Goal: Task Accomplishment & Management: Use online tool/utility

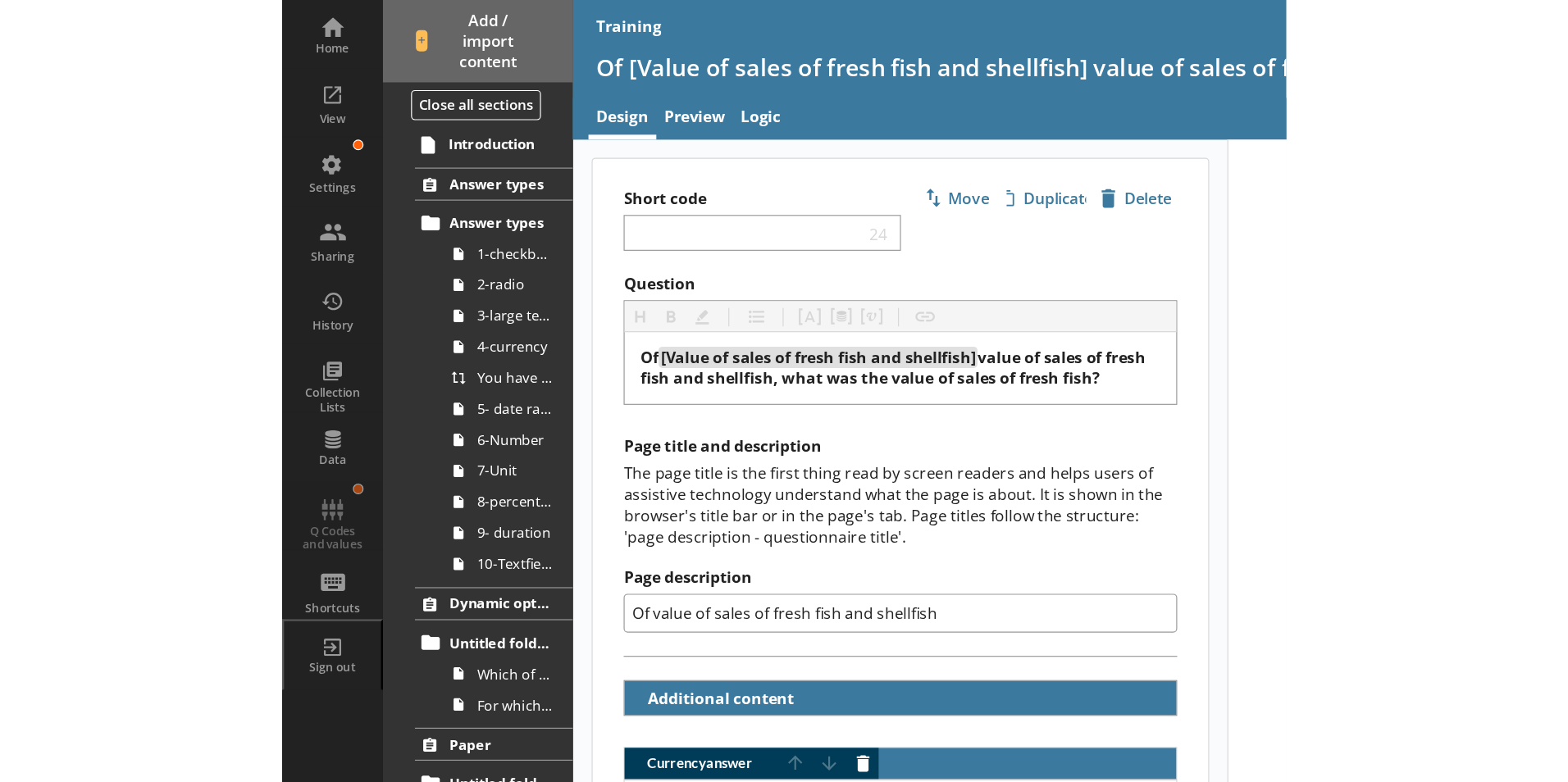
scroll to position [508, 0]
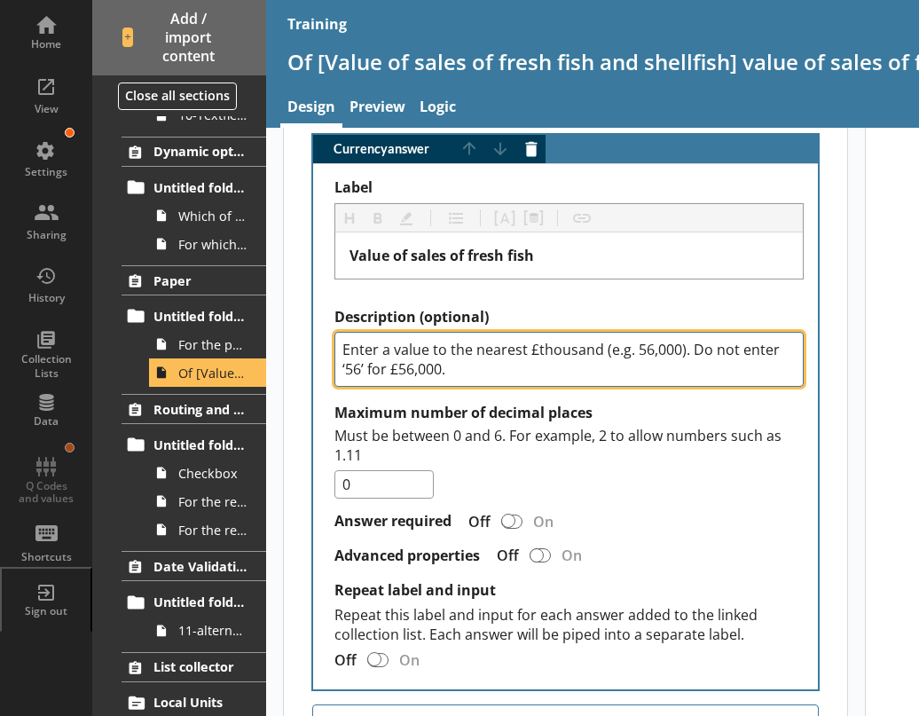
type textarea "x"
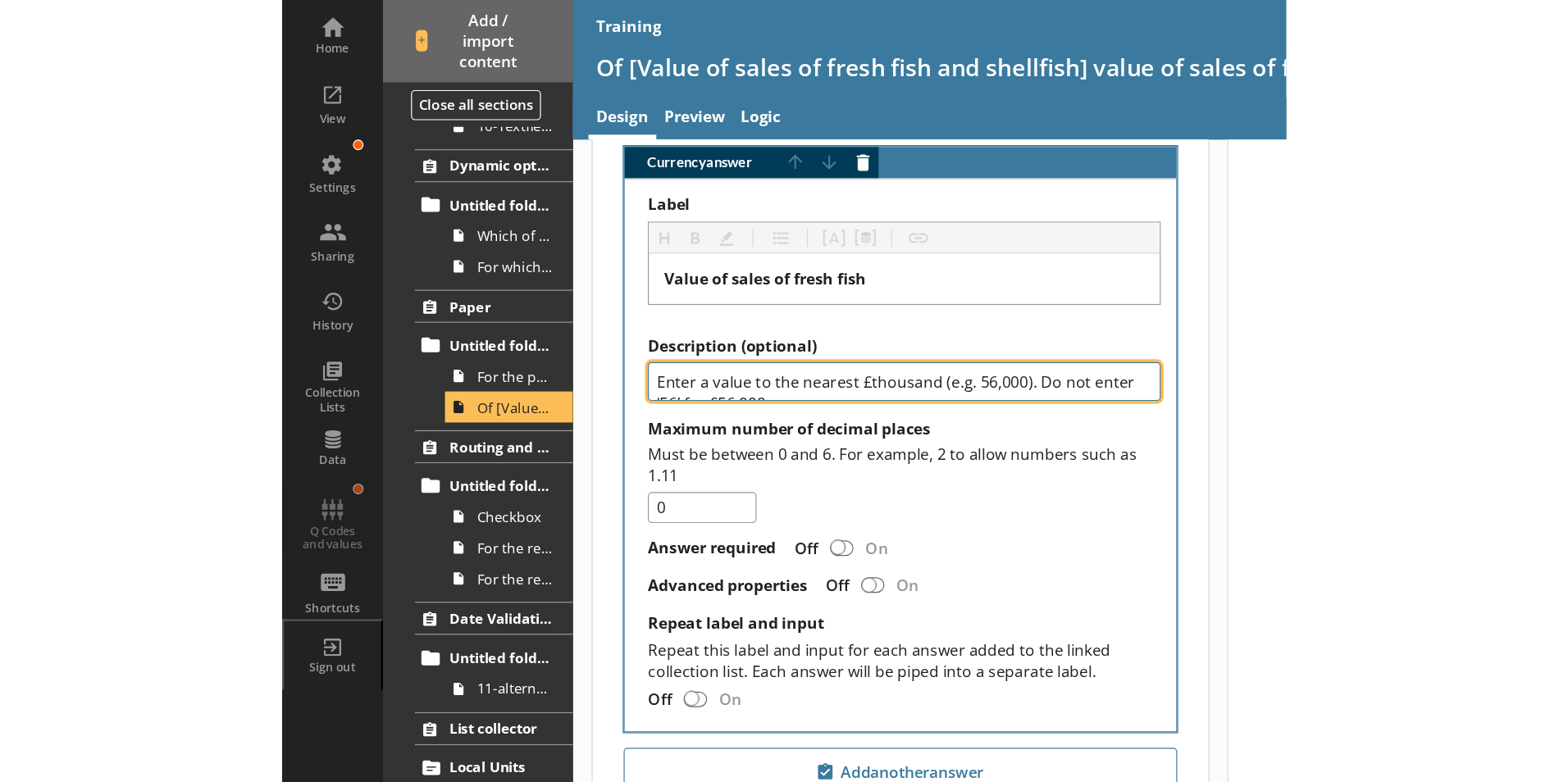
scroll to position [483, 0]
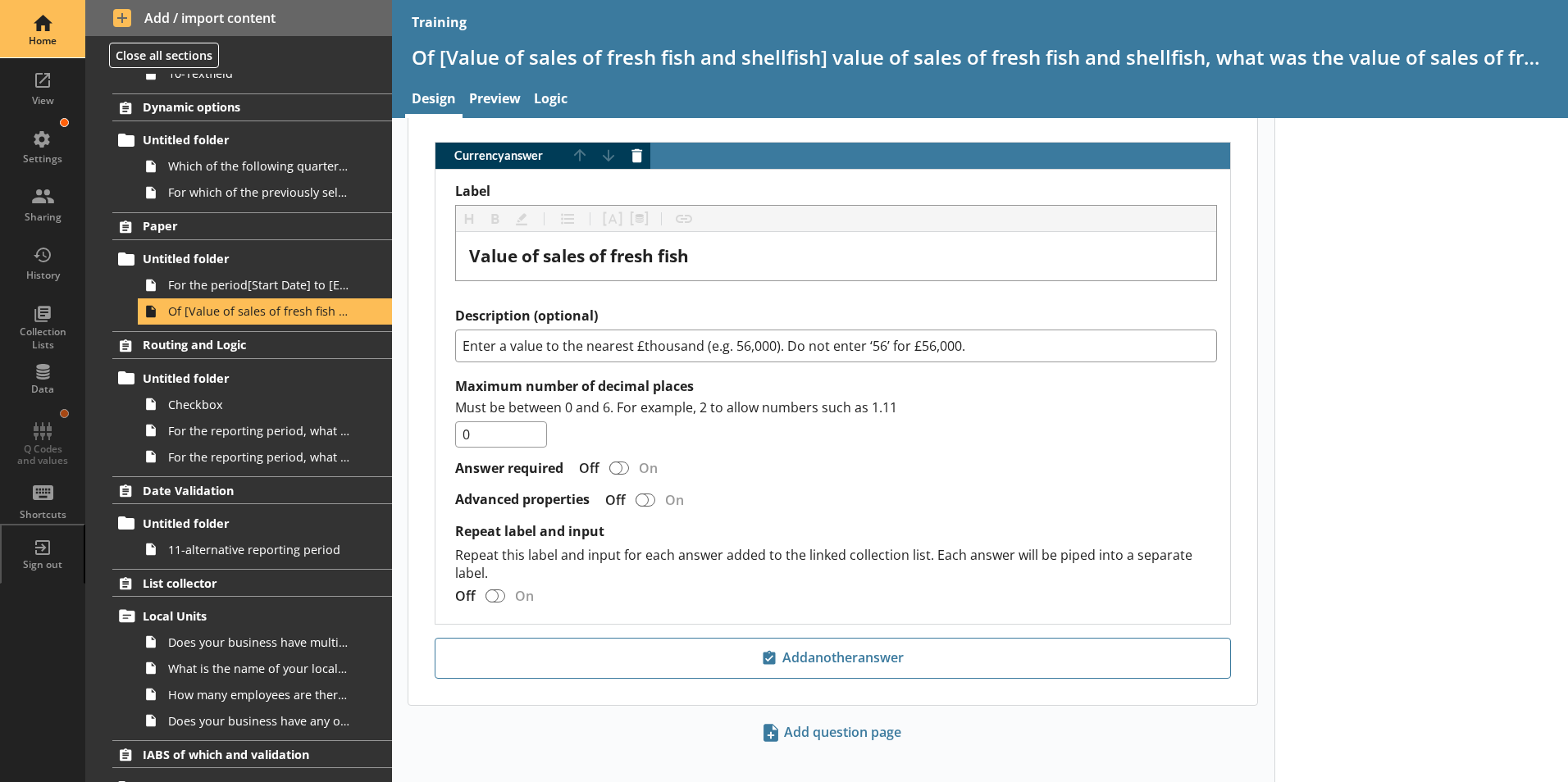
click at [44, 29] on div "Home" at bounding box center [43, 29] width 57 height 57
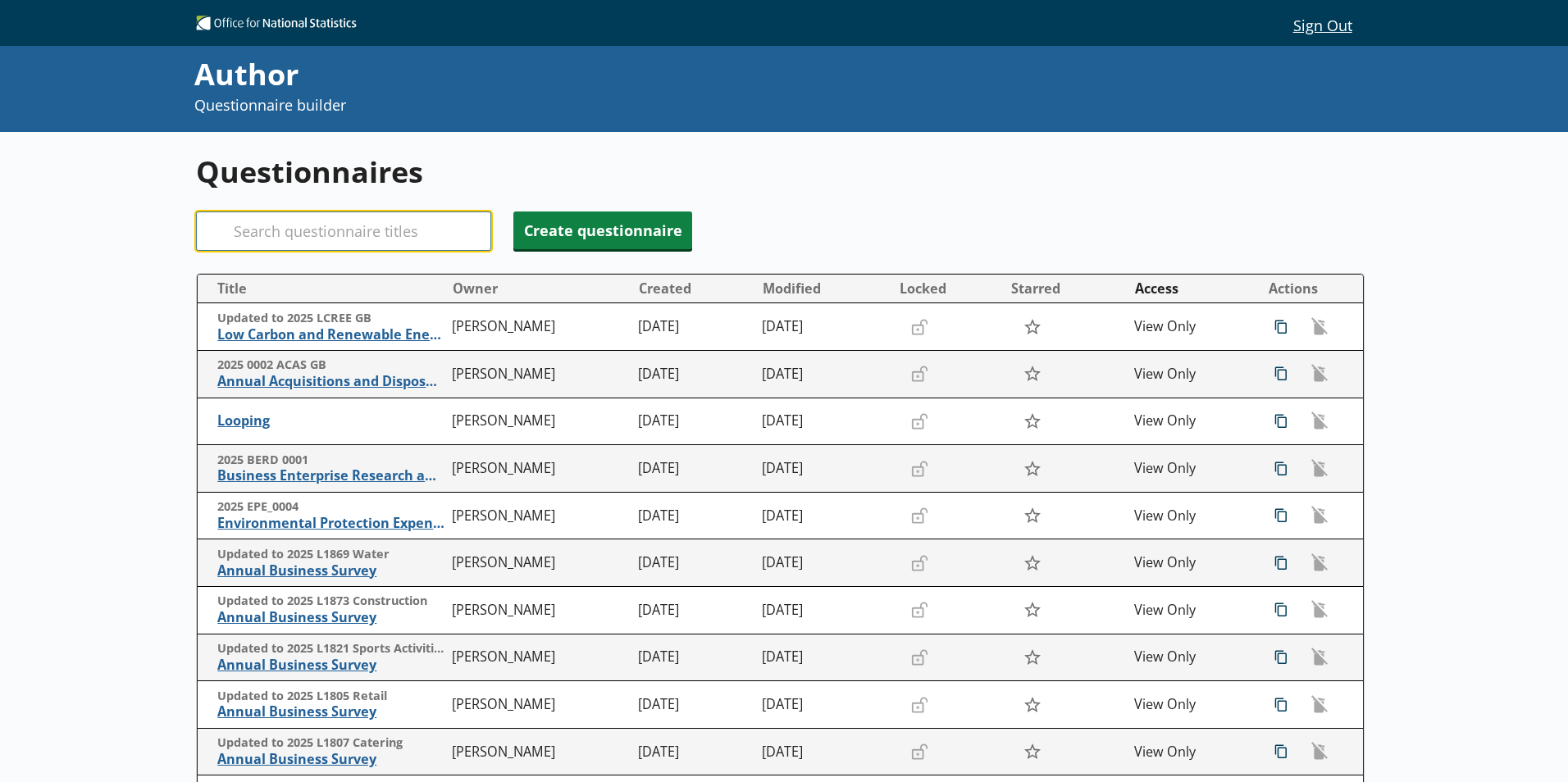
click at [315, 227] on input "Search" at bounding box center [343, 231] width 295 height 40
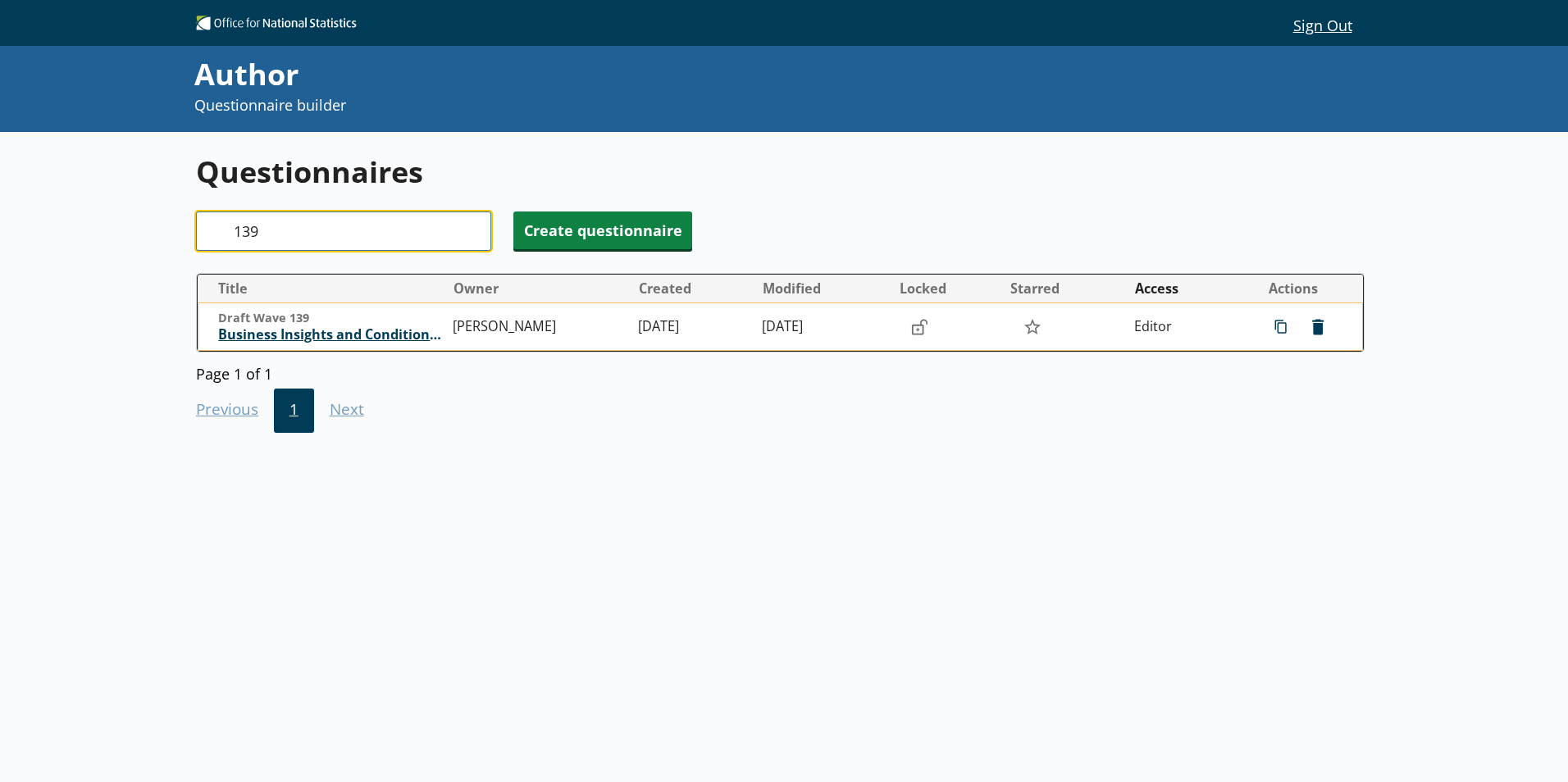
type input "139"
click at [349, 336] on span "Business Insights and Conditions Survey (BICS)" at bounding box center [331, 335] width 227 height 18
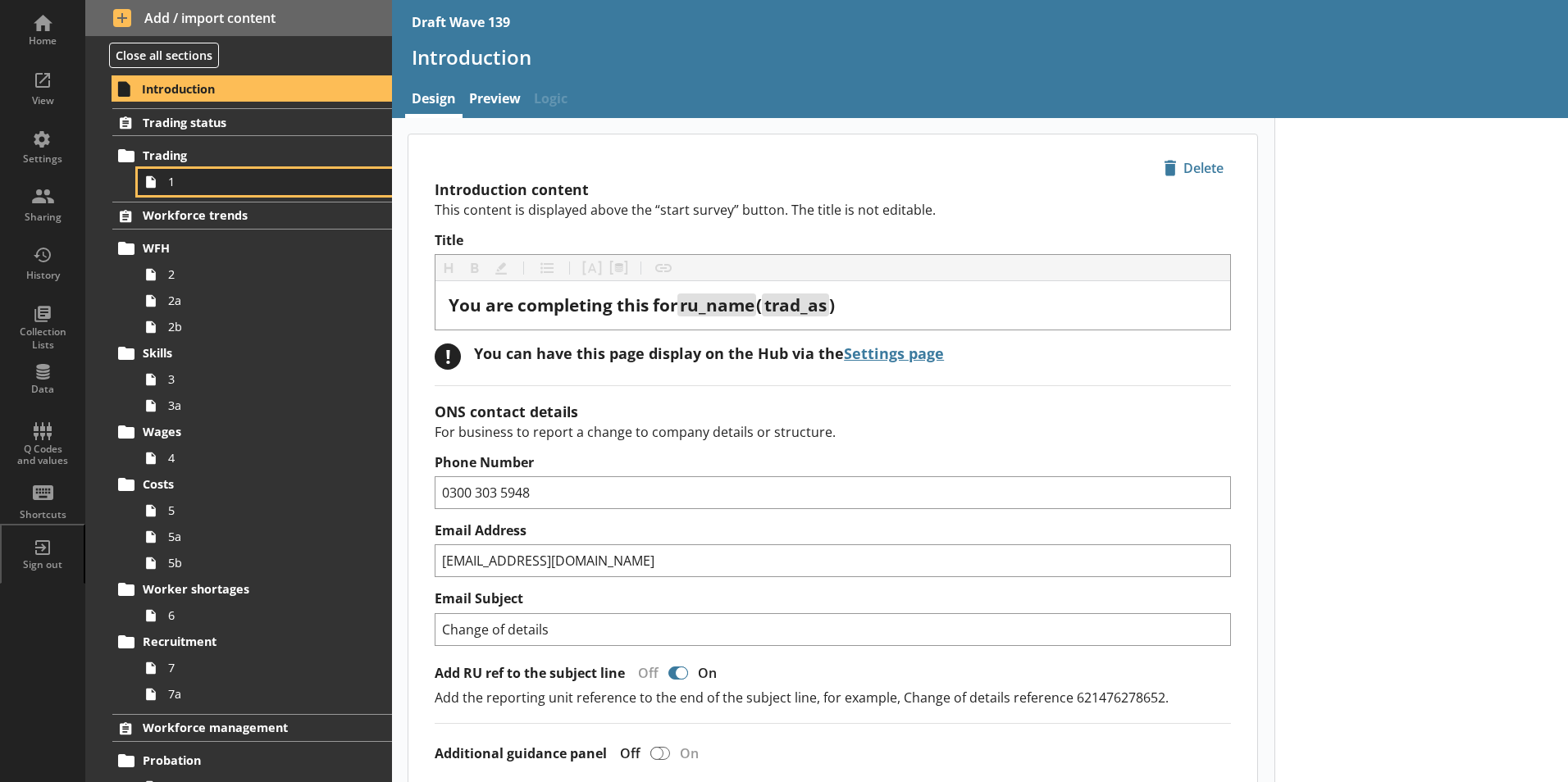
click at [168, 186] on span "1" at bounding box center [259, 181] width 182 height 16
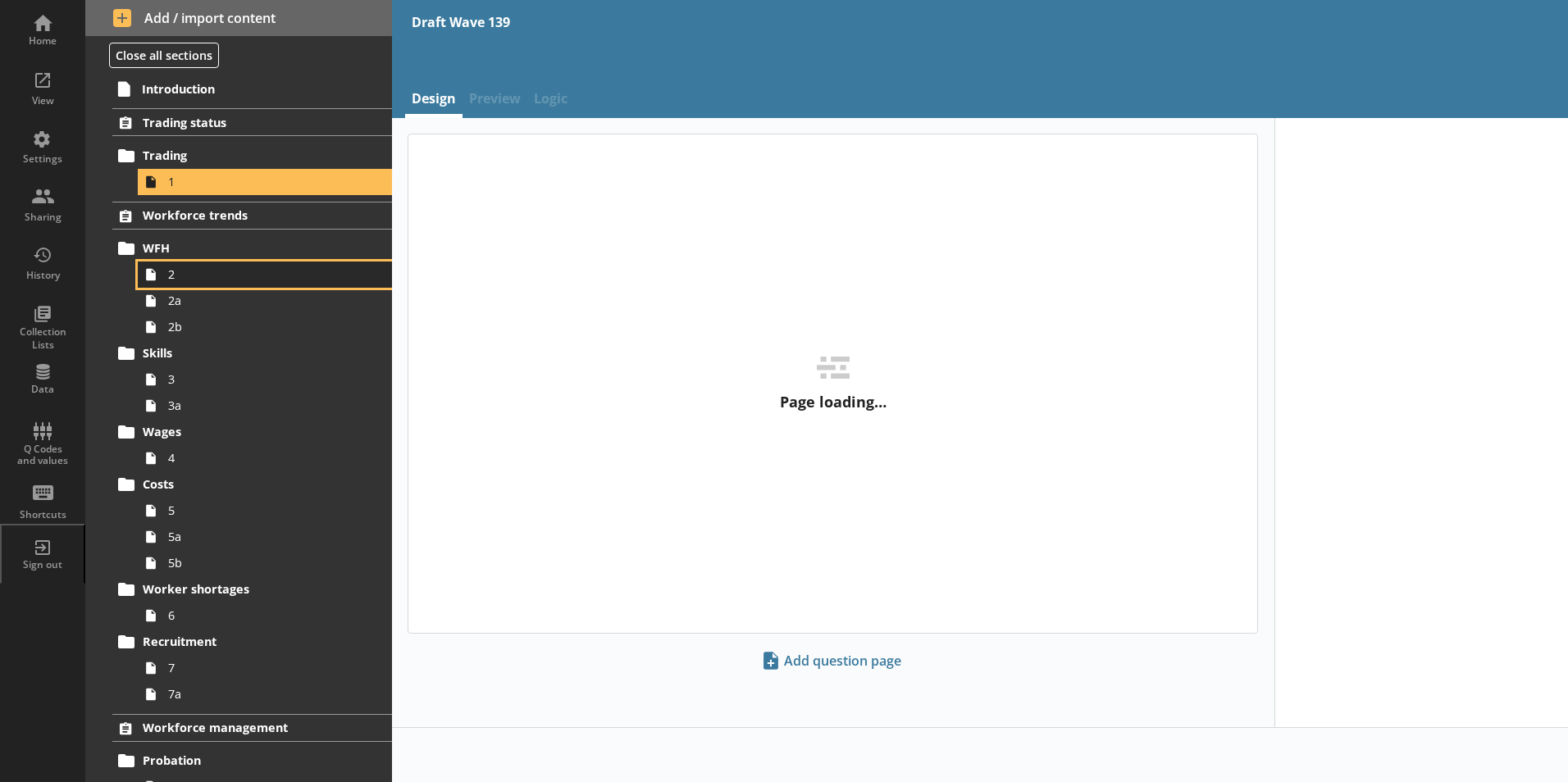
click at [176, 282] on span "2" at bounding box center [259, 274] width 182 height 16
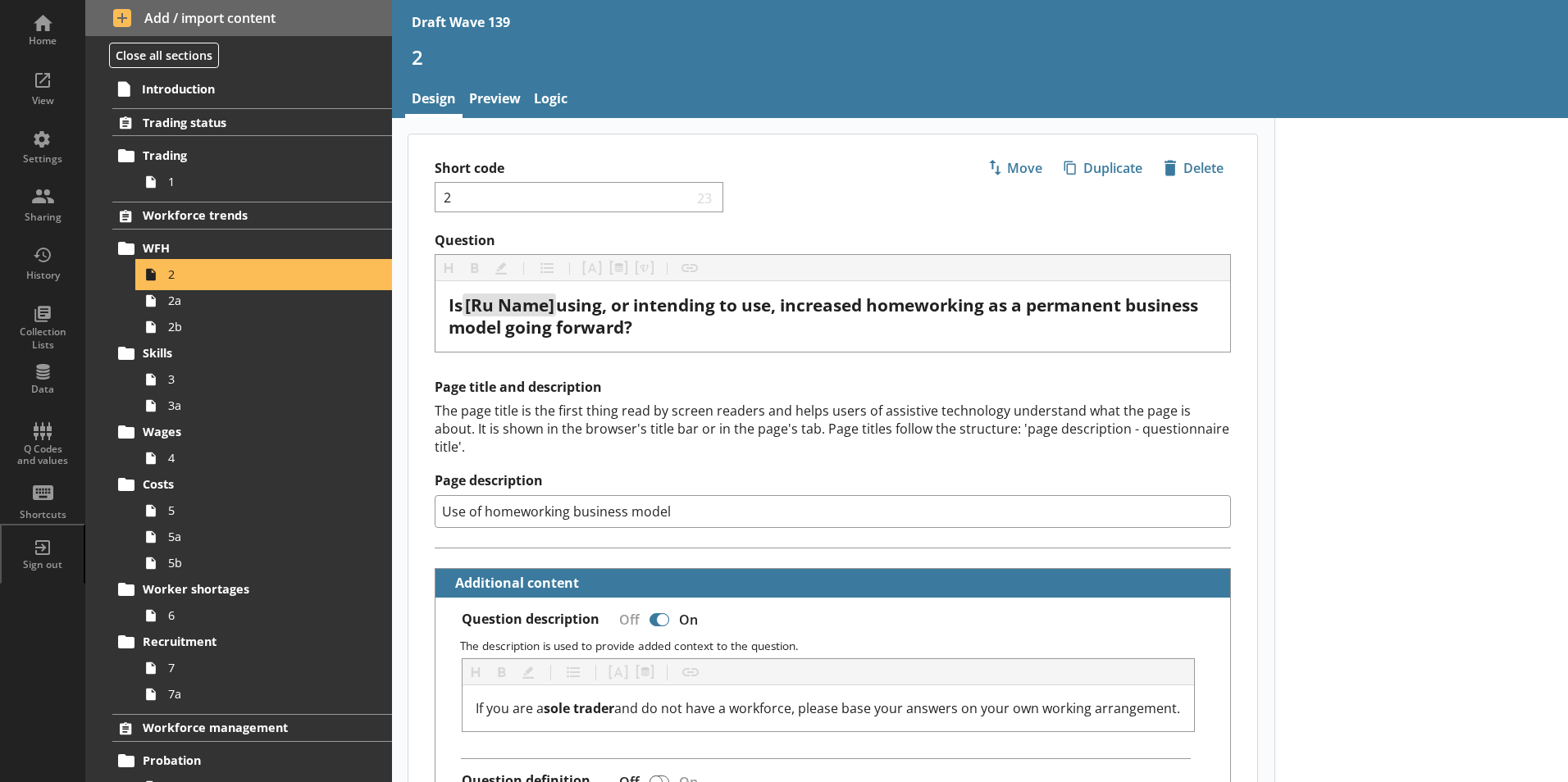
click at [176, 274] on span "2" at bounding box center [259, 274] width 182 height 16
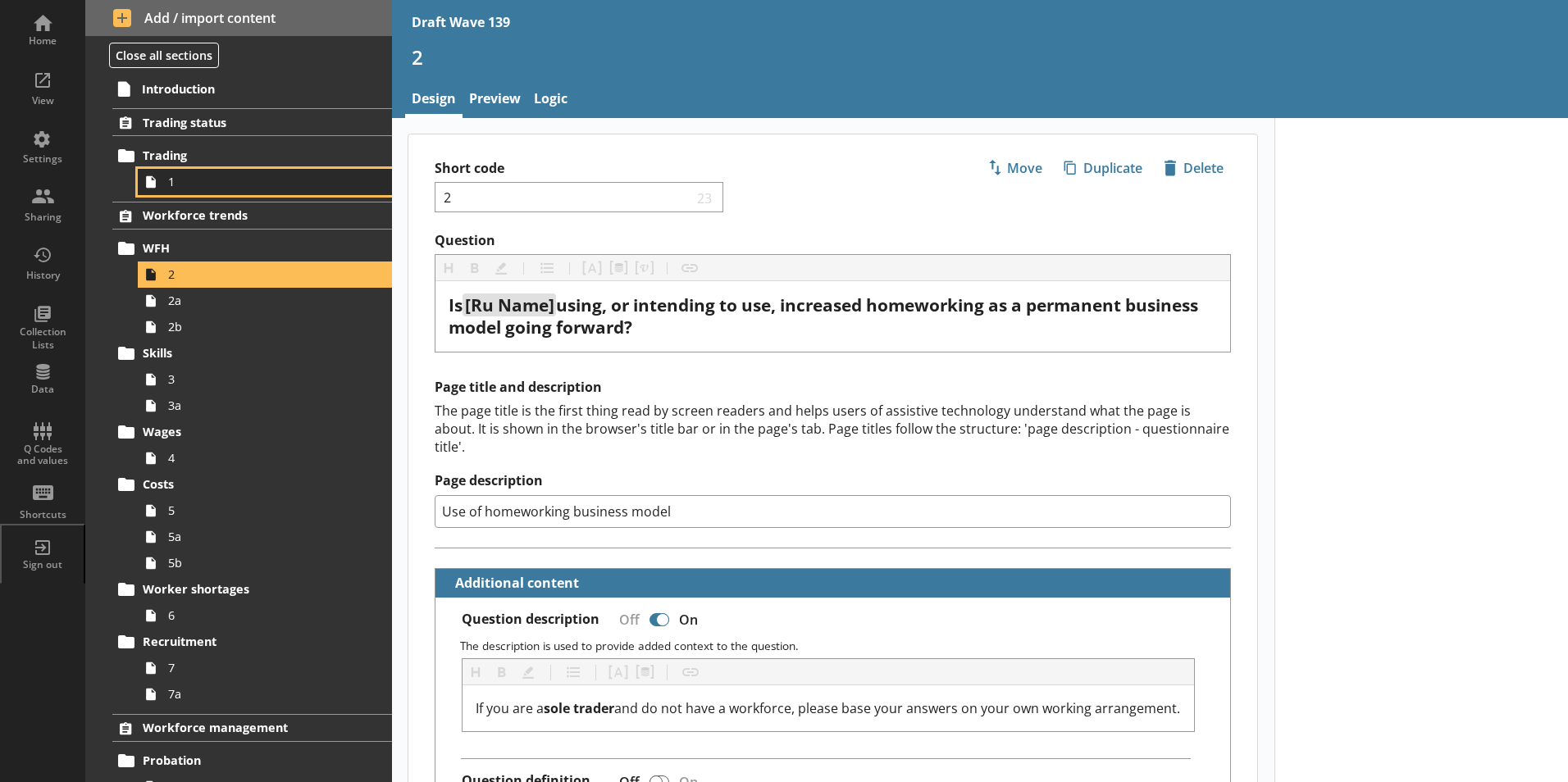
click at [206, 191] on link "1" at bounding box center [264, 182] width 254 height 26
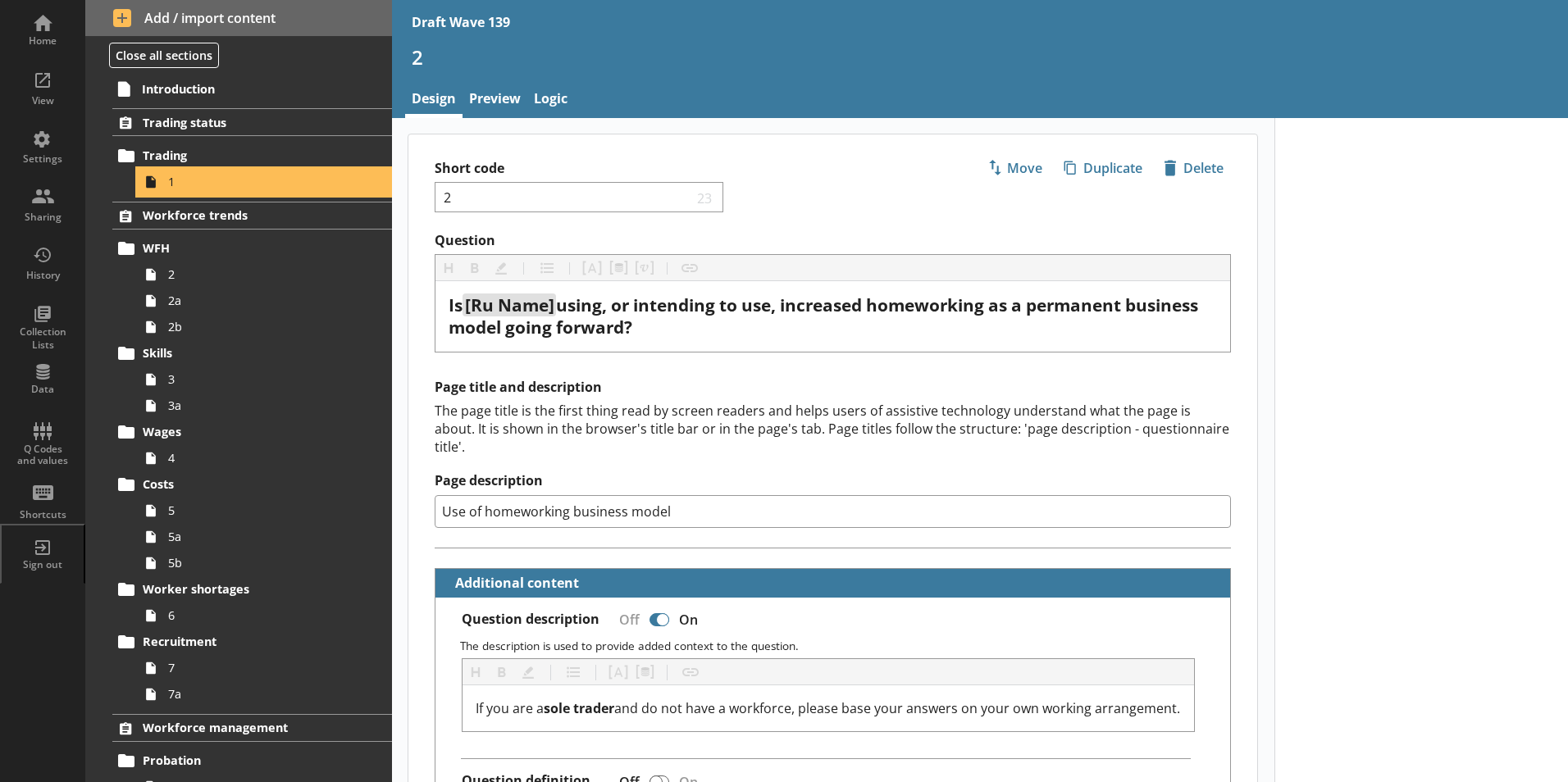
type textarea "x"
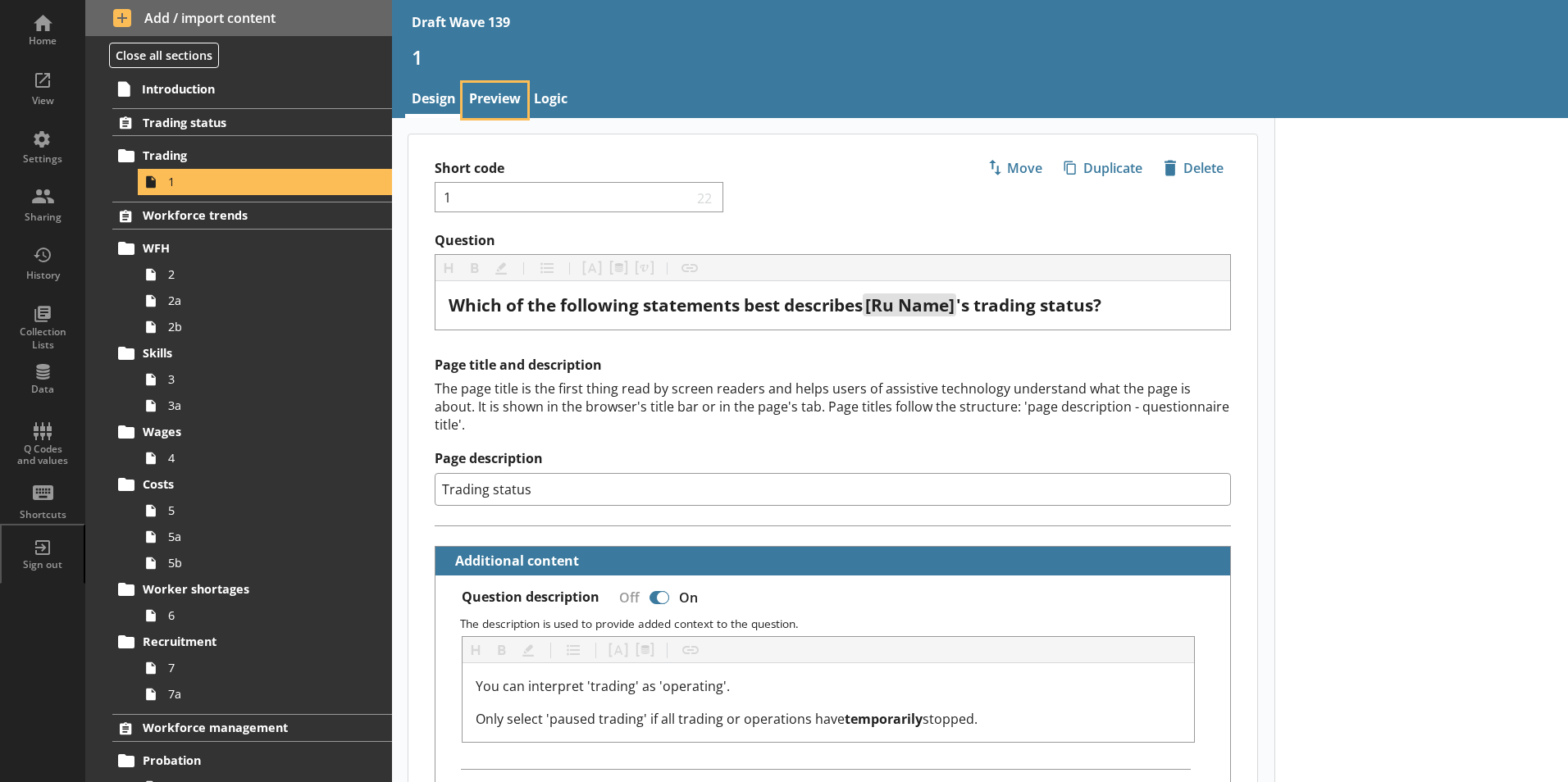
click at [508, 94] on link "Preview" at bounding box center [495, 101] width 65 height 35
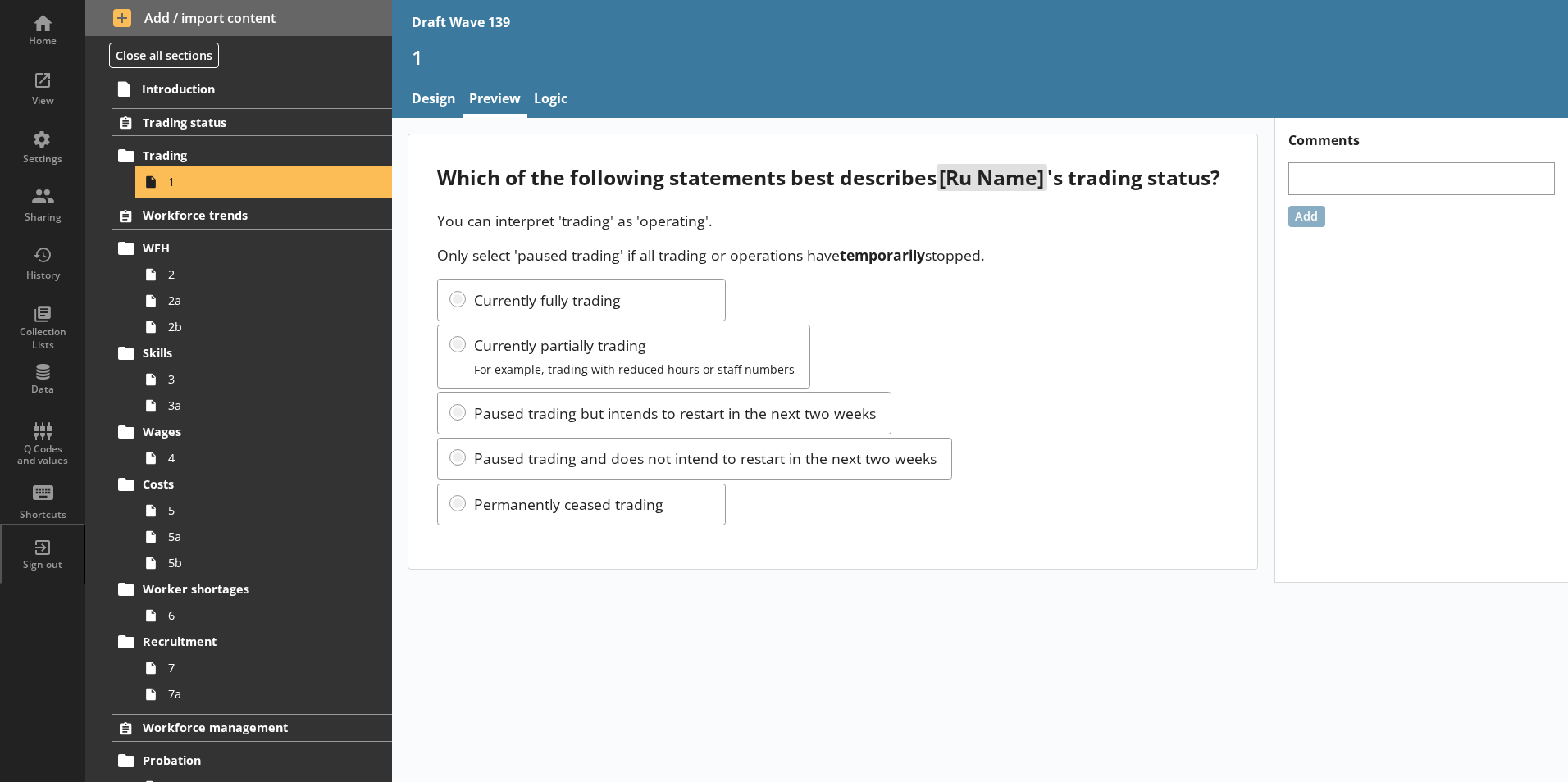
click at [178, 183] on span "1" at bounding box center [259, 181] width 182 height 16
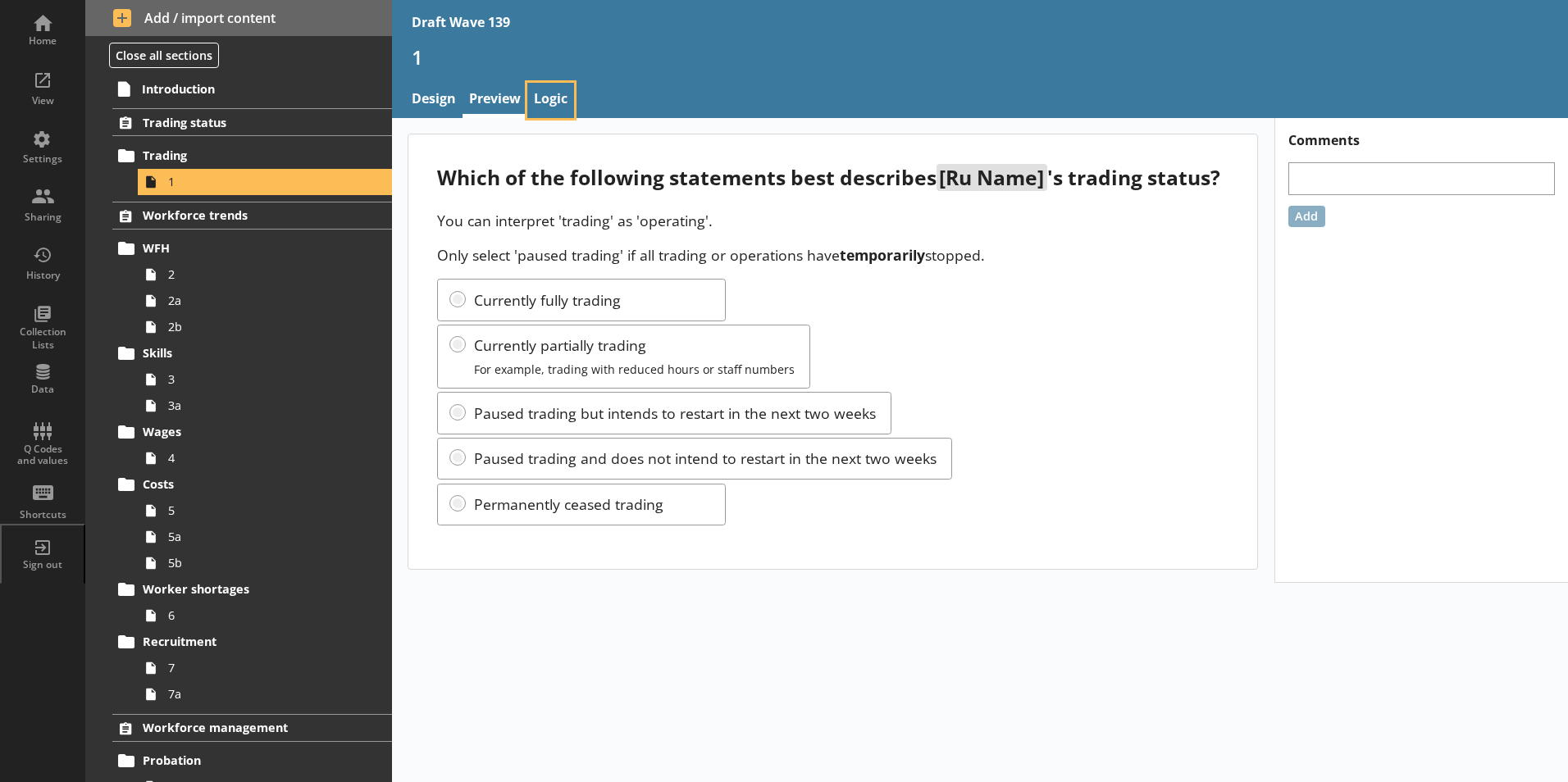
click at [547, 103] on link "Logic" at bounding box center [550, 101] width 47 height 35
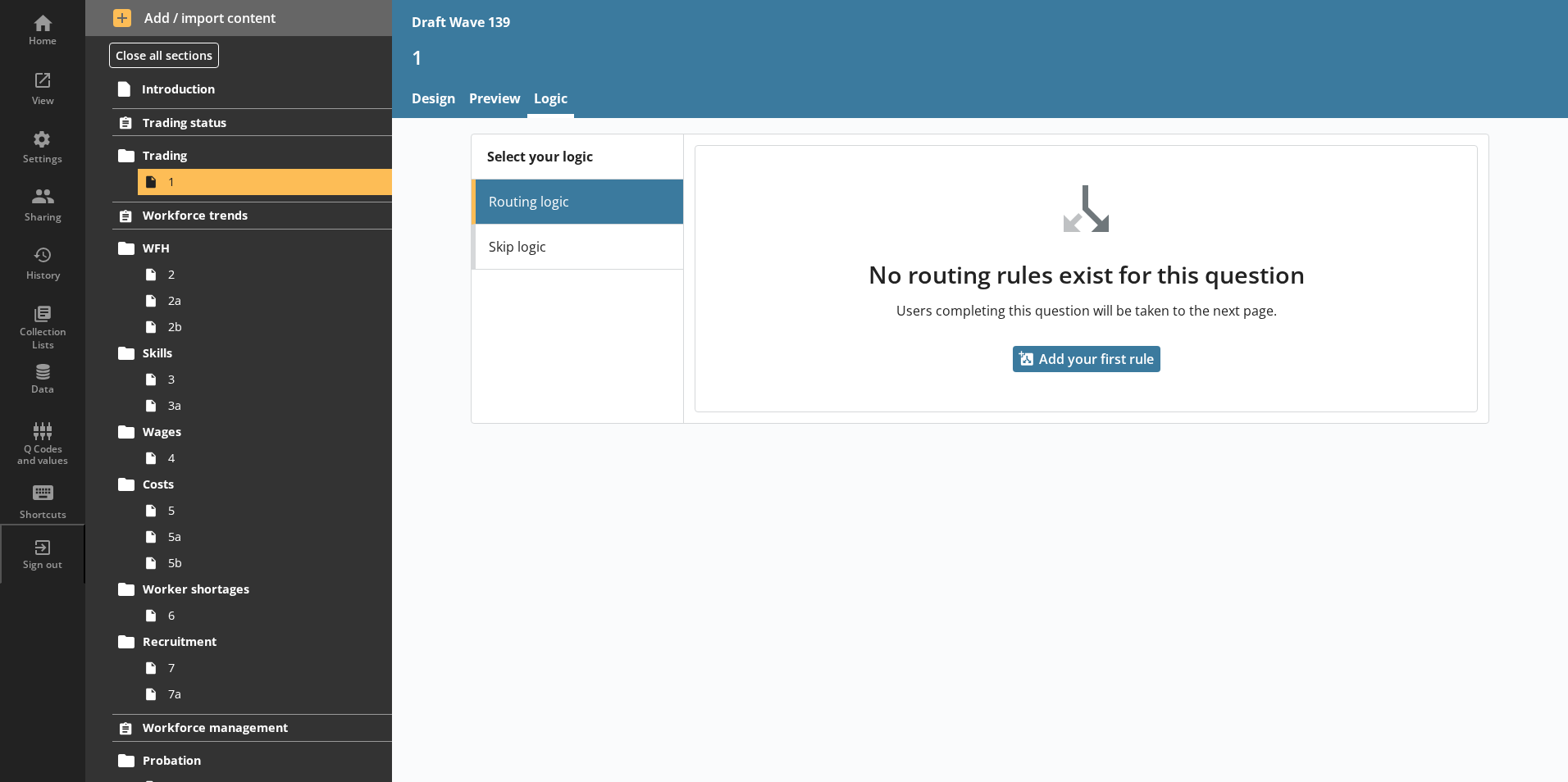
click at [544, 206] on li "Routing logic" at bounding box center [577, 202] width 212 height 45
click at [1101, 361] on span "Add your first rule" at bounding box center [1086, 359] width 148 height 26
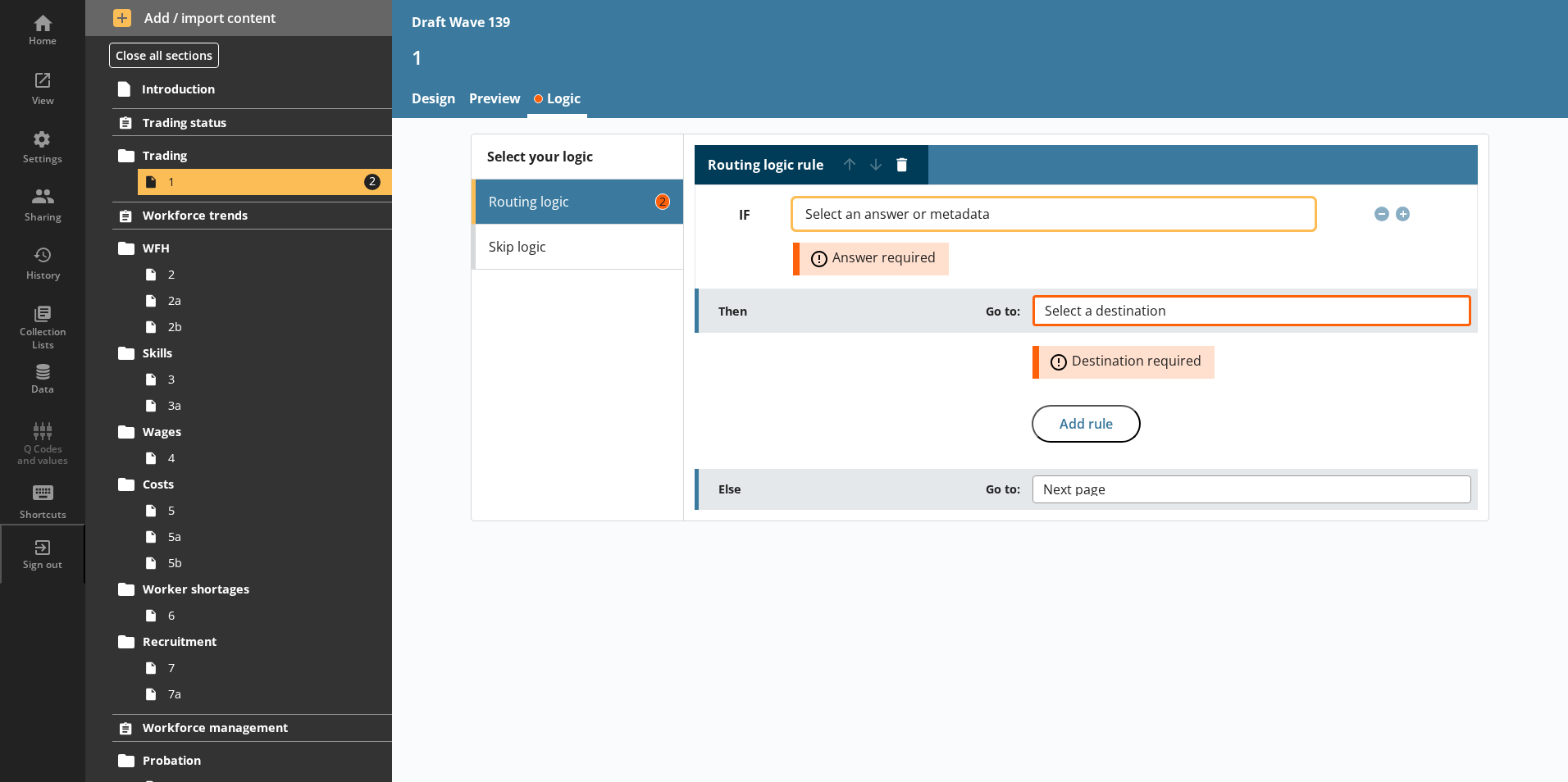
click at [1290, 214] on button "Select an answer or metadata" at bounding box center [1053, 214] width 521 height 31
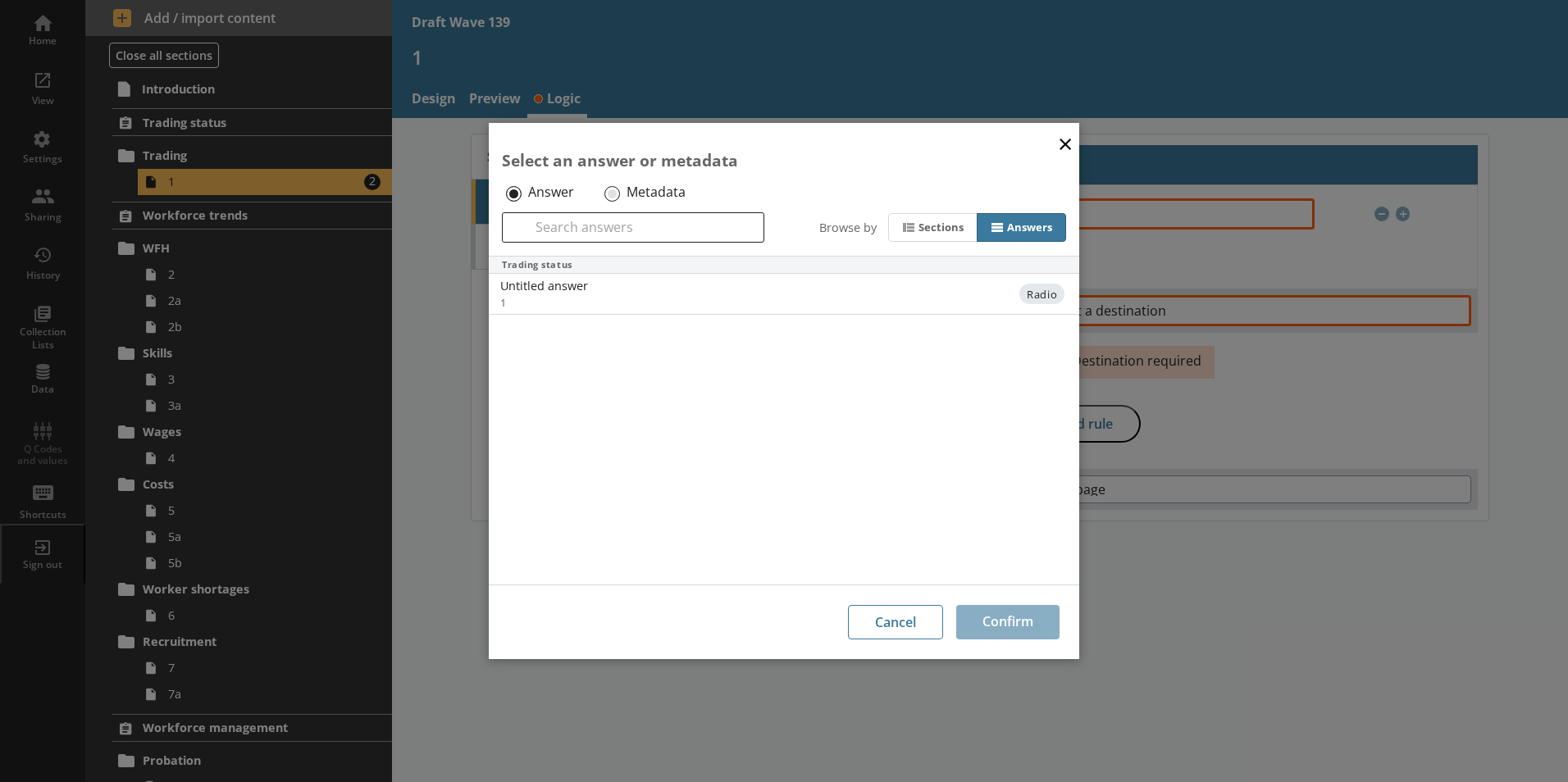
click at [1066, 146] on button "×" at bounding box center [1065, 143] width 25 height 37
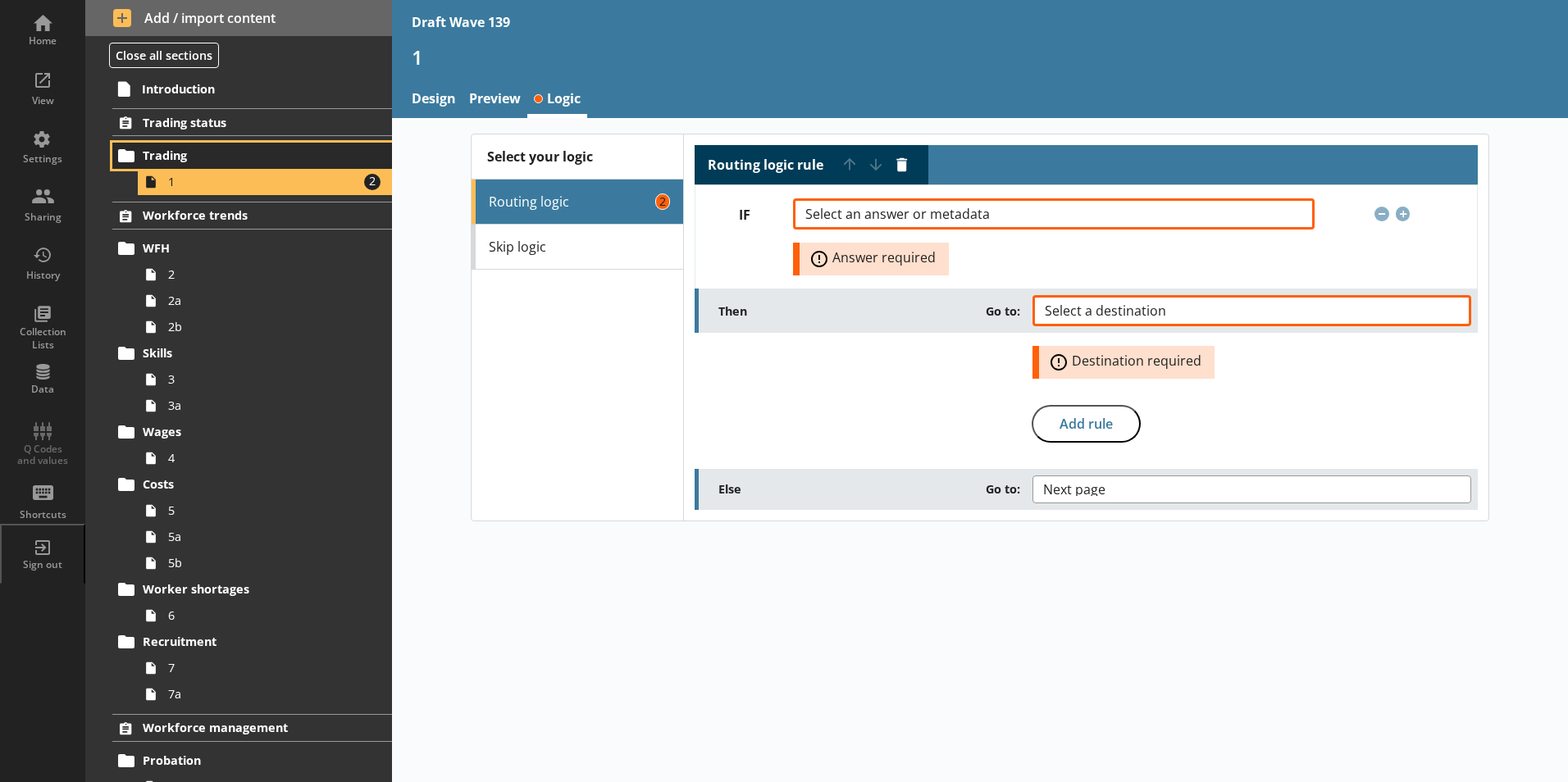
click at [168, 153] on span "Trading" at bounding box center [242, 155] width 201 height 16
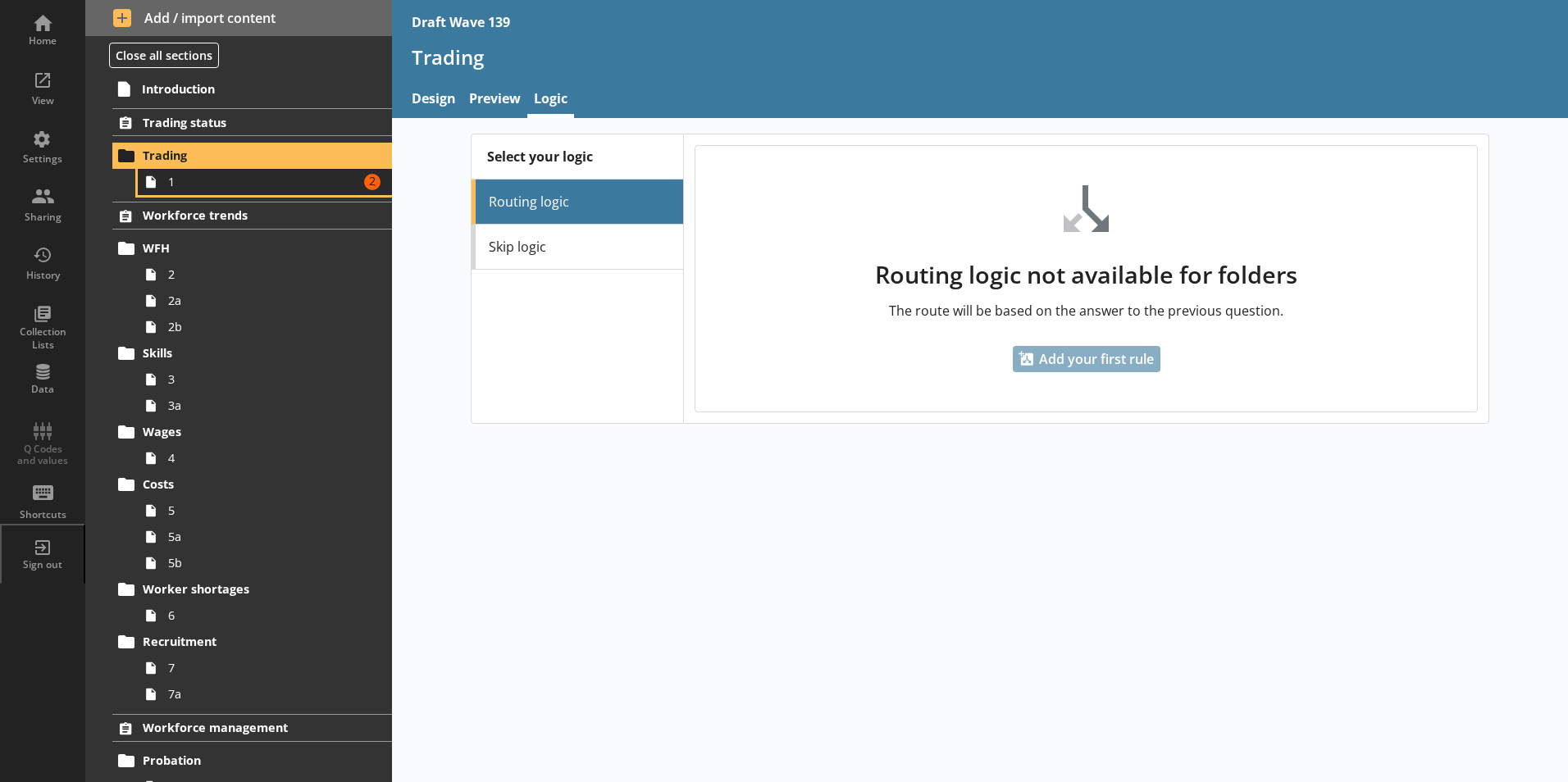
click at [183, 185] on span "1" at bounding box center [259, 181] width 182 height 16
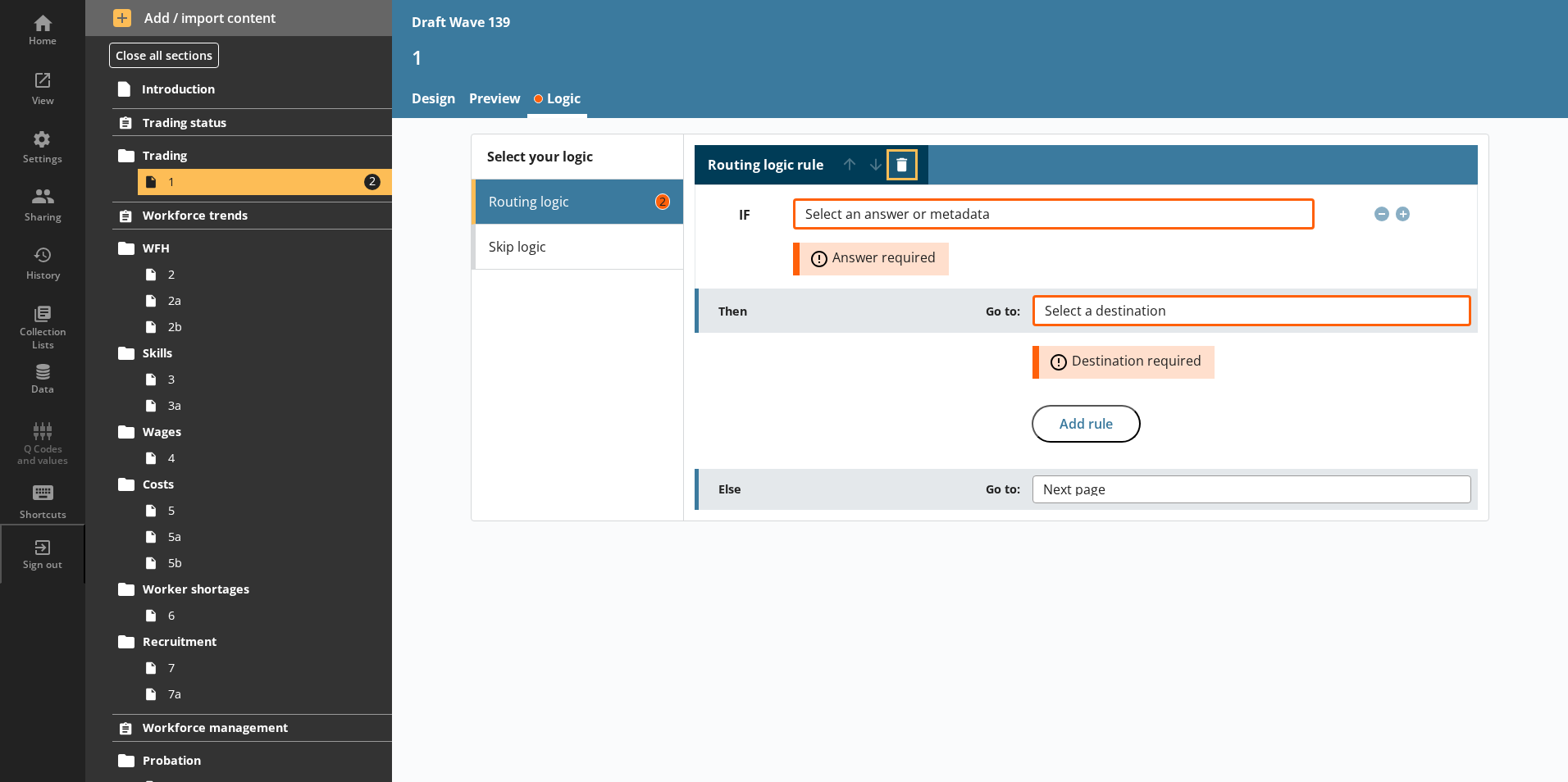
click at [897, 165] on button "Delete routing rule" at bounding box center [901, 165] width 26 height 26
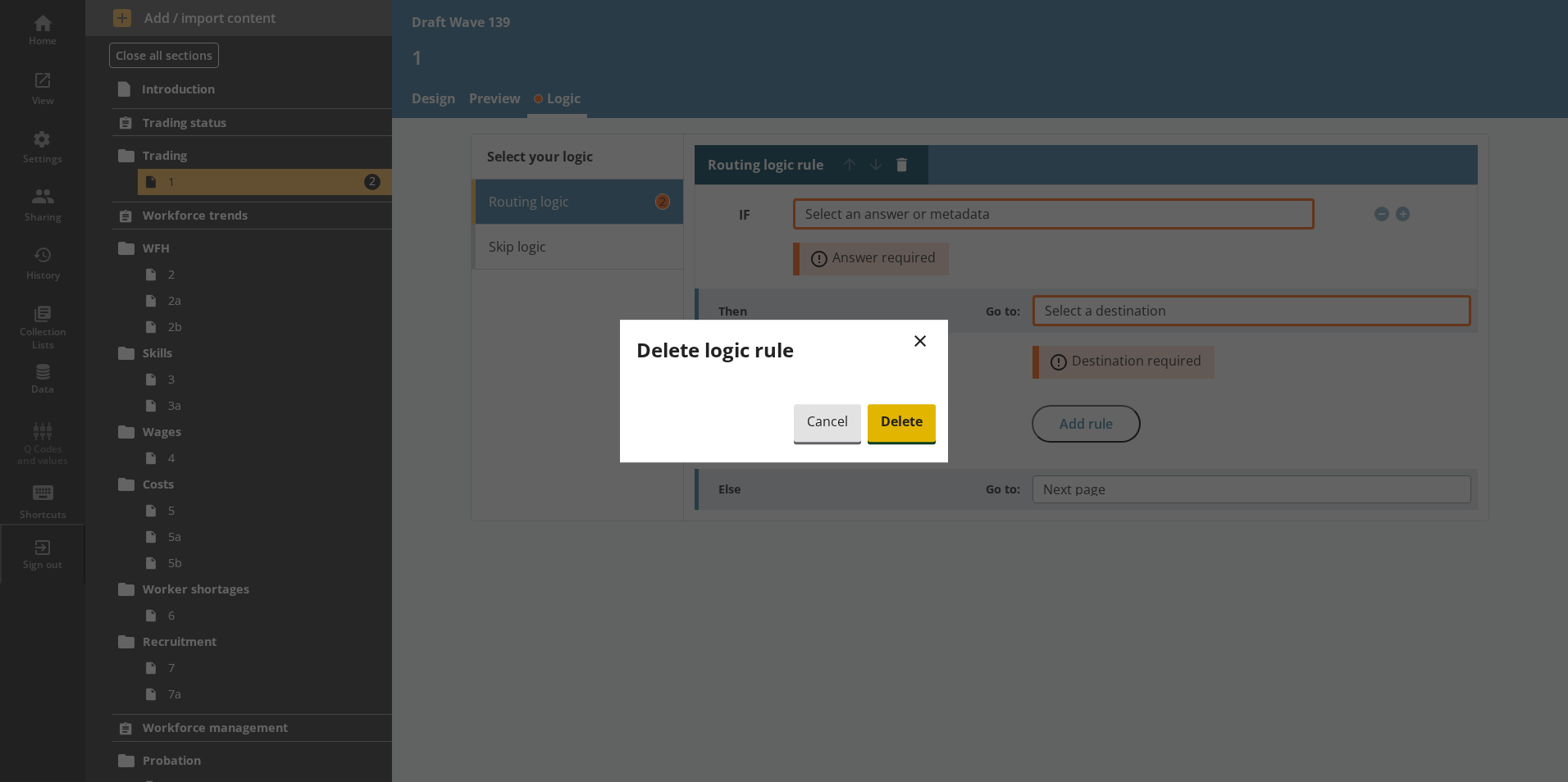
click at [909, 431] on span "Delete" at bounding box center [901, 422] width 68 height 38
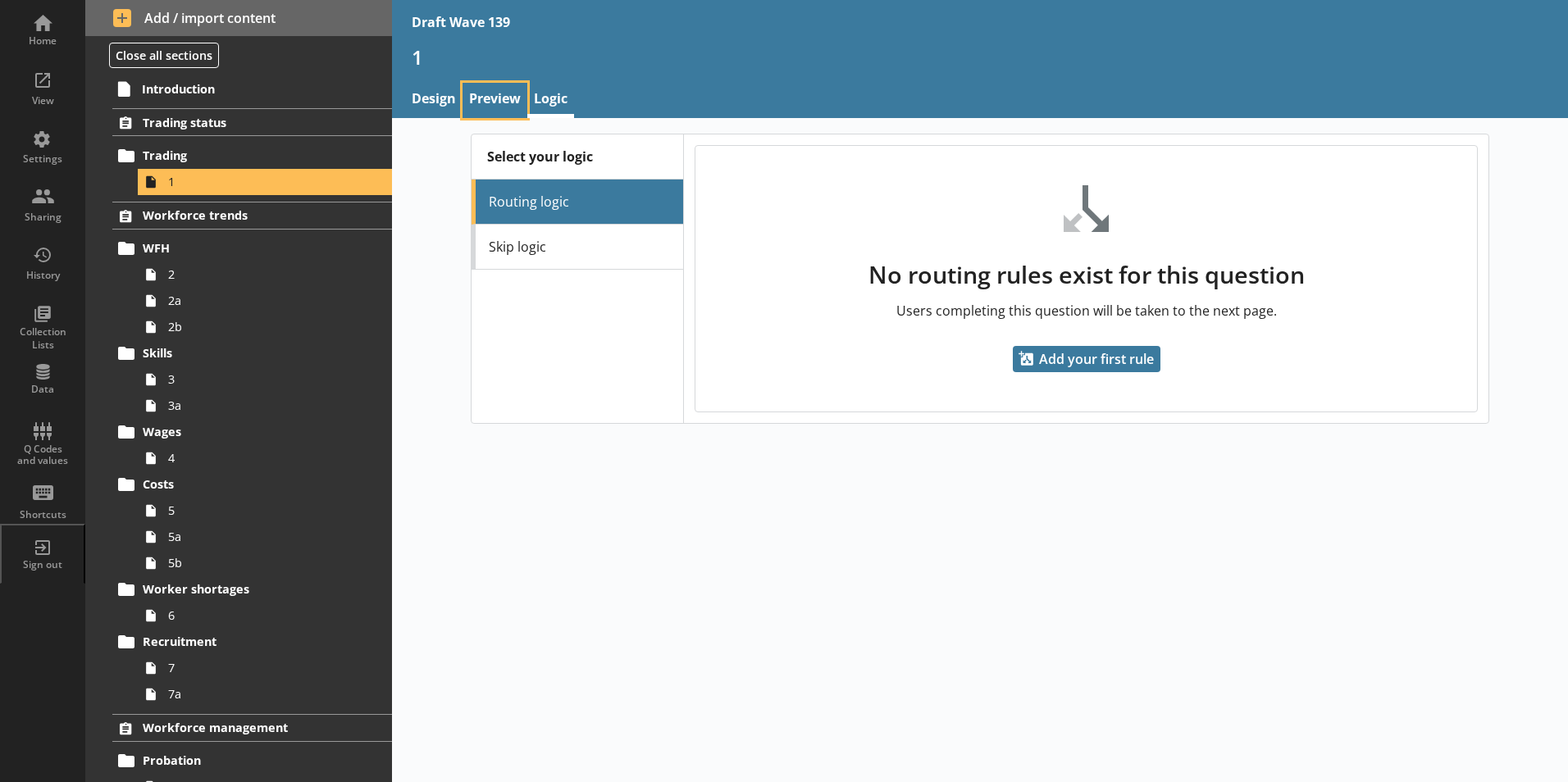
click at [478, 100] on link "Preview" at bounding box center [495, 101] width 65 height 35
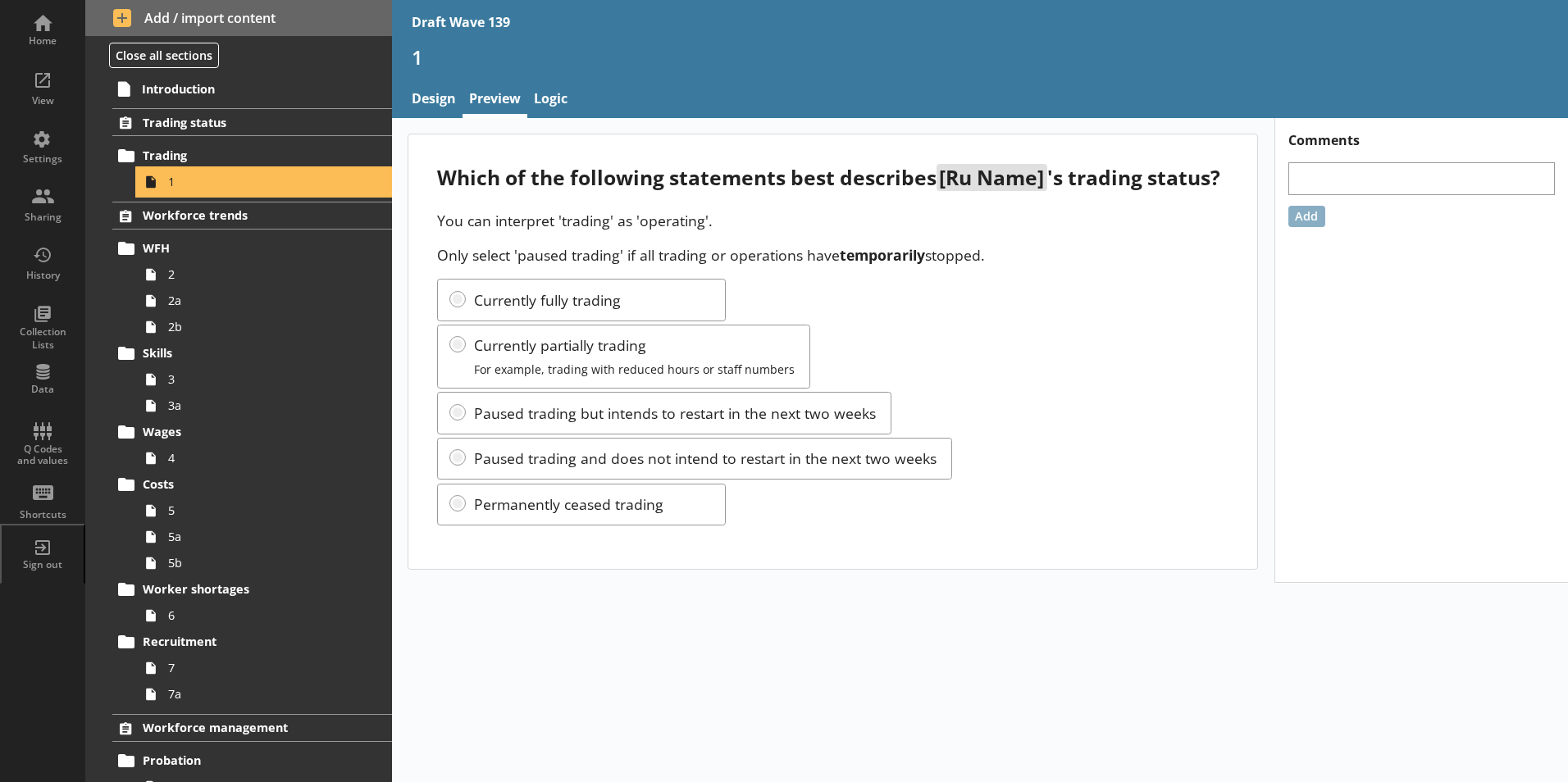
click at [212, 177] on span "1" at bounding box center [259, 181] width 182 height 16
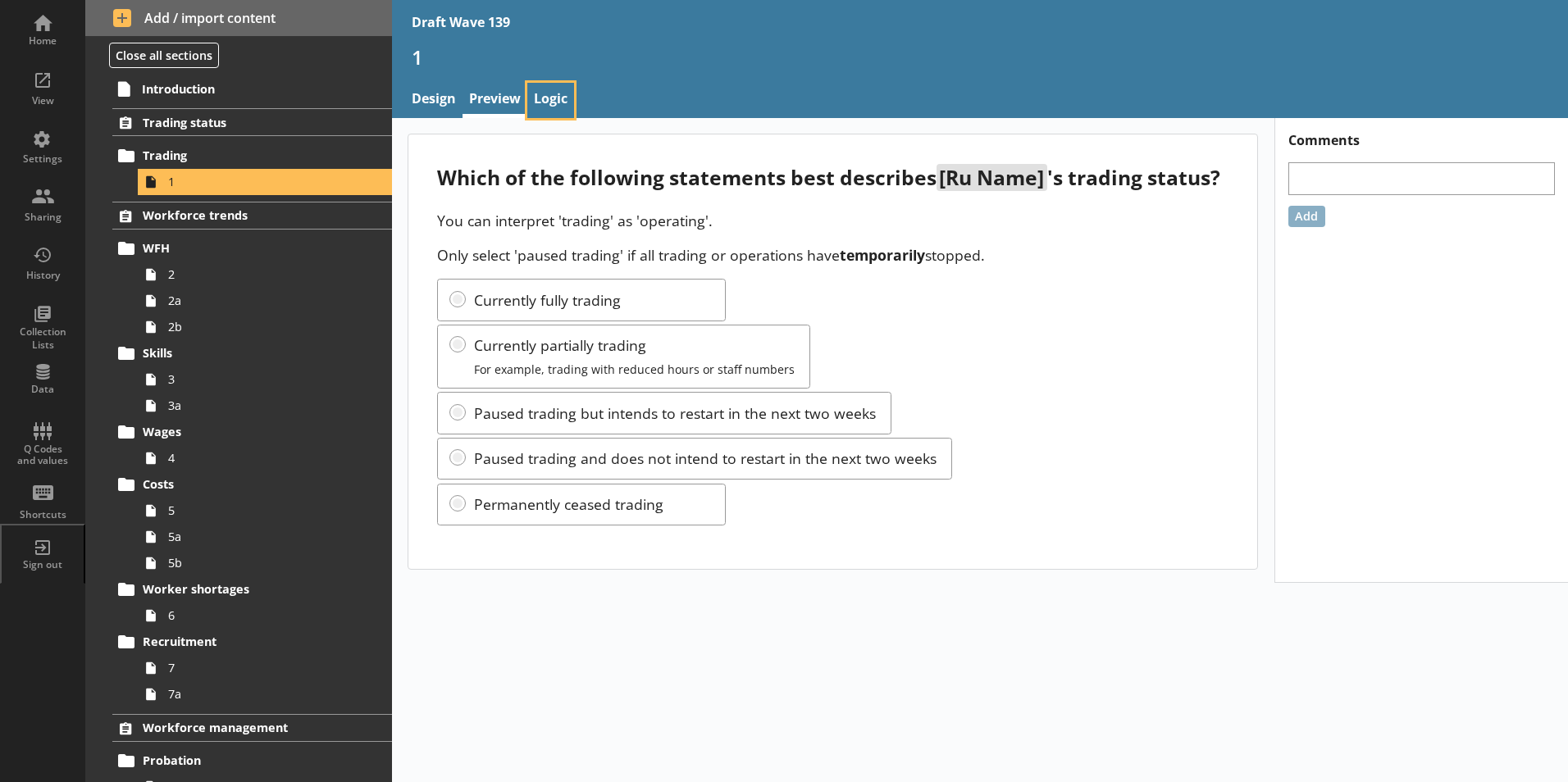
click at [557, 98] on link "Logic" at bounding box center [550, 101] width 47 height 35
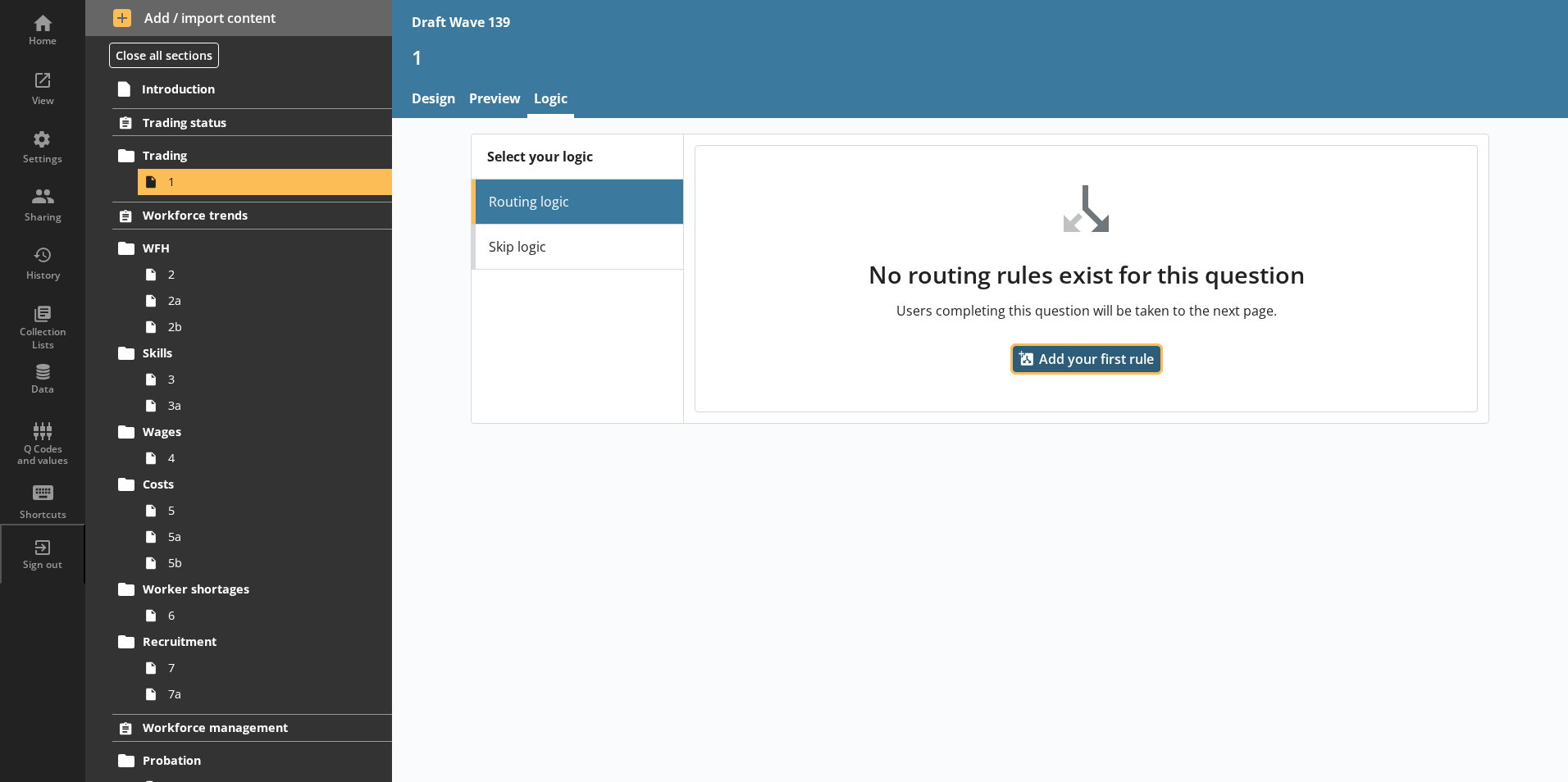
click at [1083, 361] on span "Add your first rule" at bounding box center [1086, 359] width 148 height 26
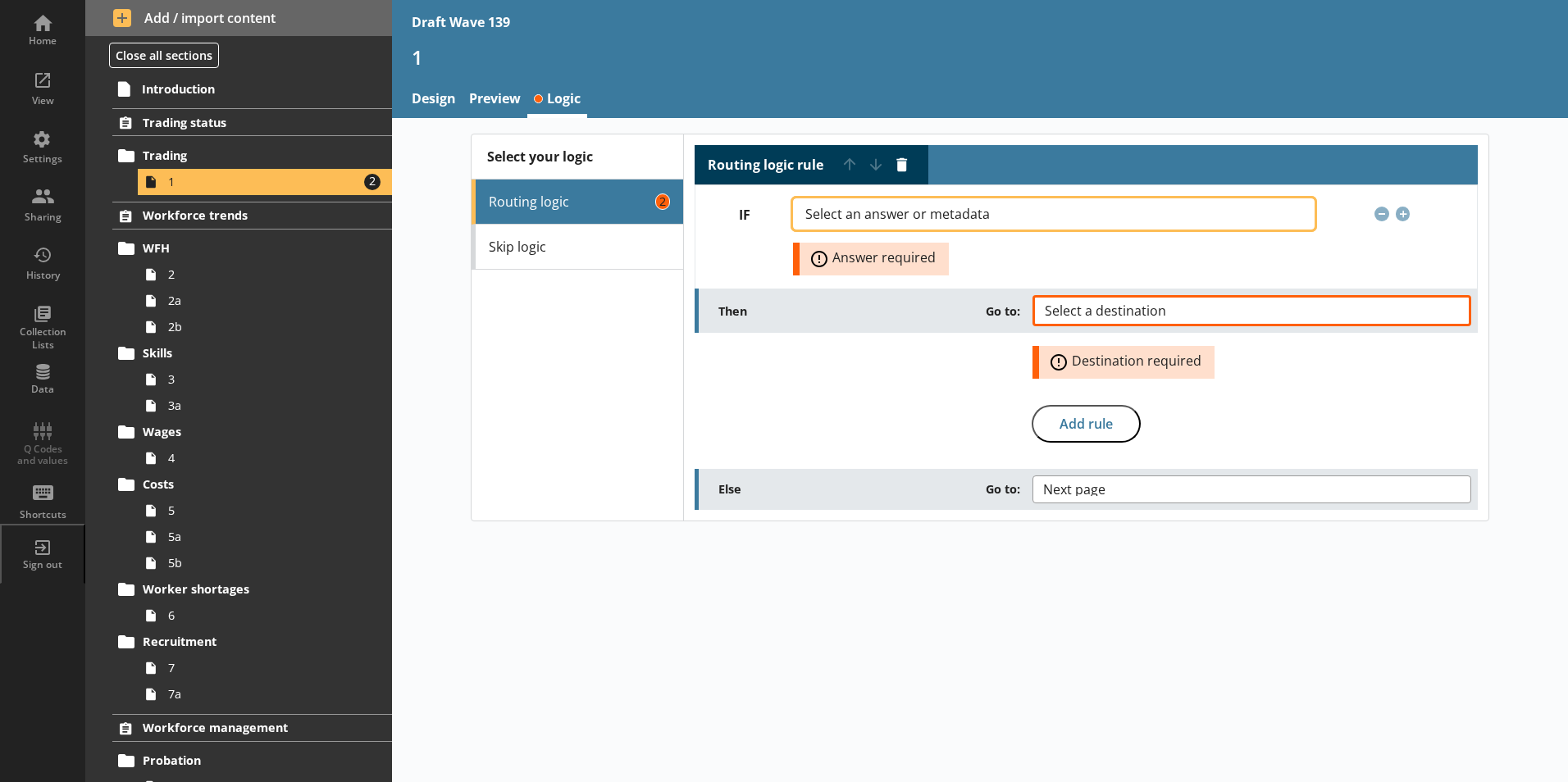
click at [1300, 214] on button "Select an answer or metadata" at bounding box center [1053, 214] width 521 height 31
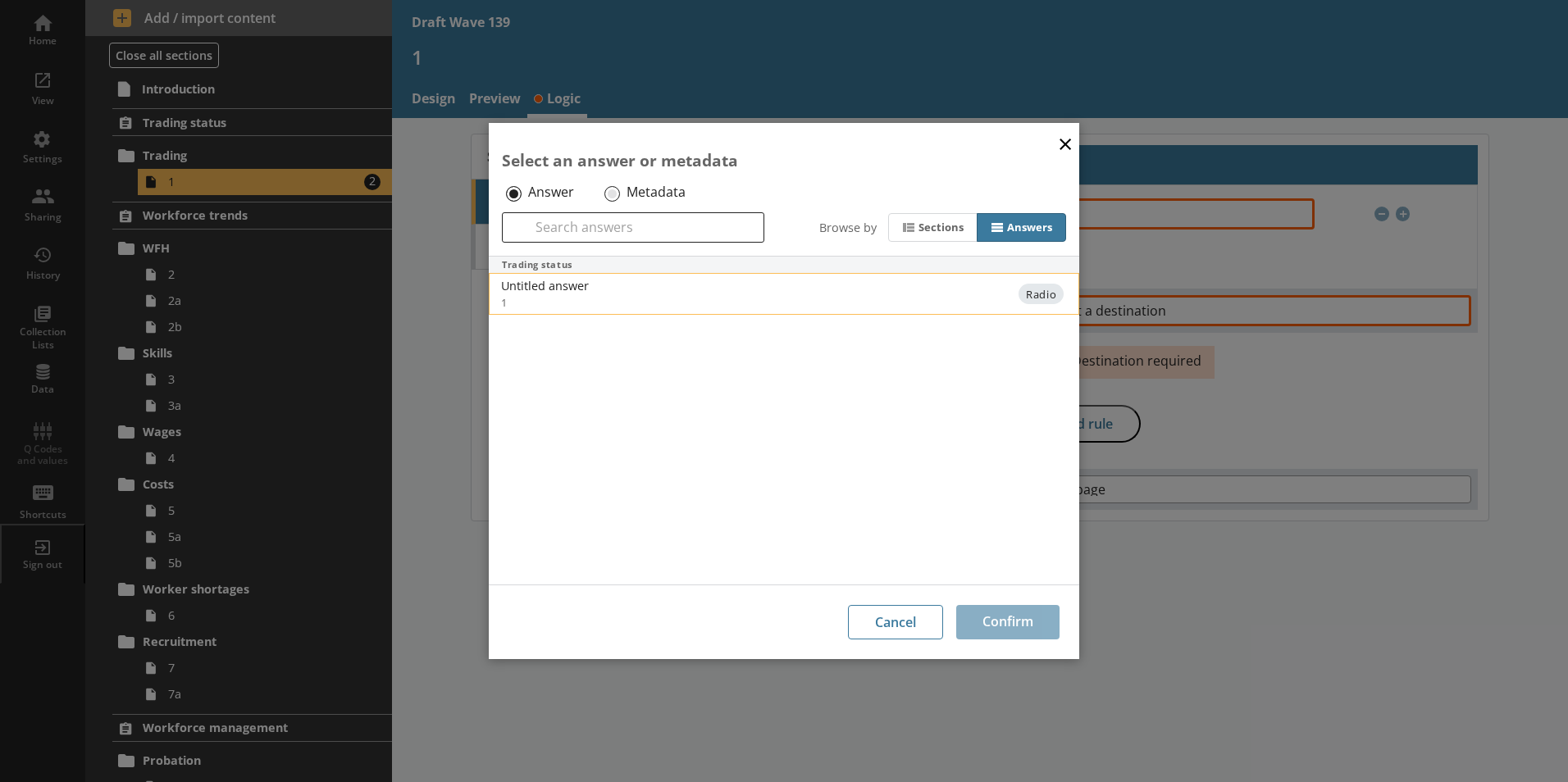
click at [587, 274] on li "Untitled answer 1 Radio" at bounding box center [784, 293] width 590 height 41
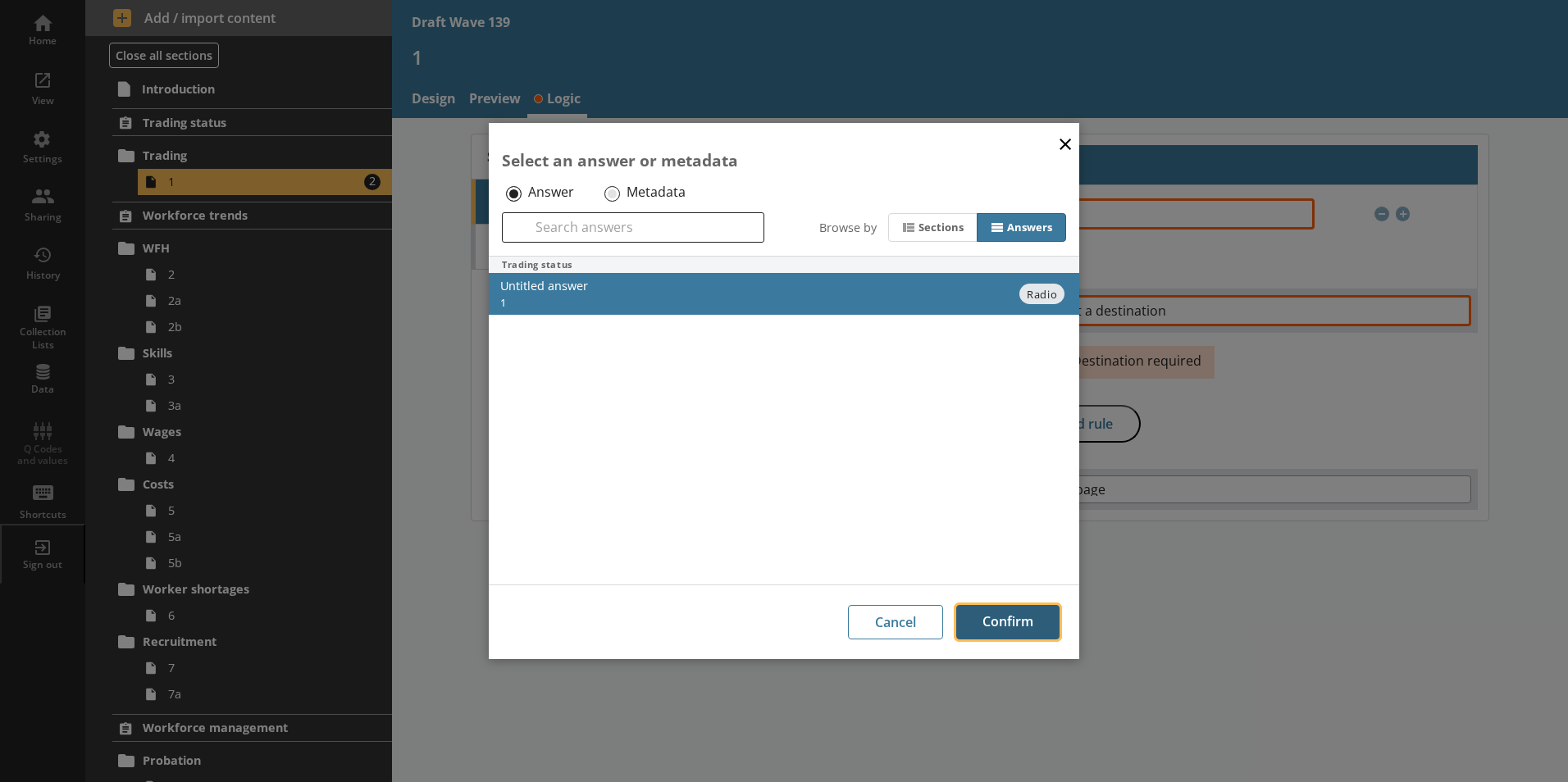
click at [1020, 625] on button "Confirm" at bounding box center [1008, 621] width 104 height 34
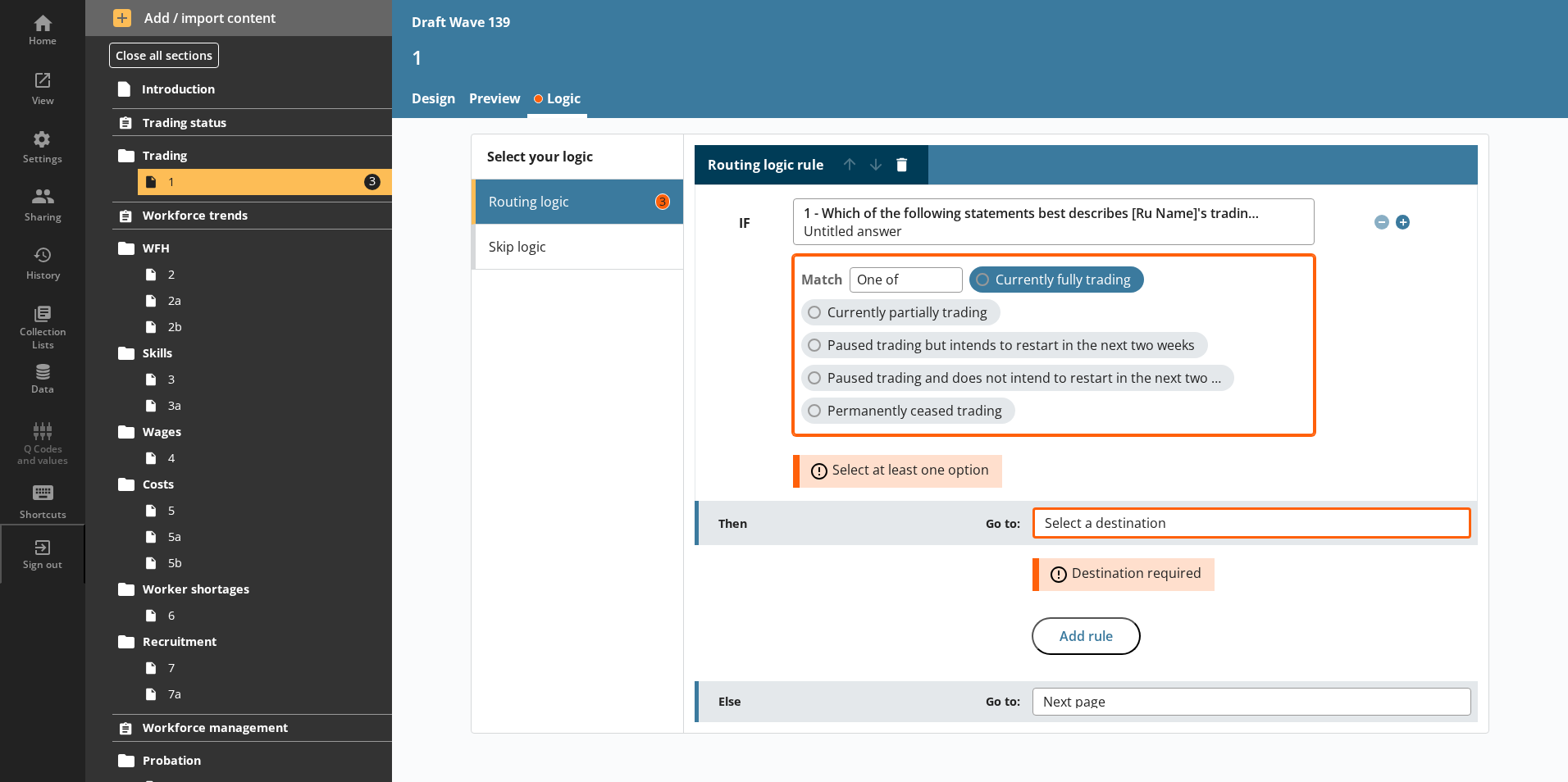
click at [977, 287] on label "Currently fully trading" at bounding box center [1056, 279] width 175 height 26
click at [977, 286] on input "Currently fully trading" at bounding box center [982, 279] width 13 height 13
checkbox input "true"
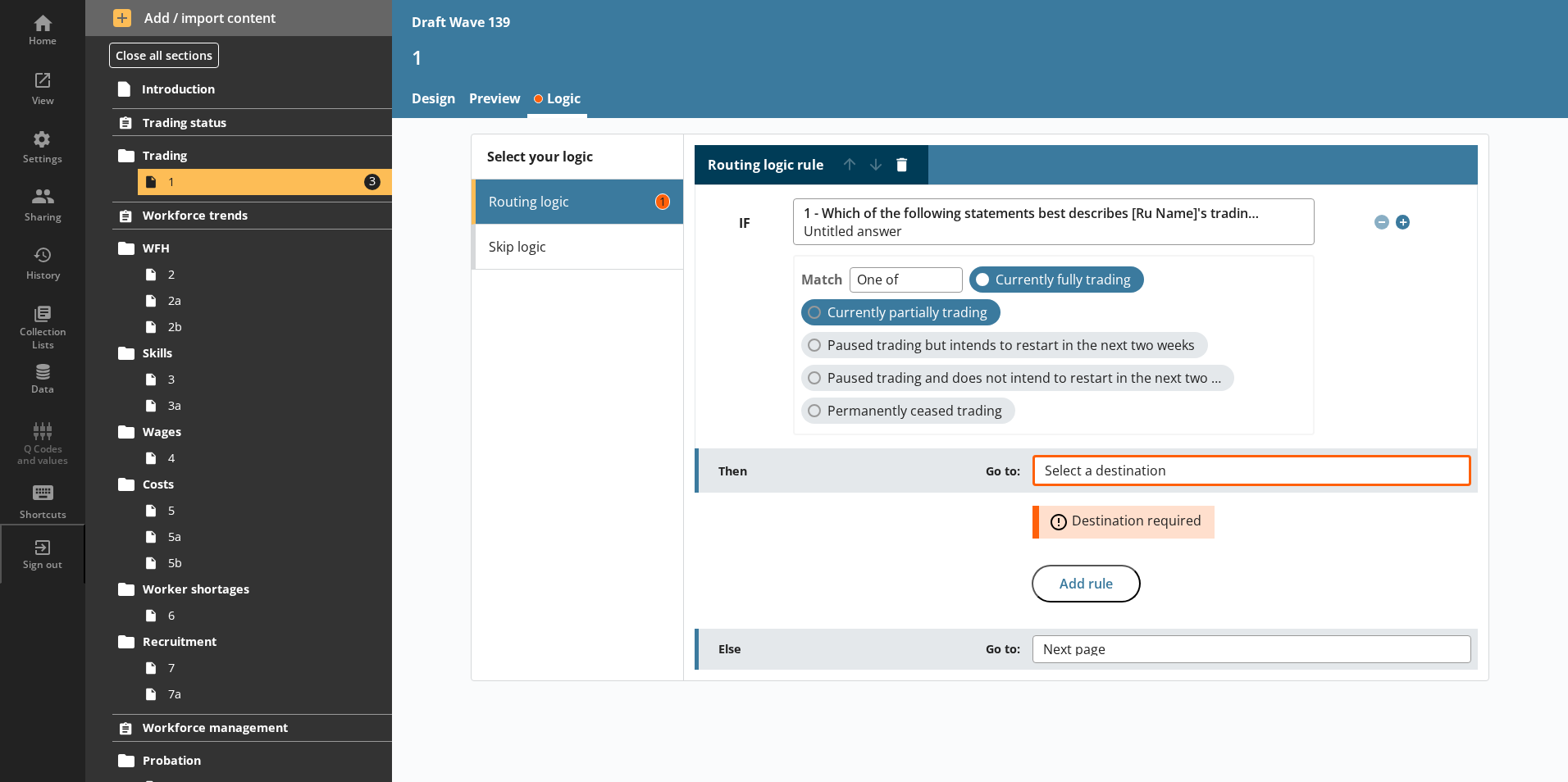
click at [815, 317] on label "Currently partially trading" at bounding box center [900, 312] width 199 height 26
click at [815, 317] on input "Currently partially trading" at bounding box center [814, 312] width 13 height 13
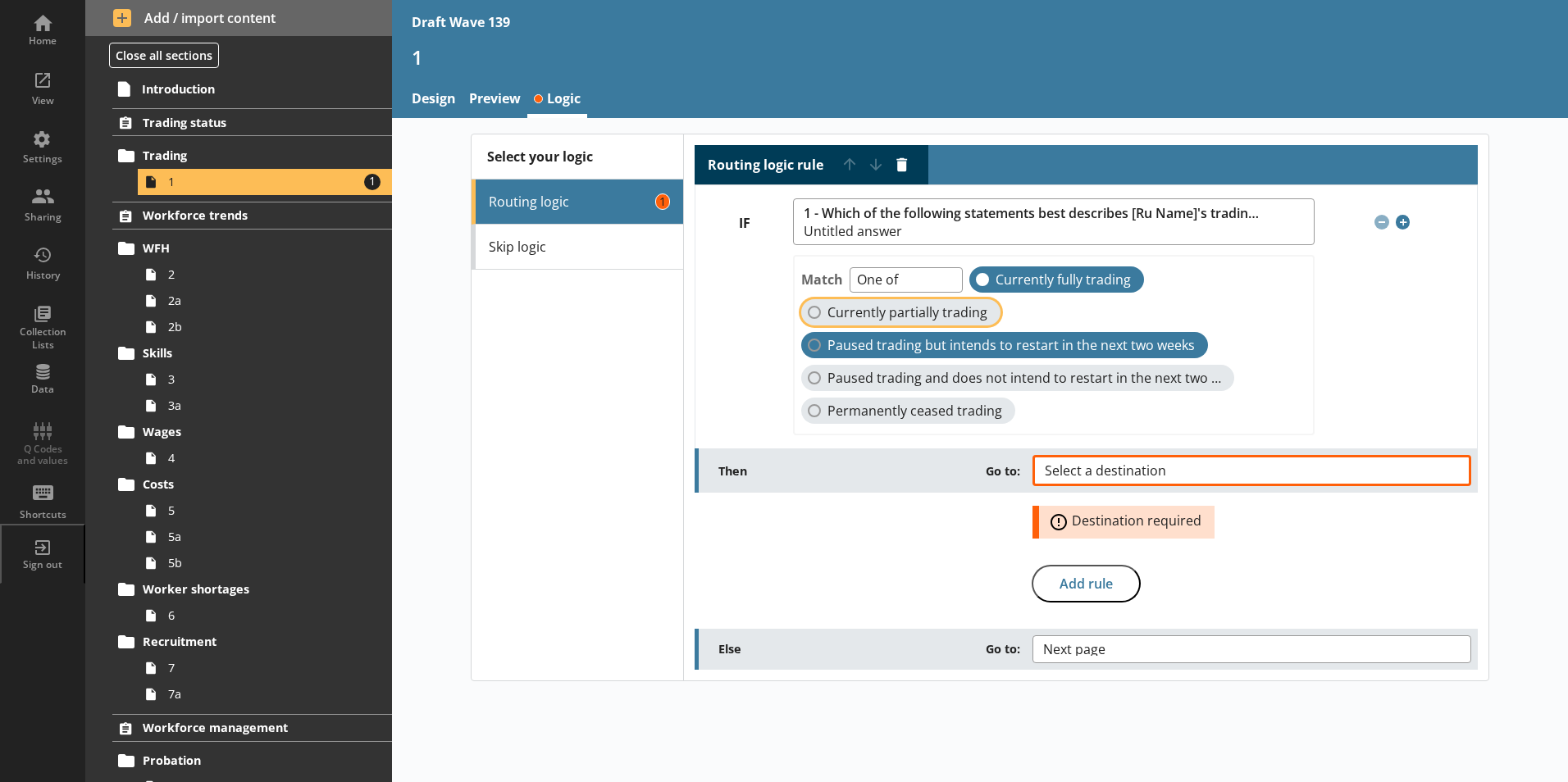
checkbox input "true"
click at [810, 343] on label "Paused trading but intends to restart in the next two weeks" at bounding box center [1004, 345] width 407 height 26
click at [810, 343] on input "Paused trading but intends to restart in the next two weeks" at bounding box center [814, 345] width 13 height 13
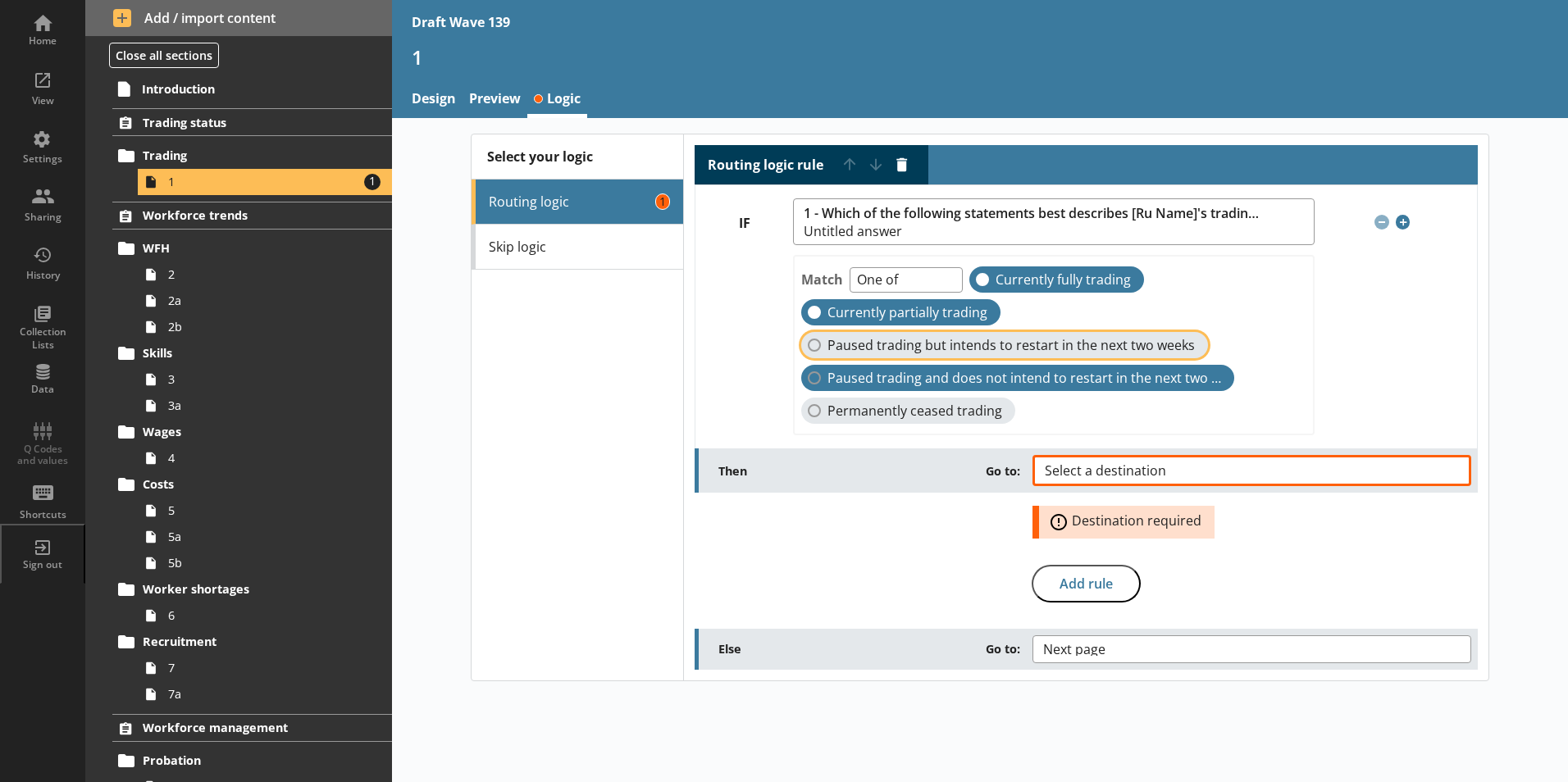
checkbox input "true"
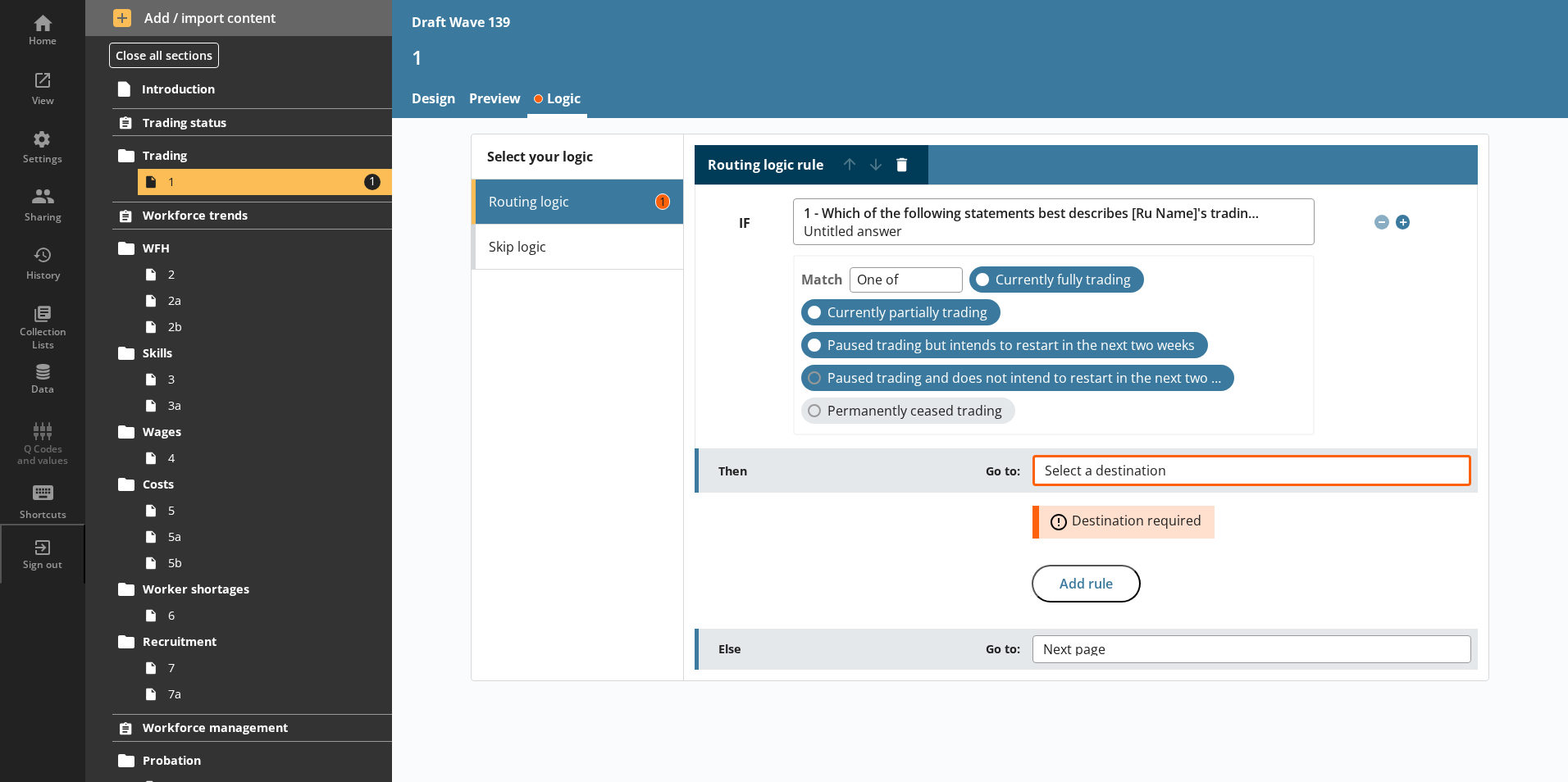
click at [812, 371] on label "Paused trading and does not intend to restart in the next two weeks" at bounding box center [1017, 378] width 433 height 26
click at [812, 372] on input "Paused trading and does not intend to restart in the next two weeks" at bounding box center [814, 378] width 13 height 13
checkbox input "true"
click at [1449, 474] on button "Select a destination" at bounding box center [1251, 470] width 438 height 31
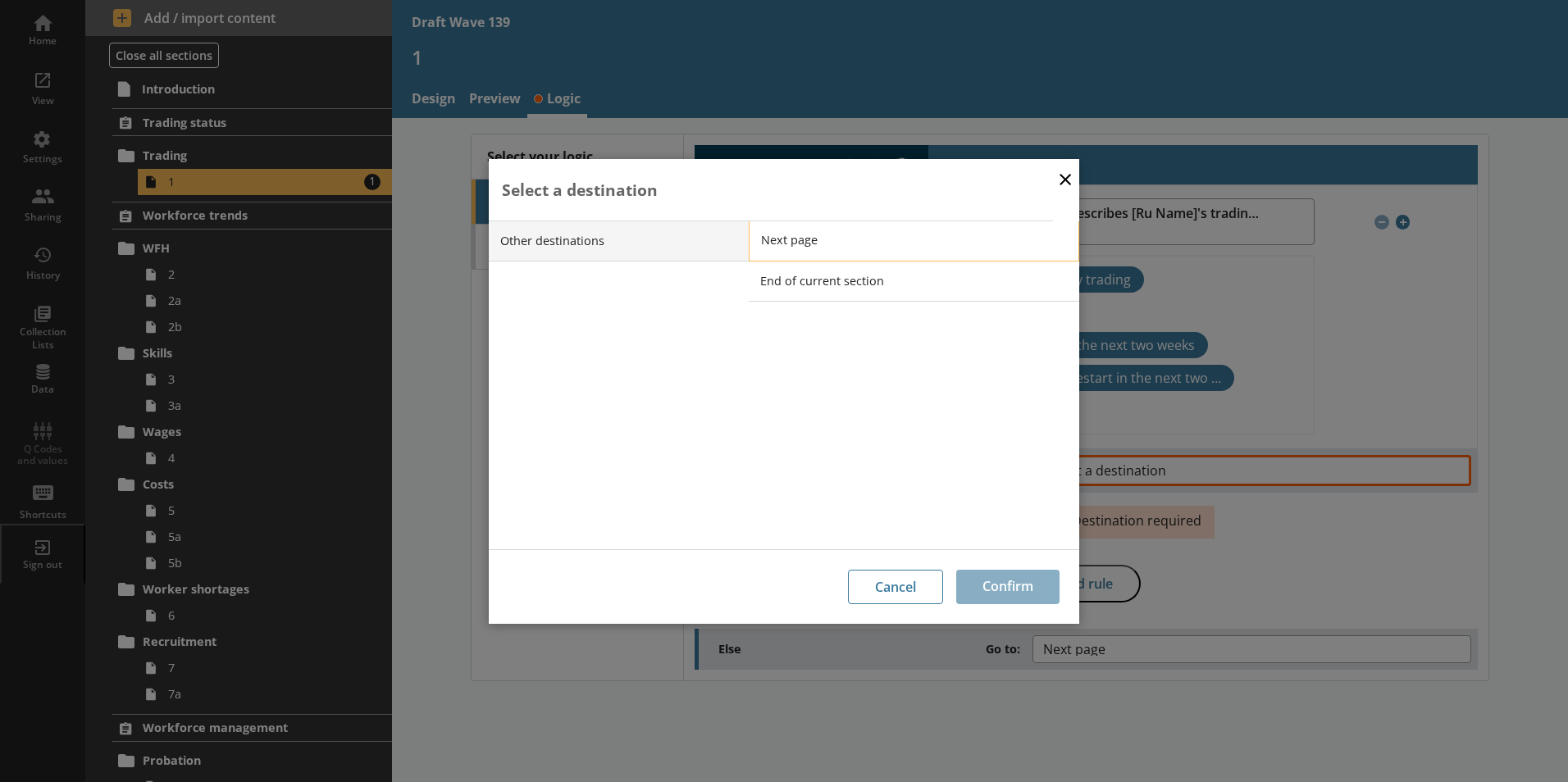
click at [775, 247] on span "Next page" at bounding box center [925, 239] width 330 height 16
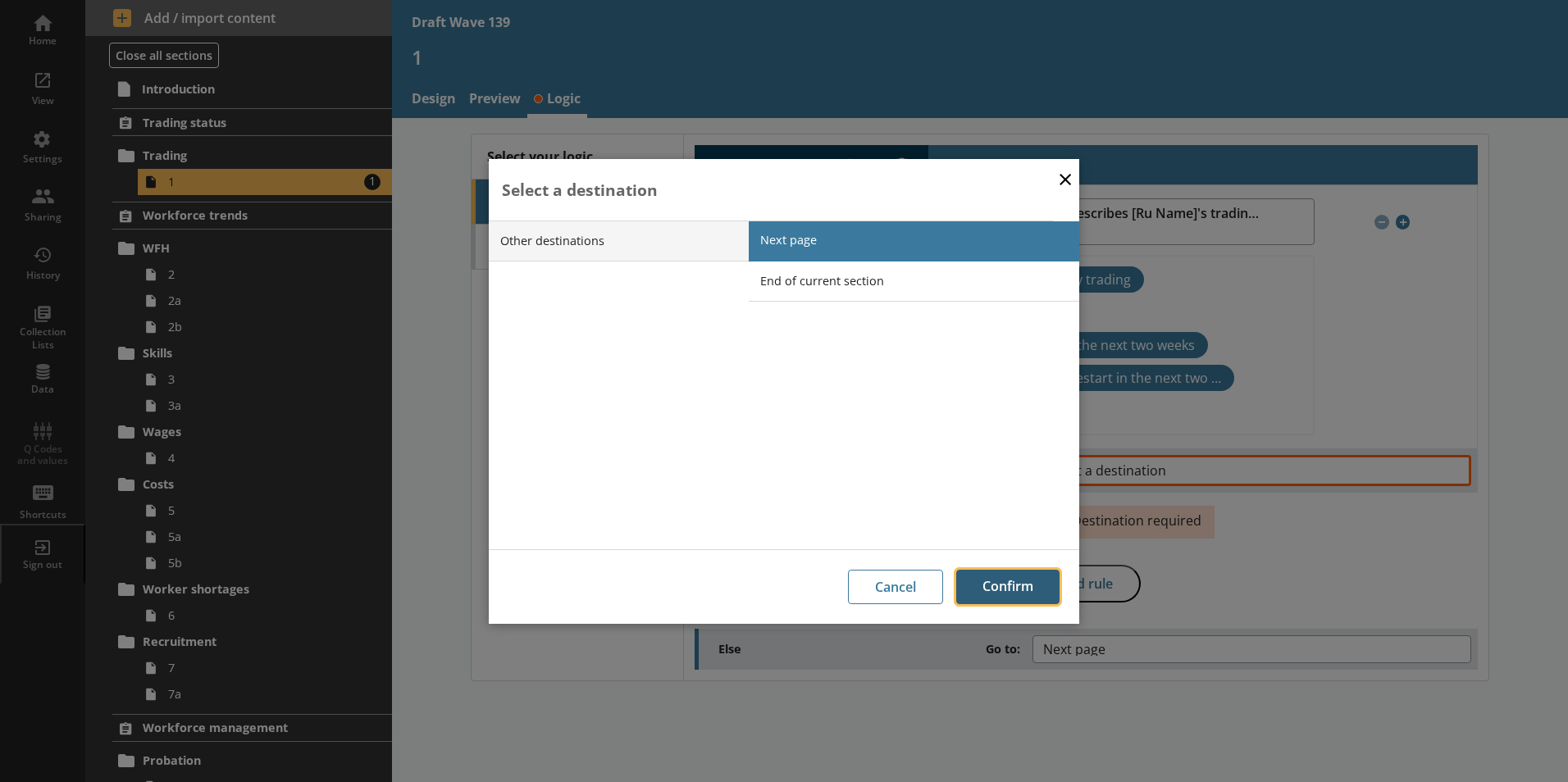
click at [991, 590] on button "Confirm" at bounding box center [1008, 586] width 104 height 34
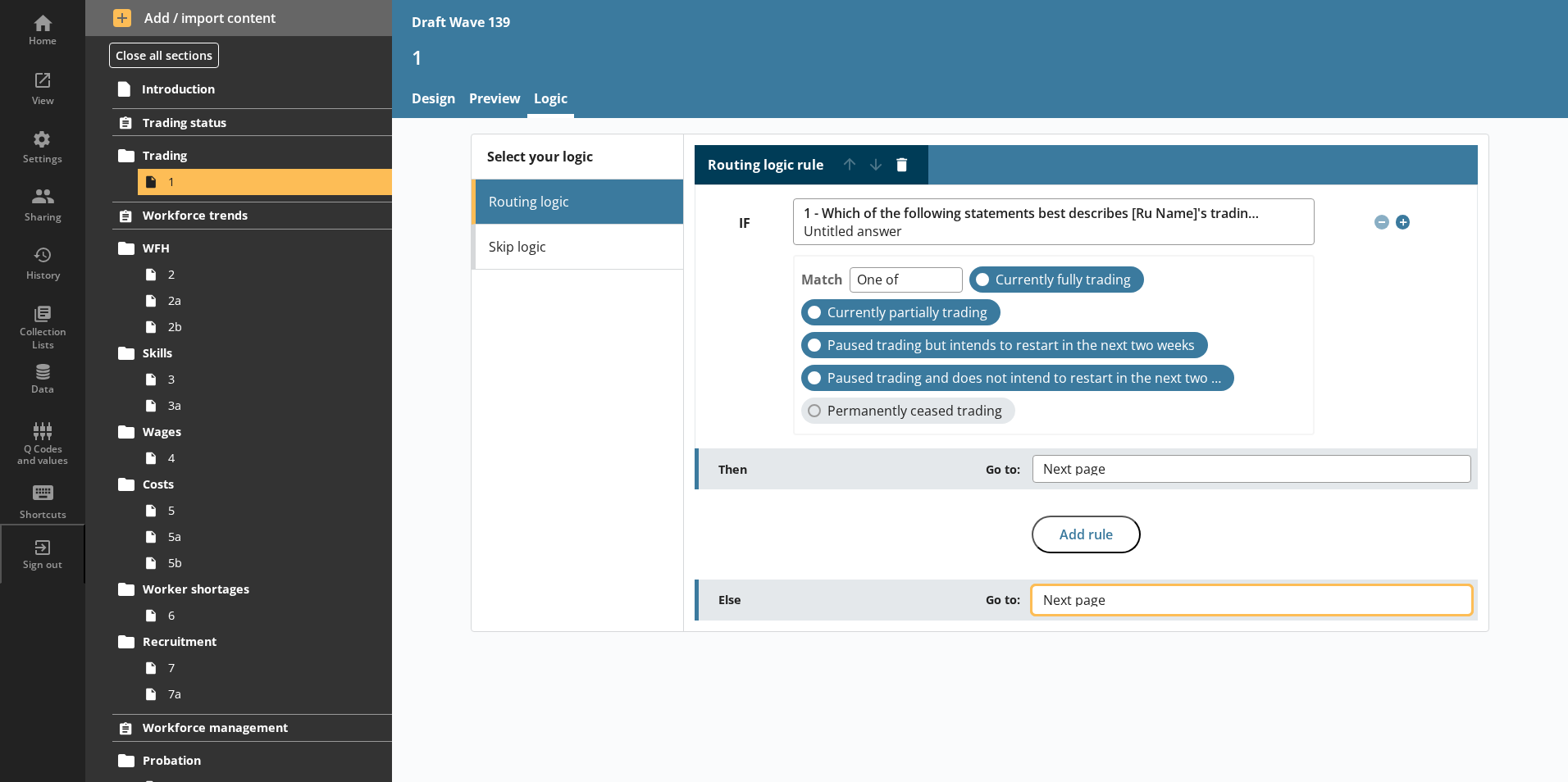
click at [1460, 599] on button "Next page" at bounding box center [1251, 600] width 438 height 28
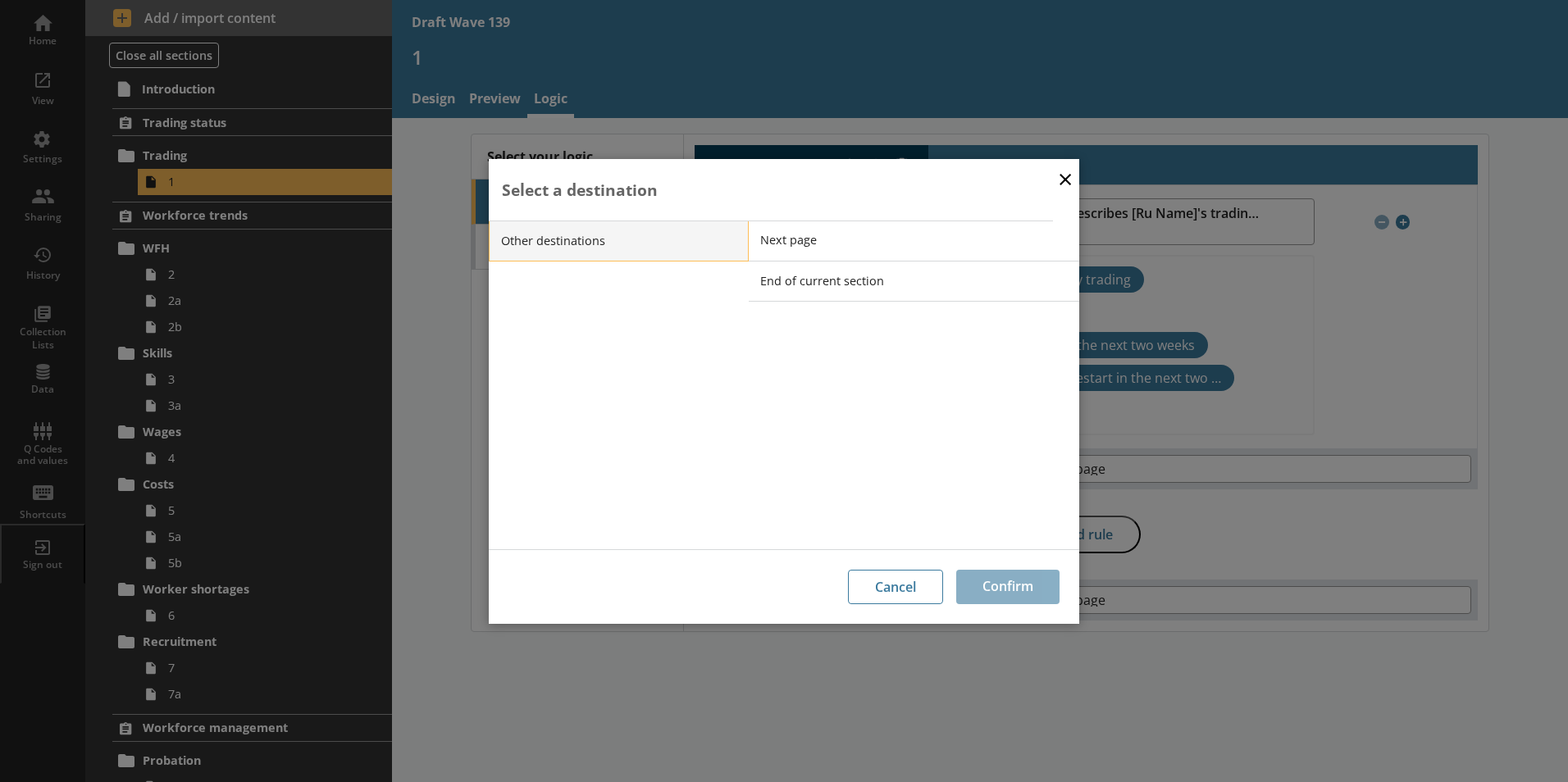
click at [576, 238] on li "Other destinations" at bounding box center [619, 241] width 260 height 41
click at [735, 241] on li "Other destinations" at bounding box center [619, 241] width 260 height 41
click at [1062, 178] on button "×" at bounding box center [1065, 178] width 25 height 37
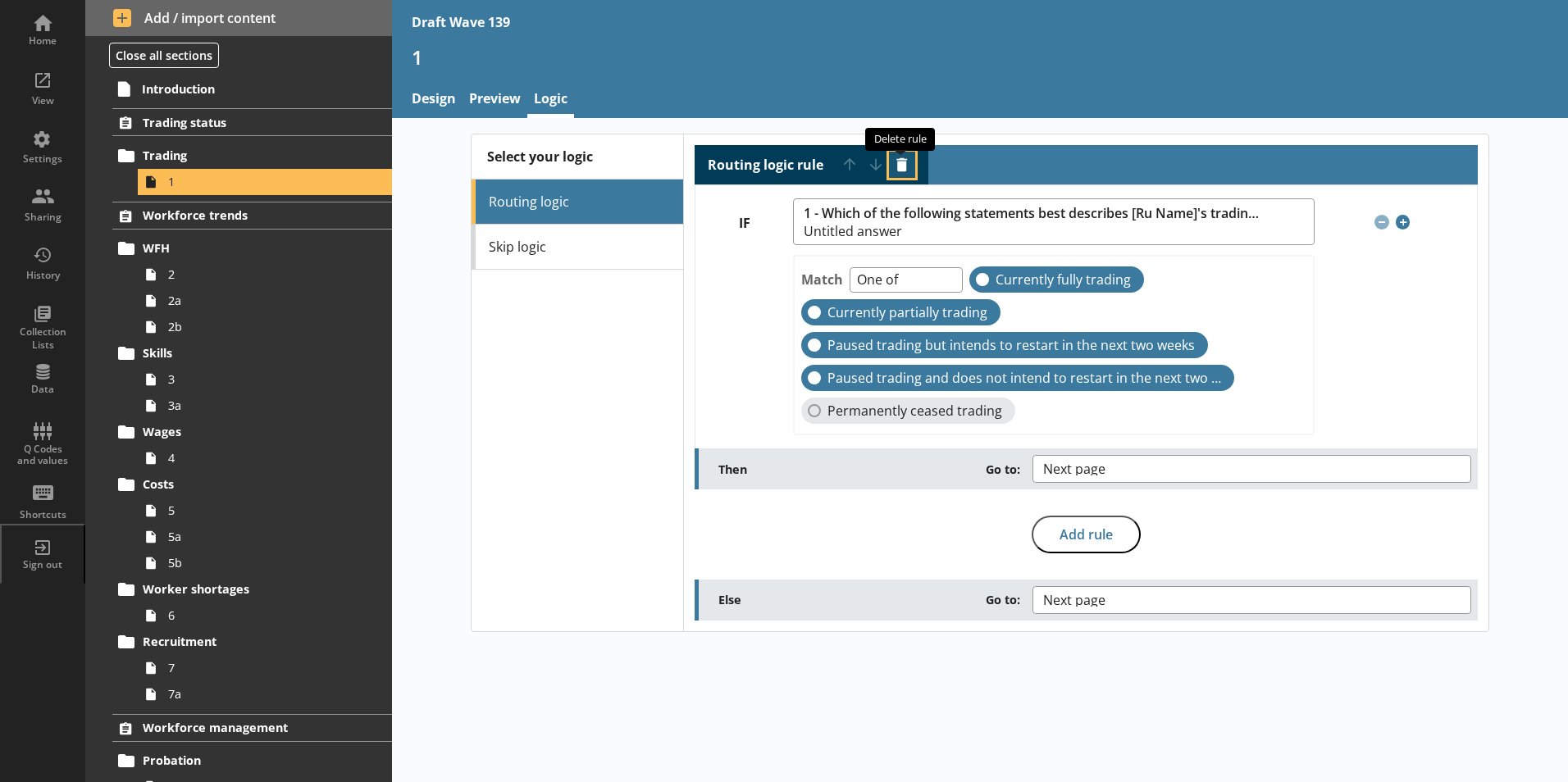
click at [905, 169] on button "Delete routing rule" at bounding box center [901, 165] width 26 height 26
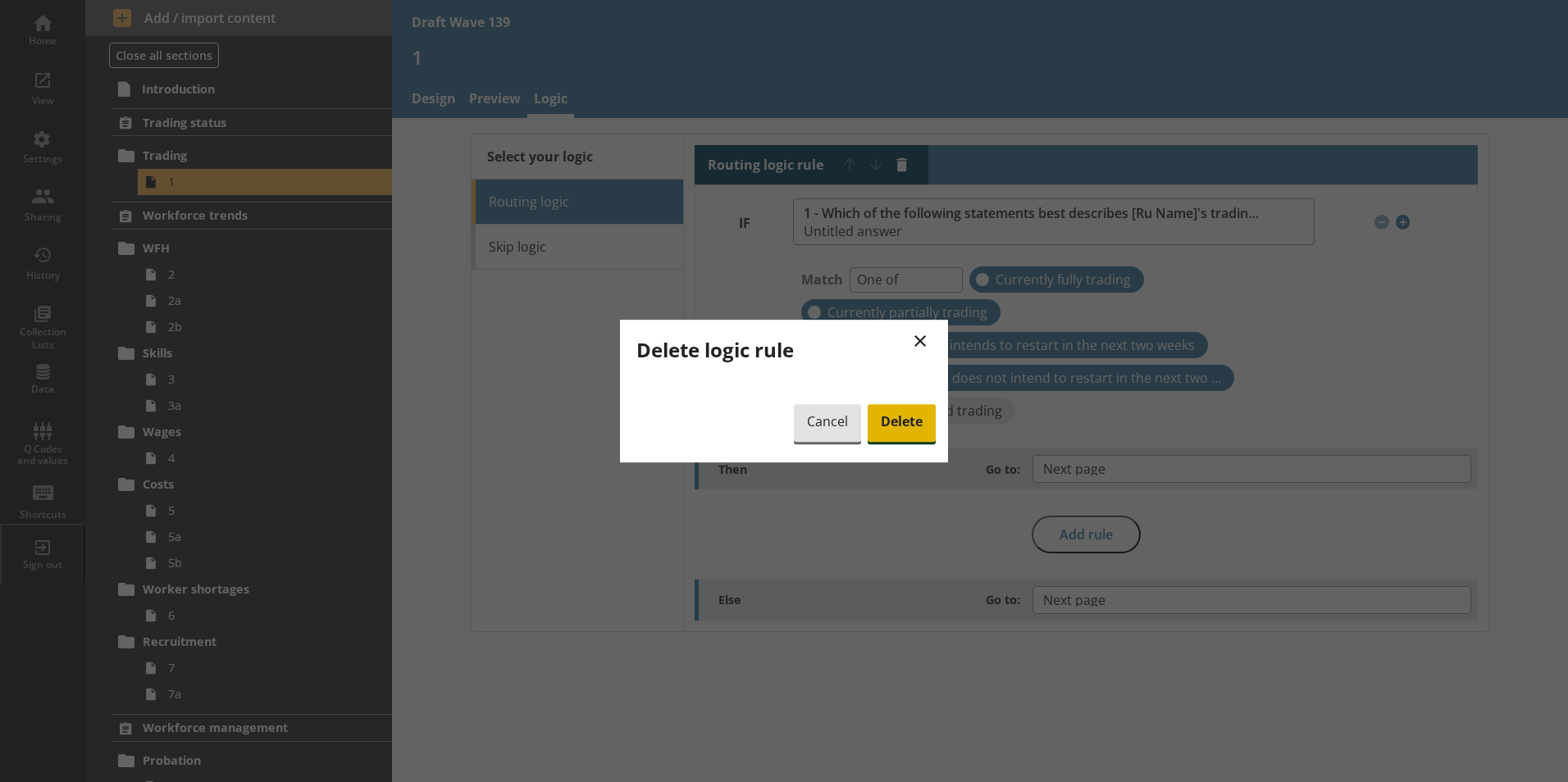
click at [900, 422] on span "Delete" at bounding box center [901, 422] width 68 height 38
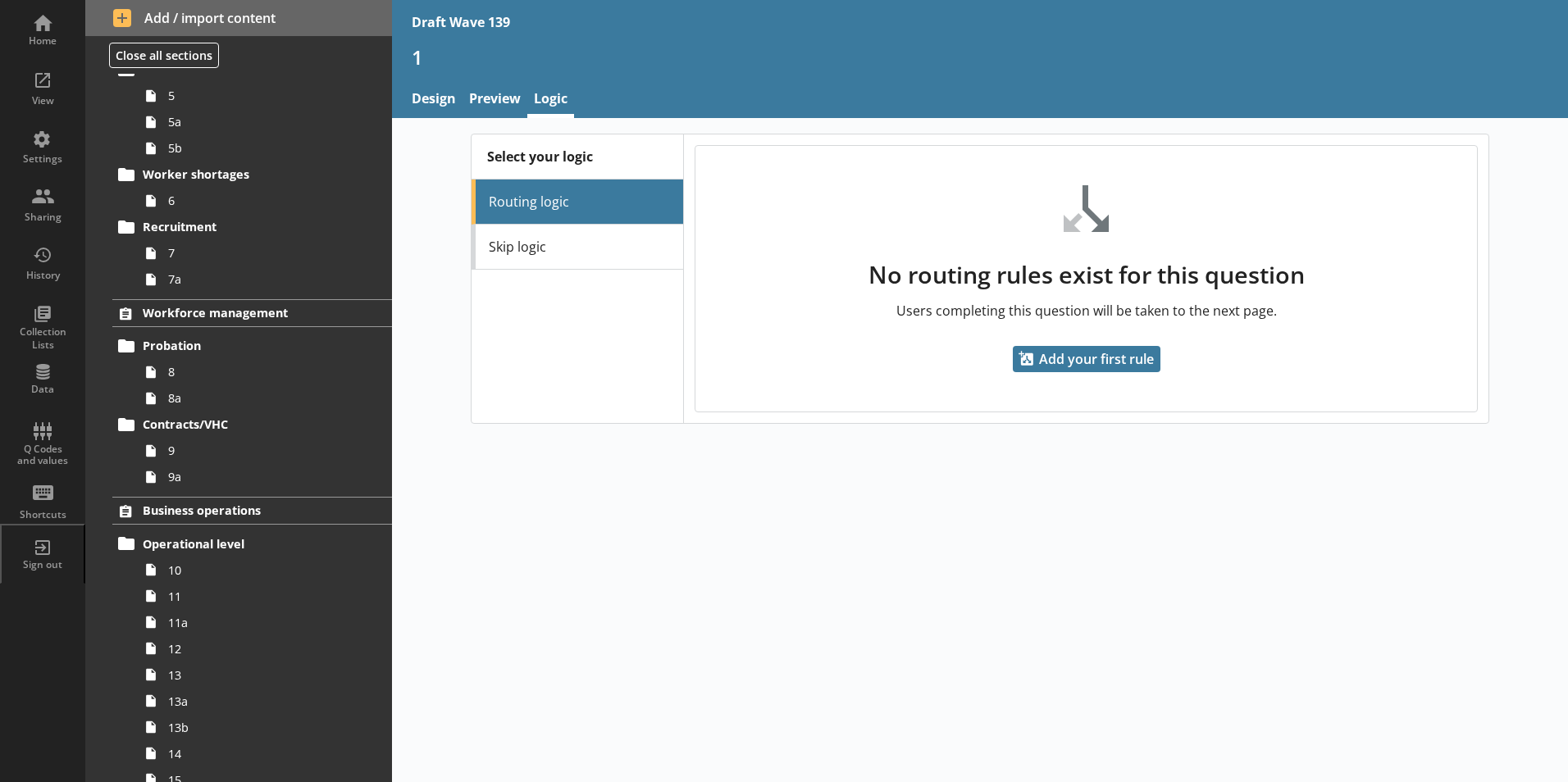
scroll to position [574, 0]
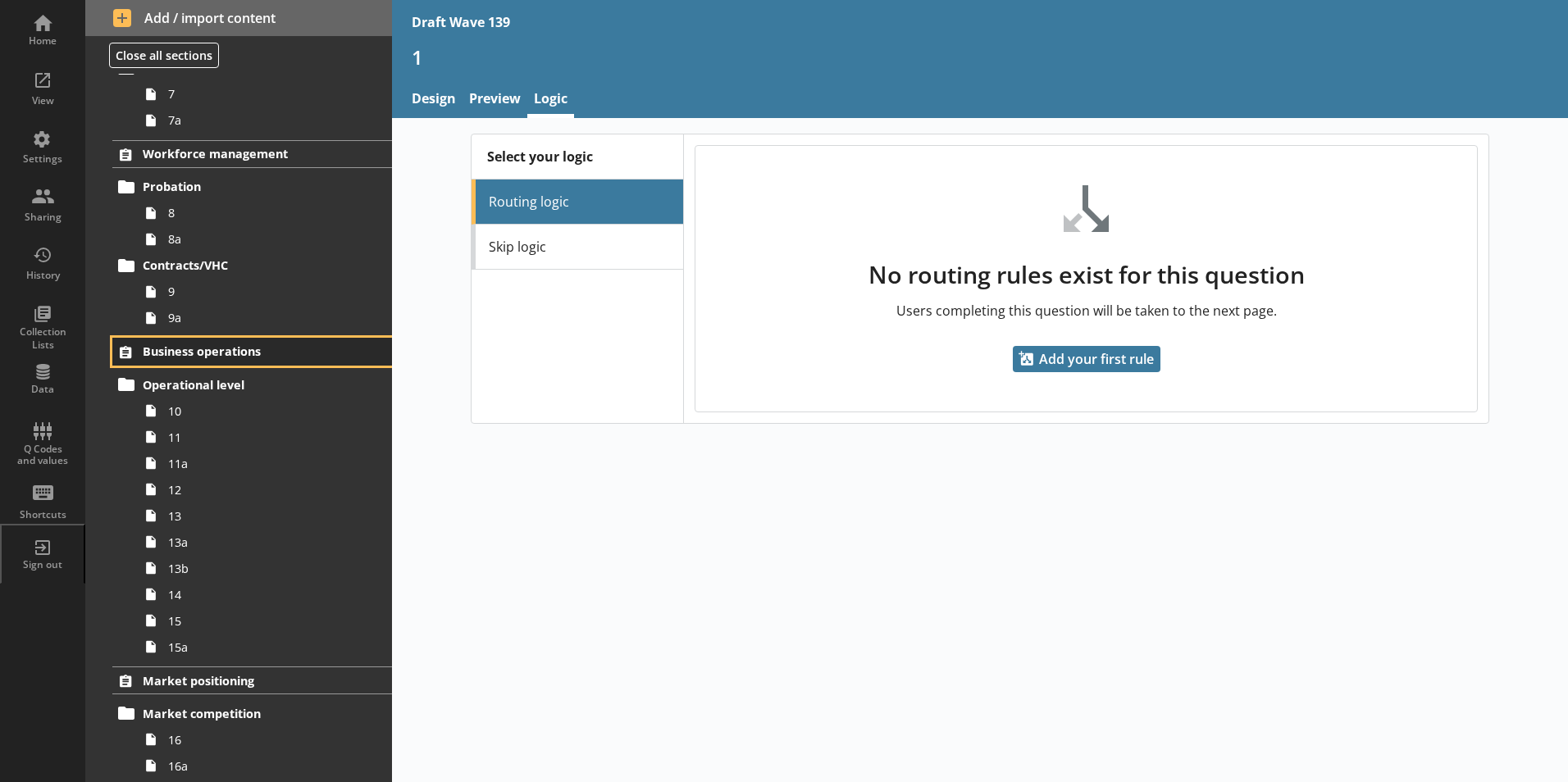
click at [209, 349] on span "Business operations" at bounding box center [242, 351] width 201 height 16
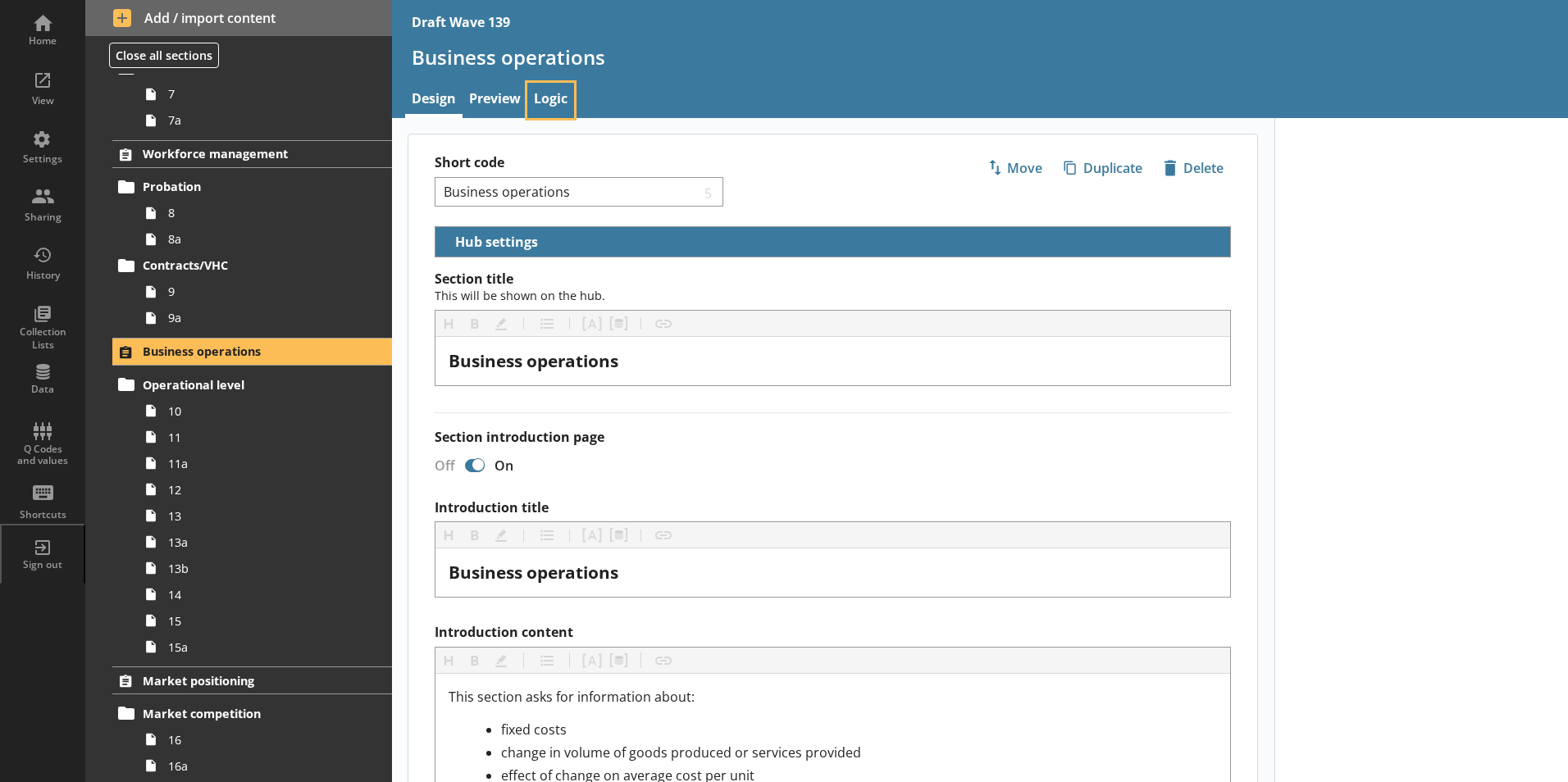
click at [544, 104] on link "Logic" at bounding box center [550, 101] width 47 height 35
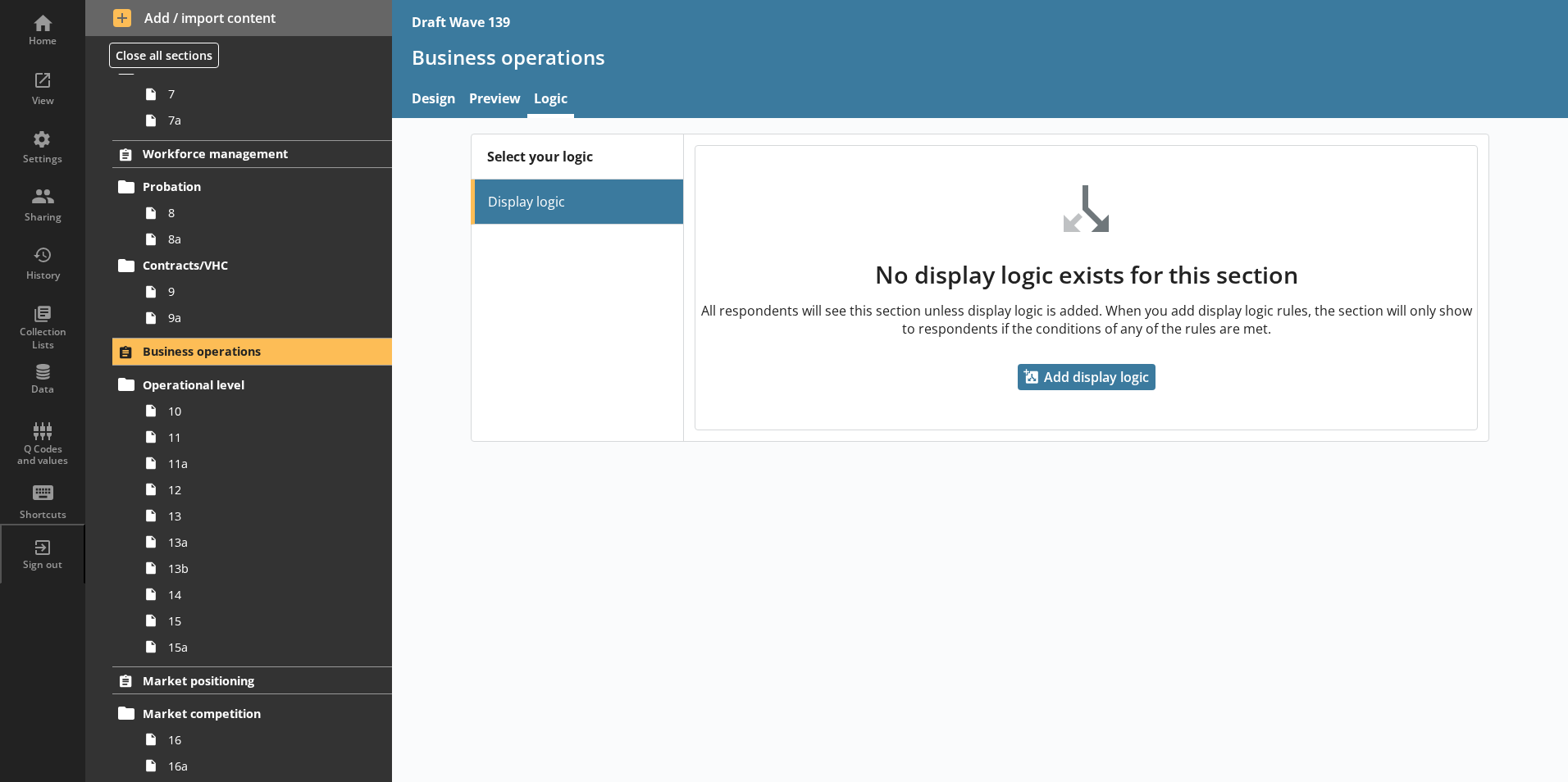
click at [561, 204] on ul "Display logic" at bounding box center [577, 202] width 213 height 45
click at [1087, 376] on span "Add display logic" at bounding box center [1086, 377] width 138 height 26
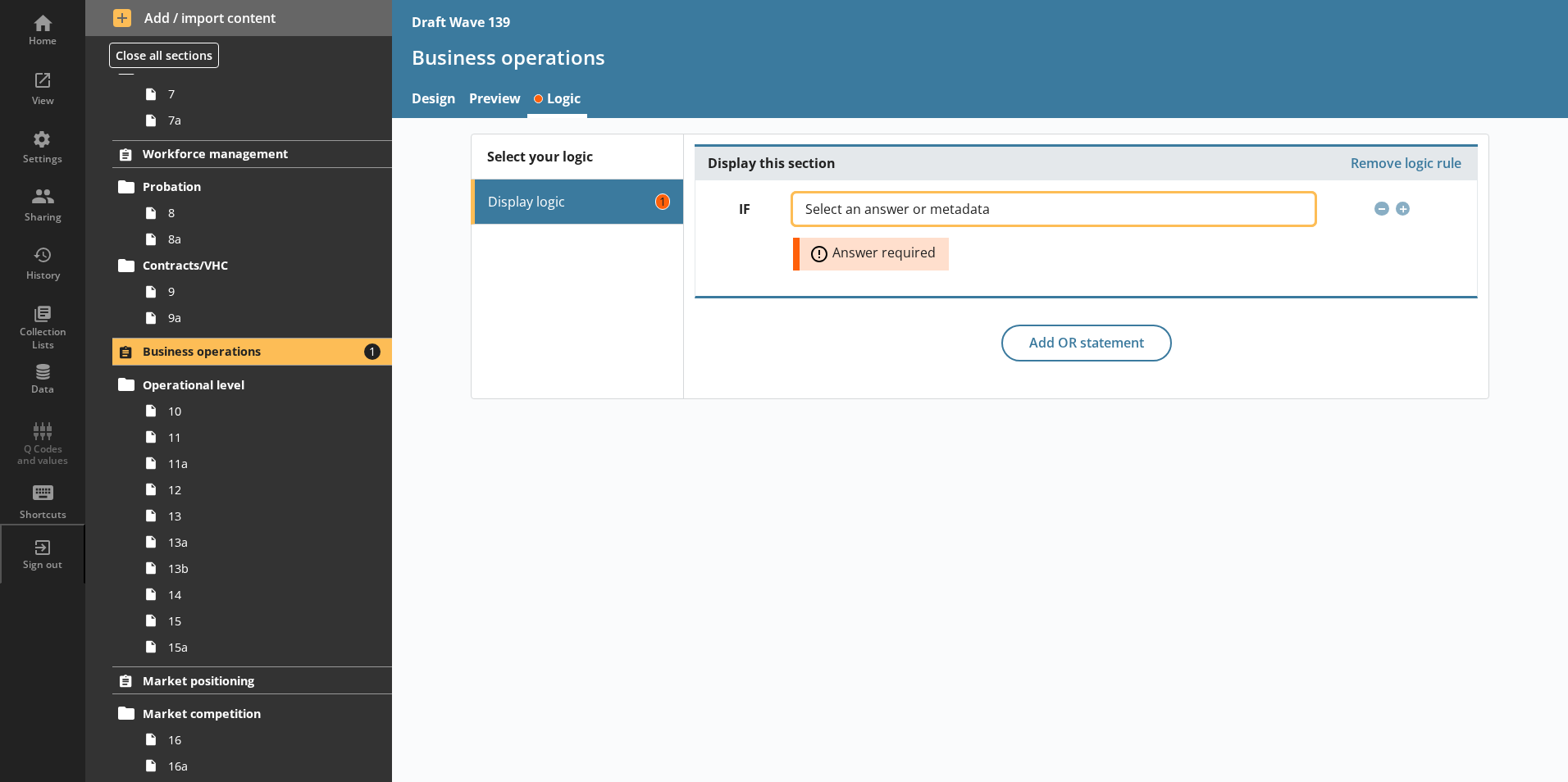
click at [1299, 200] on button "Select an answer or metadata" at bounding box center [1053, 209] width 521 height 31
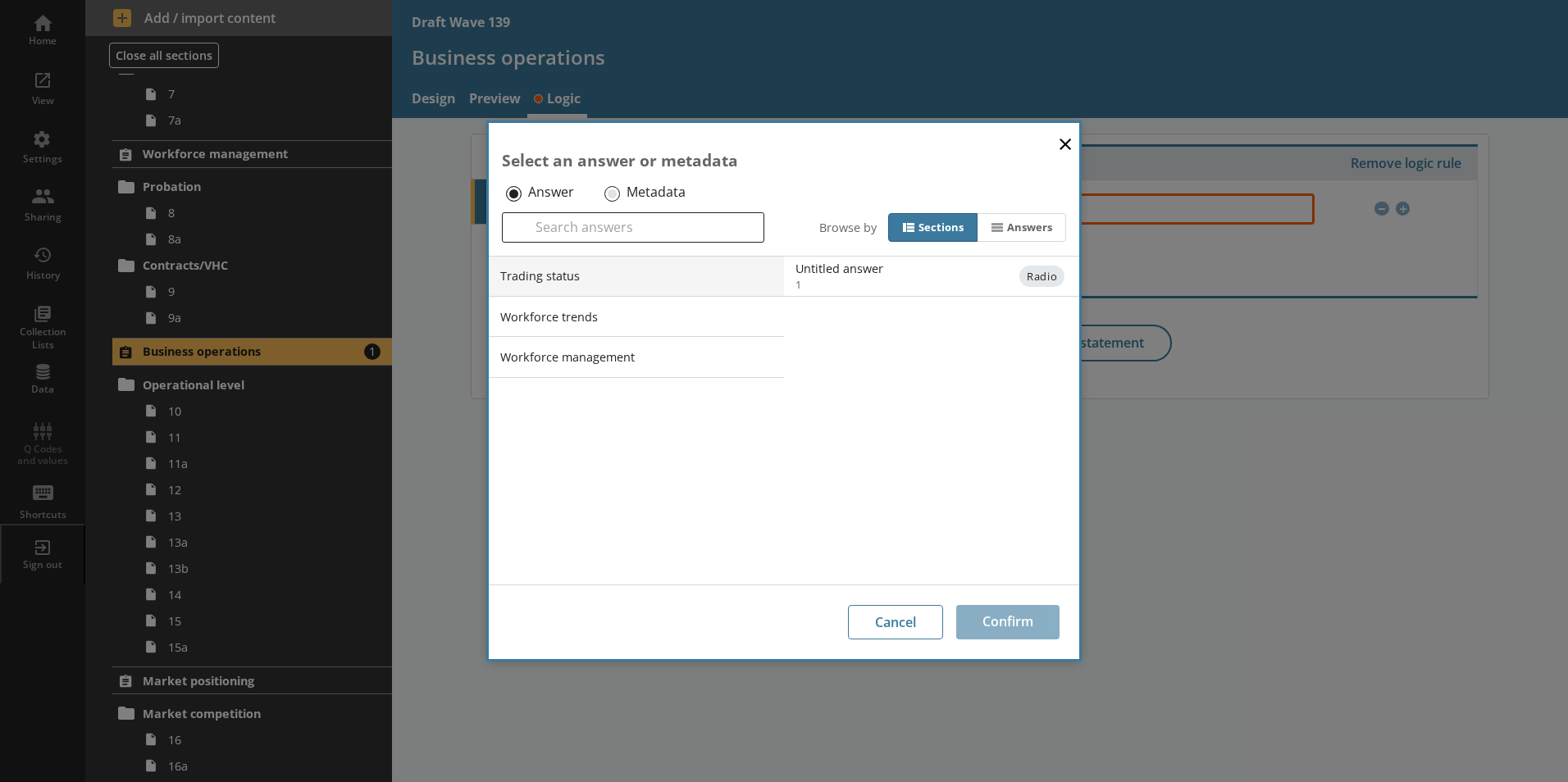
click at [588, 273] on li "Trading status" at bounding box center [636, 276] width 295 height 41
click at [766, 279] on li "Trading status" at bounding box center [636, 276] width 295 height 41
click at [771, 278] on li "Trading status" at bounding box center [636, 276] width 295 height 41
click at [540, 282] on li "Trading status" at bounding box center [636, 276] width 295 height 41
click at [1008, 226] on div "Answers" at bounding box center [1029, 227] width 45 height 14
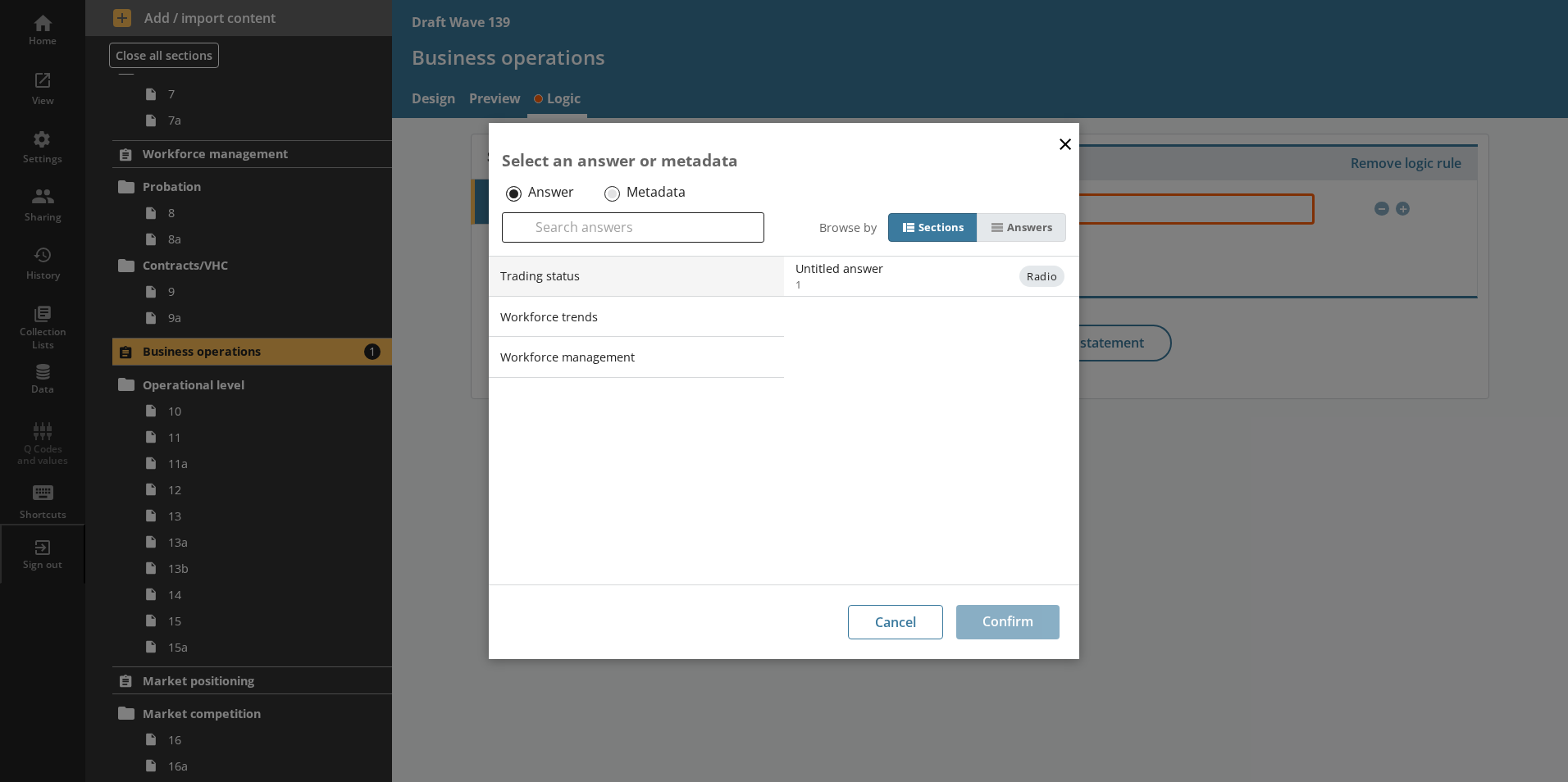
click at [0, 0] on input "Answers" at bounding box center [0, 0] width 0 height 0
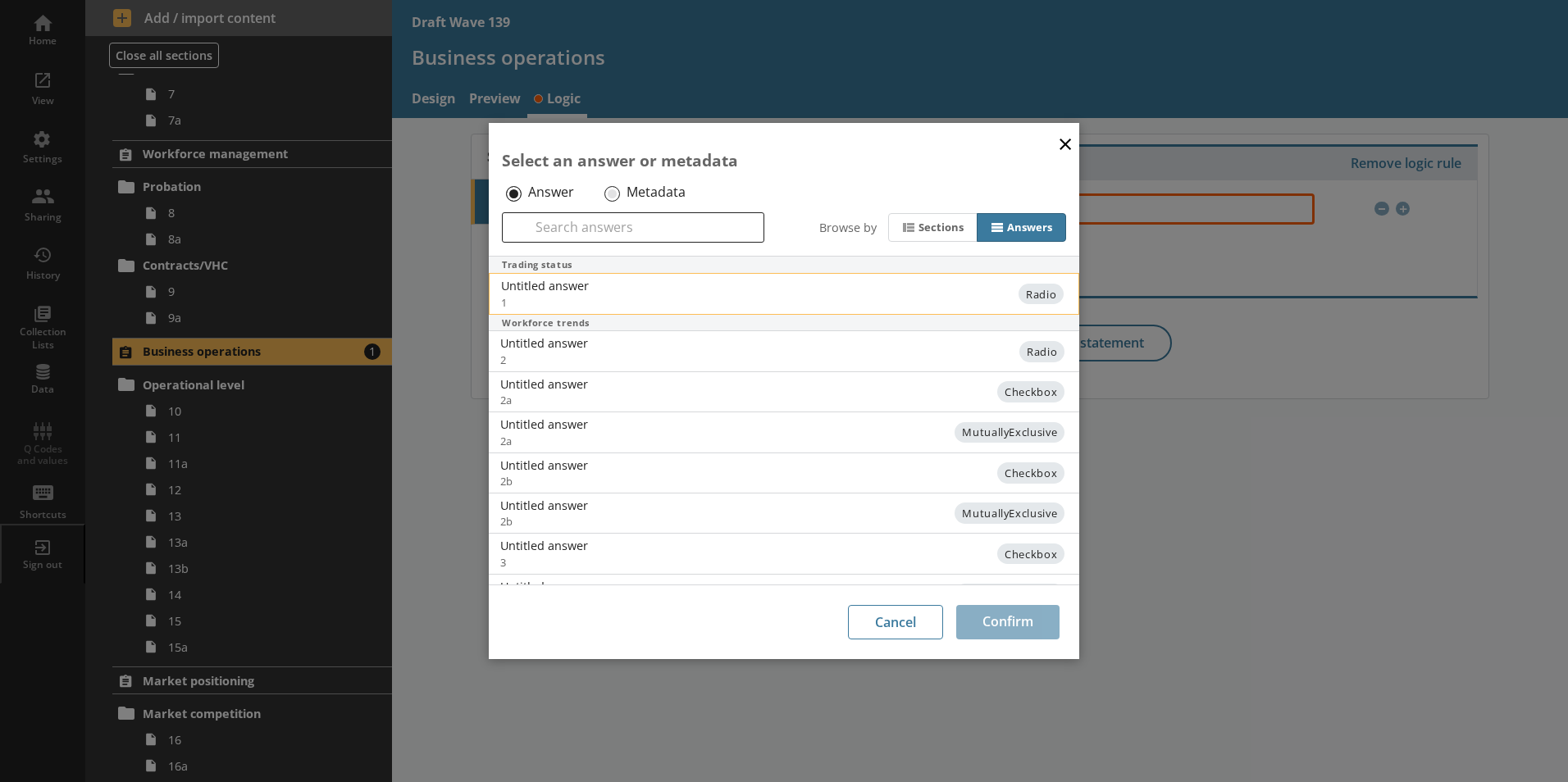
click at [538, 281] on div "Untitled answer" at bounding box center [666, 286] width 330 height 16
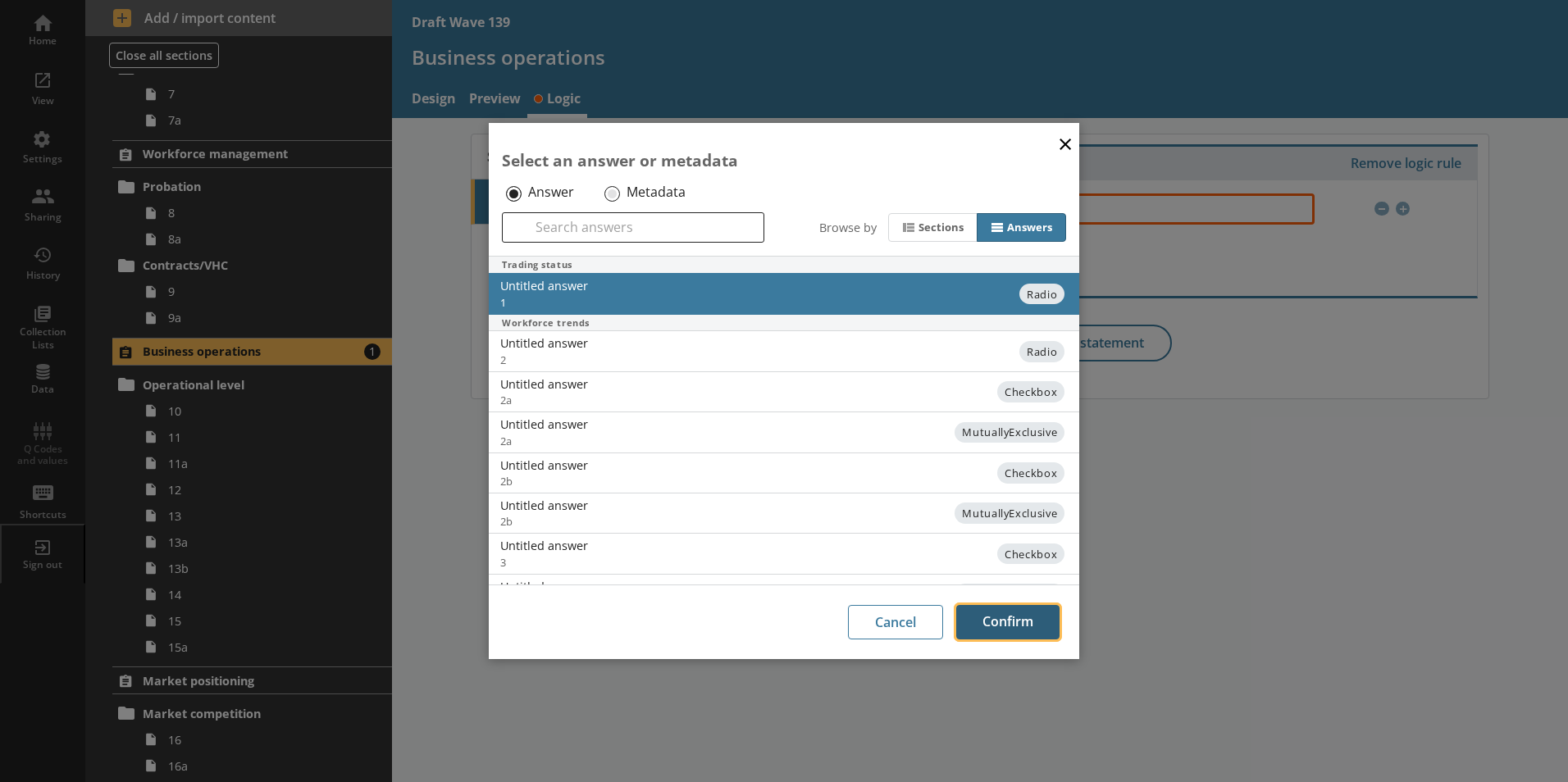
click at [1022, 627] on button "Confirm" at bounding box center [1008, 621] width 104 height 34
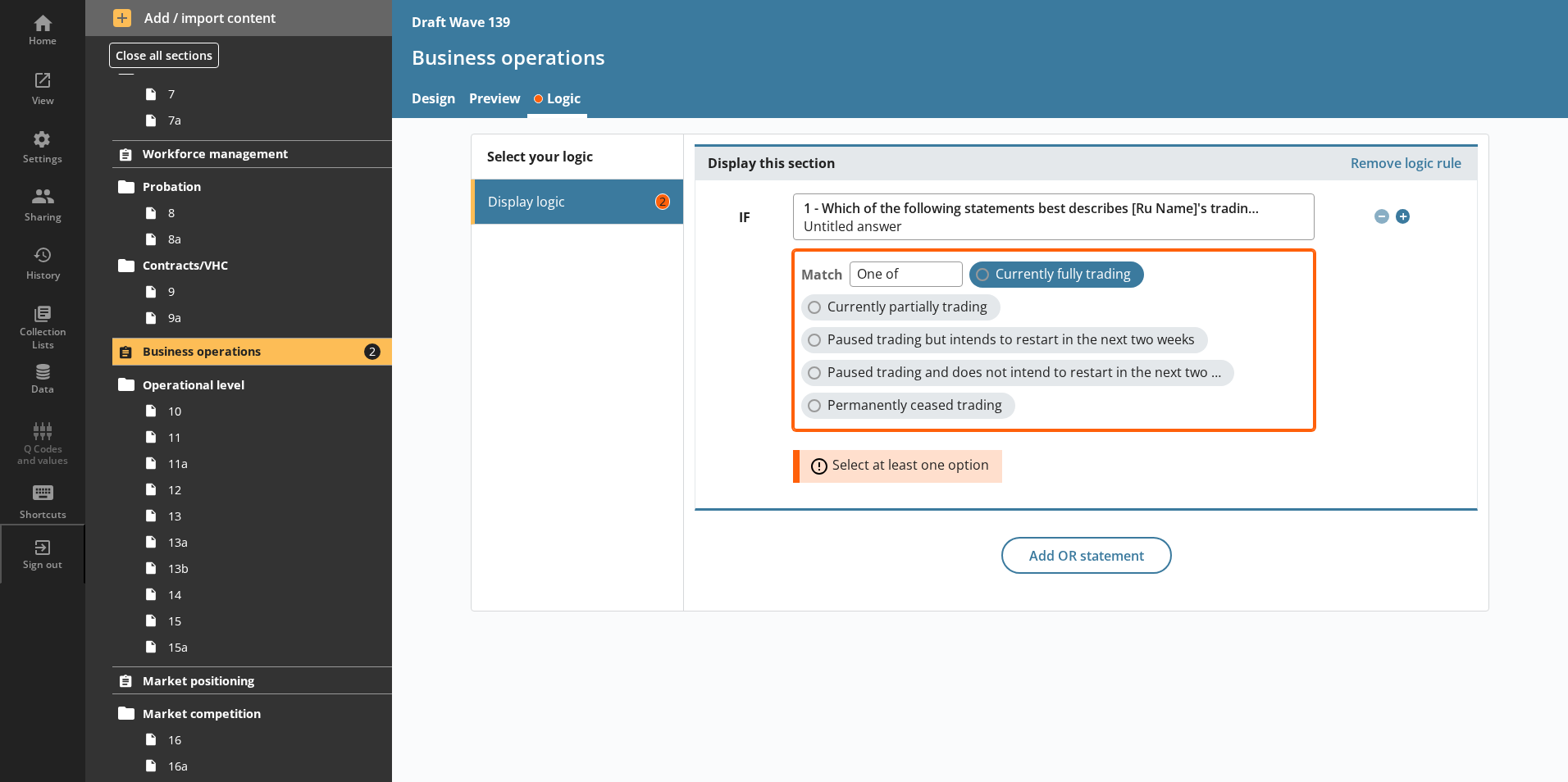
click at [982, 273] on label "Currently fully trading" at bounding box center [1056, 275] width 175 height 26
click at [982, 273] on input "Currently fully trading" at bounding box center [982, 275] width 13 height 13
checkbox input "true"
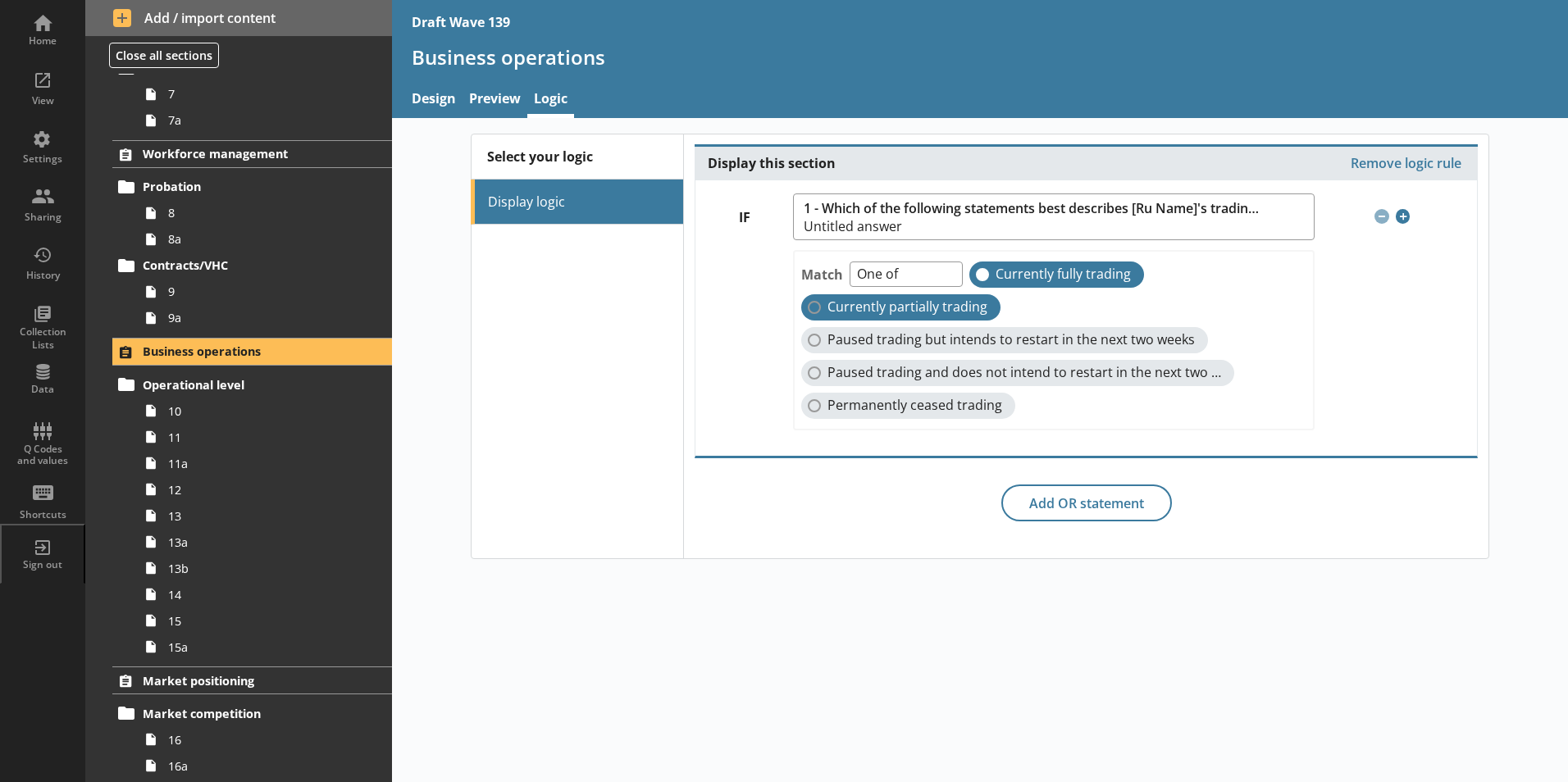
click at [806, 313] on label "Currently partially trading" at bounding box center [900, 307] width 199 height 26
click at [807, 313] on input "Currently partially trading" at bounding box center [814, 307] width 13 height 13
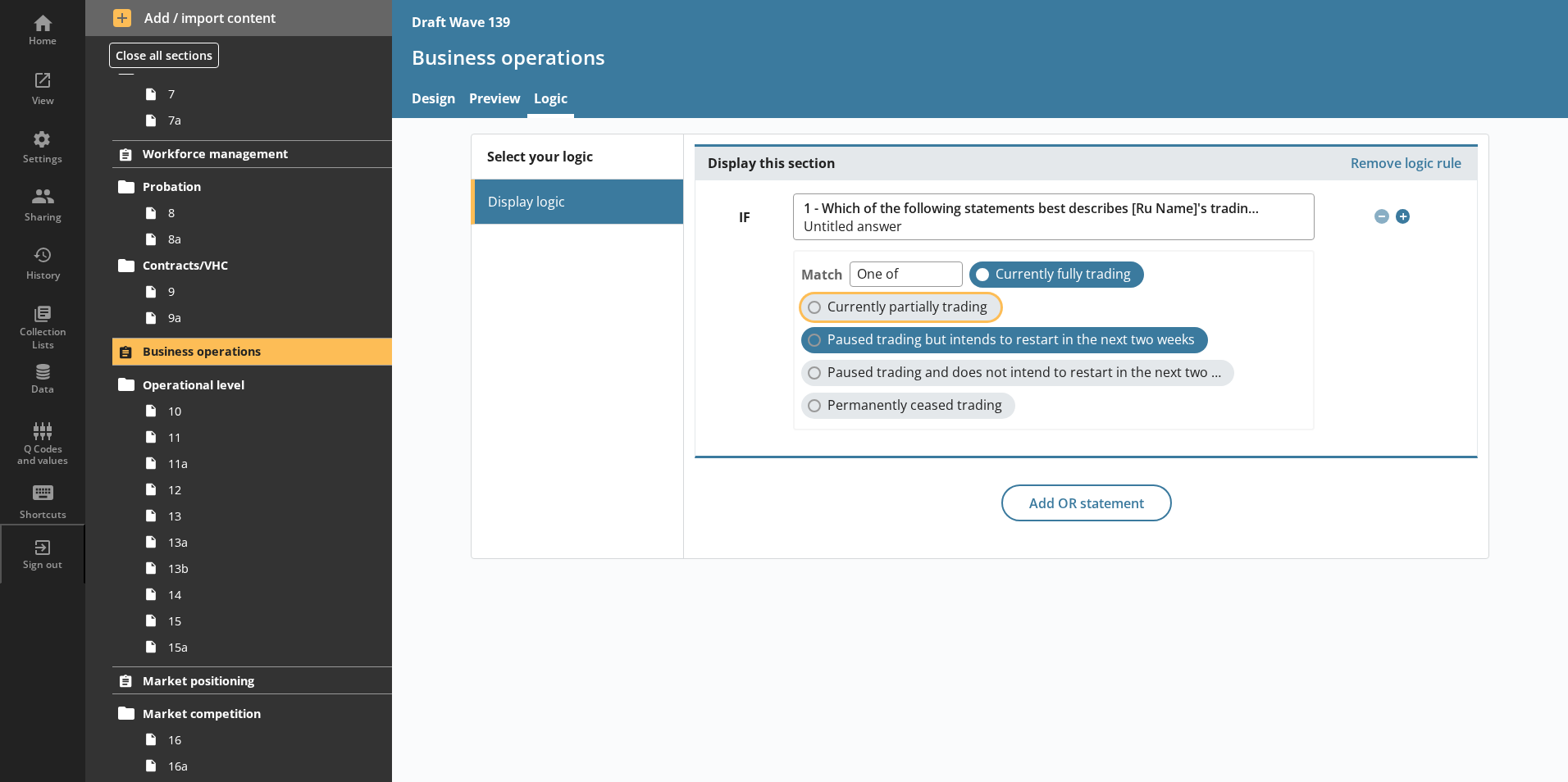
checkbox input "true"
click at [808, 338] on label "Paused trading but intends to restart in the next two weeks" at bounding box center [1004, 340] width 407 height 26
click at [808, 338] on input "Paused trading but intends to restart in the next two weeks" at bounding box center [814, 340] width 13 height 13
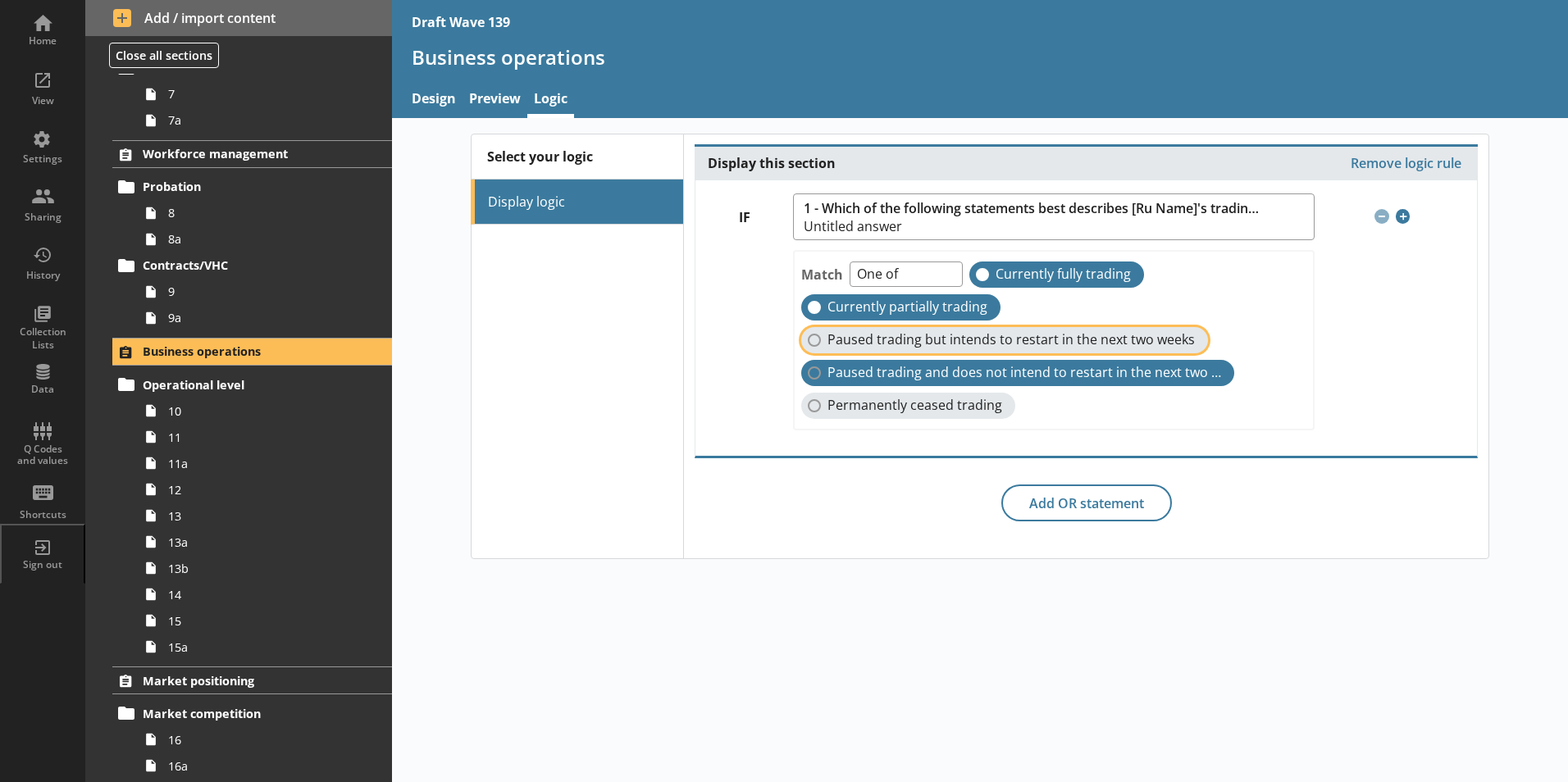
checkbox input "true"
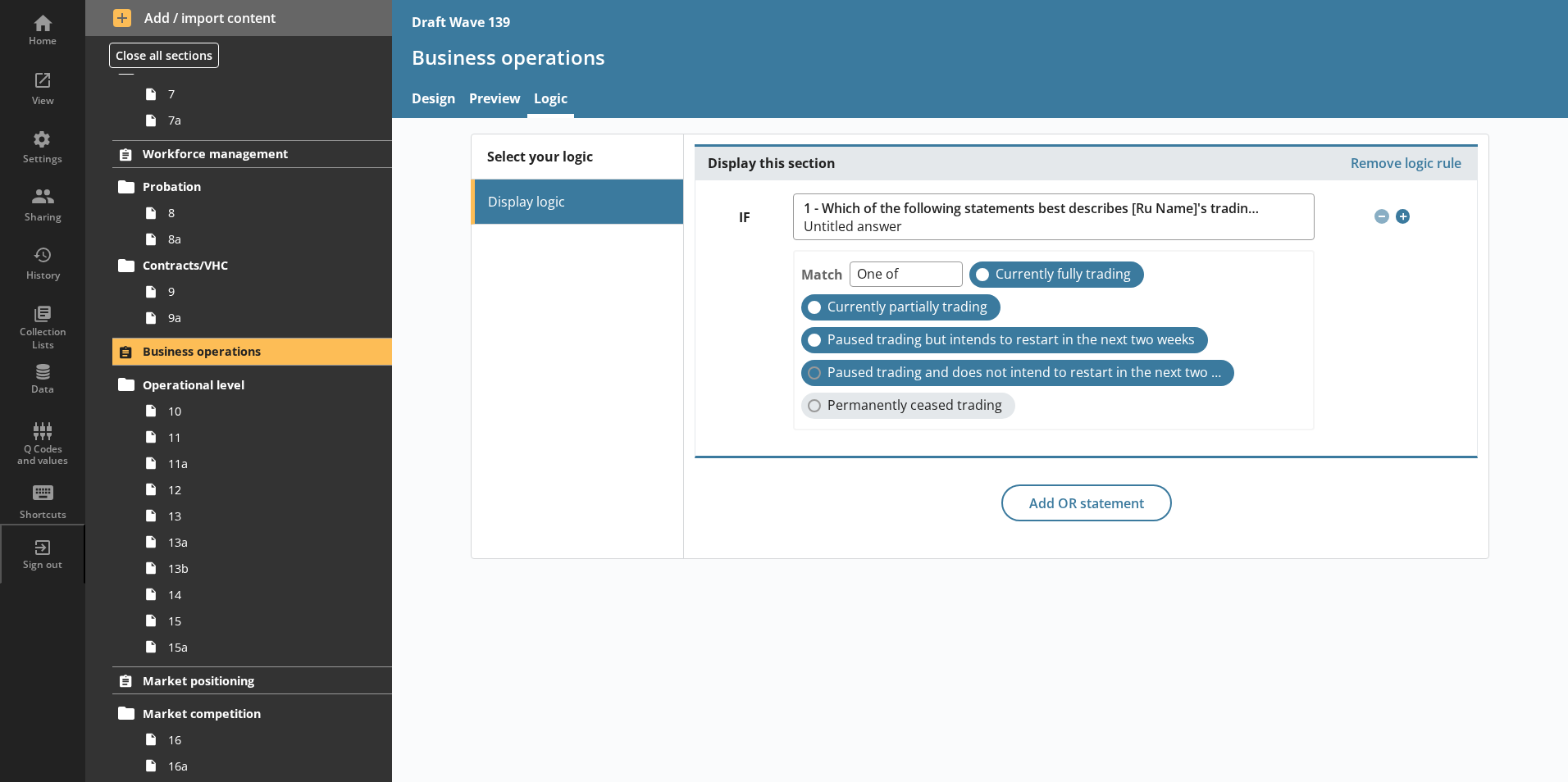
click at [814, 368] on label "Paused trading and does not intend to restart in the next two weeks" at bounding box center [1017, 373] width 433 height 26
click at [814, 368] on input "Paused trading and does not intend to restart in the next two weeks" at bounding box center [814, 373] width 13 height 13
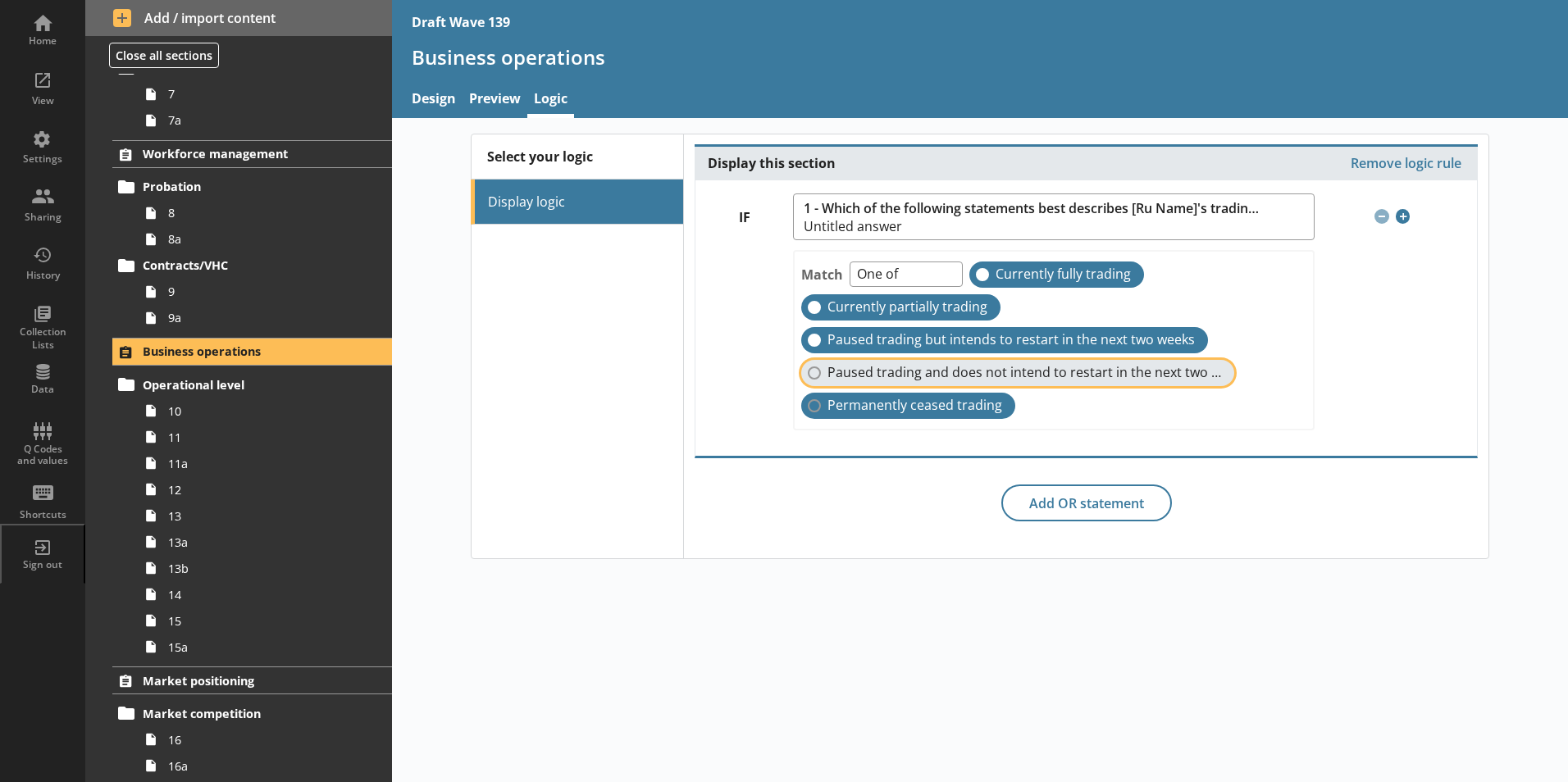
checkbox input "true"
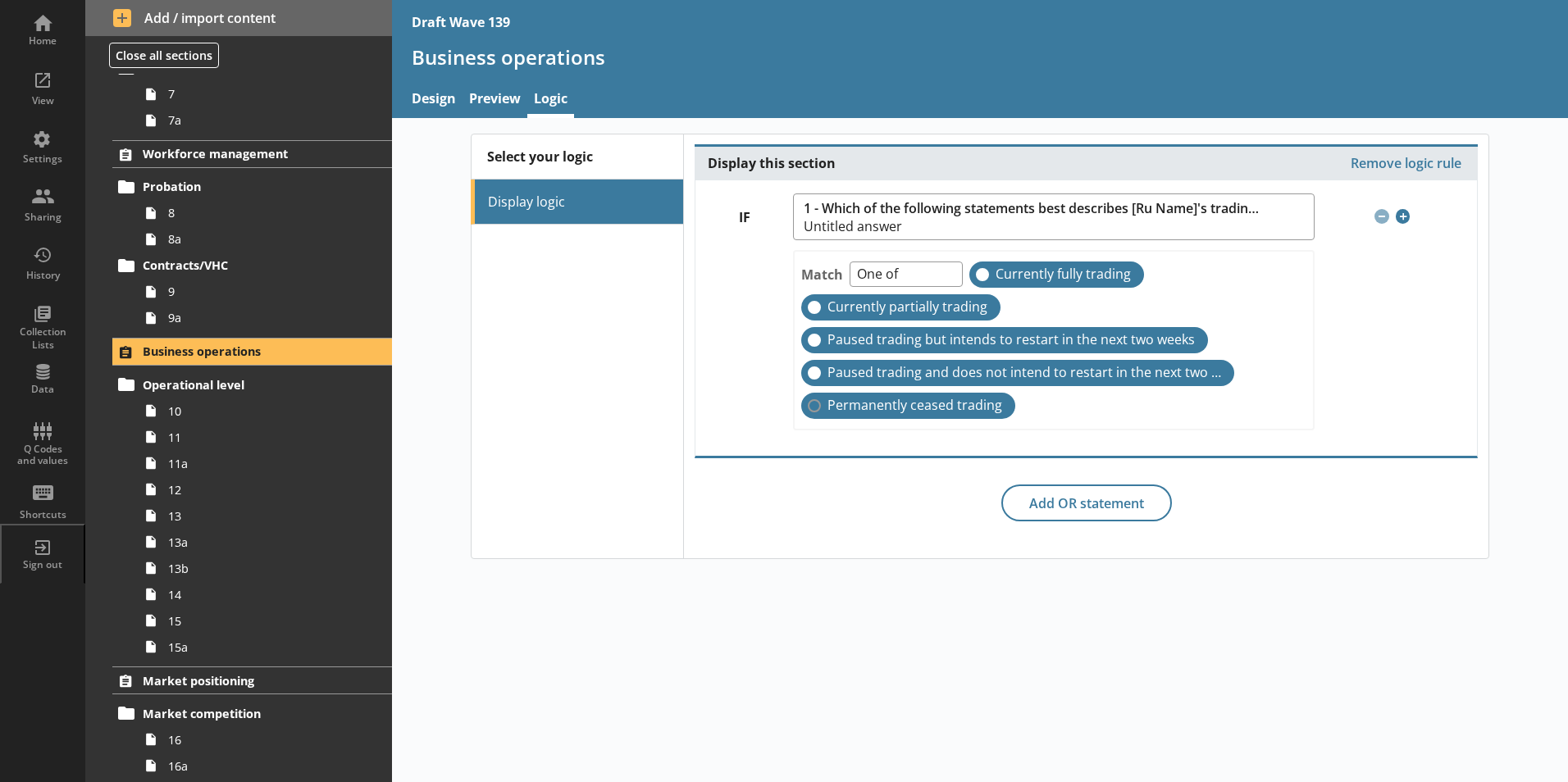
click at [815, 405] on label "Permanently ceased trading" at bounding box center [907, 406] width 214 height 26
click at [815, 405] on input "Permanently ceased trading" at bounding box center [814, 406] width 13 height 13
checkbox input "true"
click at [704, 652] on div "Select your logic Display logic Display this section Remove logic rule IF 1 - W…" at bounding box center [980, 450] width 1176 height 664
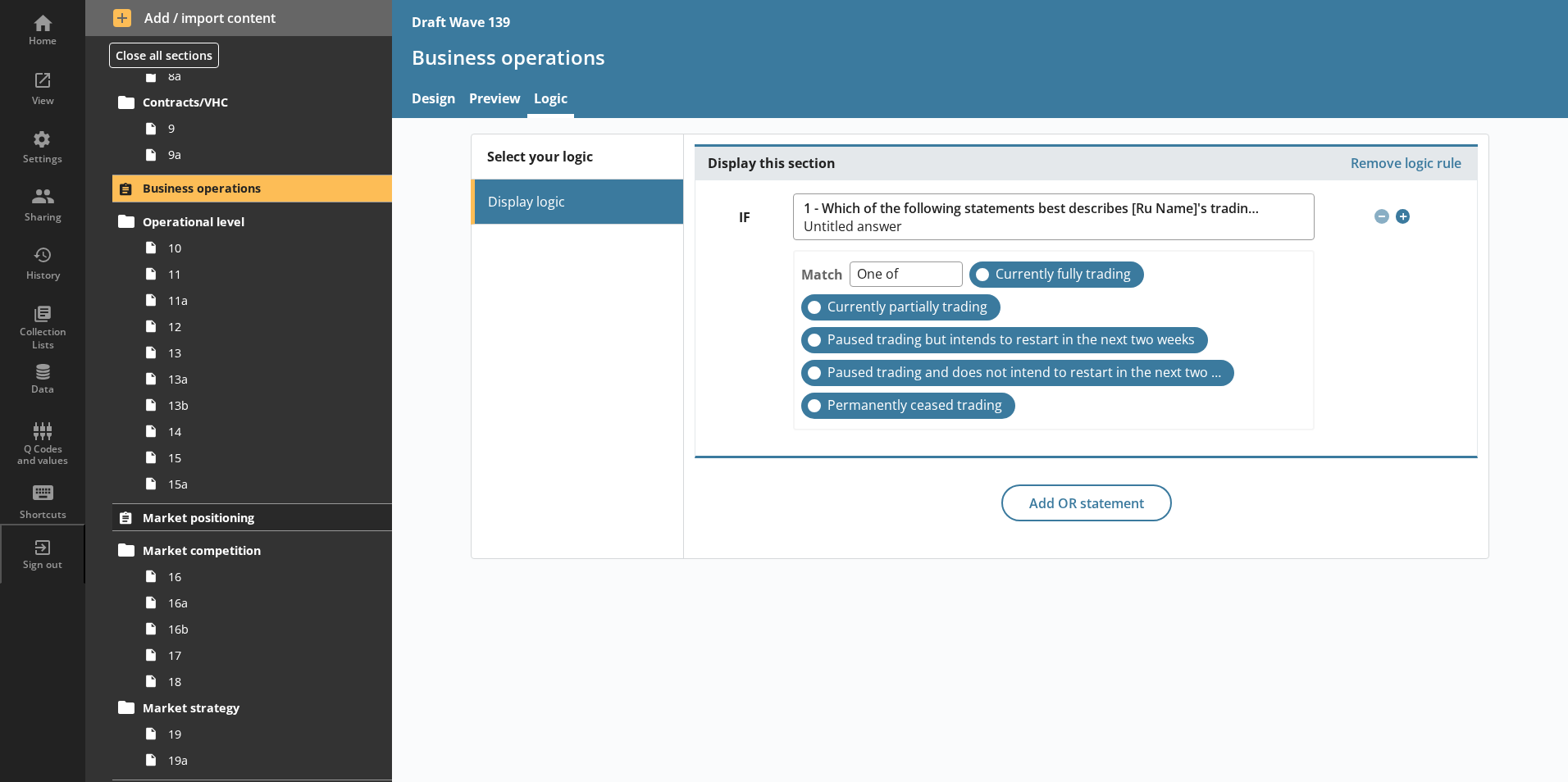
scroll to position [738, 0]
click at [214, 516] on span "Market positioning" at bounding box center [242, 517] width 201 height 16
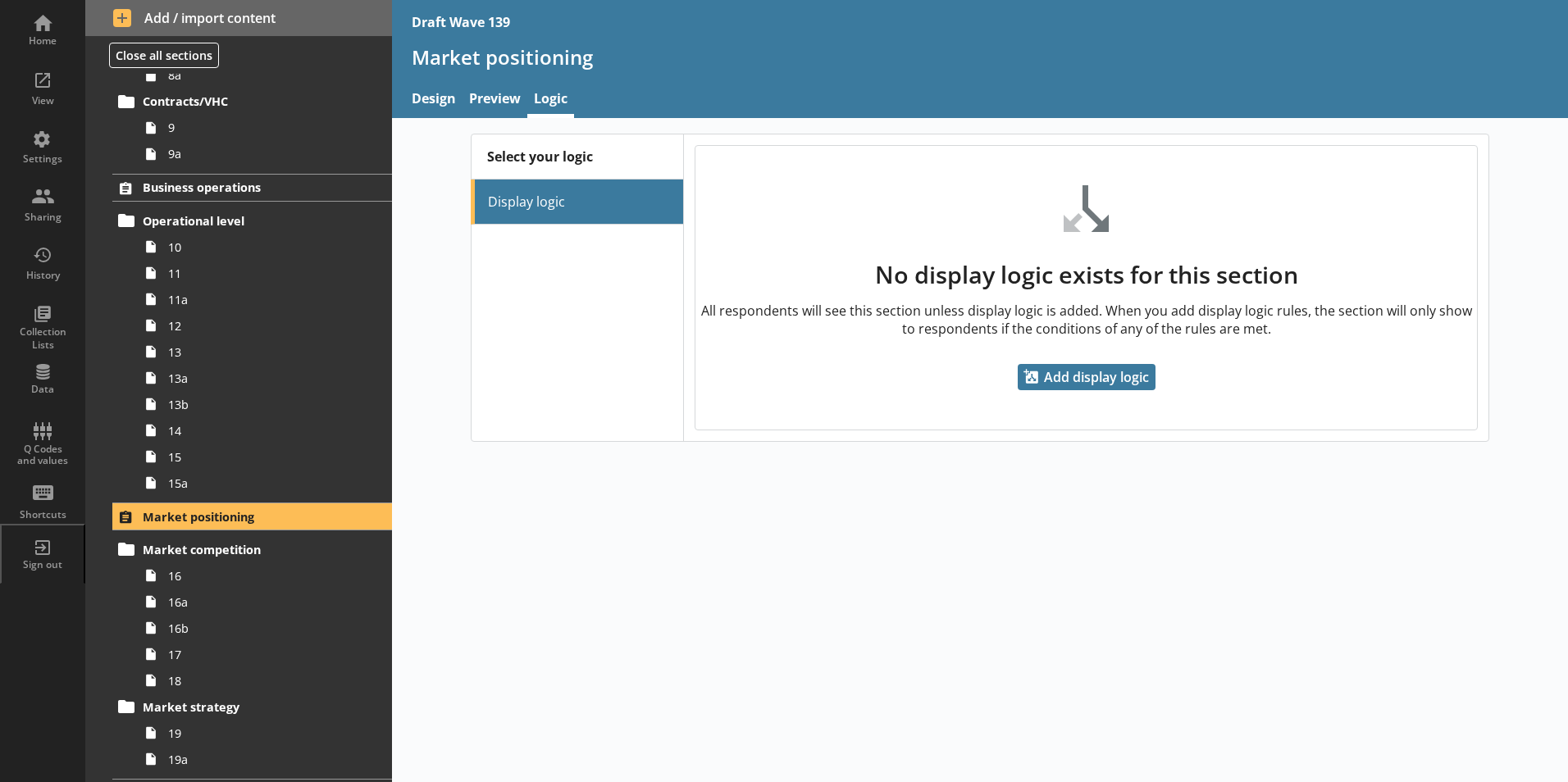
click at [554, 196] on ul "Display logic" at bounding box center [577, 202] width 213 height 45
click at [1101, 381] on span "Add display logic" at bounding box center [1086, 377] width 138 height 26
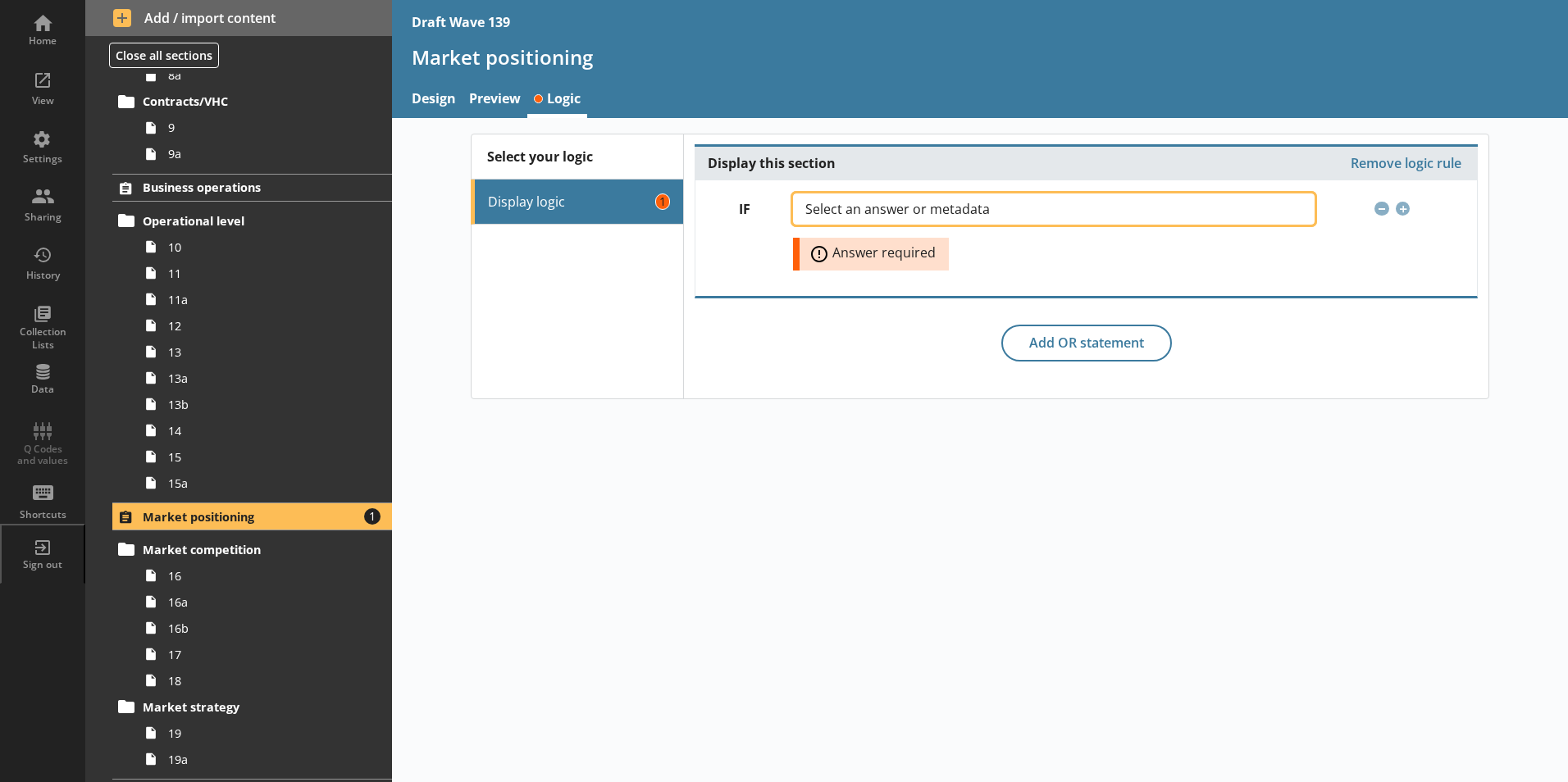
click at [1242, 215] on button "Select an answer or metadata" at bounding box center [1053, 209] width 521 height 31
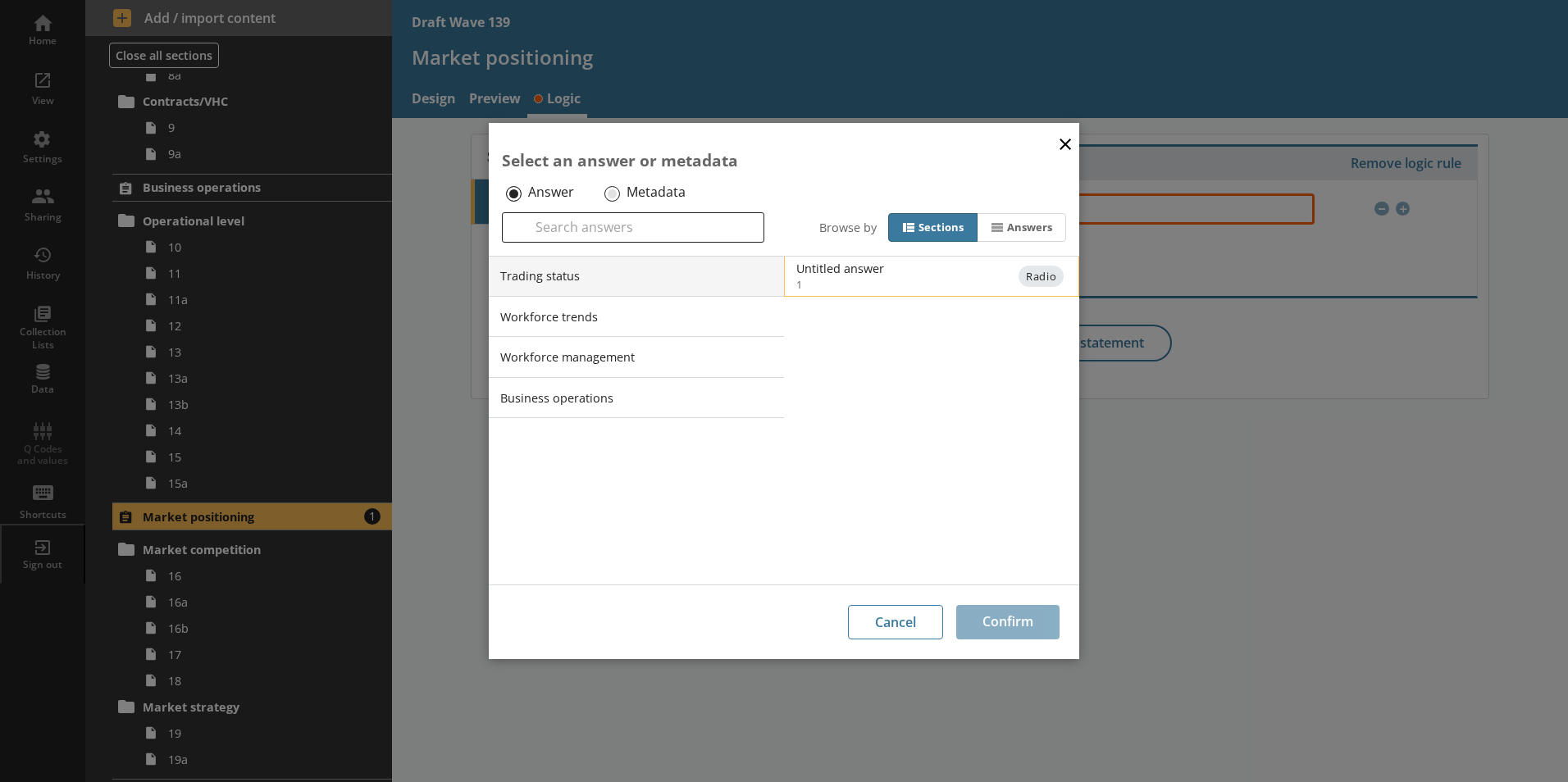
click at [828, 272] on div "Untitled answer" at bounding box center [961, 268] width 330 height 16
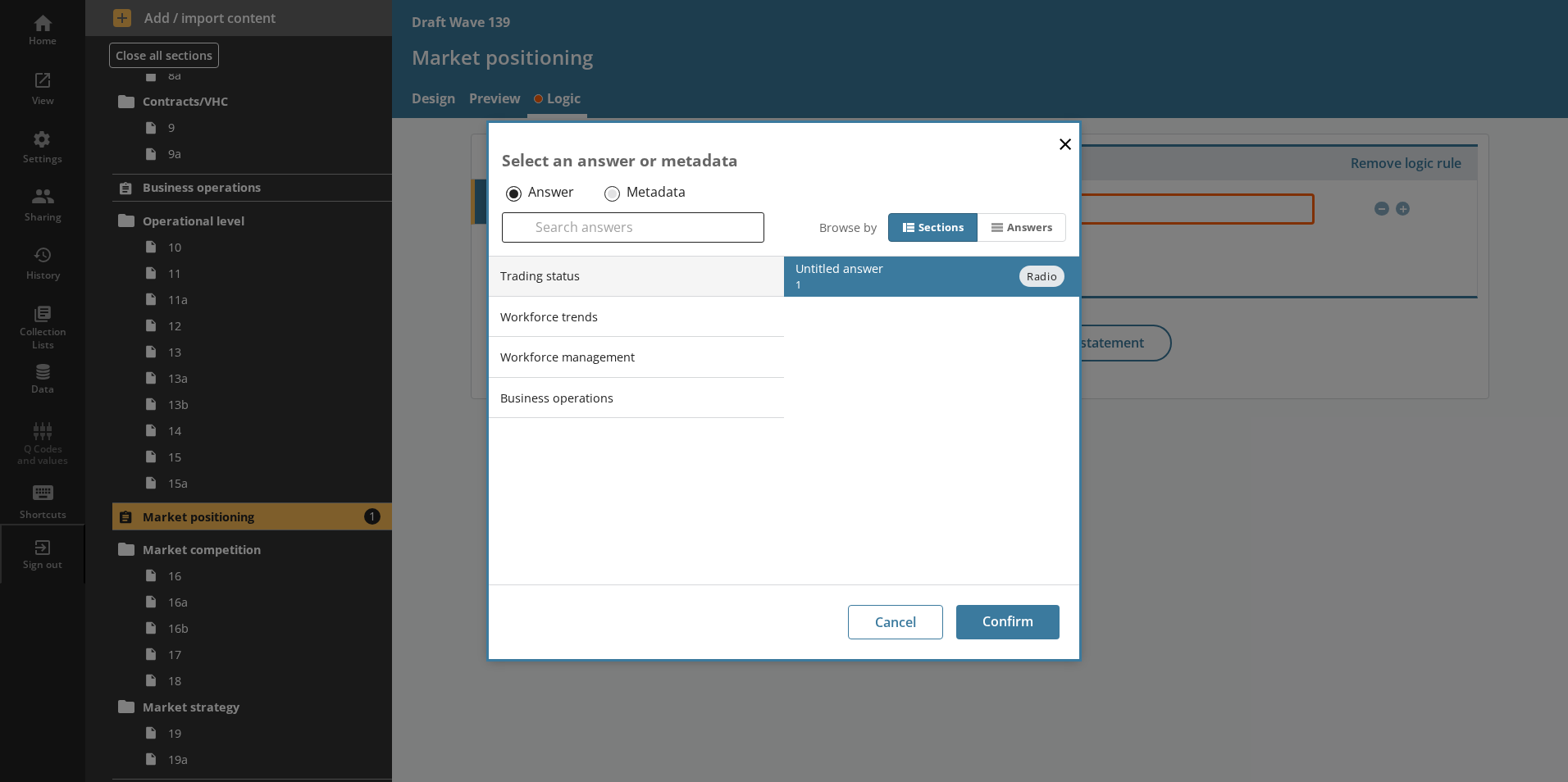
click at [637, 284] on li "Trading status" at bounding box center [636, 276] width 295 height 41
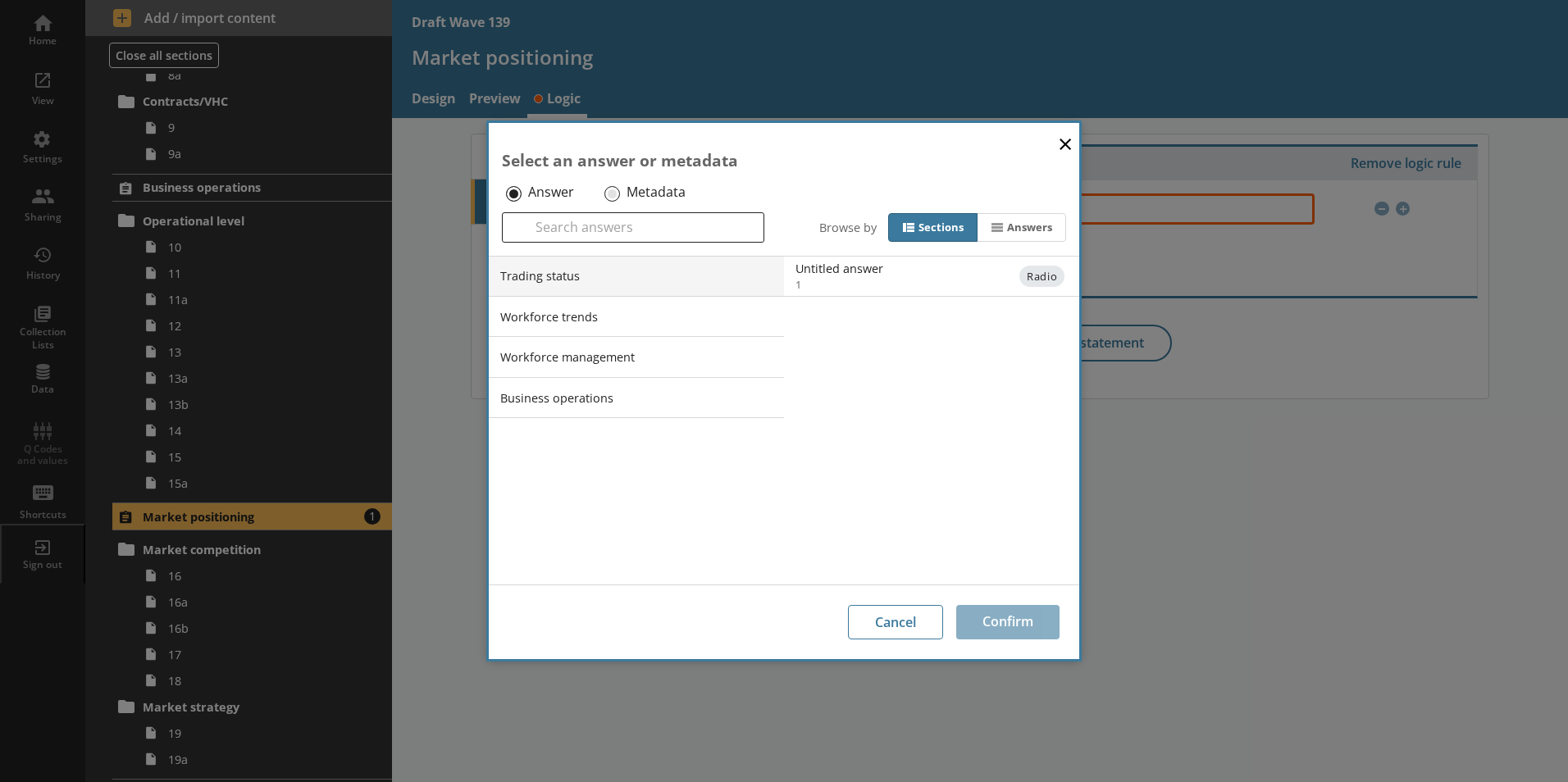
click at [602, 284] on li "Trading status" at bounding box center [636, 276] width 295 height 41
click at [1014, 228] on div "Answers" at bounding box center [1029, 227] width 45 height 14
click at [0, 0] on input "Answers" at bounding box center [0, 0] width 0 height 0
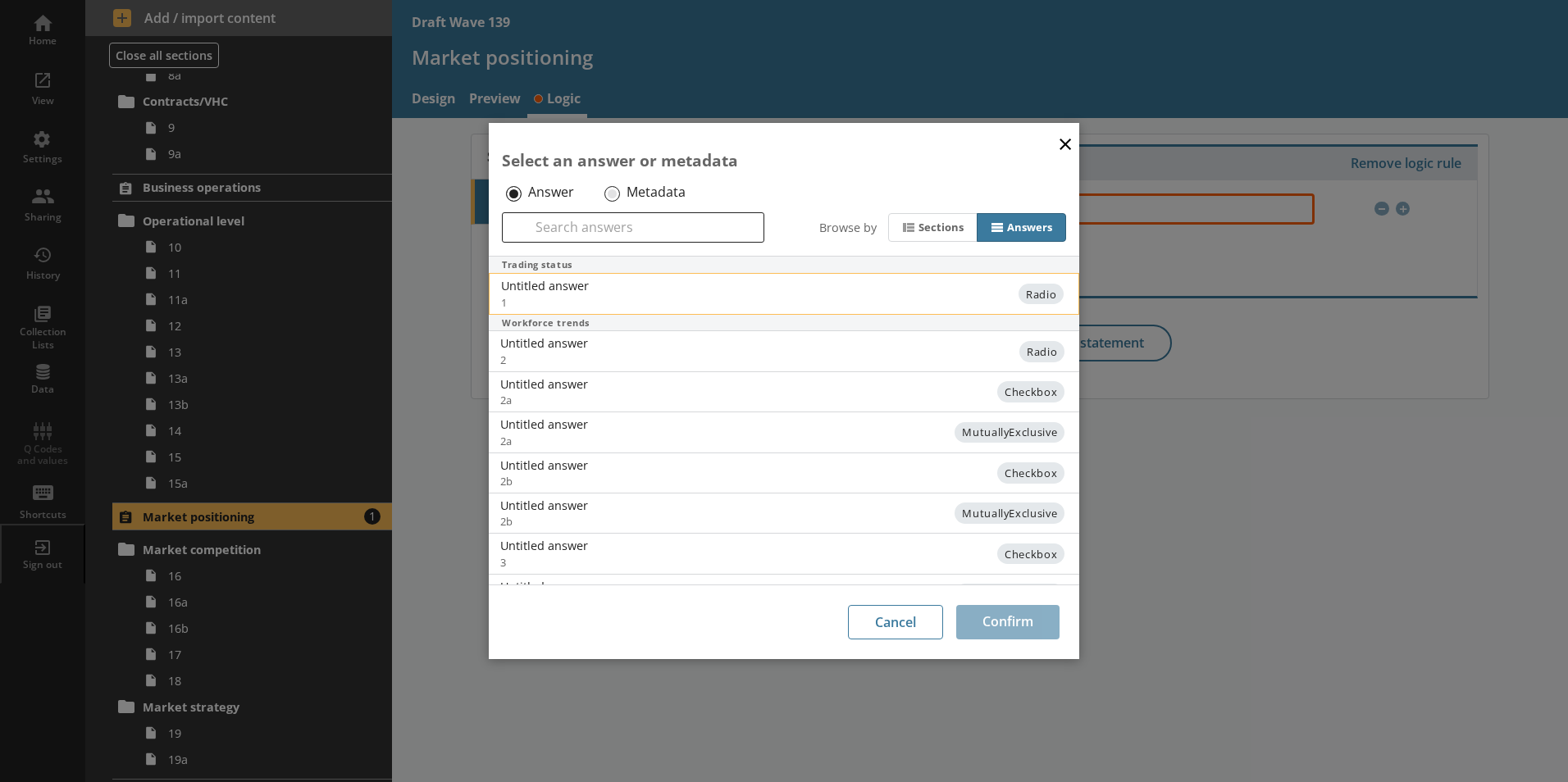
click at [575, 282] on div "Untitled answer" at bounding box center [666, 286] width 330 height 16
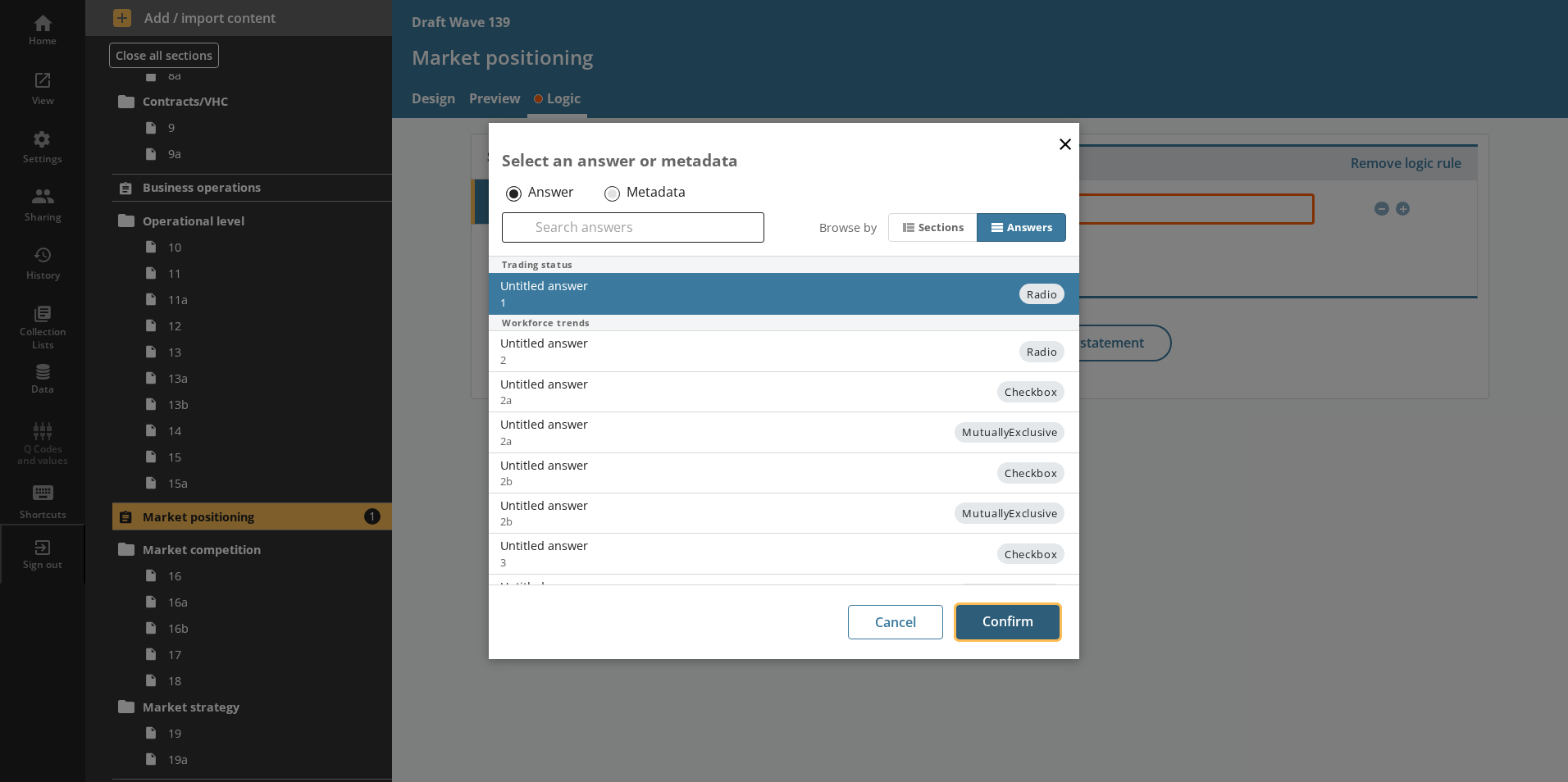
click at [1001, 623] on button "Confirm" at bounding box center [1008, 621] width 104 height 34
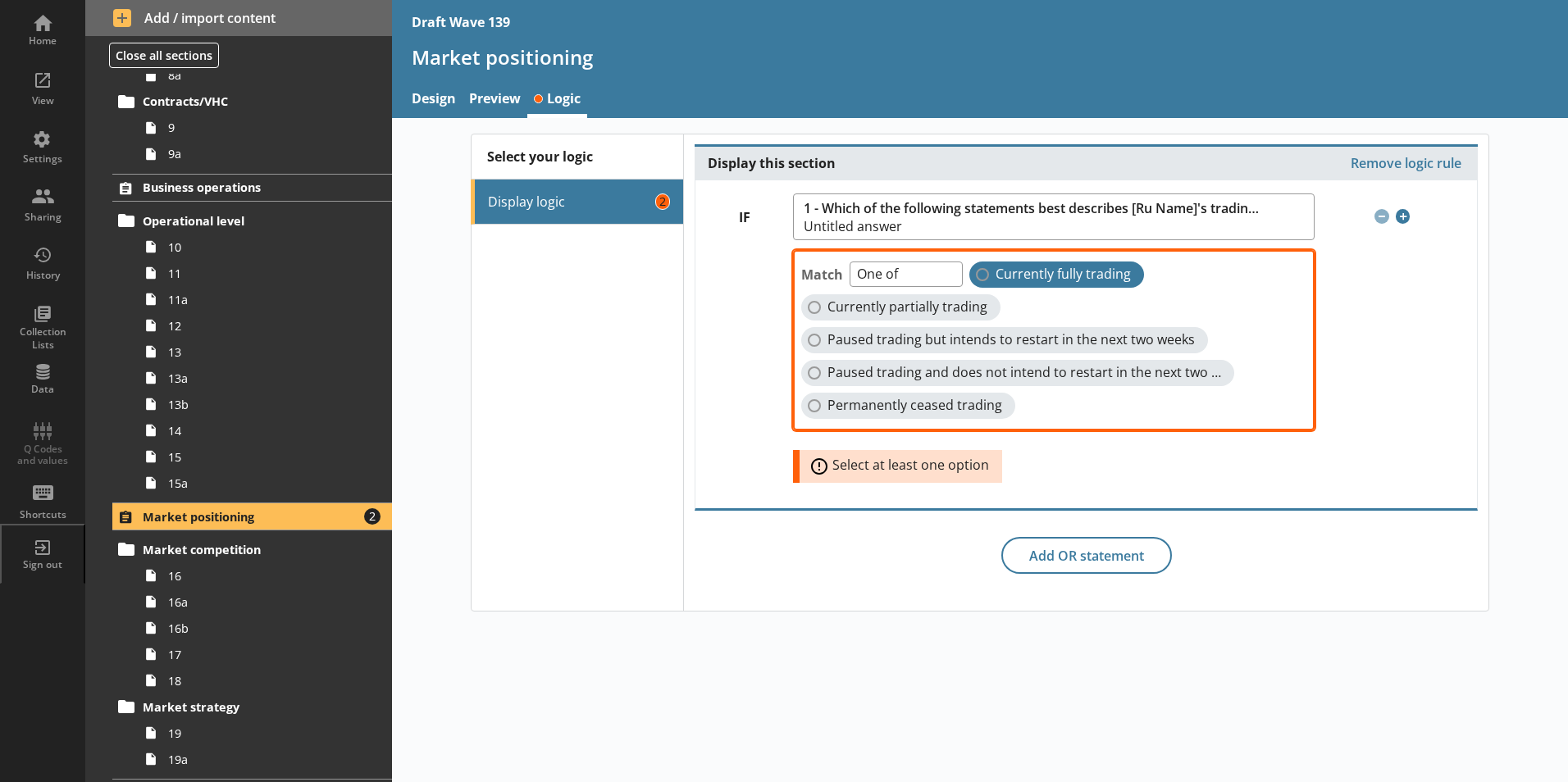
click at [983, 277] on label "Currently fully trading" at bounding box center [1056, 275] width 175 height 26
click at [983, 277] on input "Currently fully trading" at bounding box center [982, 275] width 13 height 13
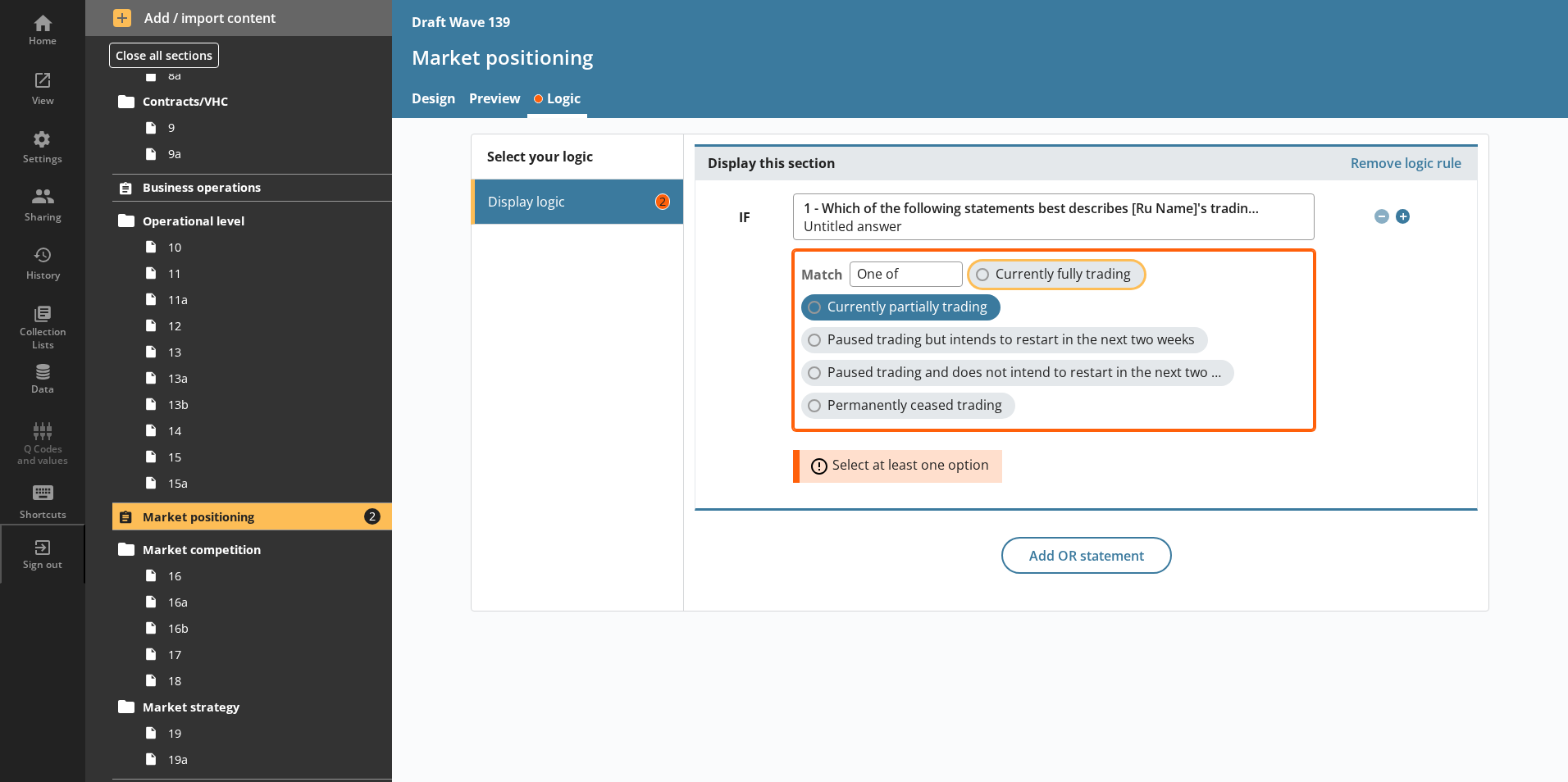
checkbox input "true"
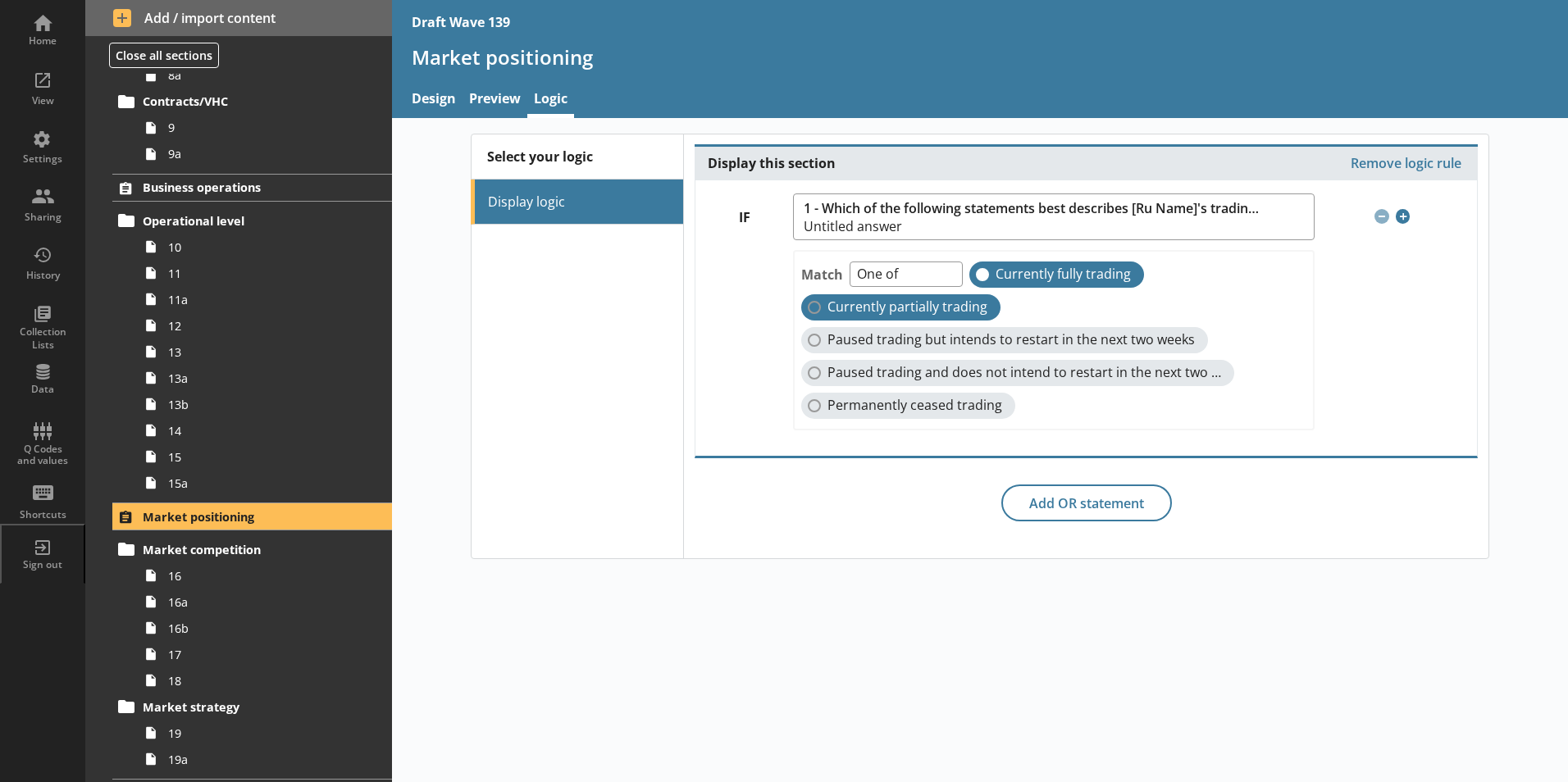
click at [815, 312] on label "Currently partially trading" at bounding box center [900, 307] width 199 height 26
click at [815, 312] on input "Currently partially trading" at bounding box center [814, 307] width 13 height 13
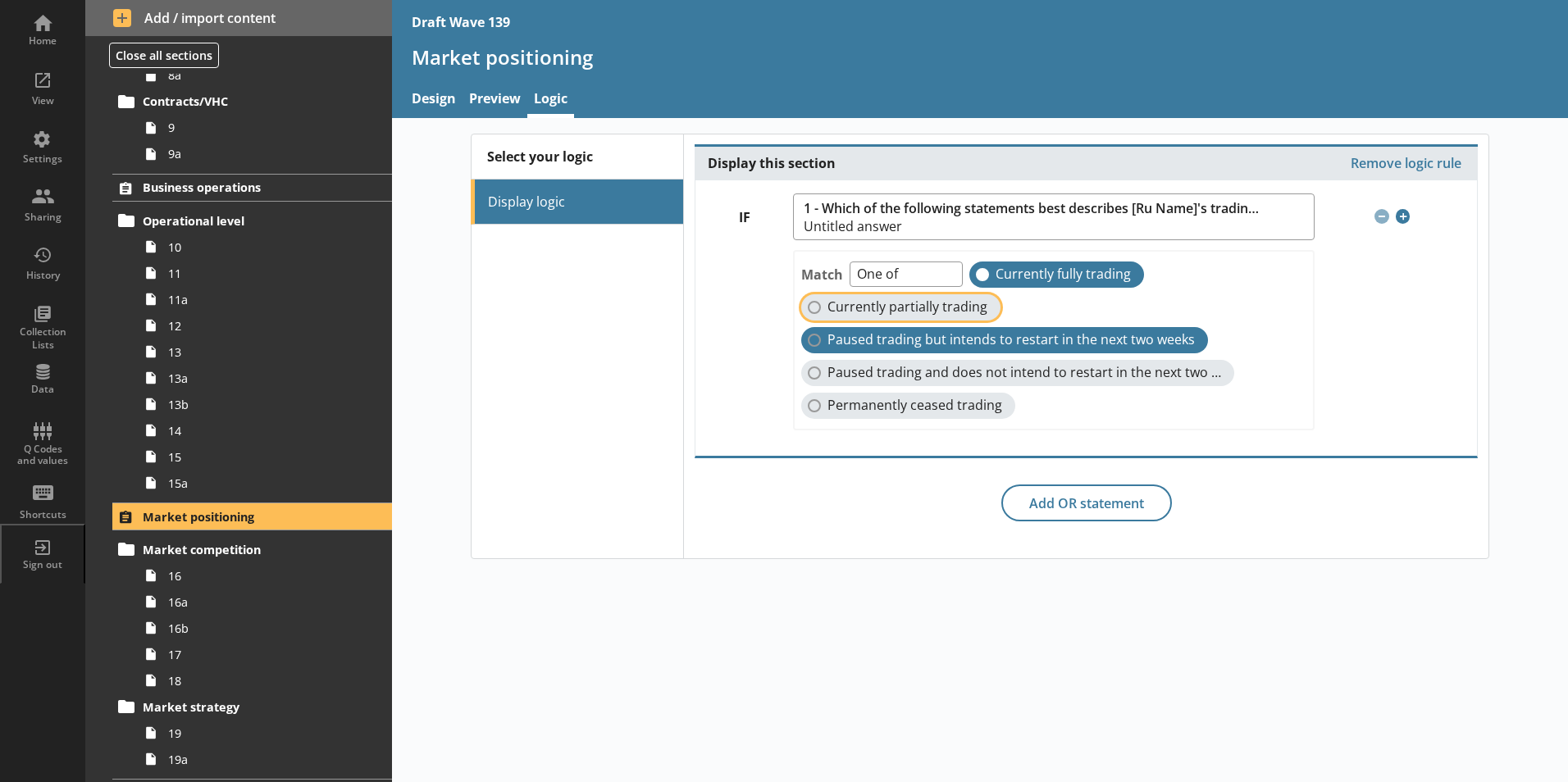
checkbox input "true"
click at [815, 339] on label "Paused trading but intends to restart in the next two weeks" at bounding box center [1004, 340] width 407 height 26
click at [815, 339] on input "Paused trading but intends to restart in the next two weeks" at bounding box center [814, 340] width 13 height 13
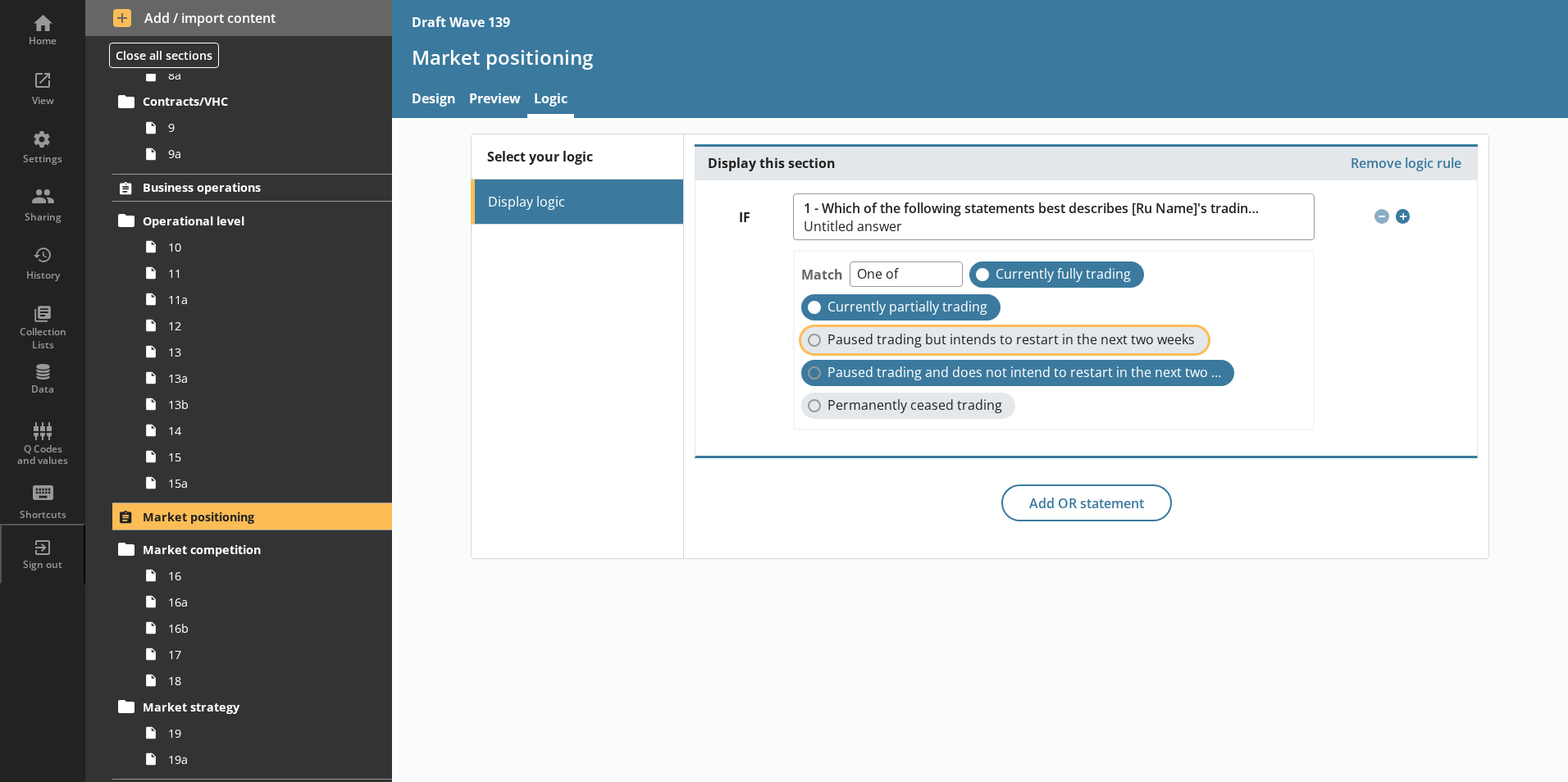
checkbox input "true"
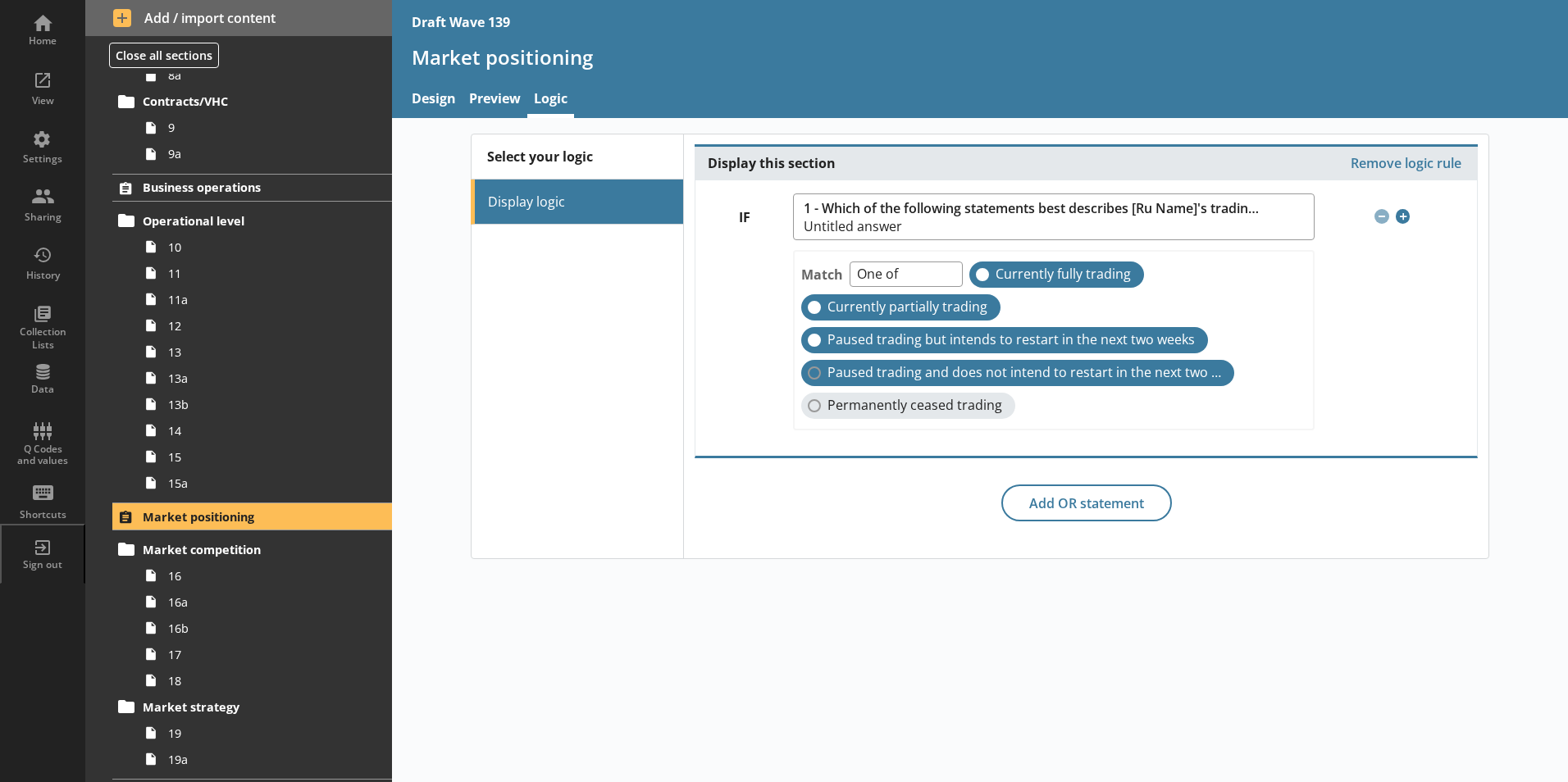
click at [813, 372] on label "Paused trading and does not intend to restart in the next two weeks" at bounding box center [1017, 373] width 433 height 26
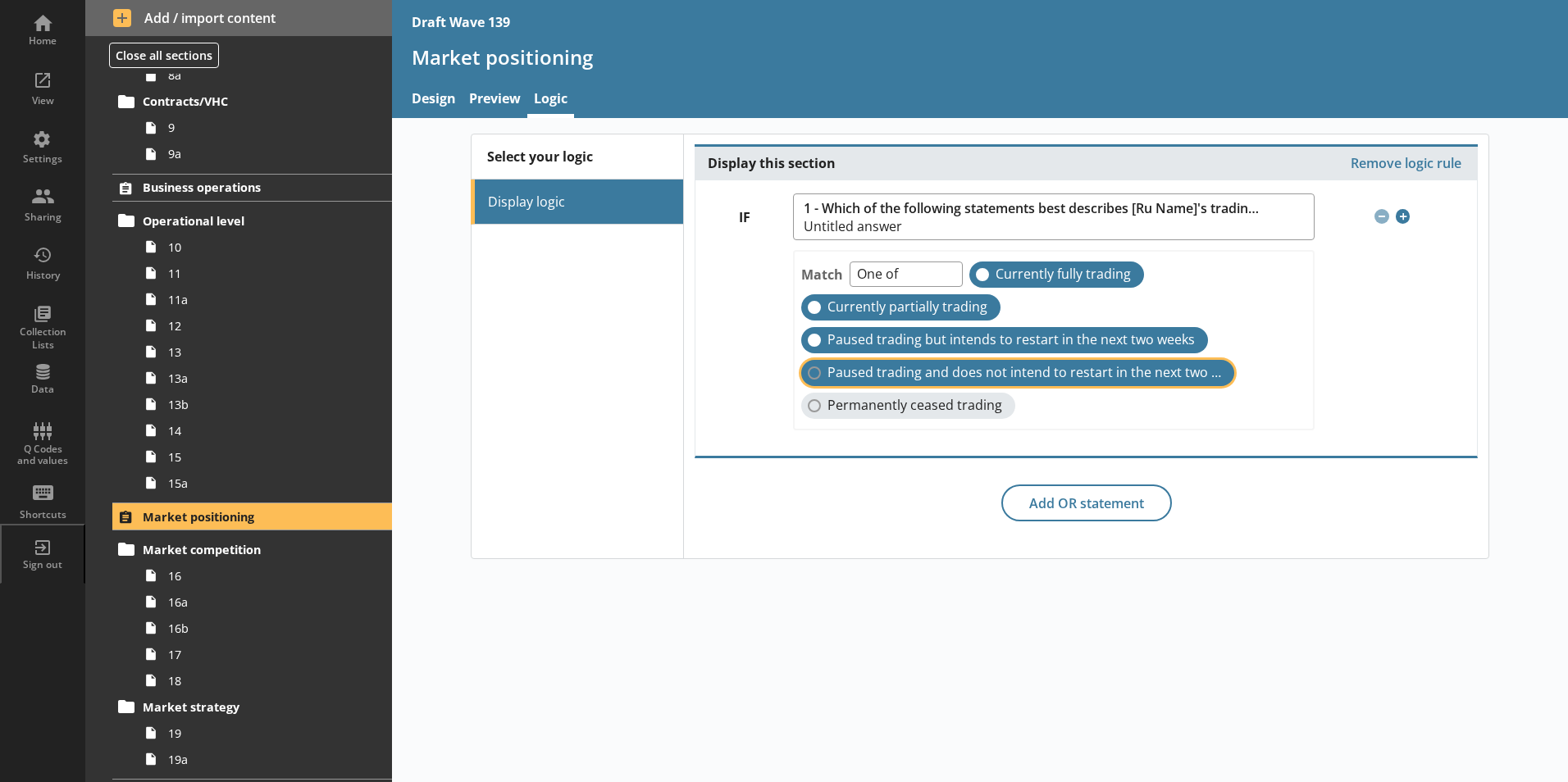
click at [813, 372] on input "Paused trading and does not intend to restart in the next two weeks" at bounding box center [814, 373] width 13 height 13
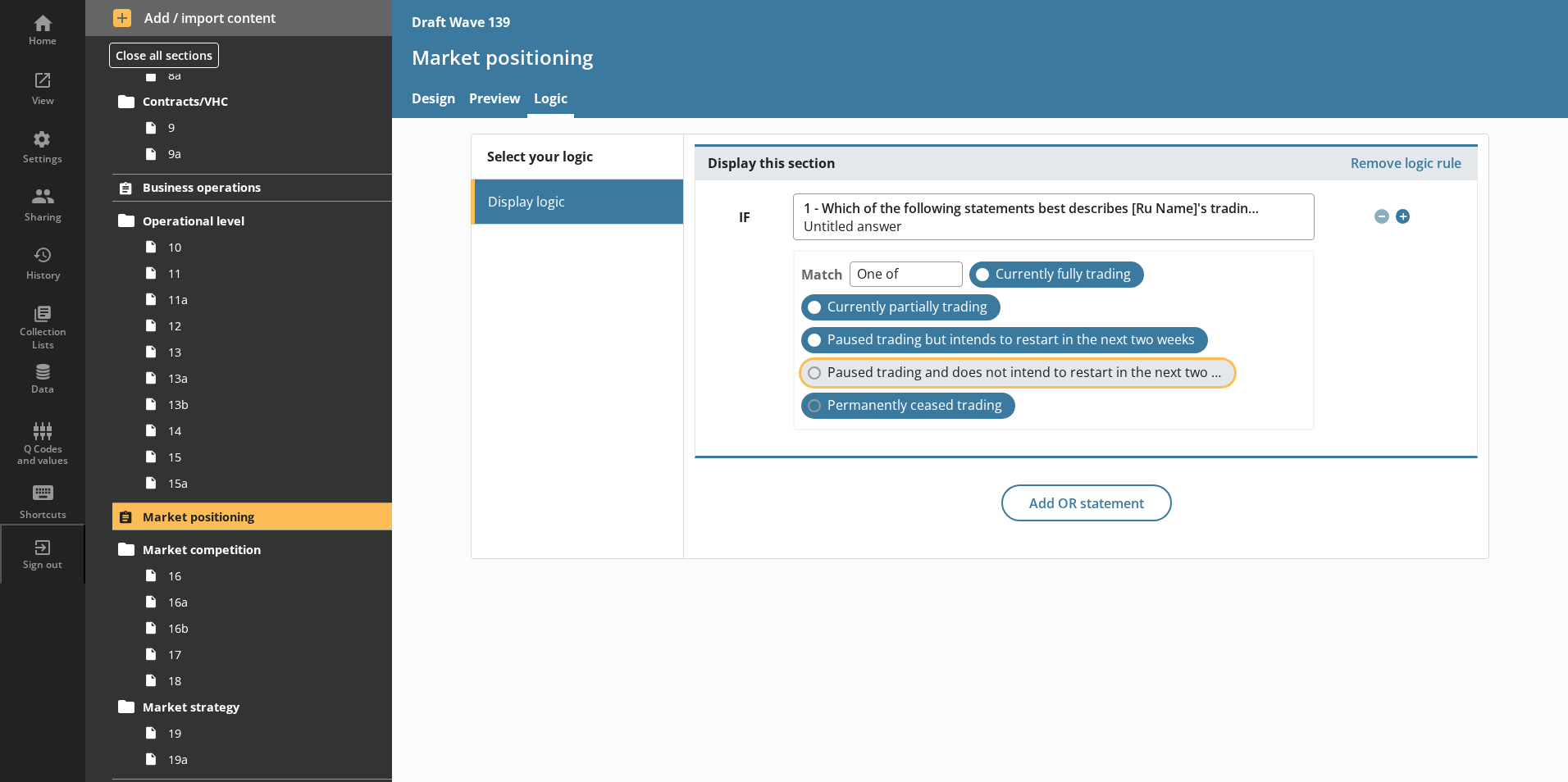
checkbox input "true"
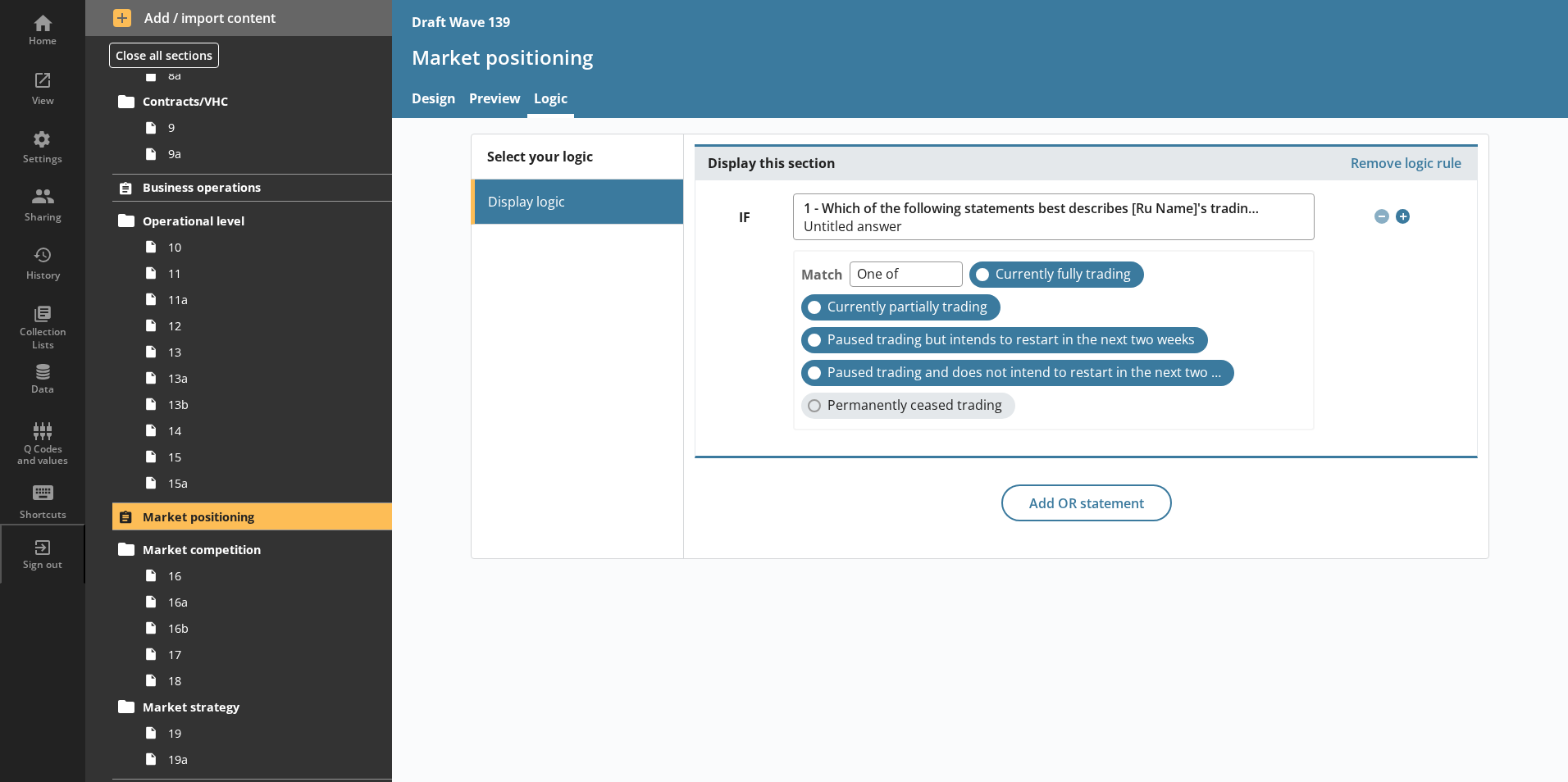
click at [710, 562] on div "Select your logic Display logic Display this section Remove logic rule IF 1 - W…" at bounding box center [980, 345] width 1176 height 454
click at [178, 185] on span "Business operations" at bounding box center [242, 187] width 201 height 16
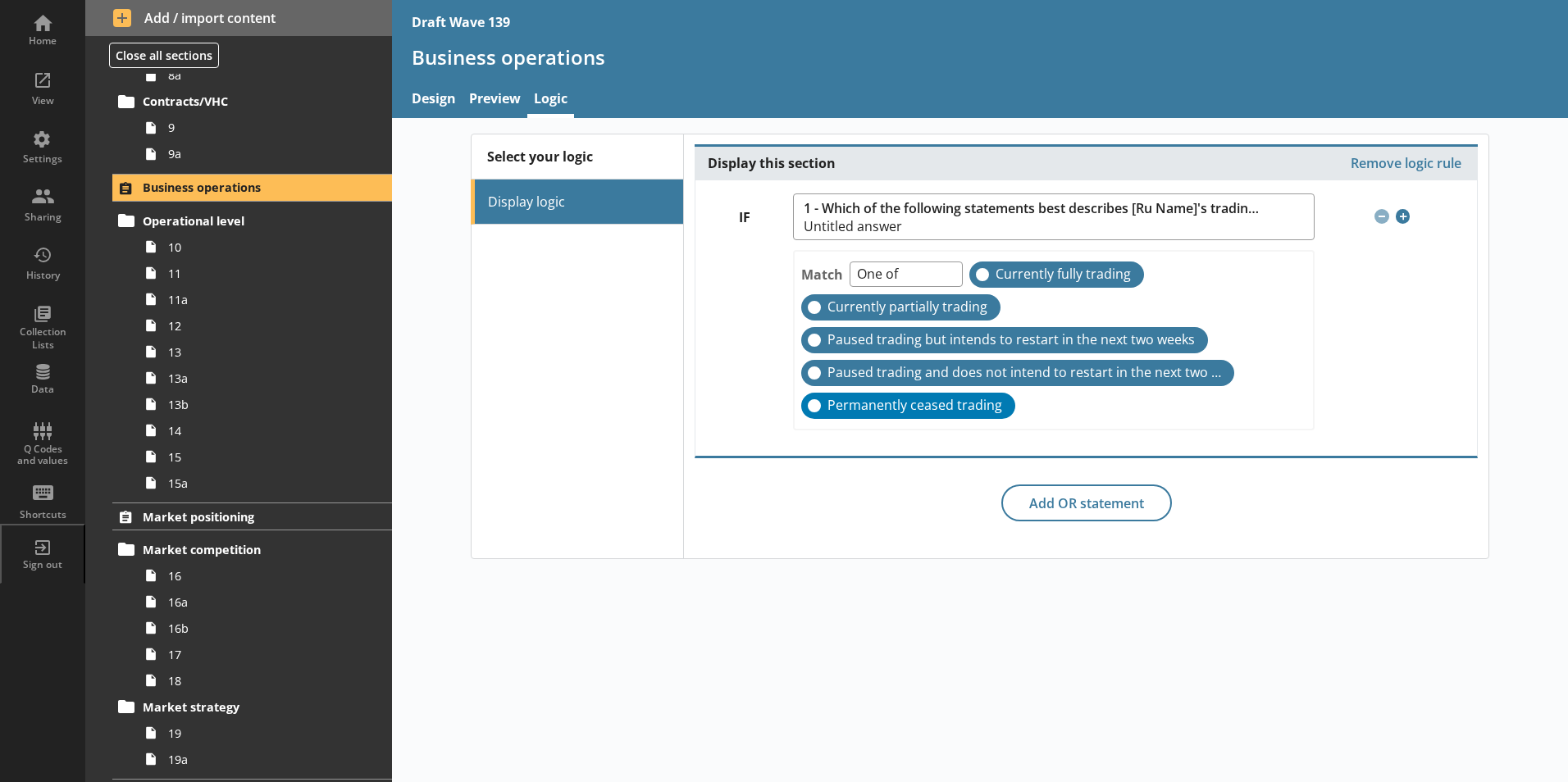
click at [815, 403] on label "Permanently ceased trading" at bounding box center [907, 406] width 214 height 26
click at [815, 403] on input "Permanently ceased trading" at bounding box center [814, 406] width 13 height 13
checkbox input "false"
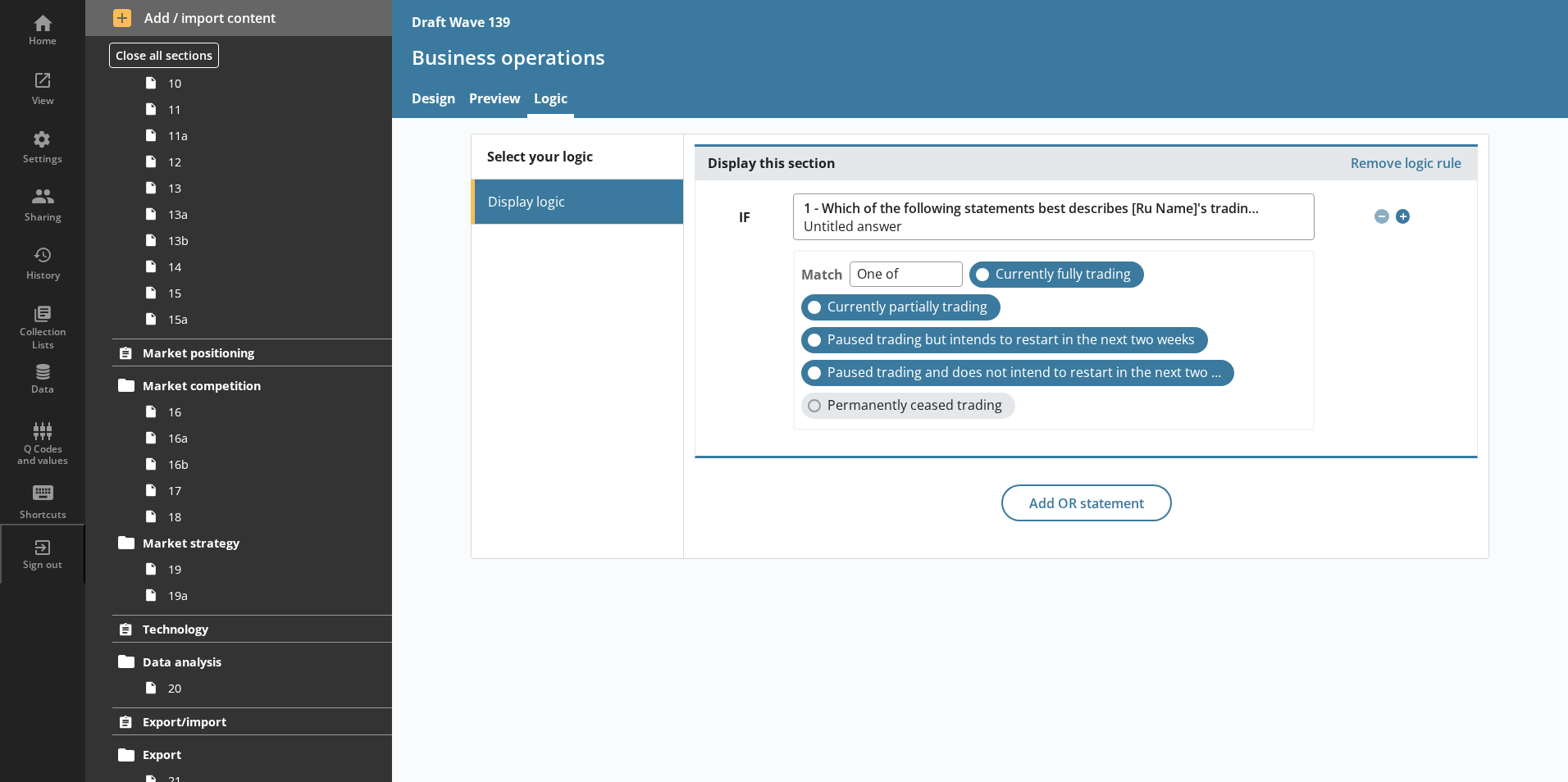
drag, startPoint x: 774, startPoint y: 612, endPoint x: 754, endPoint y: 623, distance: 22.8
click at [774, 612] on div "Select your logic Display logic Display this section Remove logic rule IF 1 - W…" at bounding box center [980, 450] width 1176 height 664
click at [203, 352] on span "Market positioning" at bounding box center [242, 352] width 201 height 16
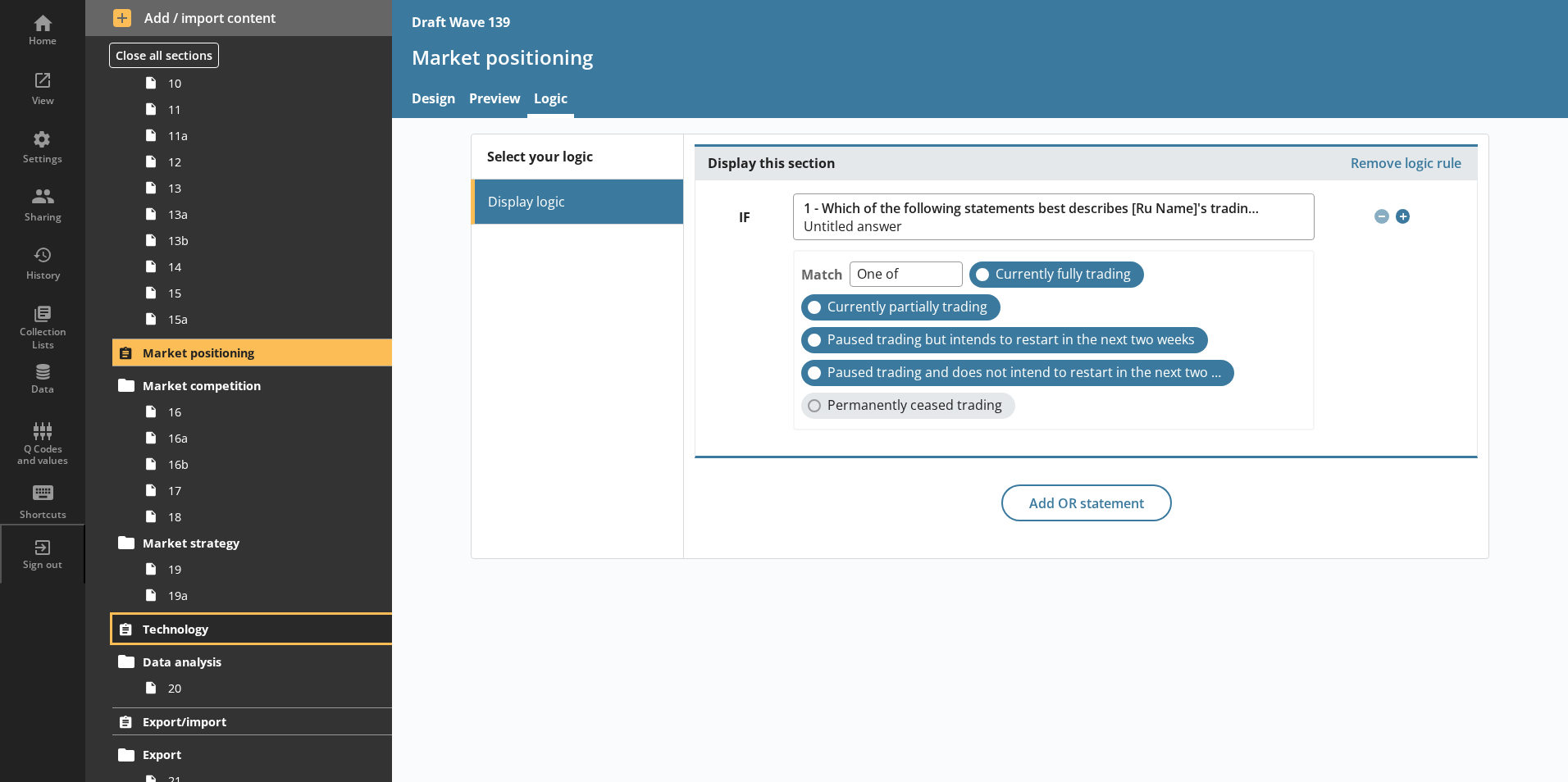
click at [184, 632] on span "Technology" at bounding box center [242, 629] width 201 height 16
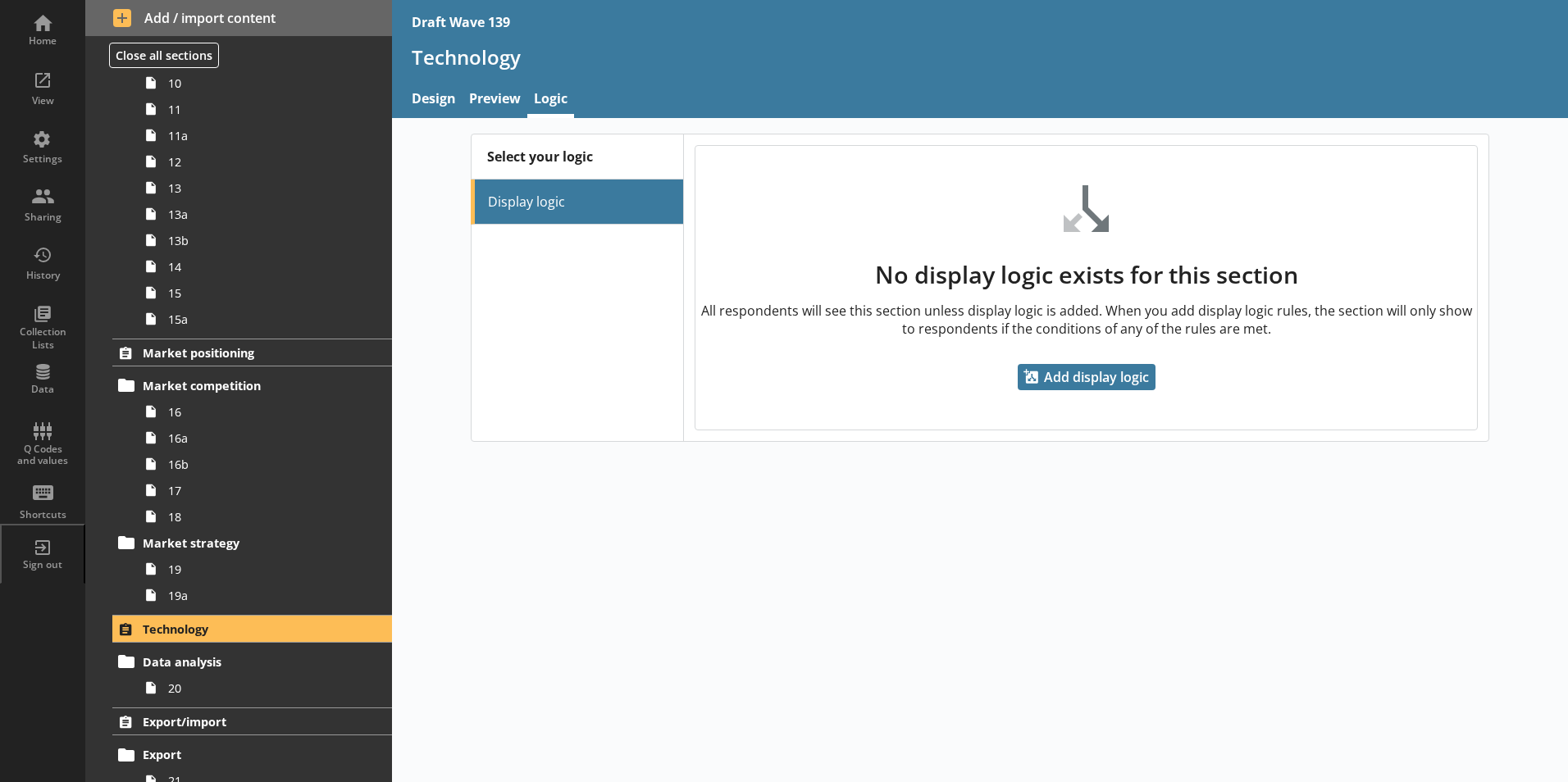
click at [608, 193] on ul "Display logic" at bounding box center [577, 202] width 213 height 45
click at [548, 203] on ul "Display logic" at bounding box center [577, 202] width 213 height 45
click at [1134, 378] on span "Add display logic" at bounding box center [1086, 377] width 138 height 26
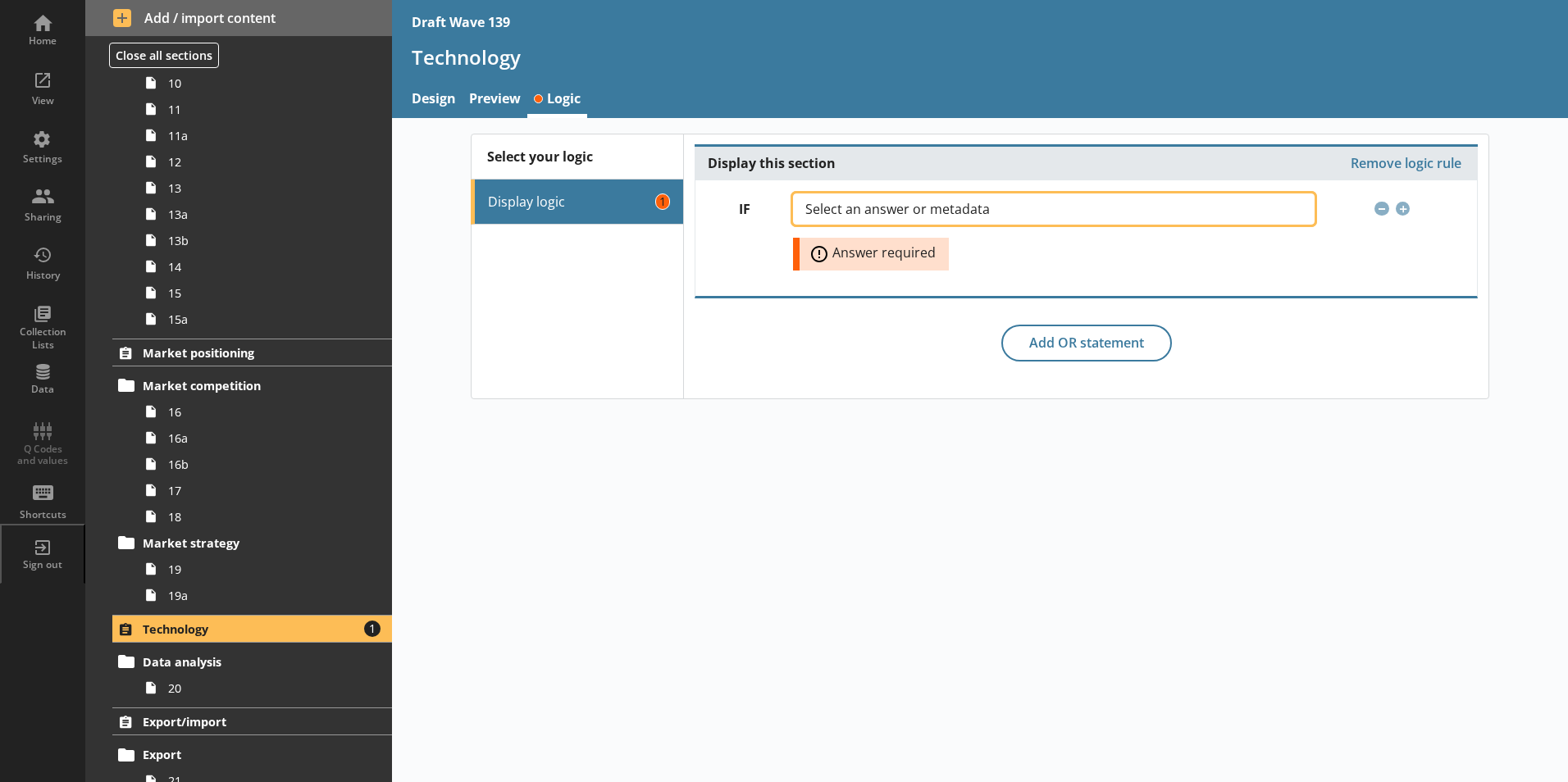
click at [1292, 211] on button "Select an answer or metadata" at bounding box center [1053, 209] width 521 height 31
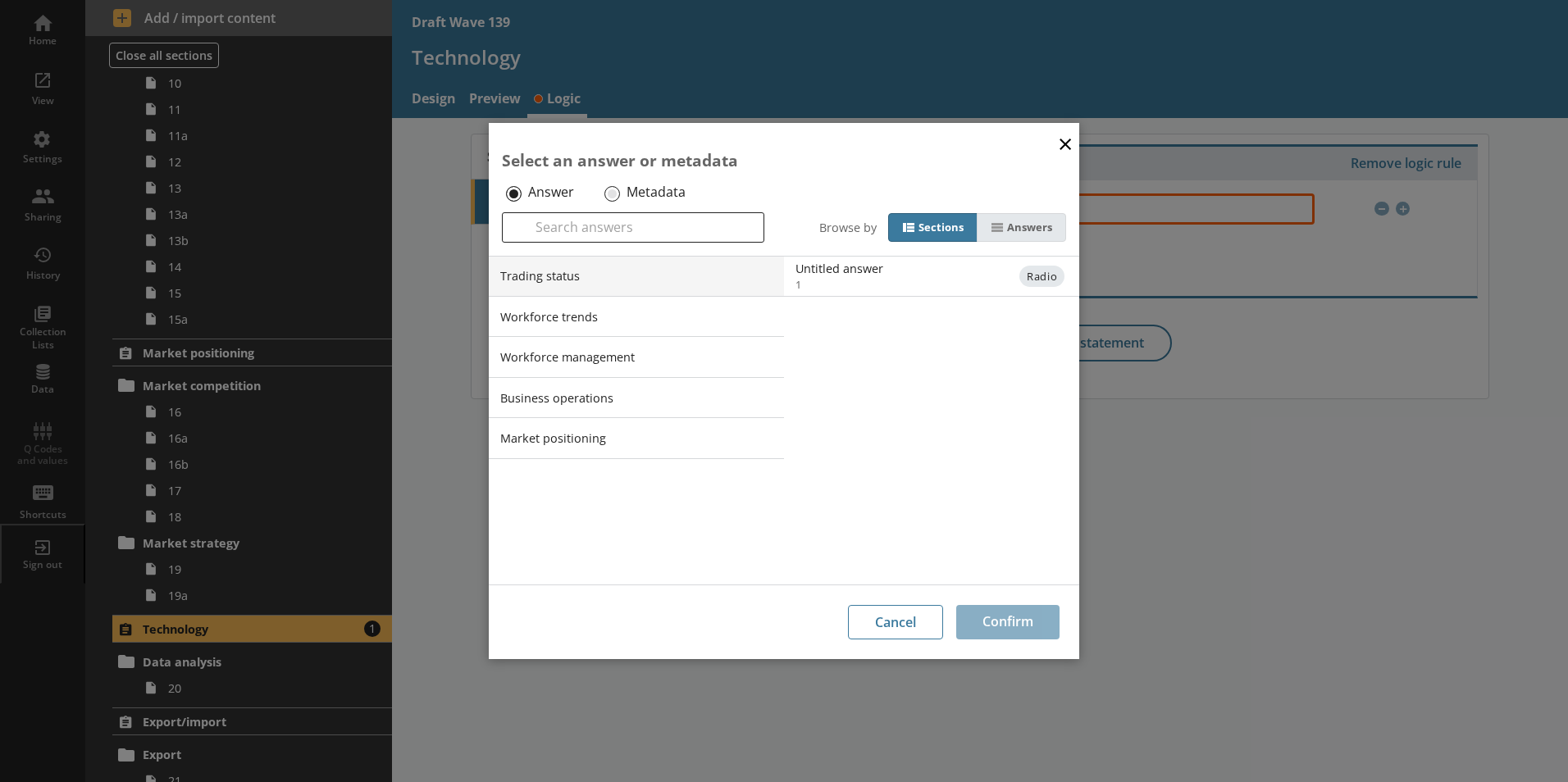
click at [1035, 231] on div "Answers" at bounding box center [1029, 227] width 45 height 14
click at [0, 0] on input "Answers" at bounding box center [0, 0] width 0 height 0
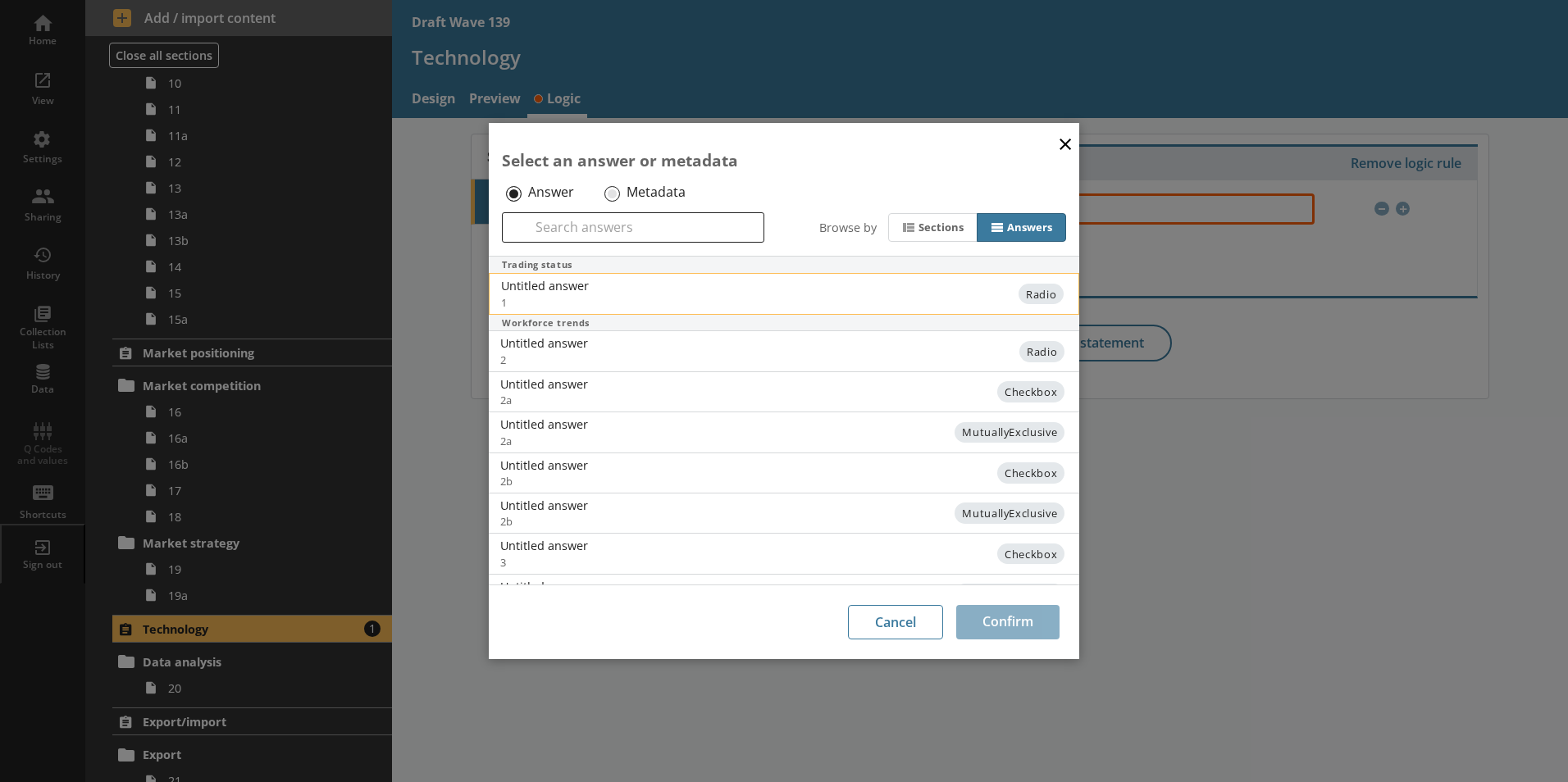
click at [694, 277] on li "Untitled answer 1 Radio" at bounding box center [784, 293] width 590 height 41
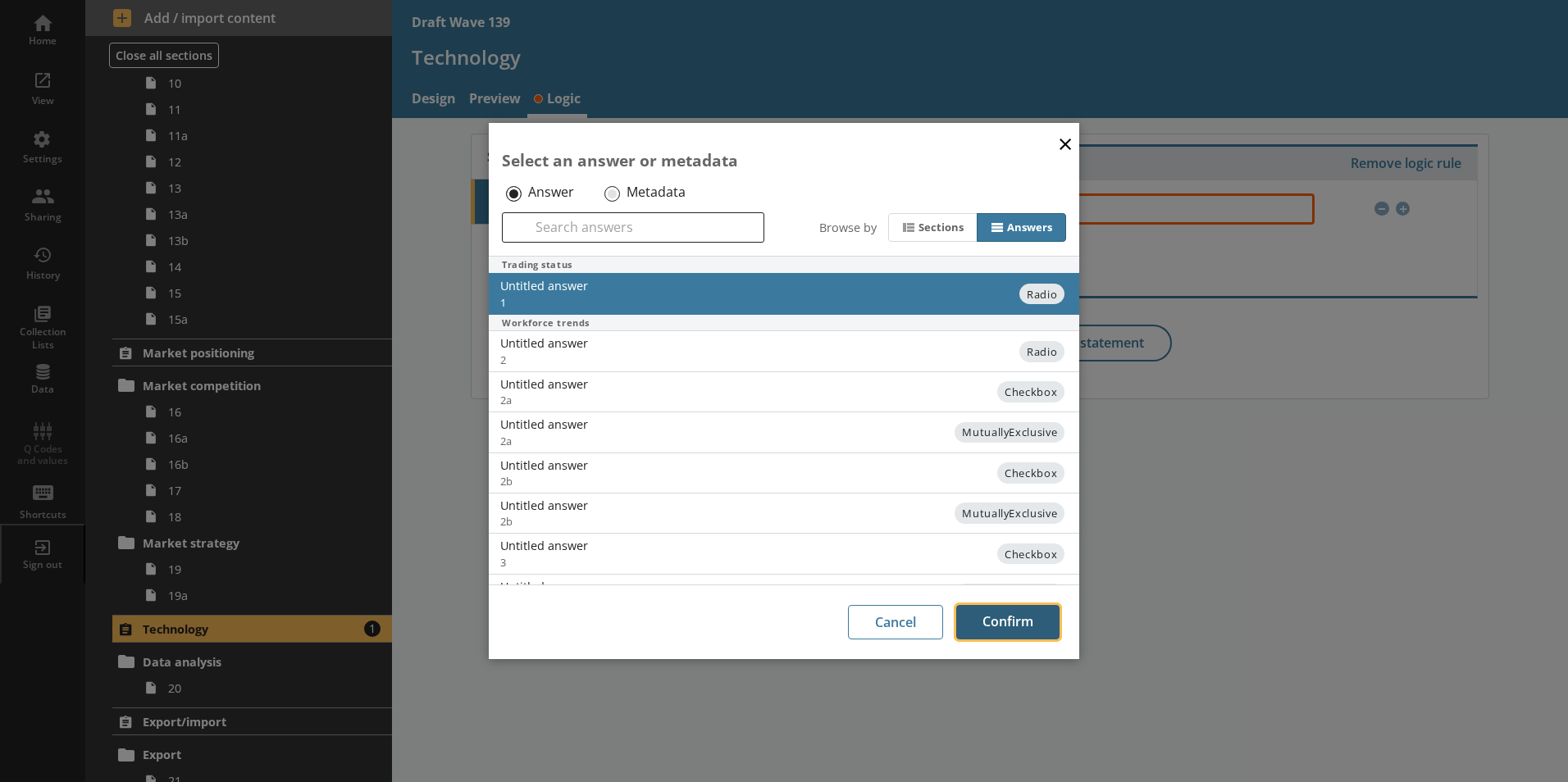
click at [1010, 626] on button "Confirm" at bounding box center [1008, 621] width 104 height 34
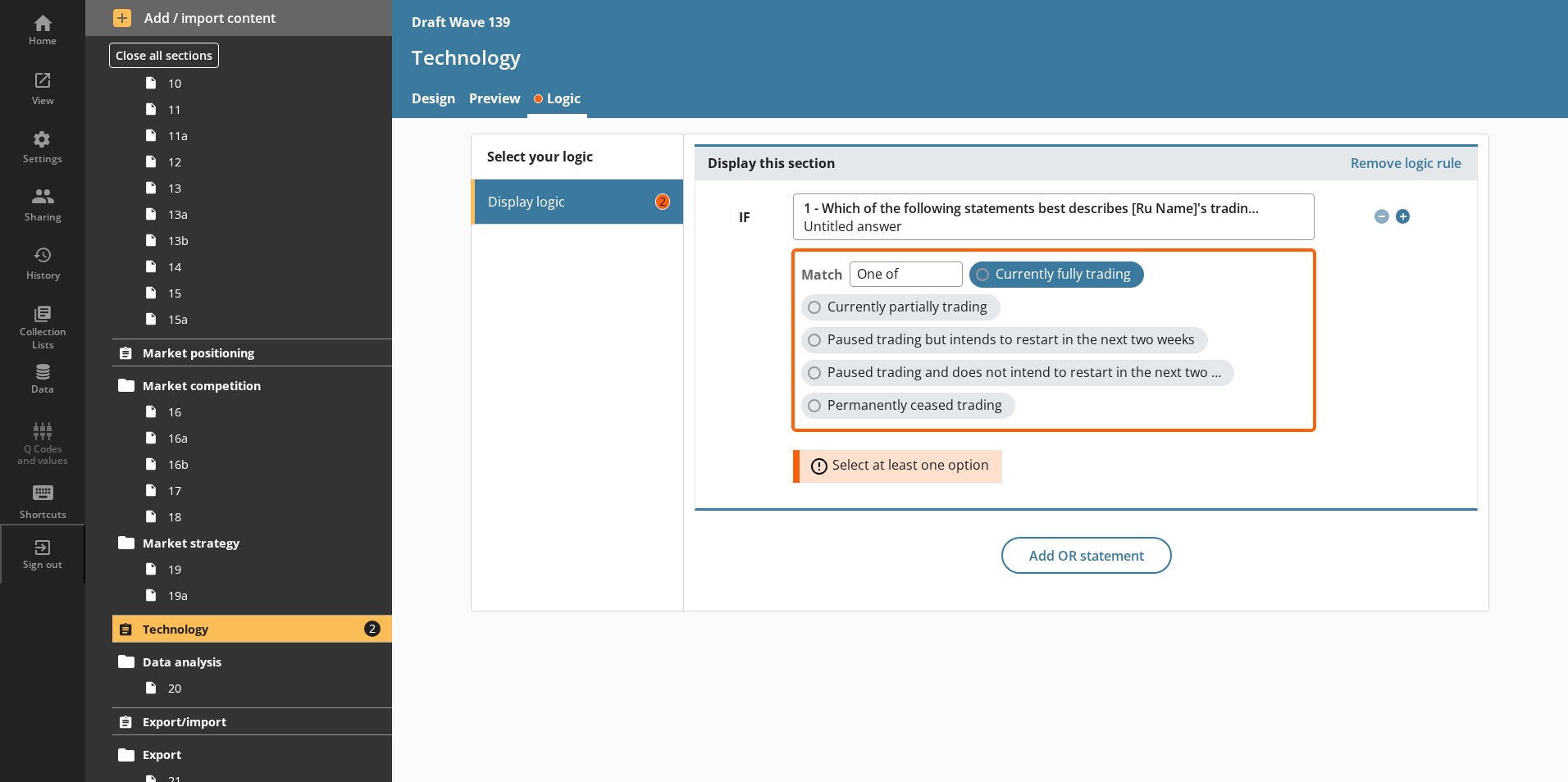
click at [976, 273] on label "Currently fully trading" at bounding box center [1056, 275] width 175 height 26
click at [976, 273] on input "Currently fully trading" at bounding box center [982, 275] width 13 height 13
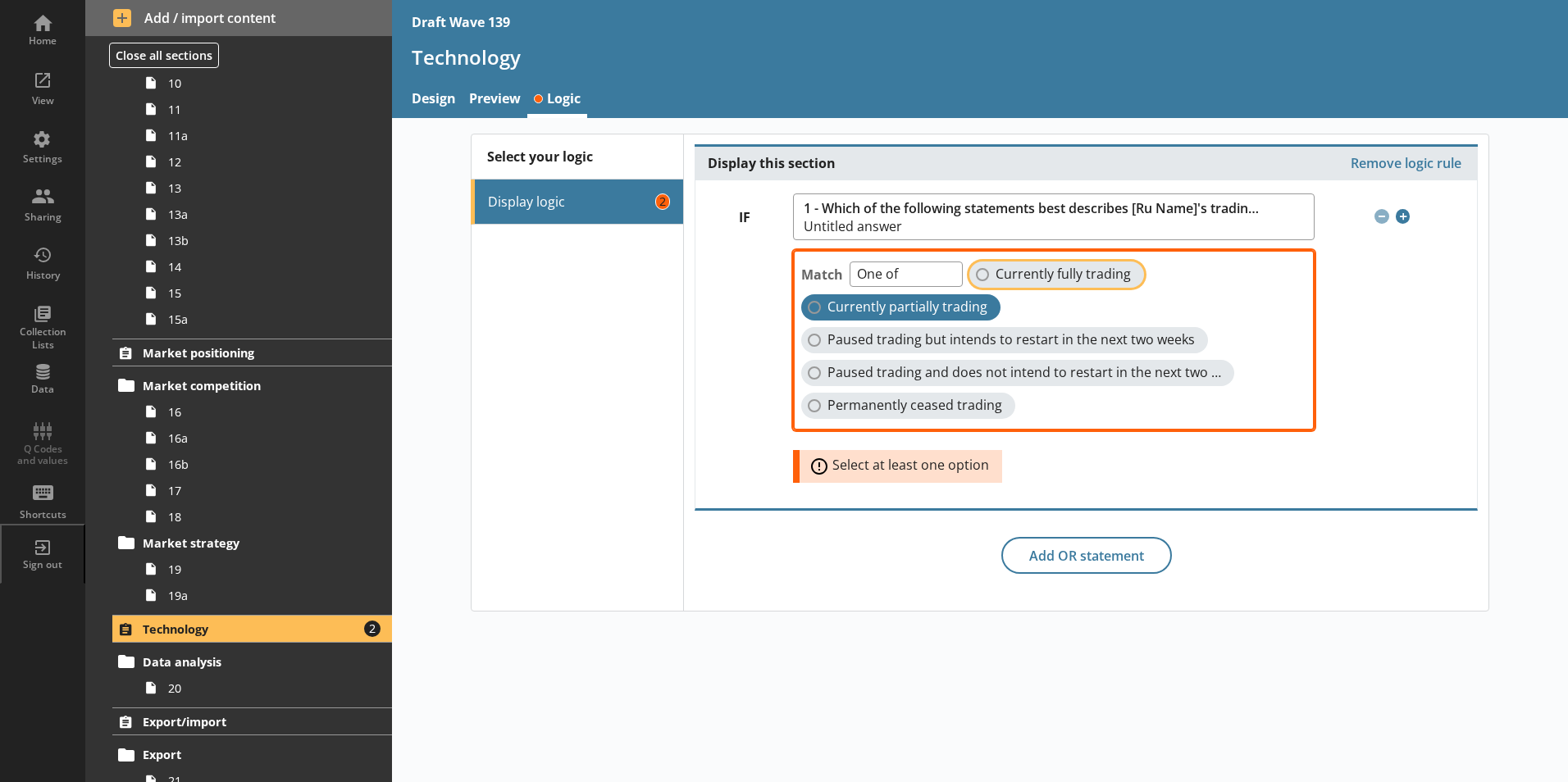
checkbox input "true"
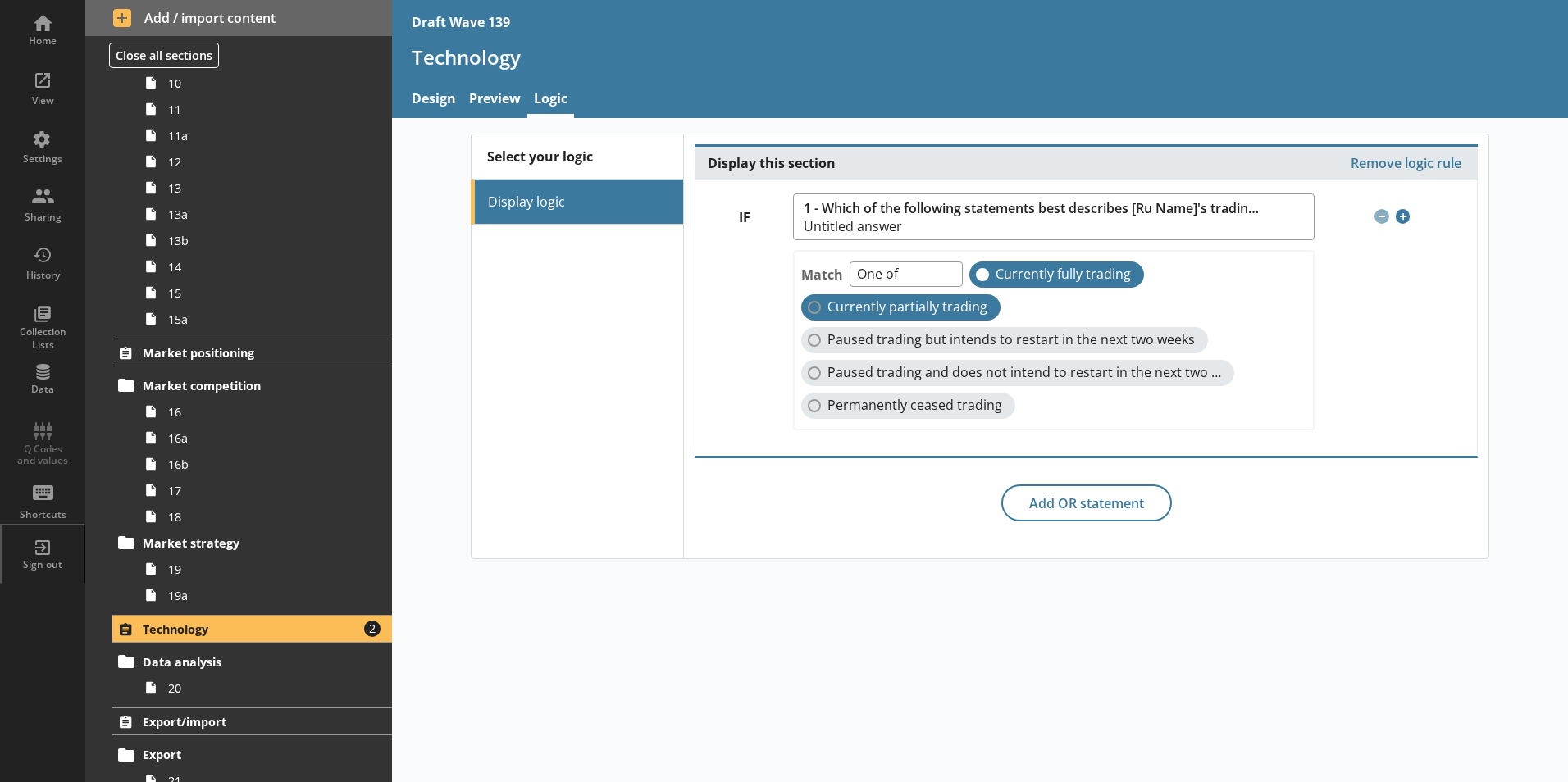
click at [809, 307] on label "Currently partially trading" at bounding box center [900, 307] width 199 height 26
click at [809, 307] on input "Currently partially trading" at bounding box center [814, 307] width 13 height 13
checkbox input "false"
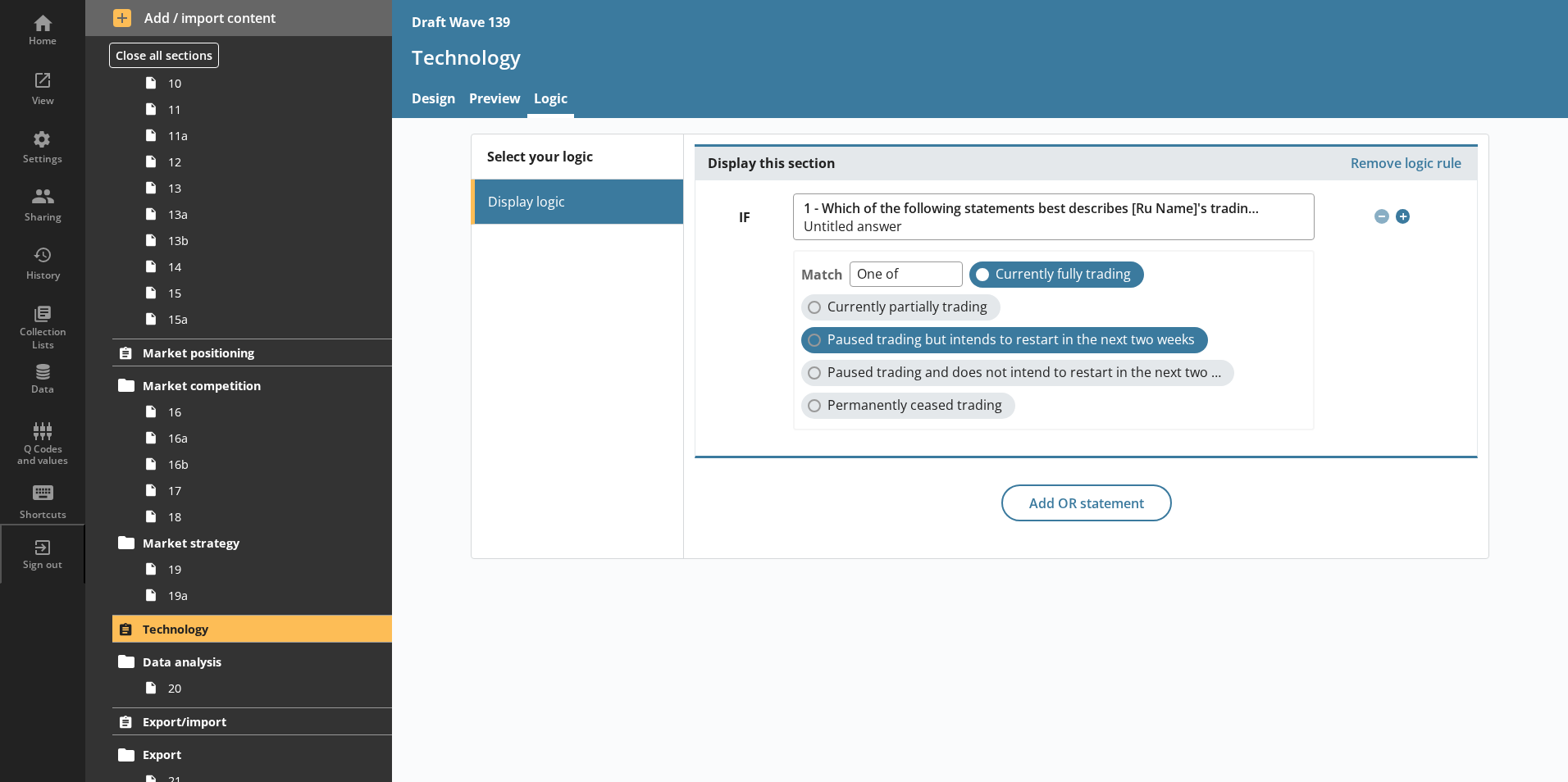
click at [815, 332] on label "Paused trading but intends to restart in the next two weeks" at bounding box center [1004, 340] width 407 height 26
click at [815, 334] on input "Paused trading but intends to restart in the next two weeks" at bounding box center [814, 340] width 13 height 13
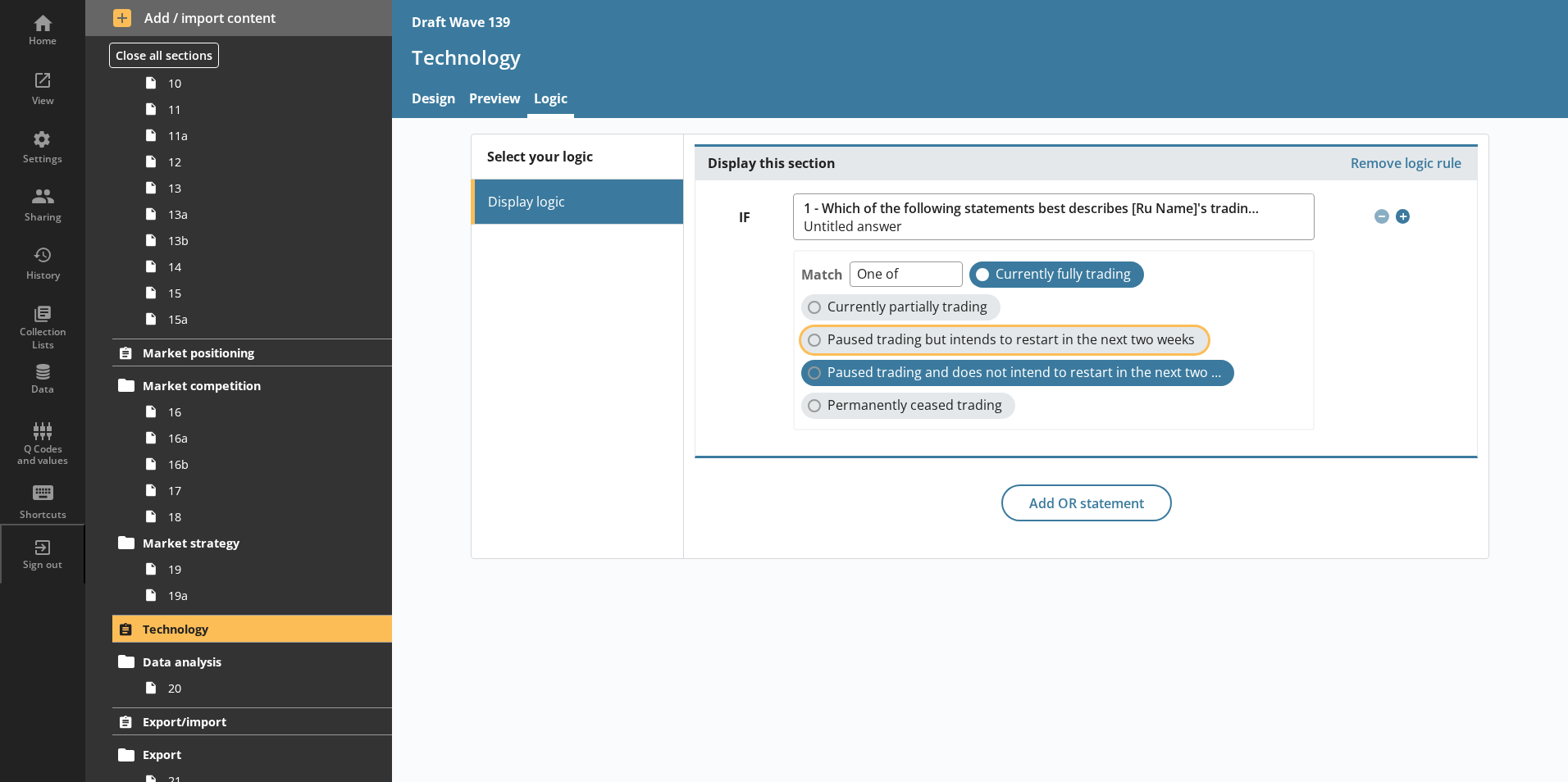
checkbox input "true"
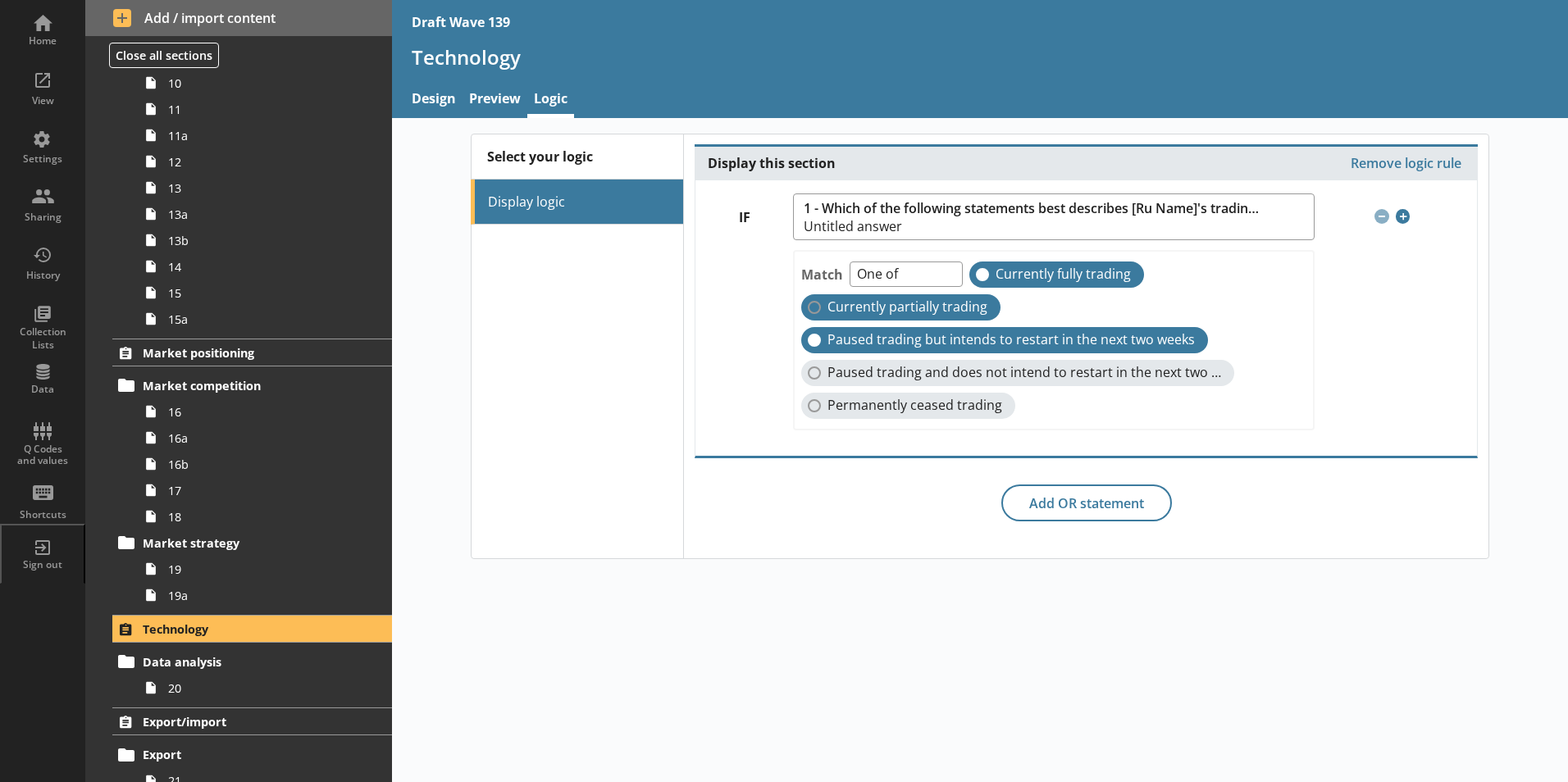
checkbox input "true"
checkbox input "false"
click at [815, 311] on label "Currently partially trading" at bounding box center [900, 307] width 199 height 26
click at [815, 311] on input "Currently partially trading" at bounding box center [814, 307] width 13 height 13
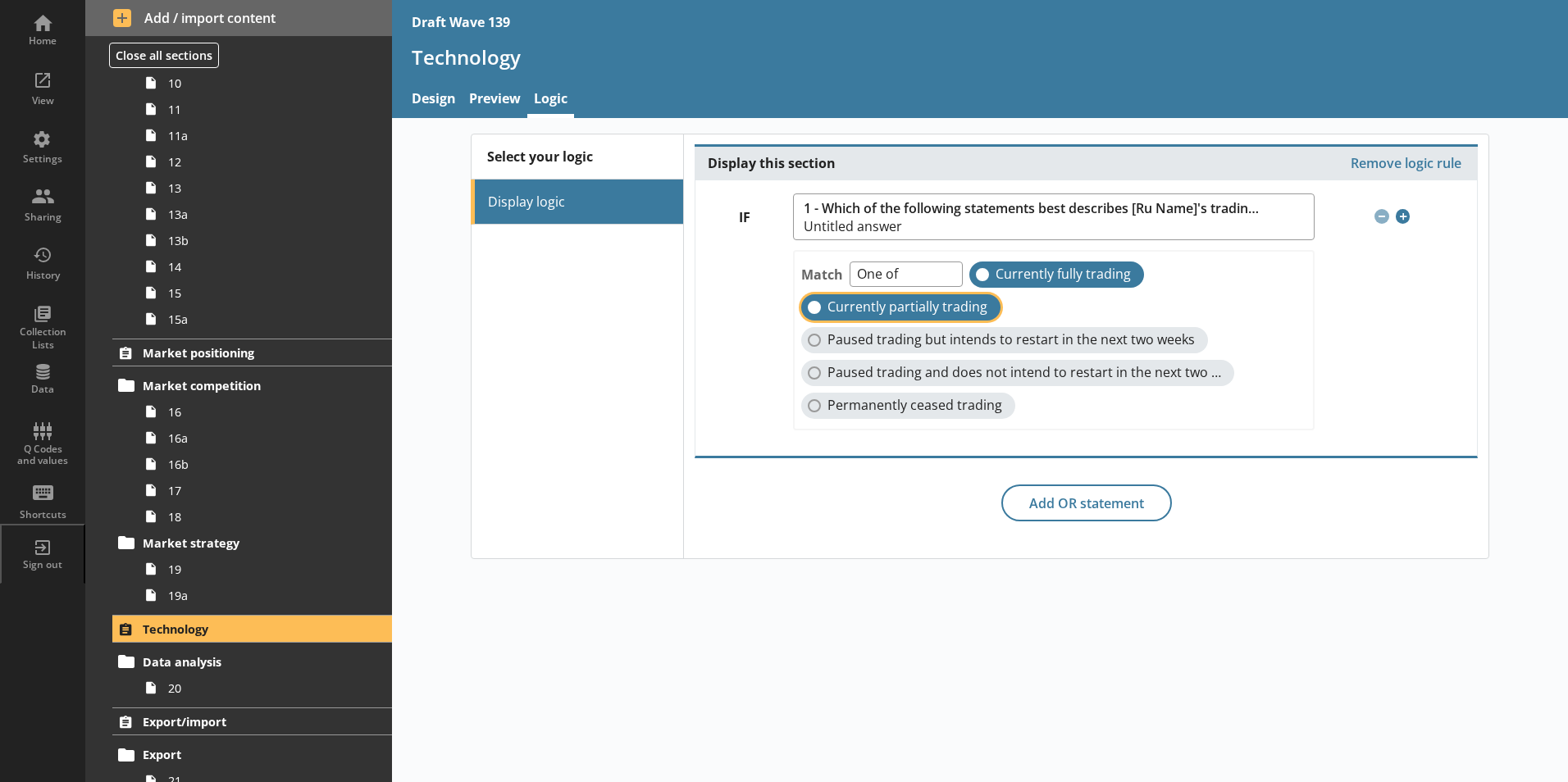
checkbox input "false"
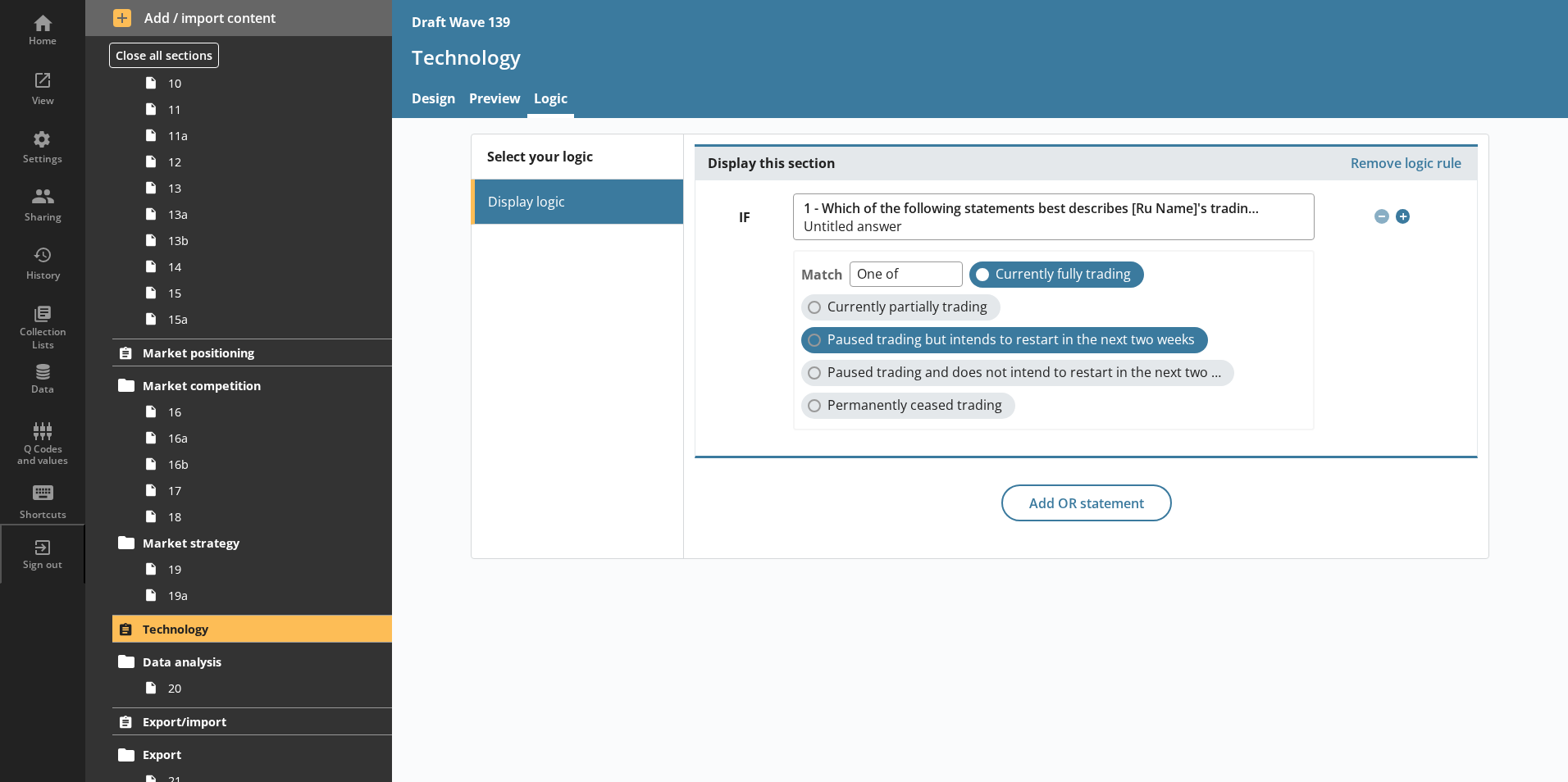
click at [815, 346] on label "Paused trading but intends to restart in the next two weeks" at bounding box center [1004, 340] width 407 height 26
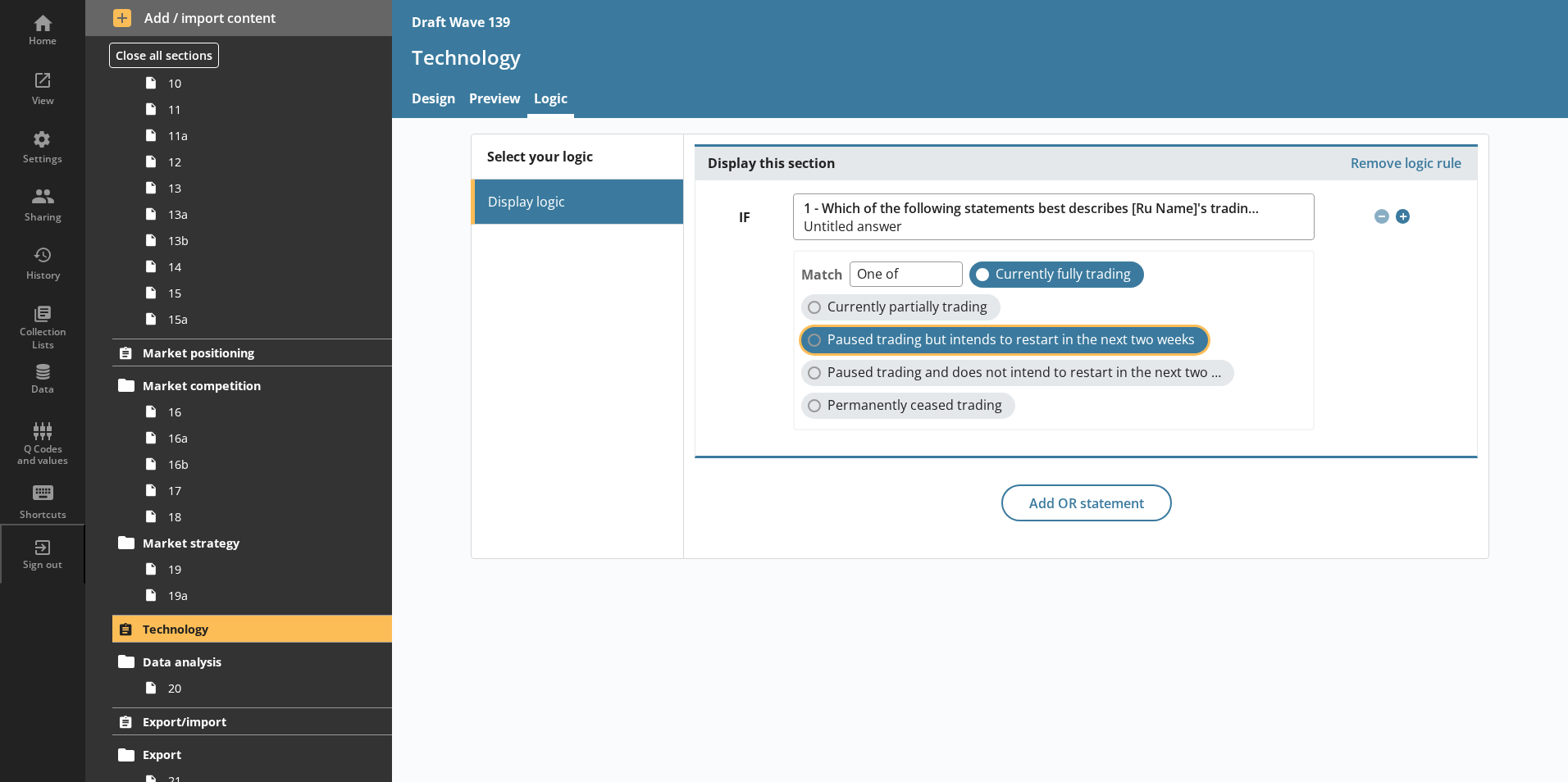
click at [815, 346] on input "Paused trading but intends to restart in the next two weeks" at bounding box center [814, 340] width 13 height 13
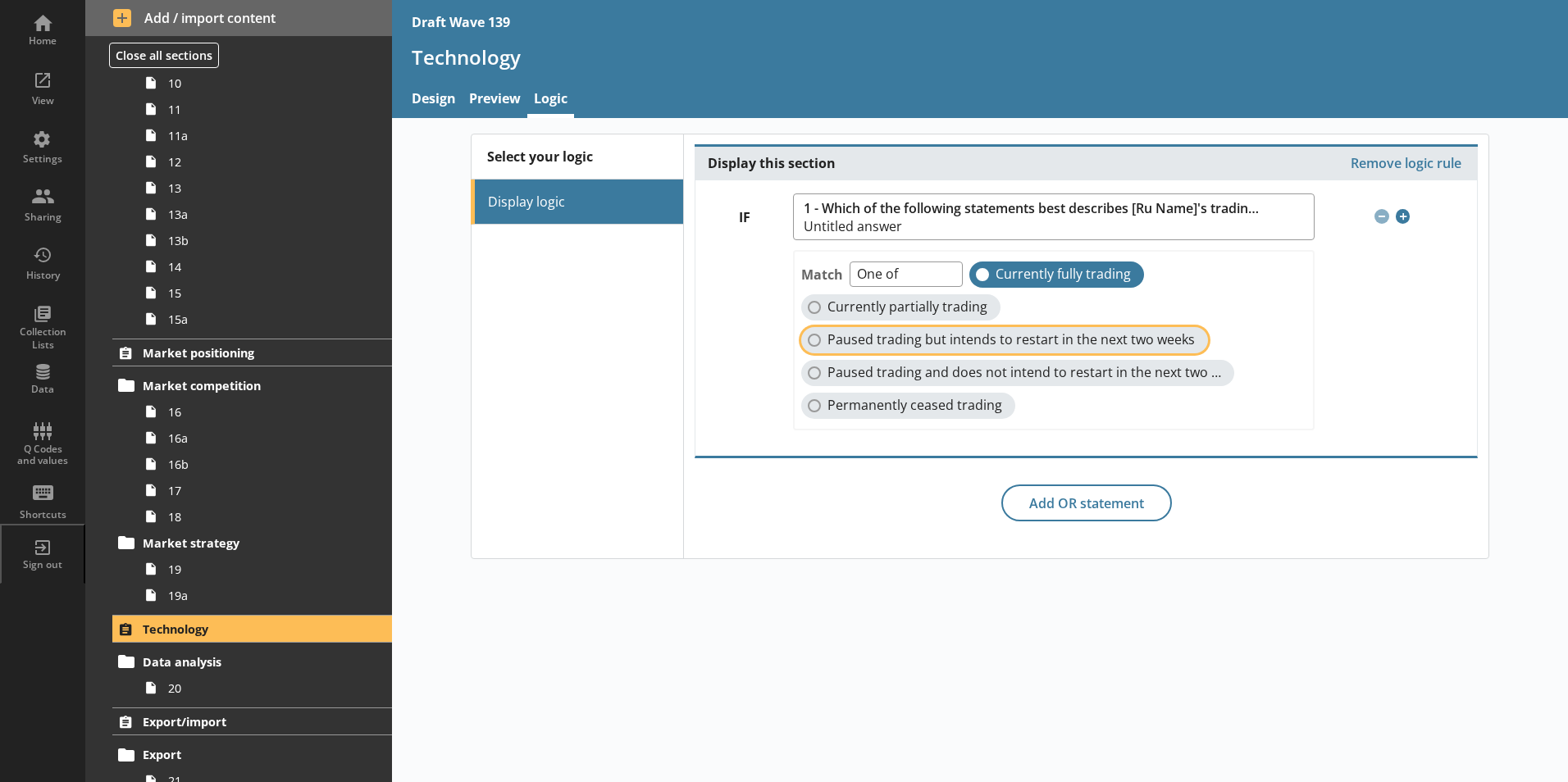
checkbox input "true"
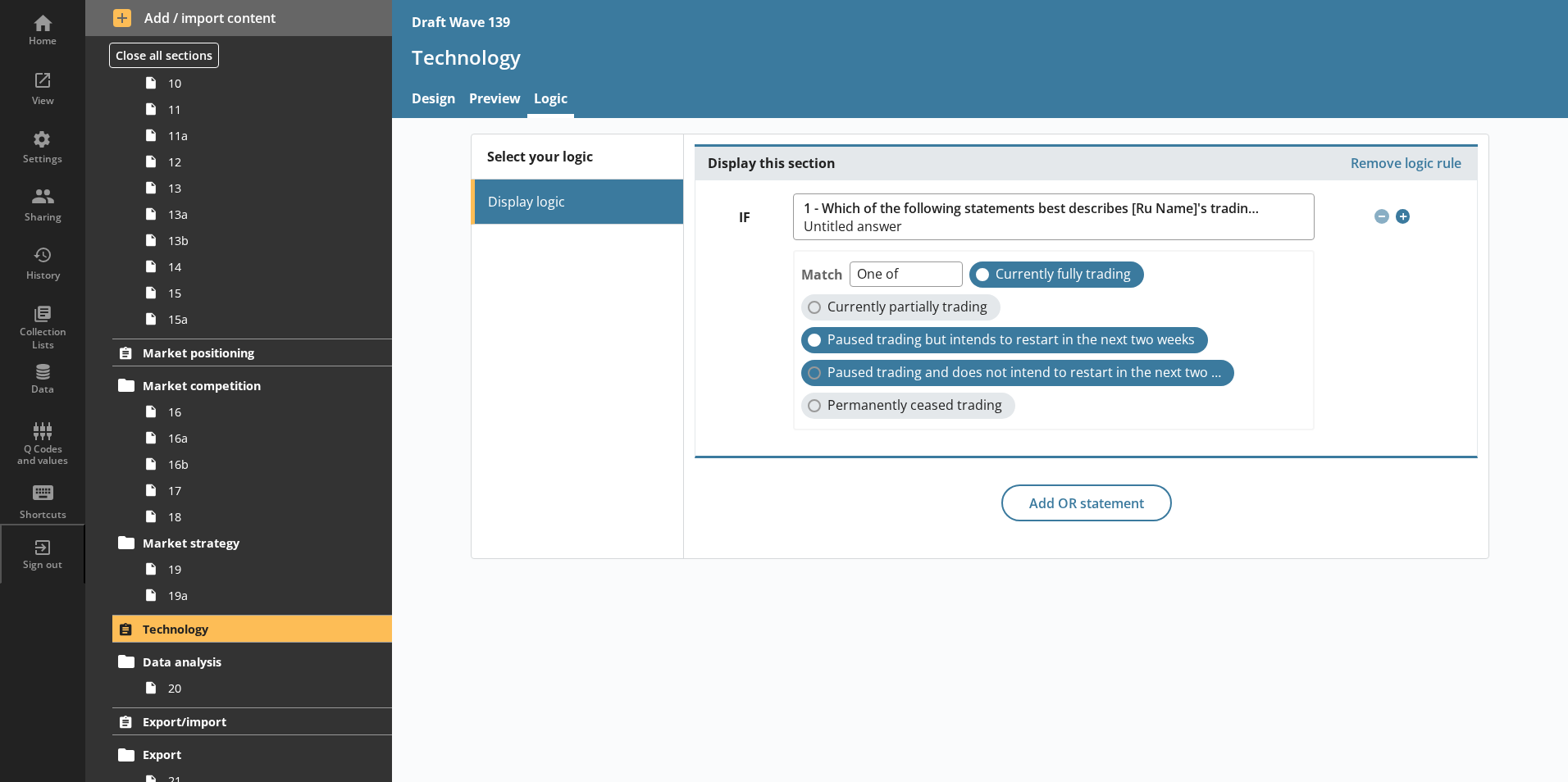
click at [811, 377] on label "Paused trading and does not intend to restart in the next two weeks" at bounding box center [1017, 373] width 433 height 26
click at [811, 377] on input "Paused trading and does not intend to restart in the next two weeks" at bounding box center [814, 373] width 13 height 13
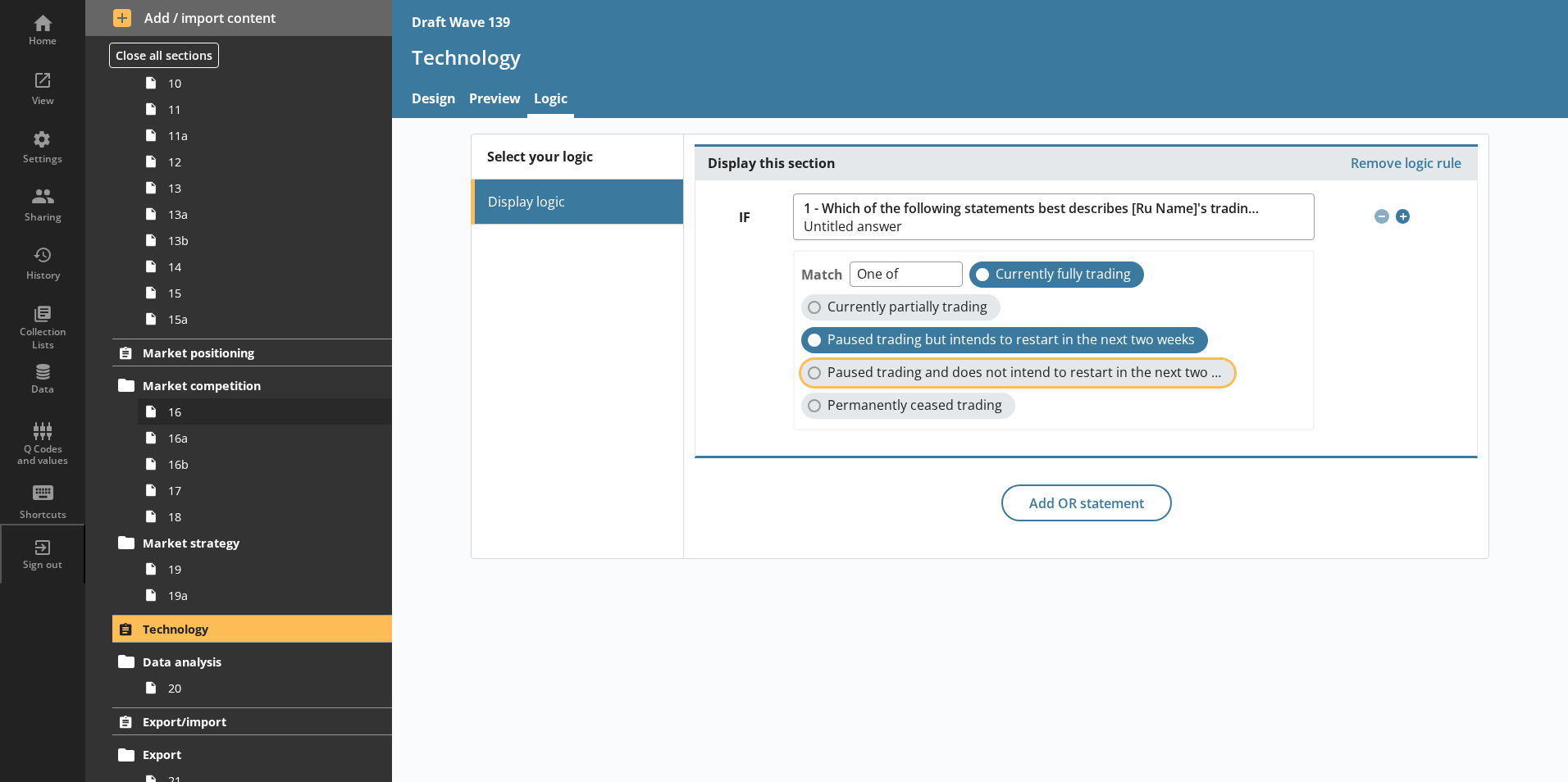
checkbox input "true"
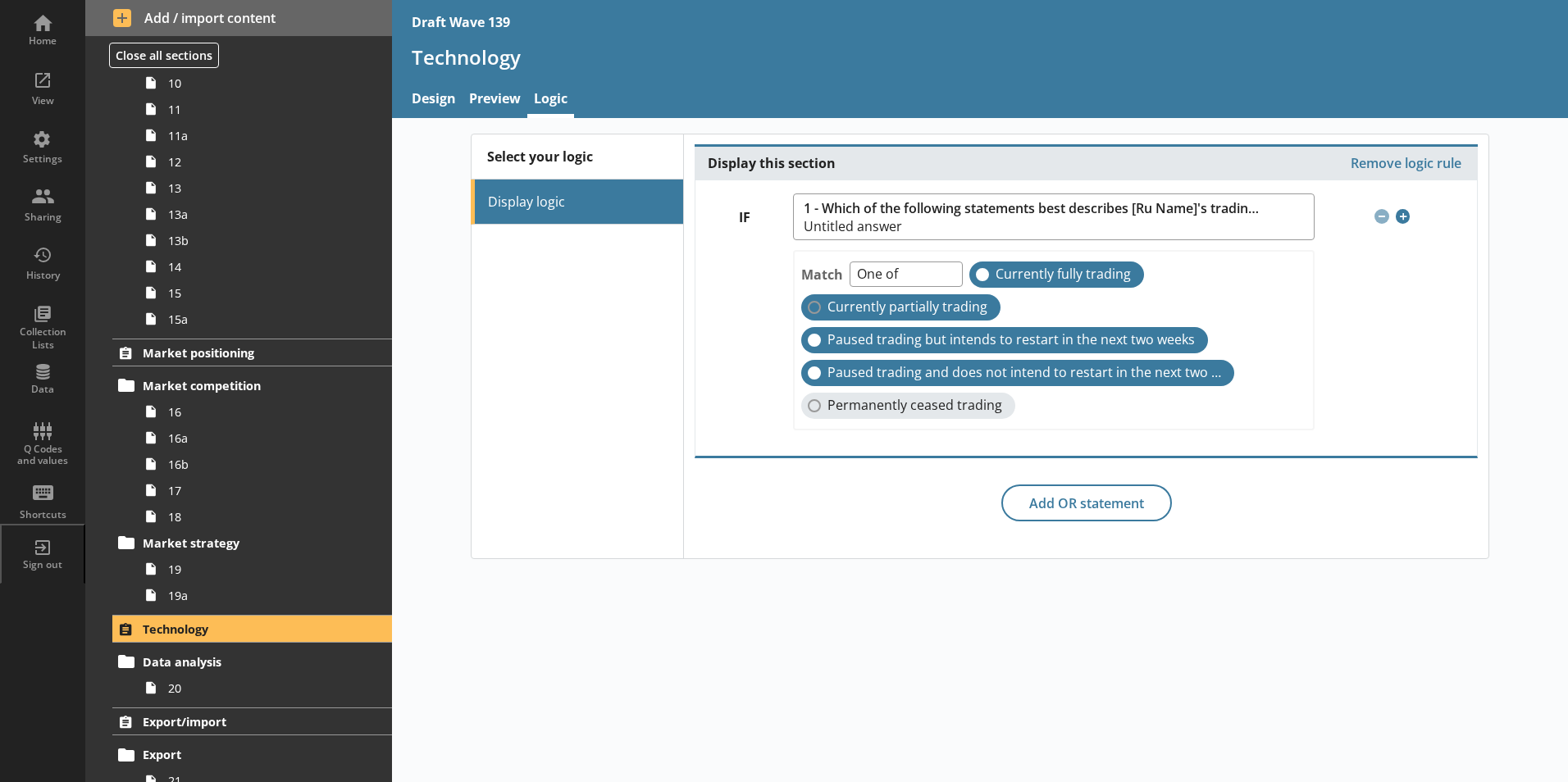
click at [816, 308] on label "Currently partially trading" at bounding box center [900, 307] width 199 height 26
click at [816, 308] on input "Currently partially trading" at bounding box center [814, 307] width 13 height 13
checkbox input "true"
click at [683, 659] on div "Select your logic Display logic Display this section Remove logic rule IF 1 - W…" at bounding box center [980, 450] width 1176 height 664
click at [202, 720] on span "Export/import" at bounding box center [242, 721] width 201 height 16
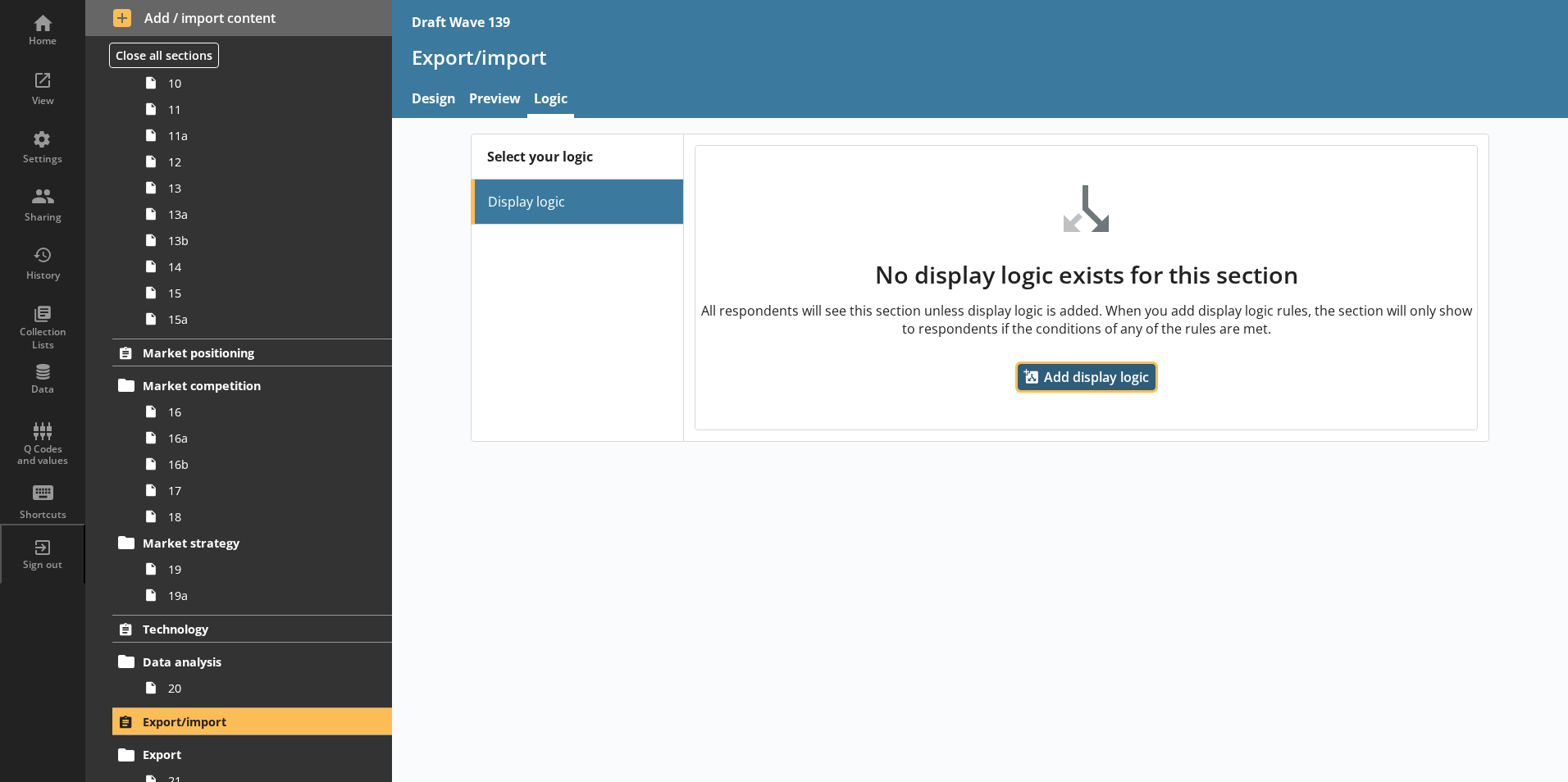
click at [1075, 377] on span "Add display logic" at bounding box center [1086, 377] width 138 height 26
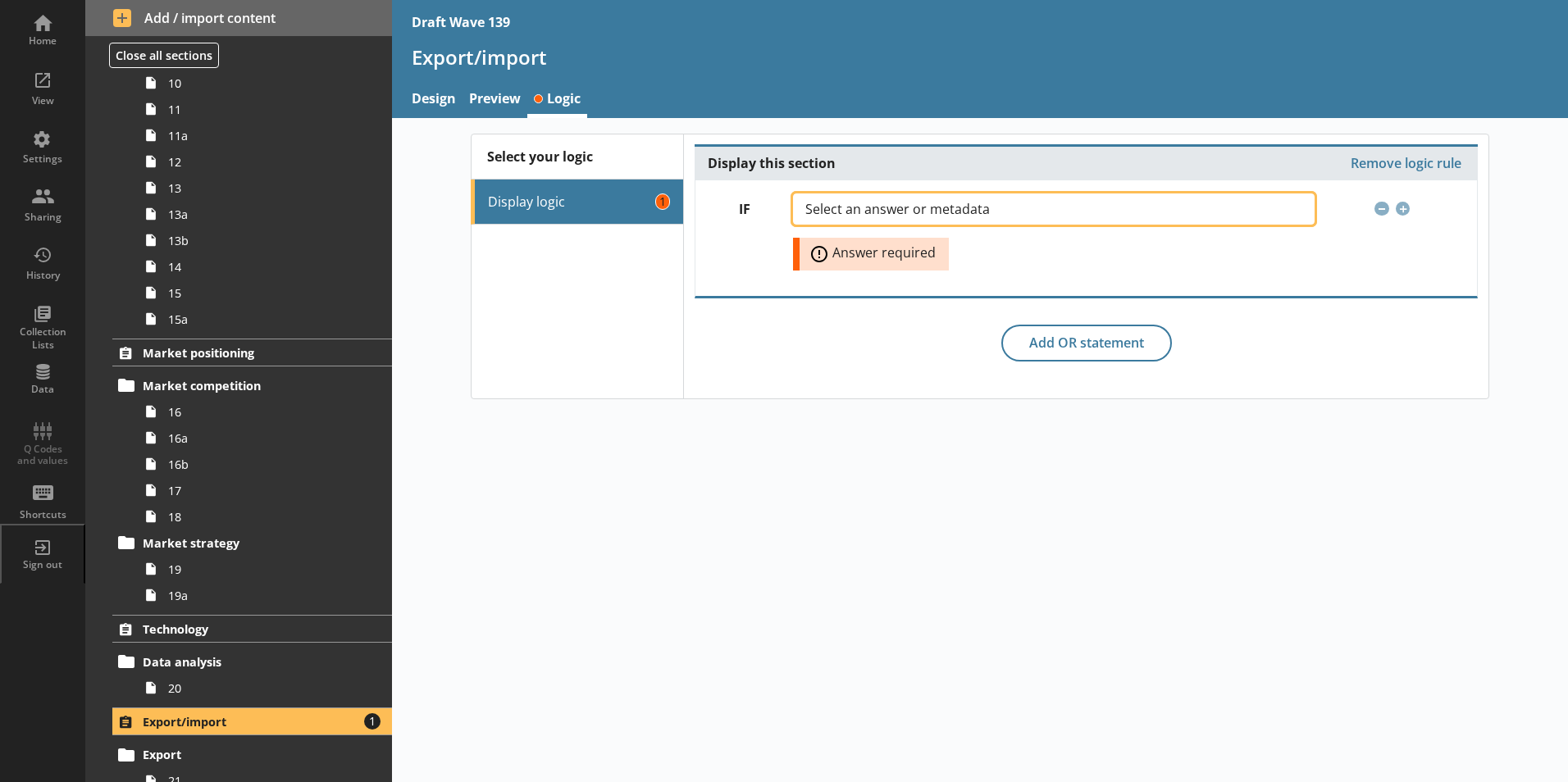
click at [1302, 208] on button "Select an answer or metadata" at bounding box center [1053, 209] width 521 height 31
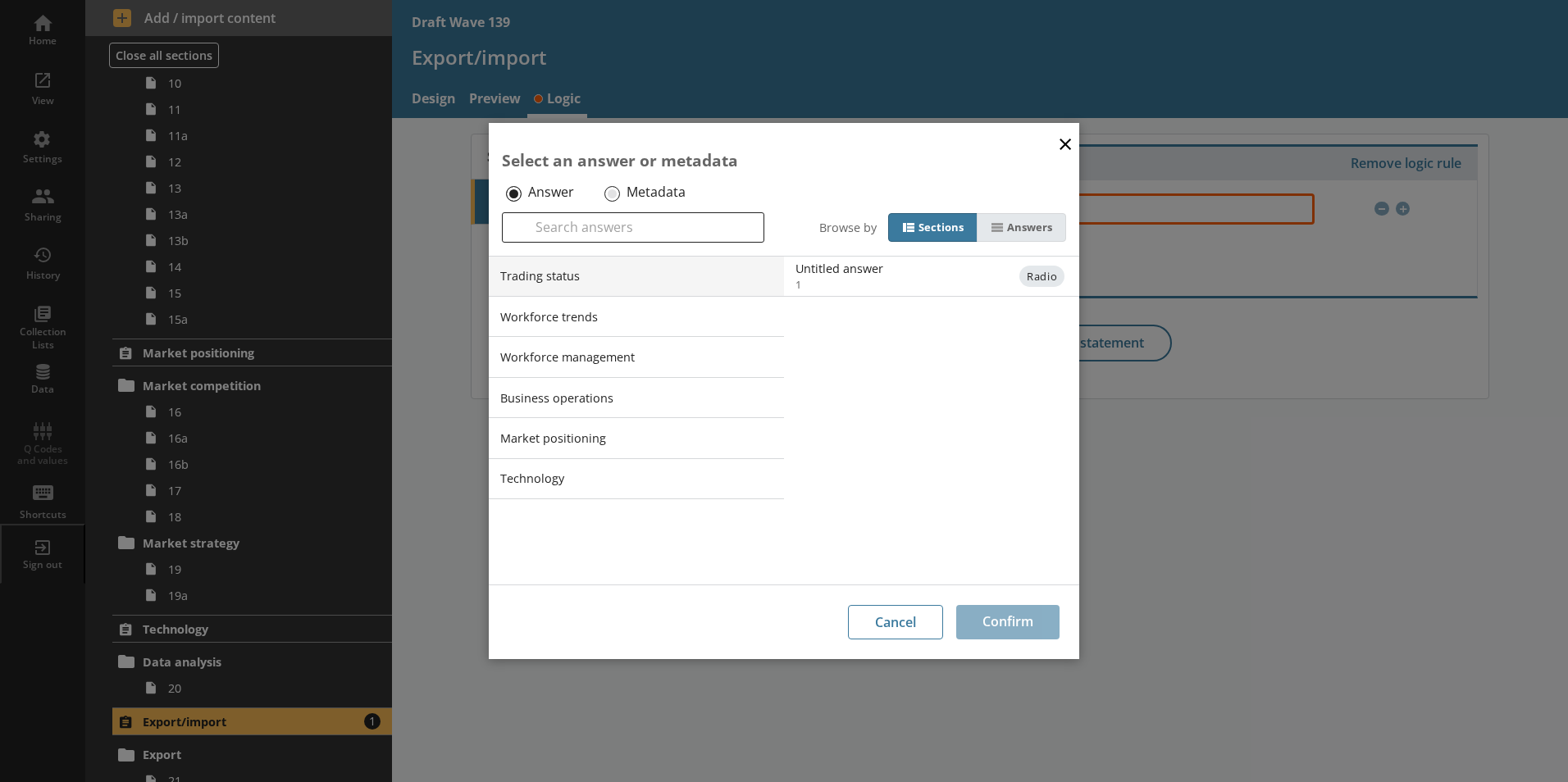
click at [1024, 226] on div "Answers" at bounding box center [1029, 227] width 45 height 14
click at [0, 0] on input "Answers" at bounding box center [0, 0] width 0 height 0
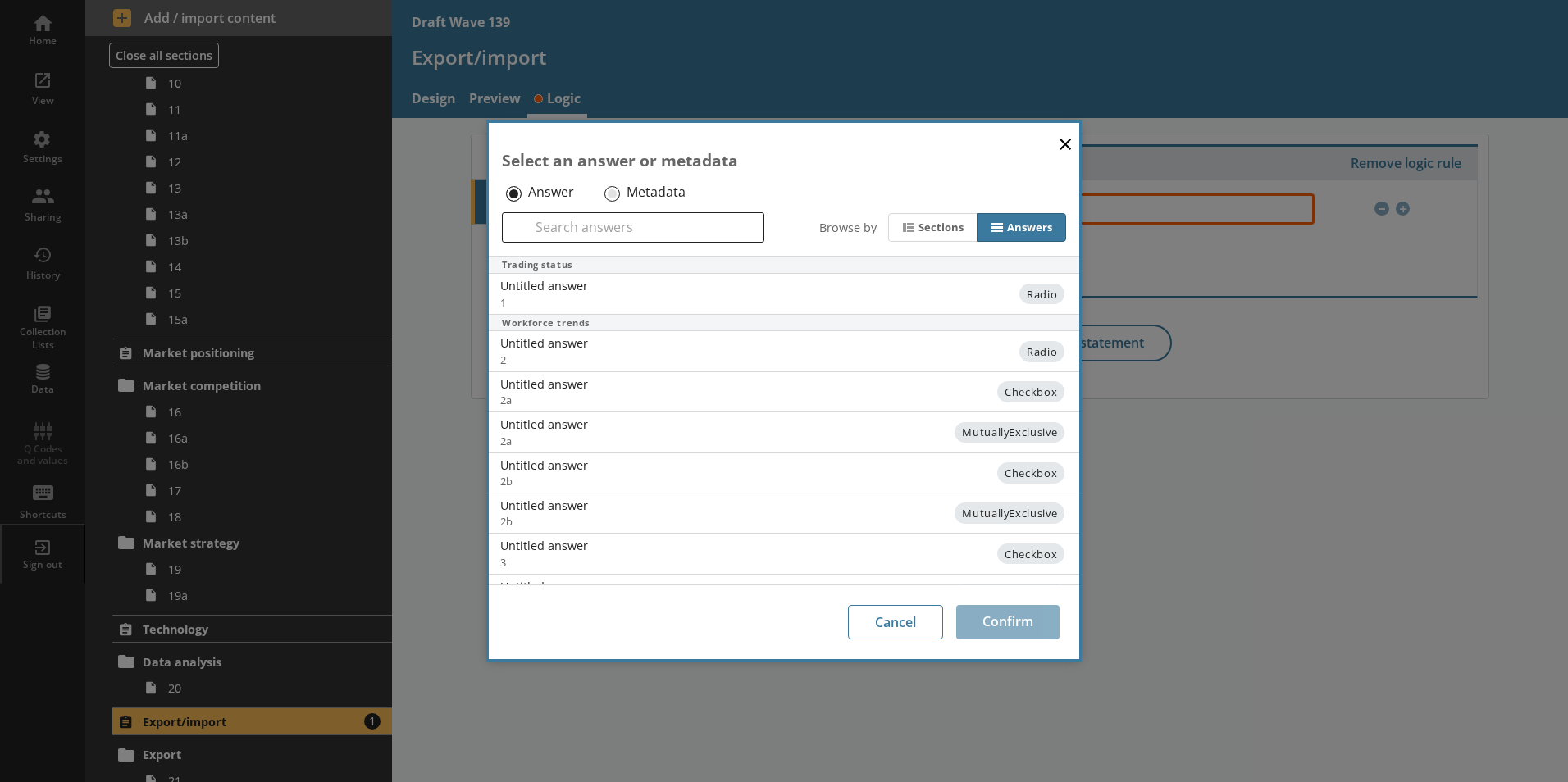
click at [537, 268] on div "Trading status" at bounding box center [784, 266] width 590 height 18
click at [1018, 303] on span "Radio" at bounding box center [1040, 294] width 45 height 21
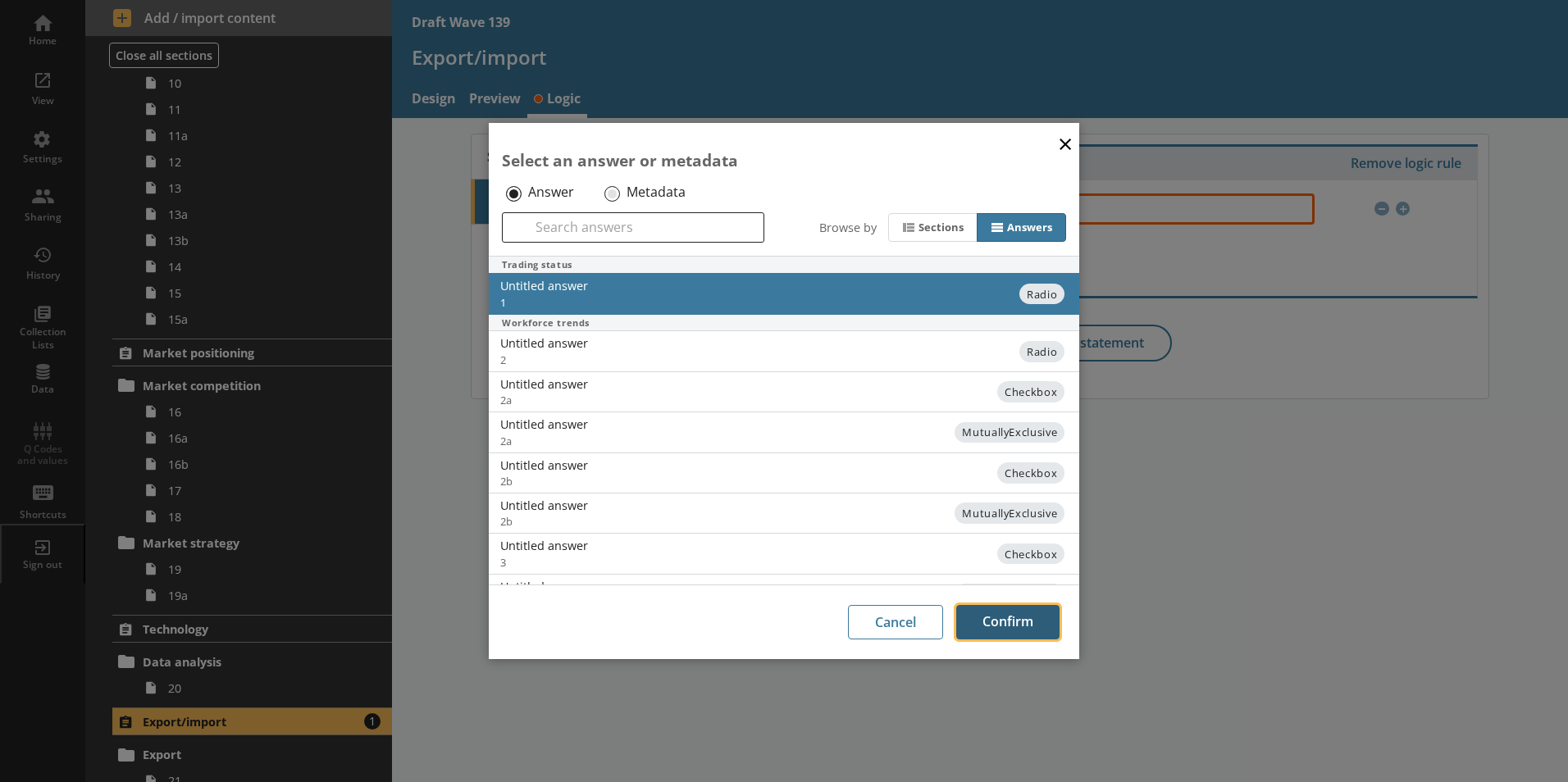
click at [1020, 617] on button "Confirm" at bounding box center [1008, 621] width 104 height 34
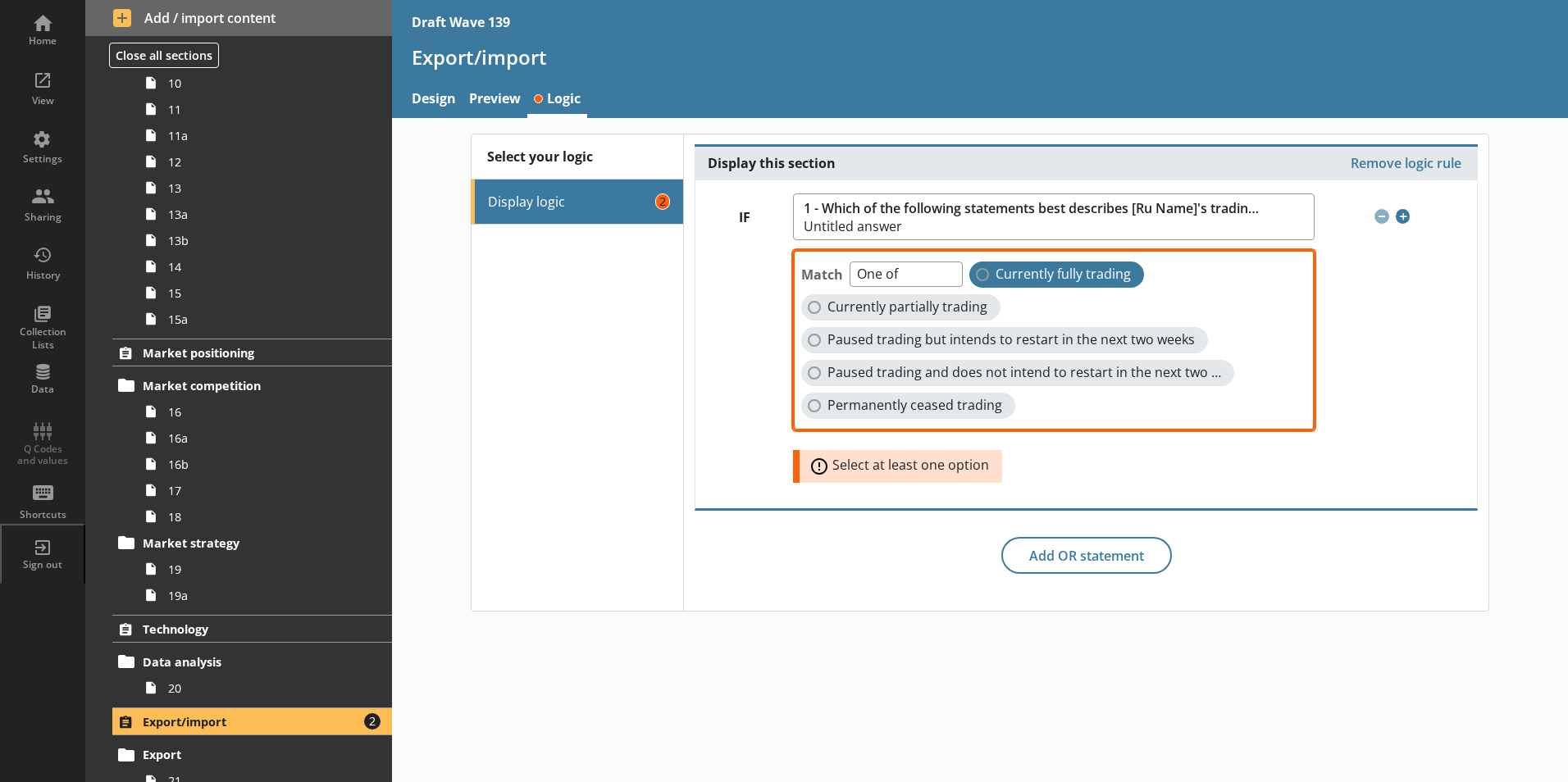
click at [975, 279] on label "Currently fully trading" at bounding box center [1056, 275] width 175 height 26
click at [975, 279] on input "Currently fully trading" at bounding box center [982, 275] width 13 height 13
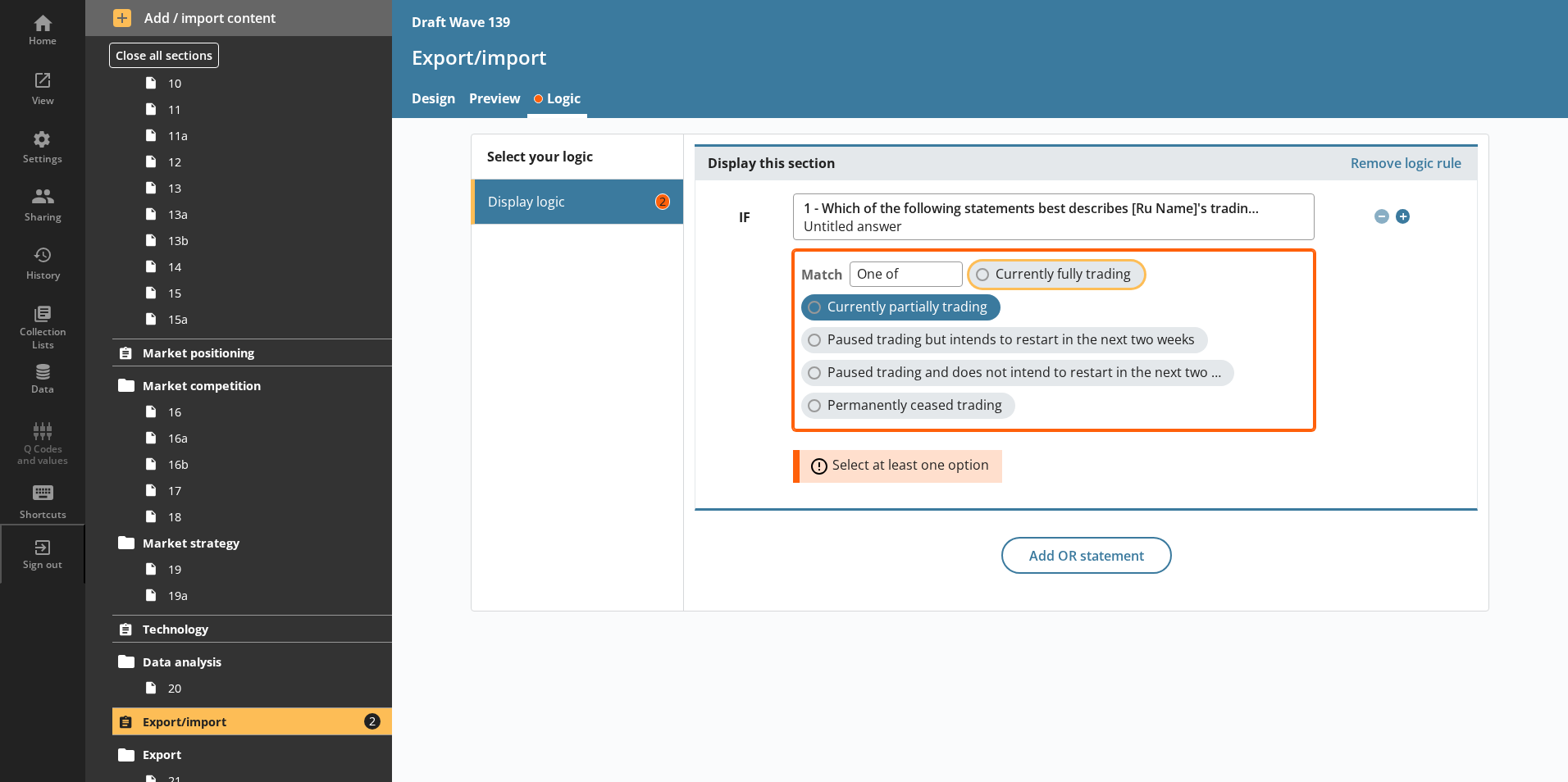
checkbox input "true"
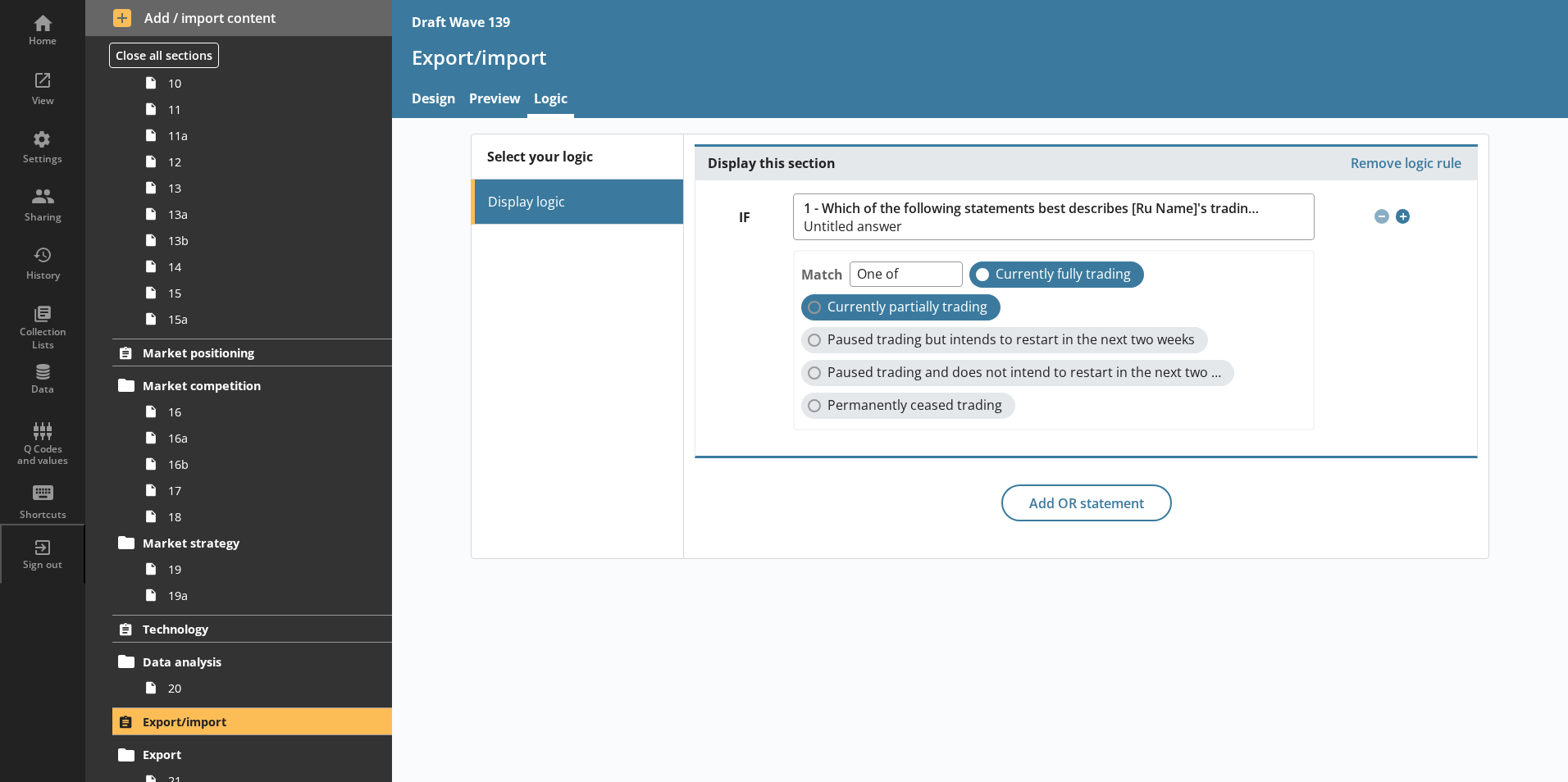
click at [815, 309] on label "Currently partially trading" at bounding box center [900, 307] width 199 height 26
click at [815, 309] on input "Currently partially trading" at bounding box center [814, 307] width 13 height 13
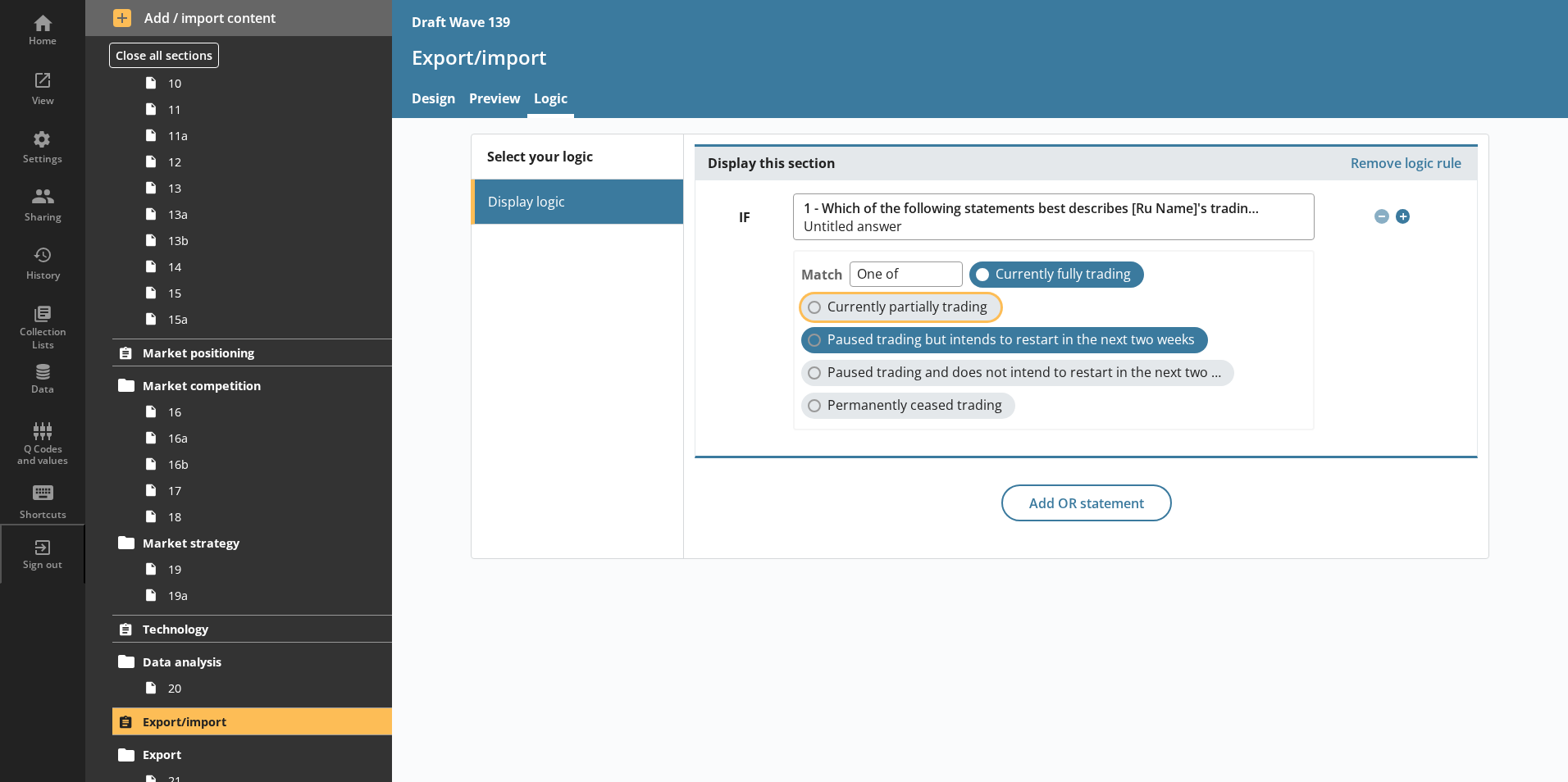
checkbox input "true"
click at [815, 340] on label "Paused trading but intends to restart in the next two weeks" at bounding box center [1004, 340] width 407 height 26
click at [815, 340] on input "Paused trading but intends to restart in the next two weeks" at bounding box center [814, 340] width 13 height 13
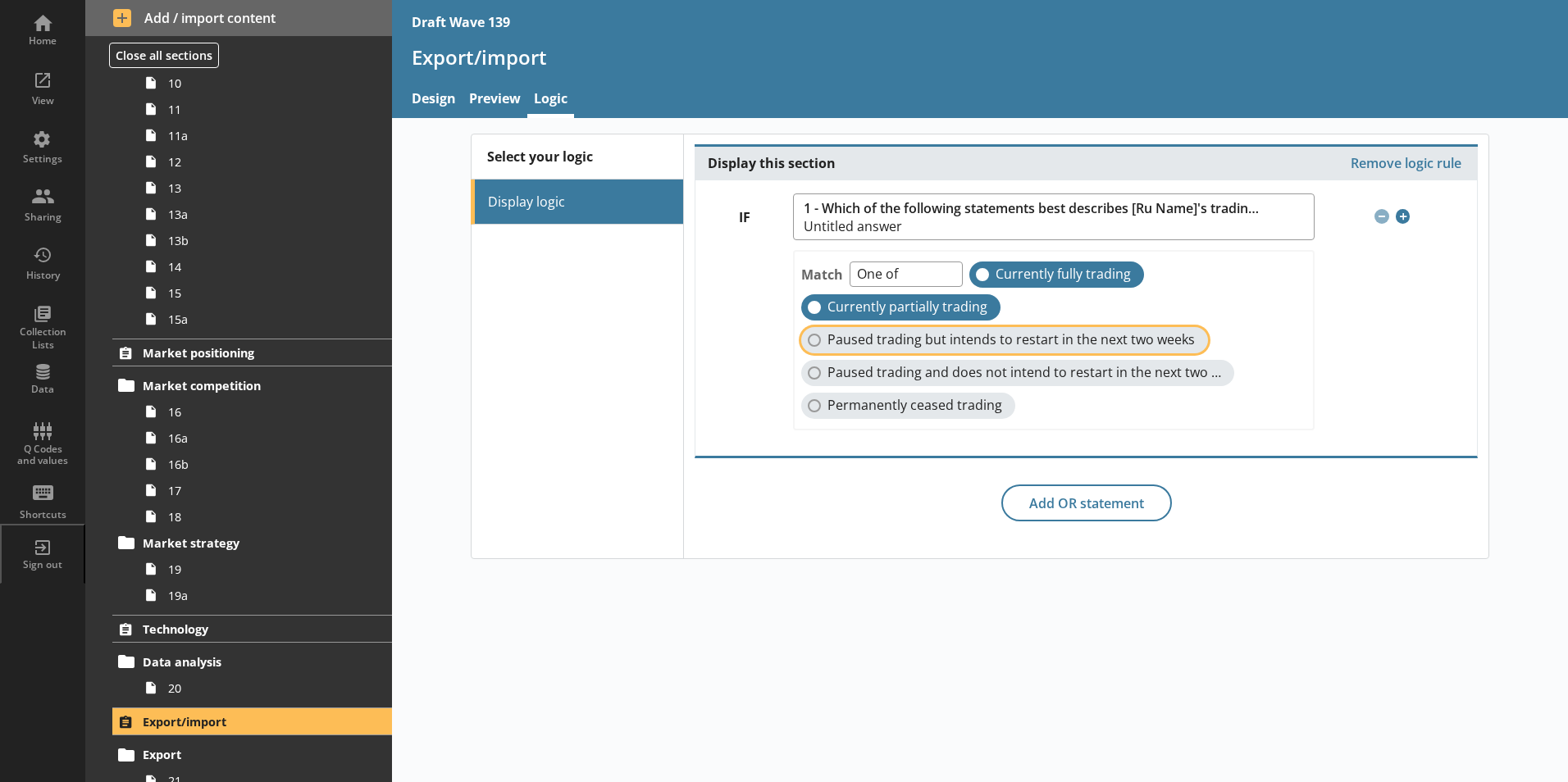
checkbox input "true"
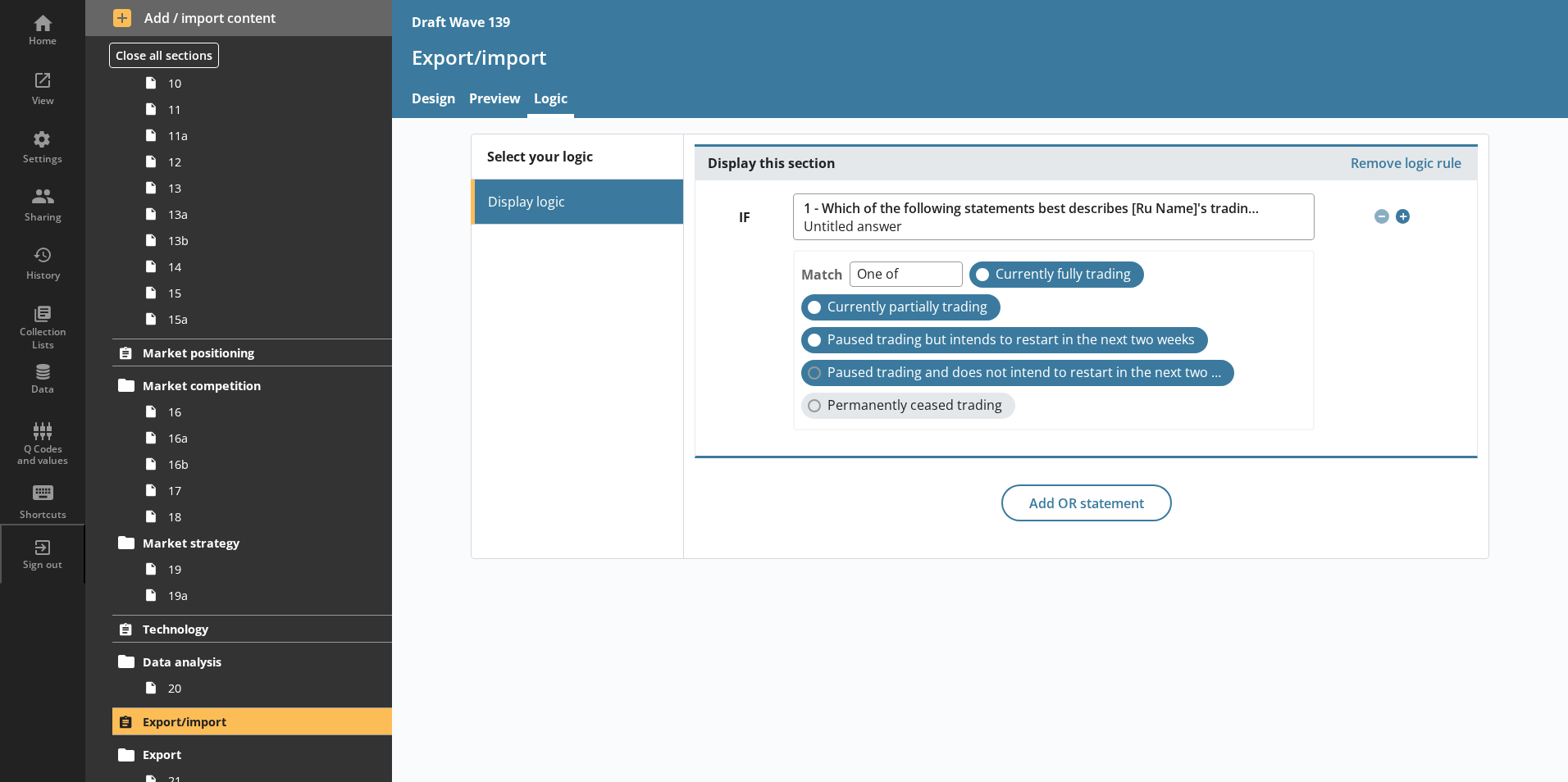
click at [815, 373] on label "Paused trading and does not intend to restart in the next two weeks" at bounding box center [1017, 373] width 433 height 26
click at [815, 373] on input "Paused trading and does not intend to restart in the next two weeks" at bounding box center [814, 373] width 13 height 13
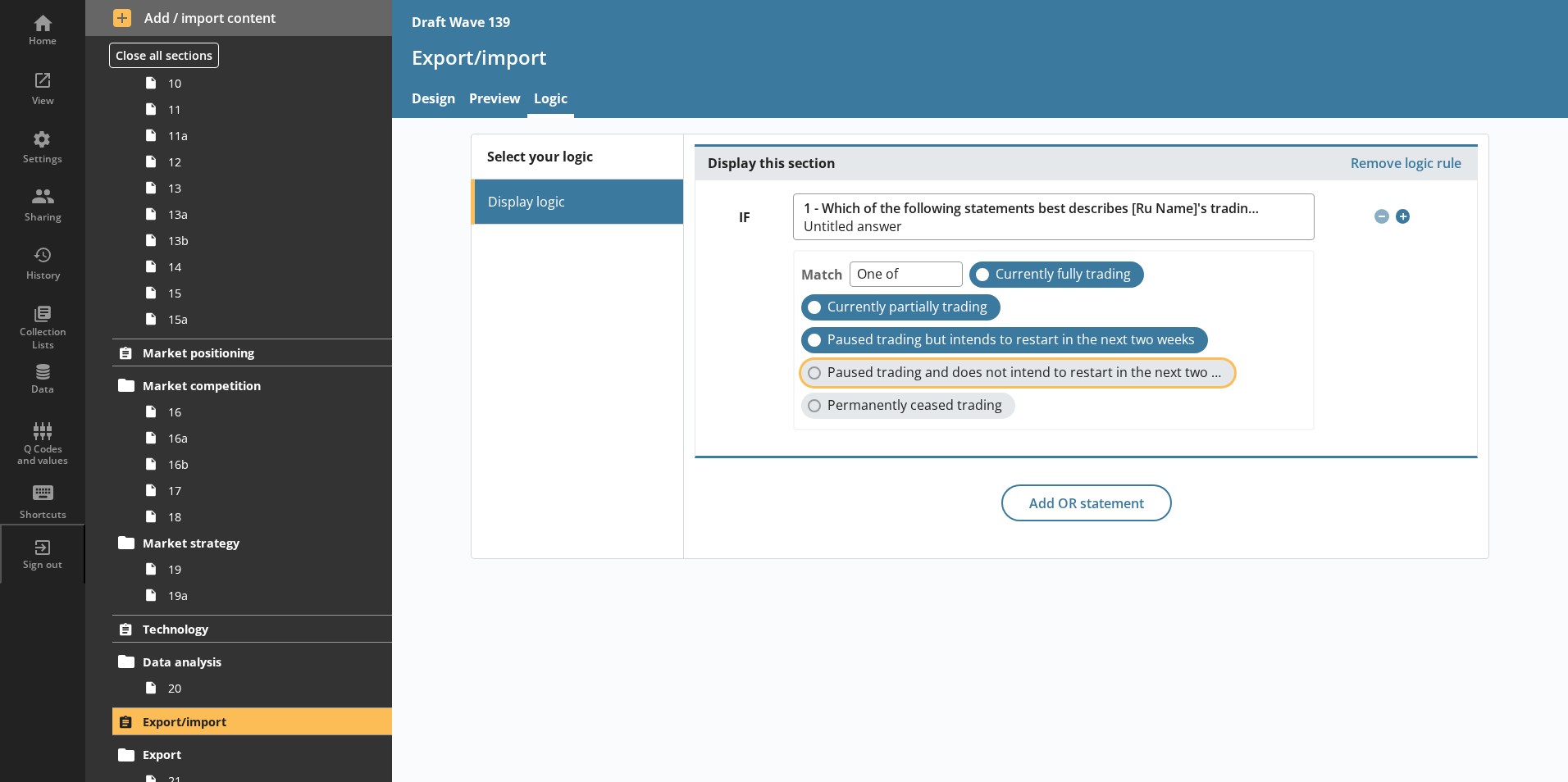
checkbox input "true"
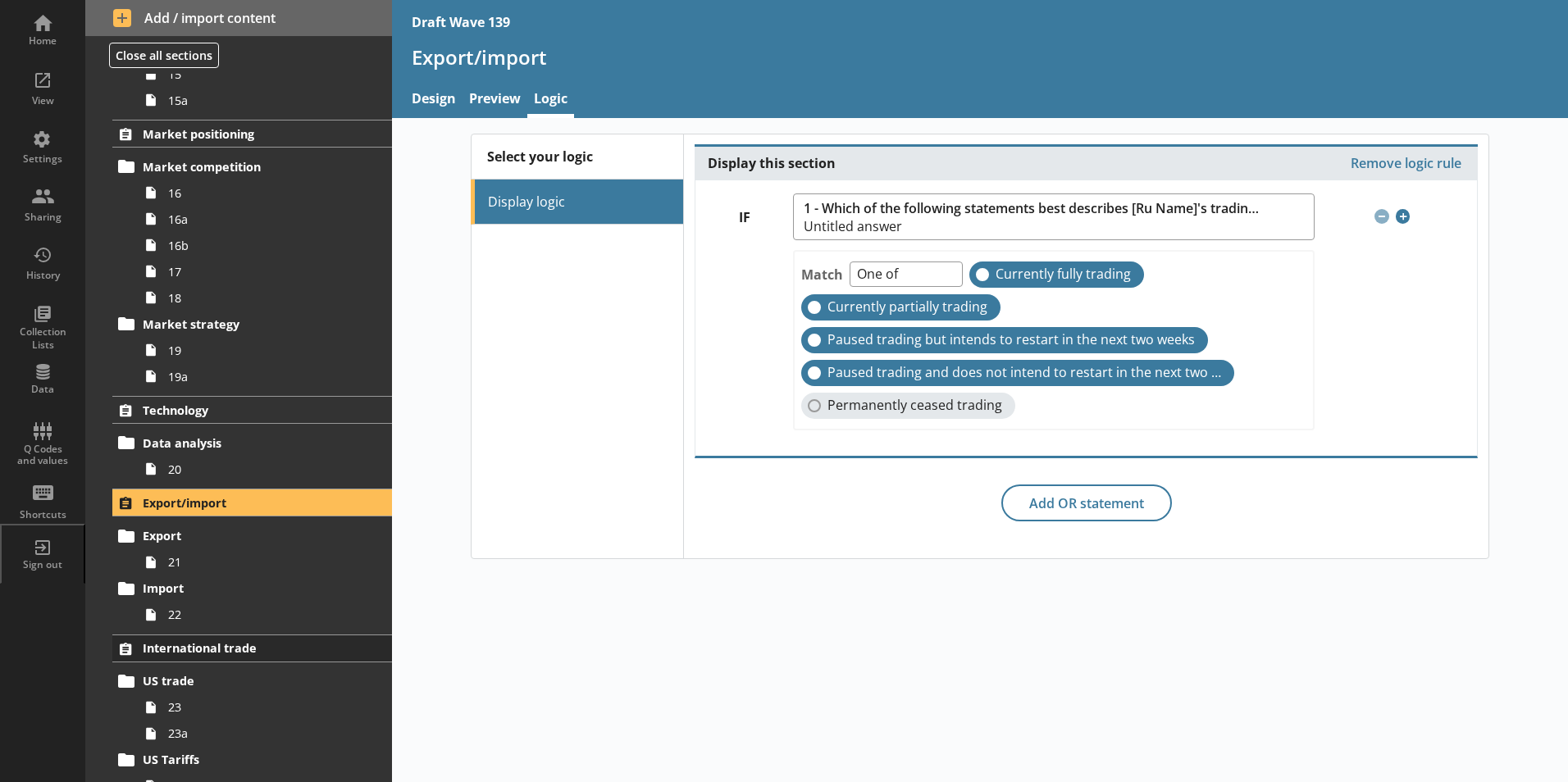
scroll to position [1148, 0]
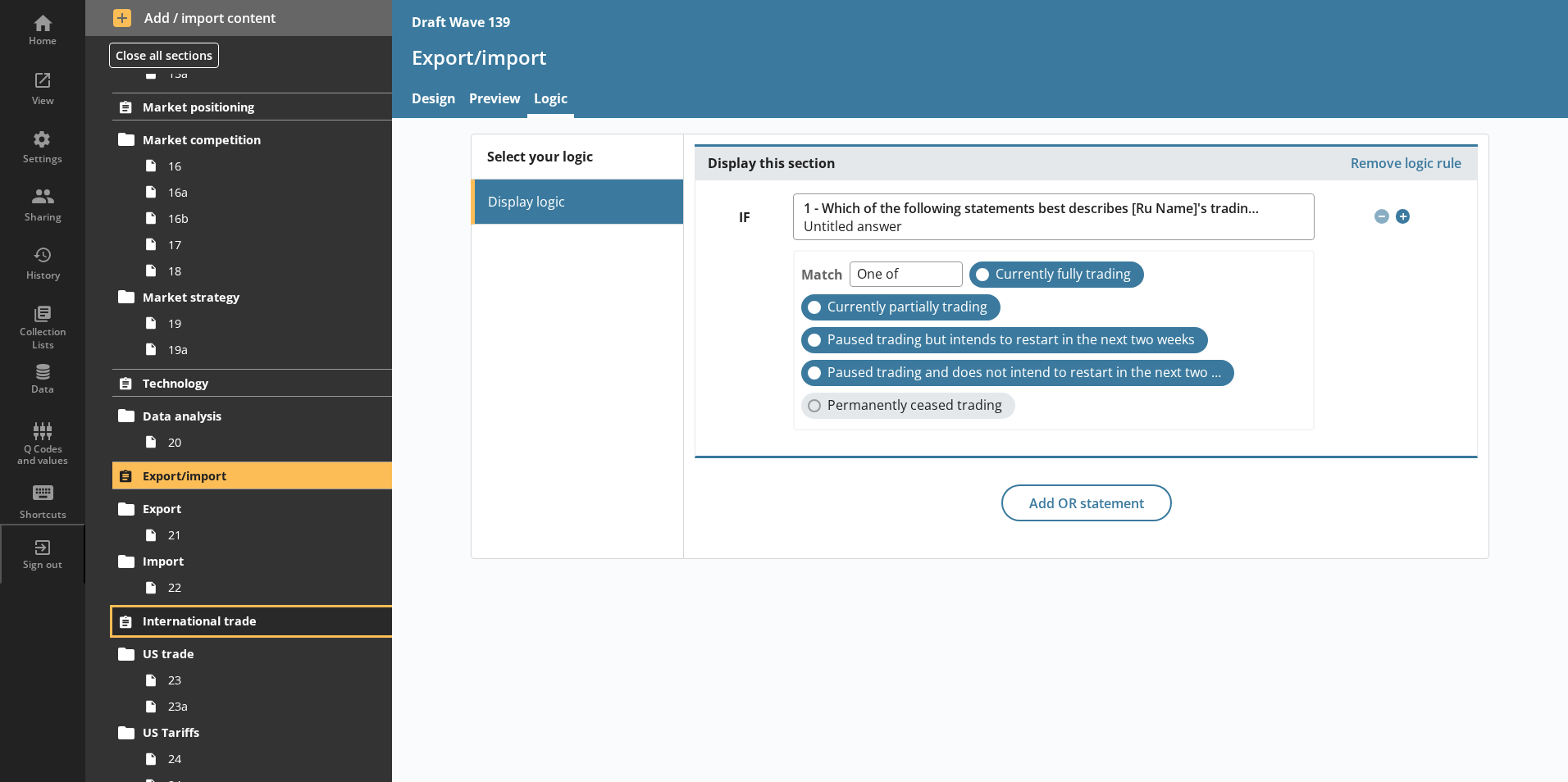
click at [205, 617] on span "International trade" at bounding box center [242, 620] width 201 height 16
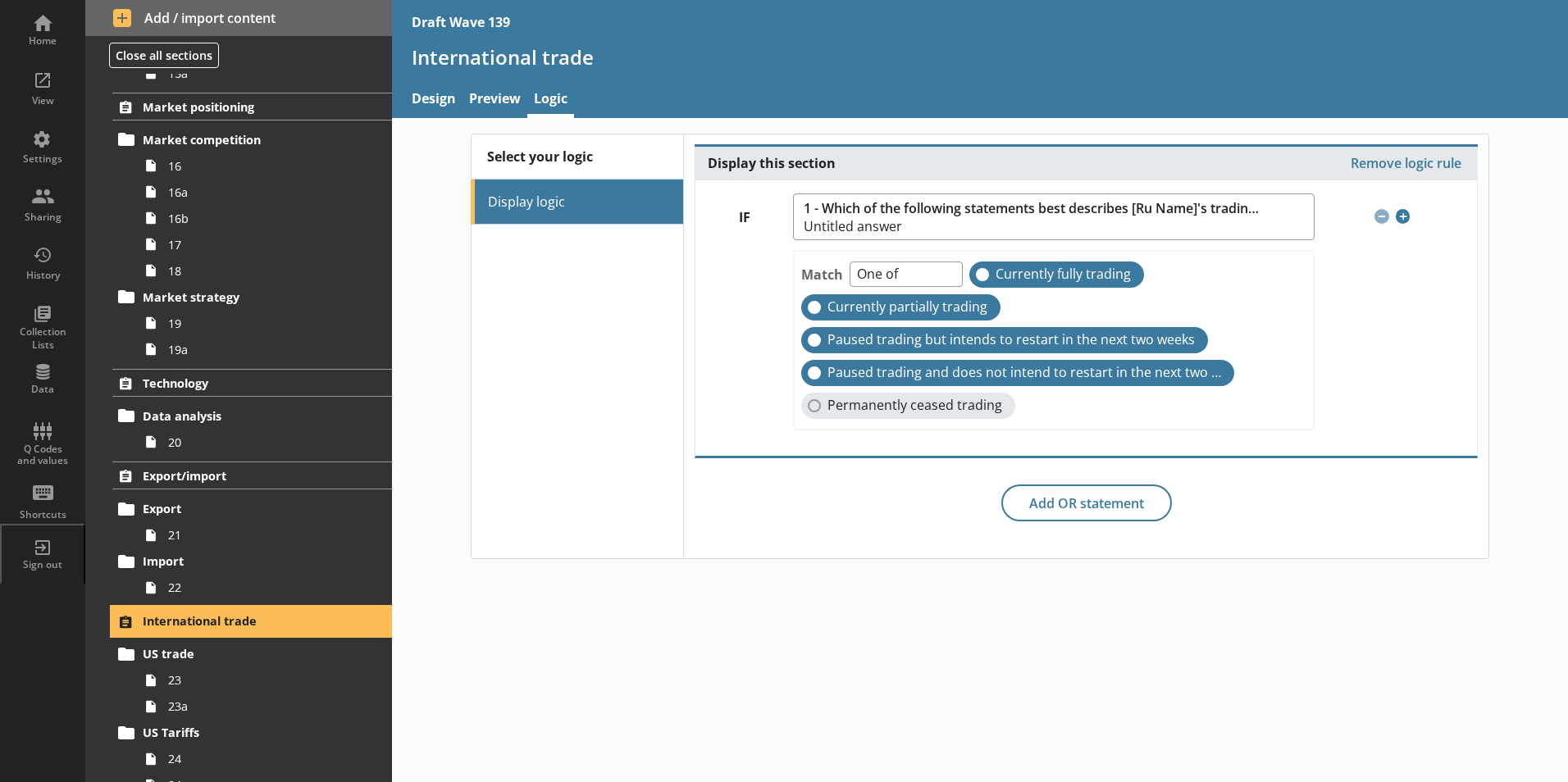
scroll to position [1298, 0]
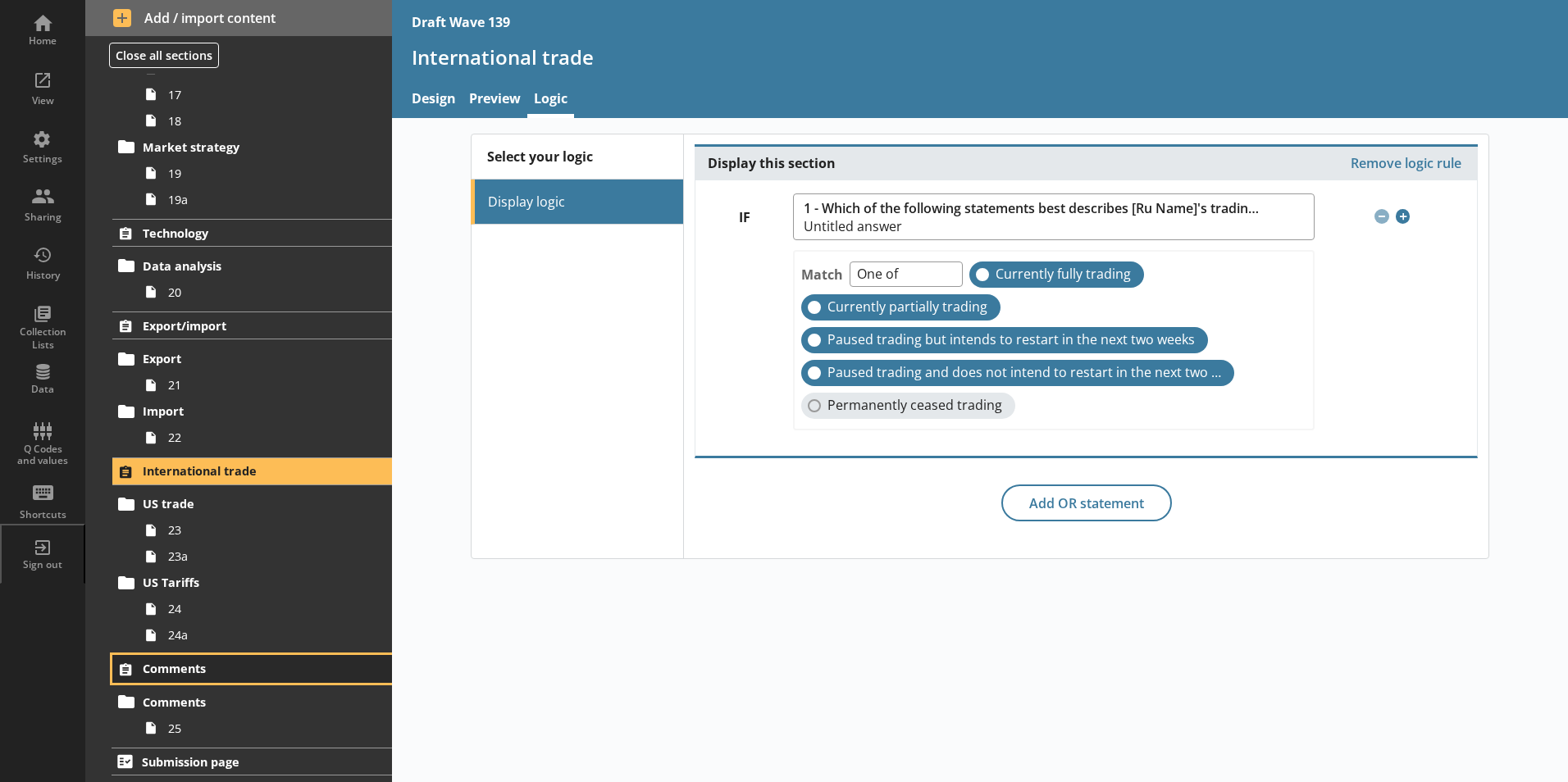
click at [198, 668] on span "Comments" at bounding box center [242, 668] width 201 height 16
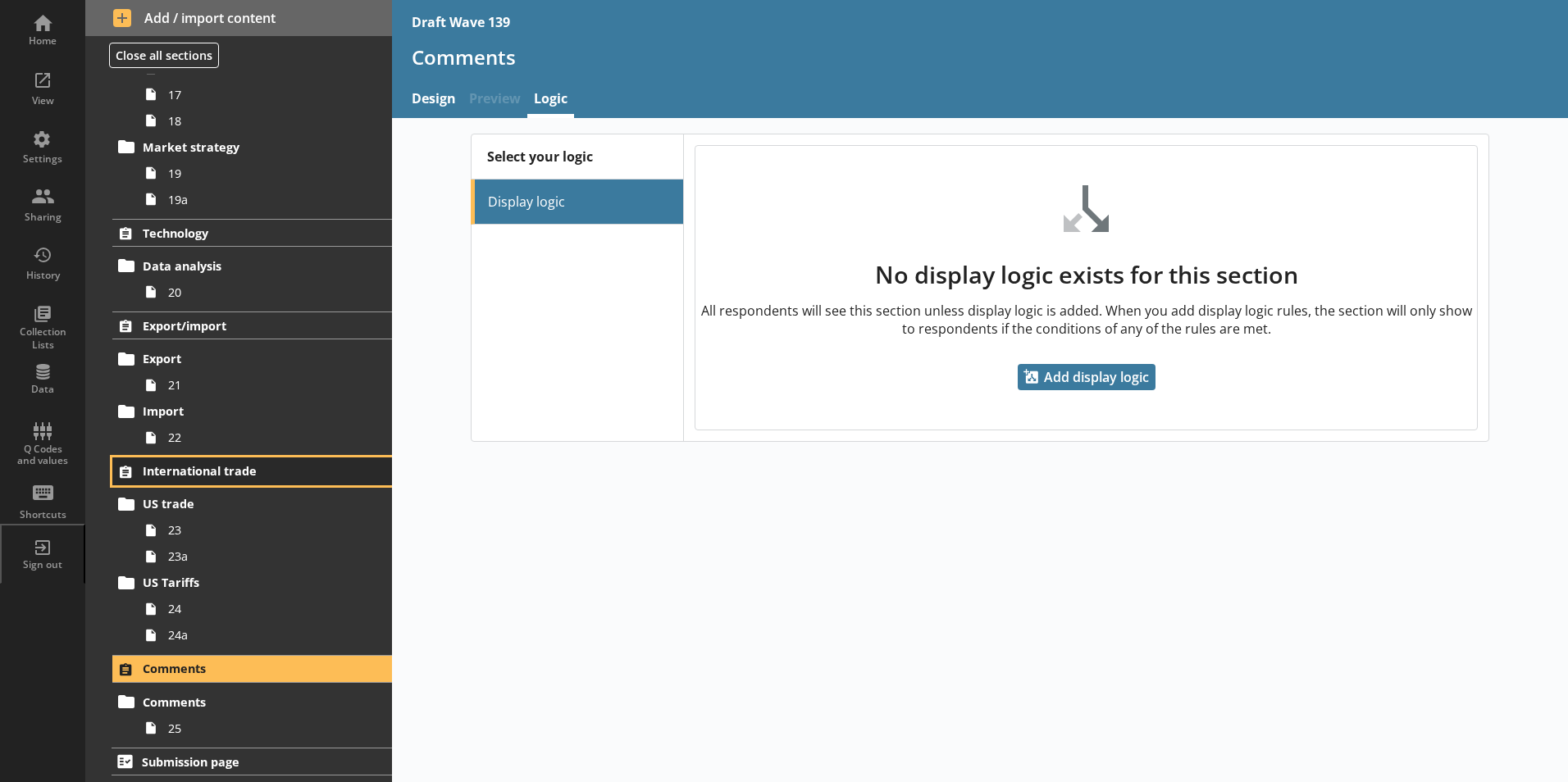
click at [200, 465] on span "International trade" at bounding box center [242, 470] width 201 height 16
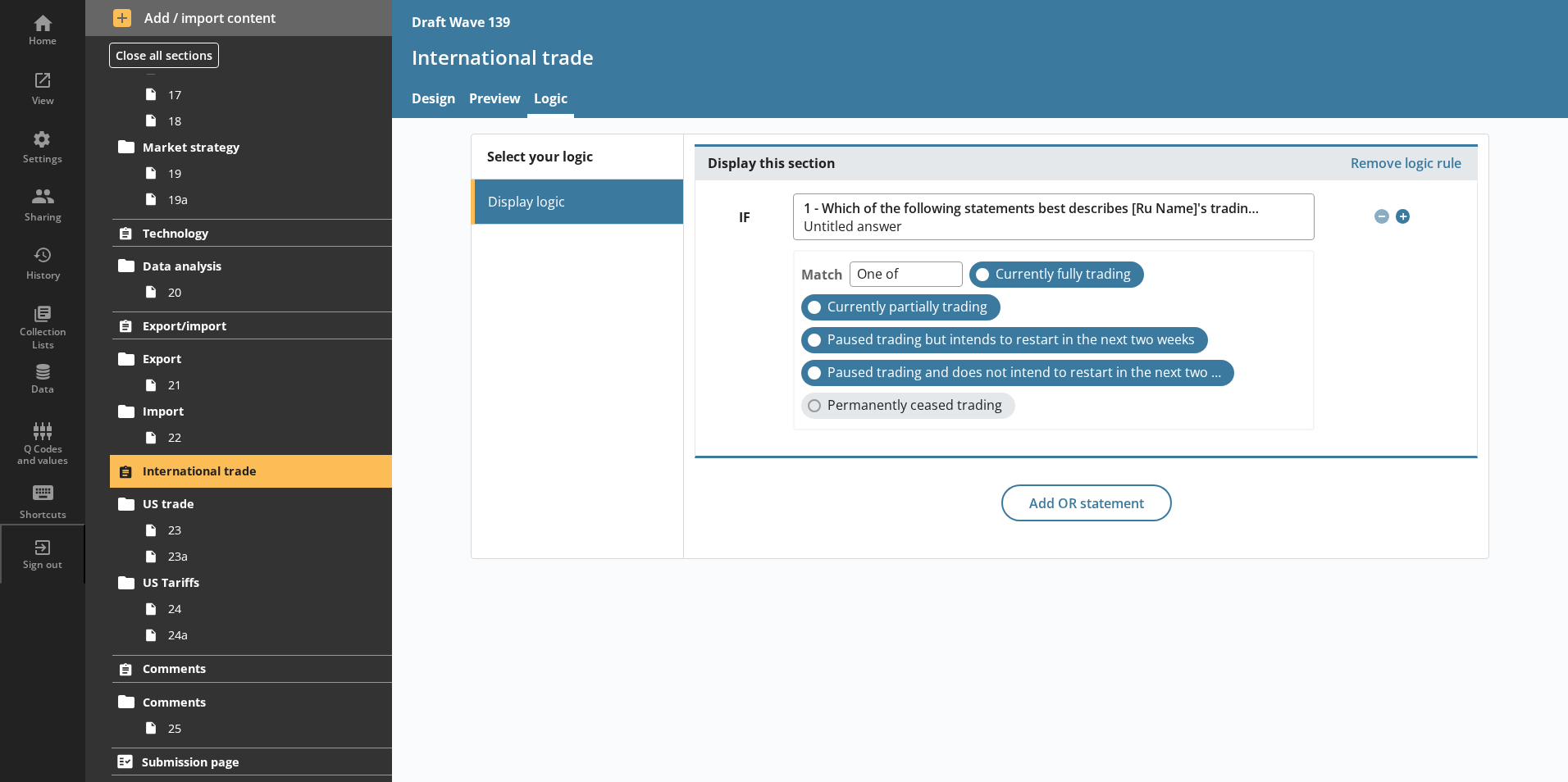
scroll to position [1216, 0]
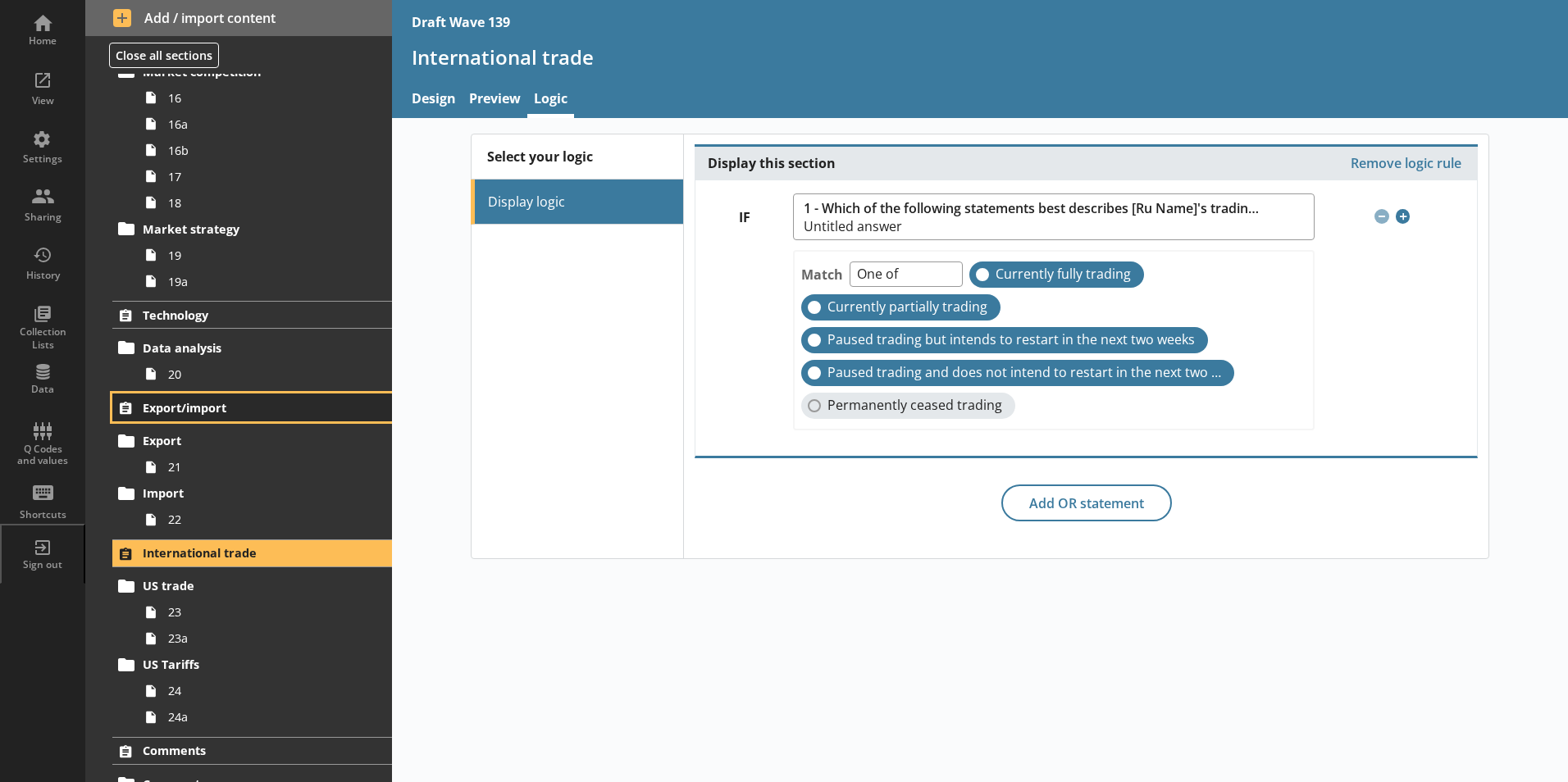
click at [180, 403] on span "Export/import" at bounding box center [242, 408] width 201 height 16
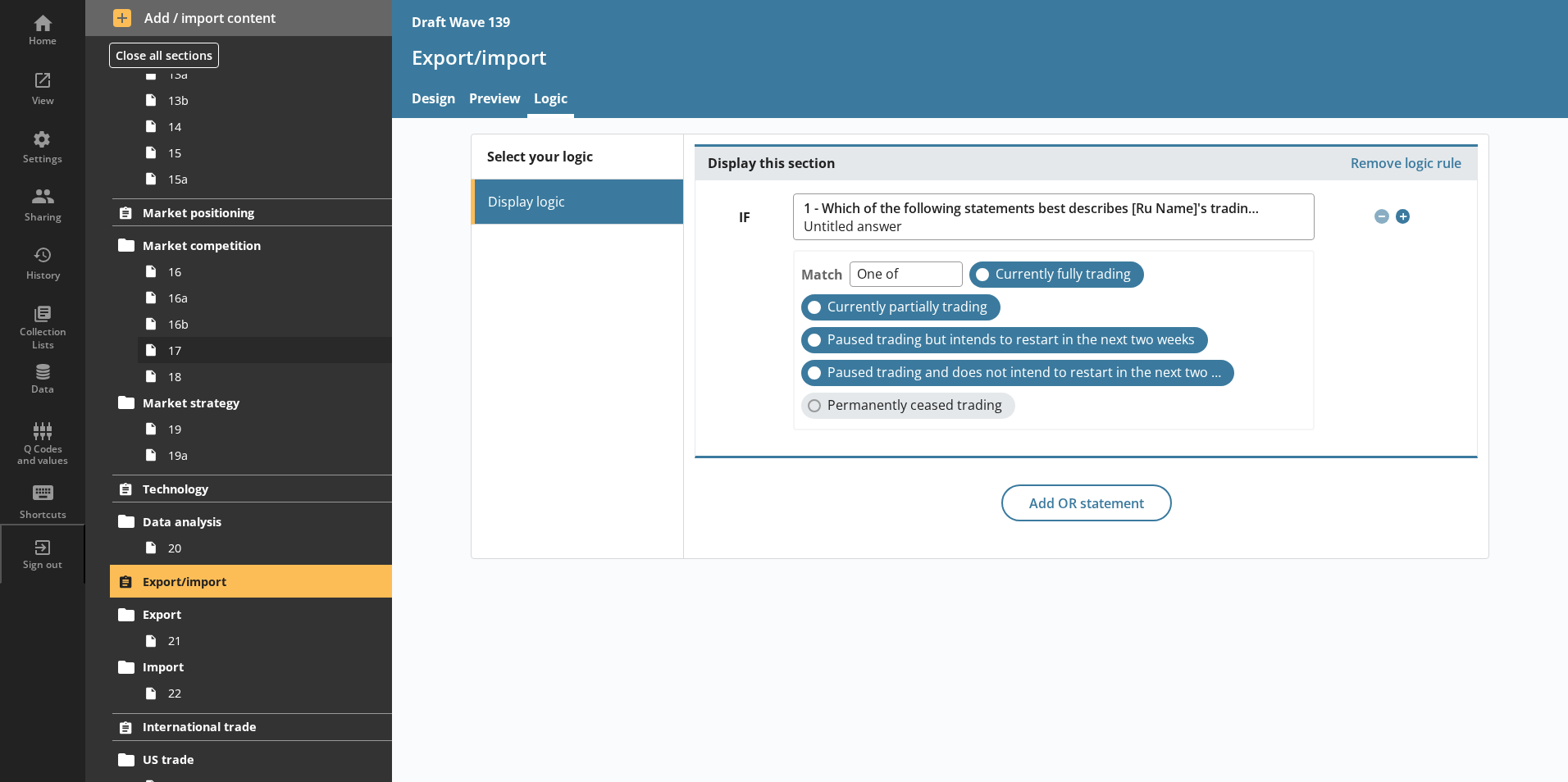
scroll to position [970, 0]
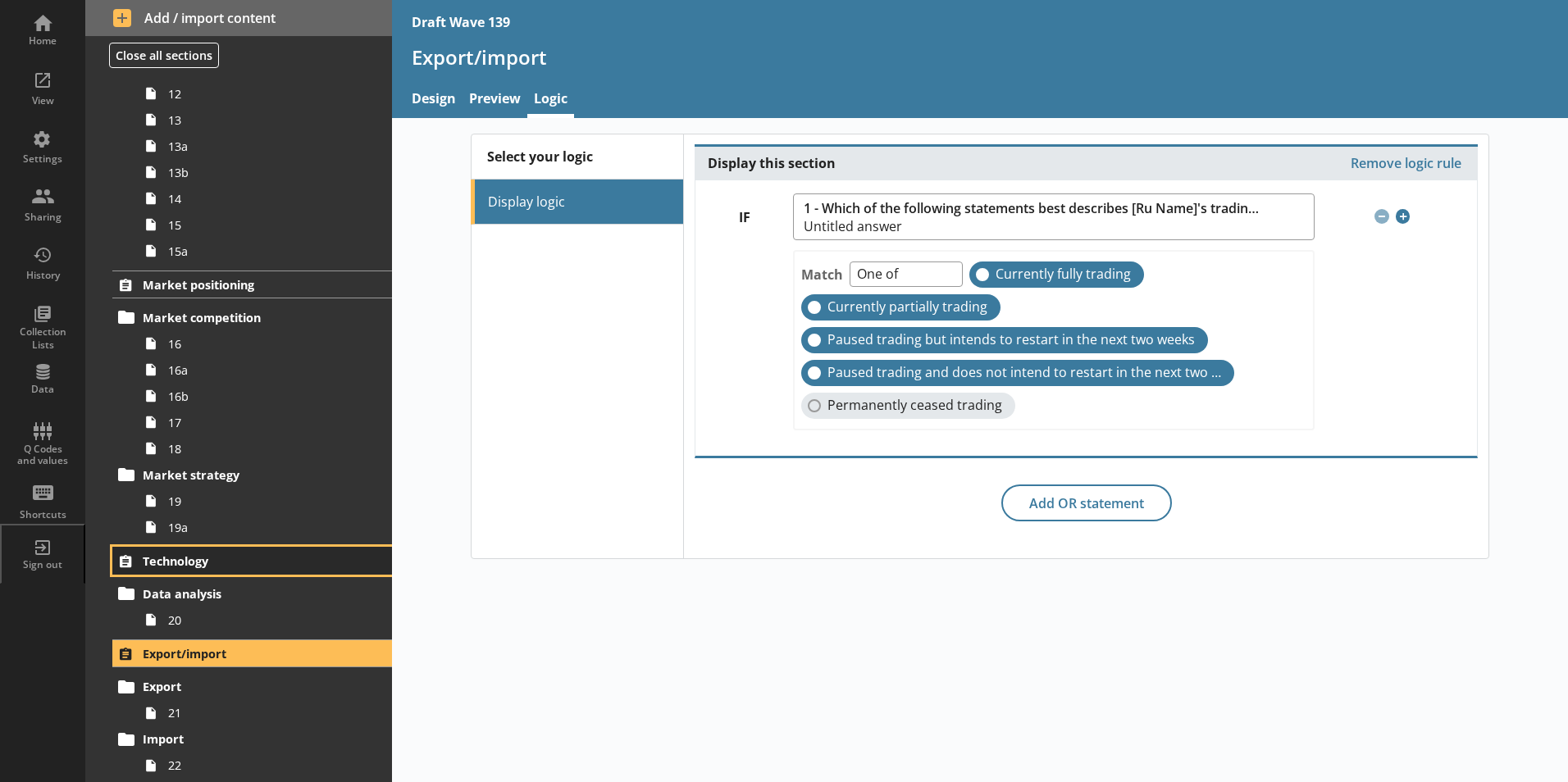
click at [193, 561] on span "Technology" at bounding box center [242, 561] width 201 height 16
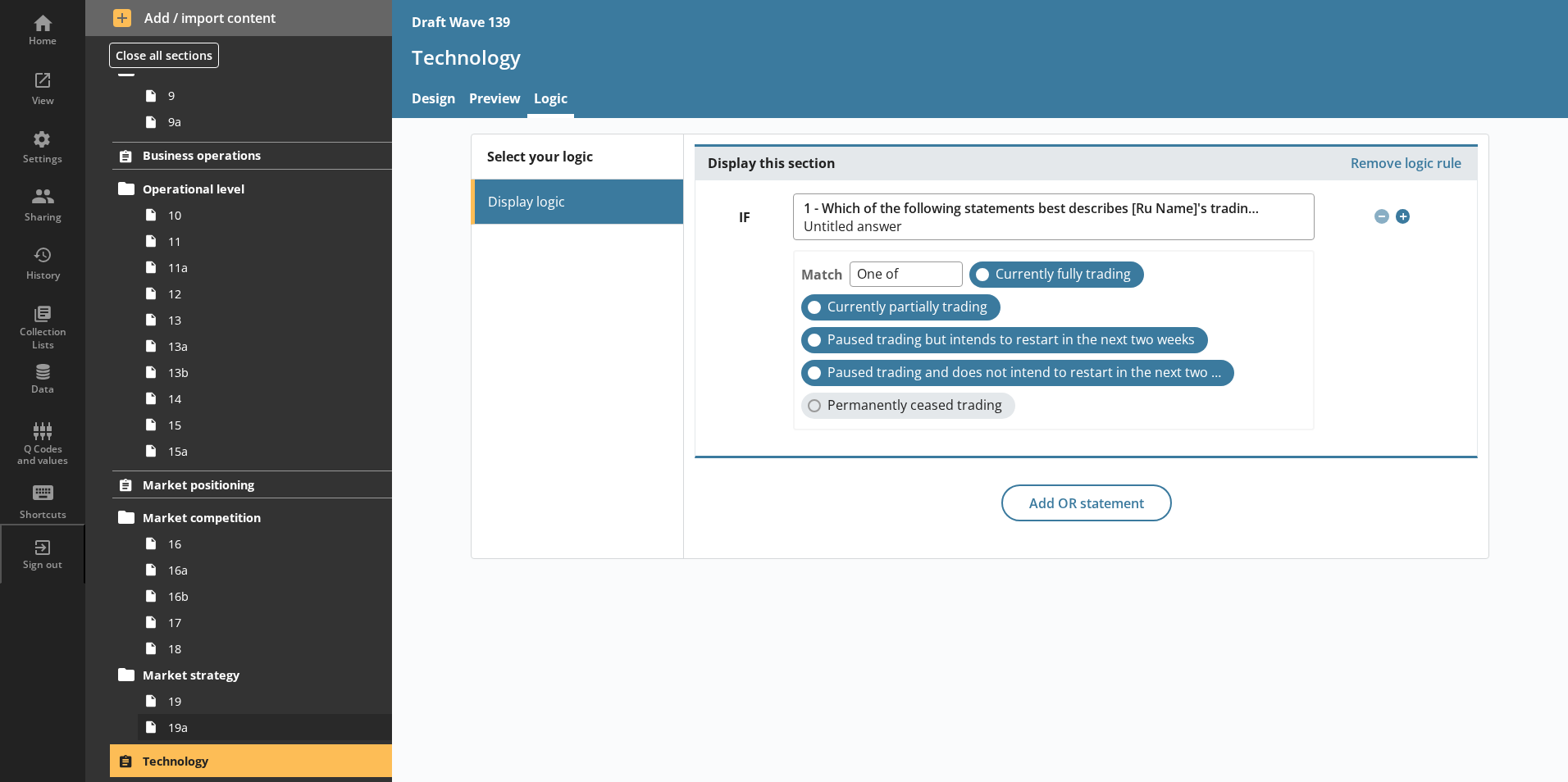
scroll to position [724, 0]
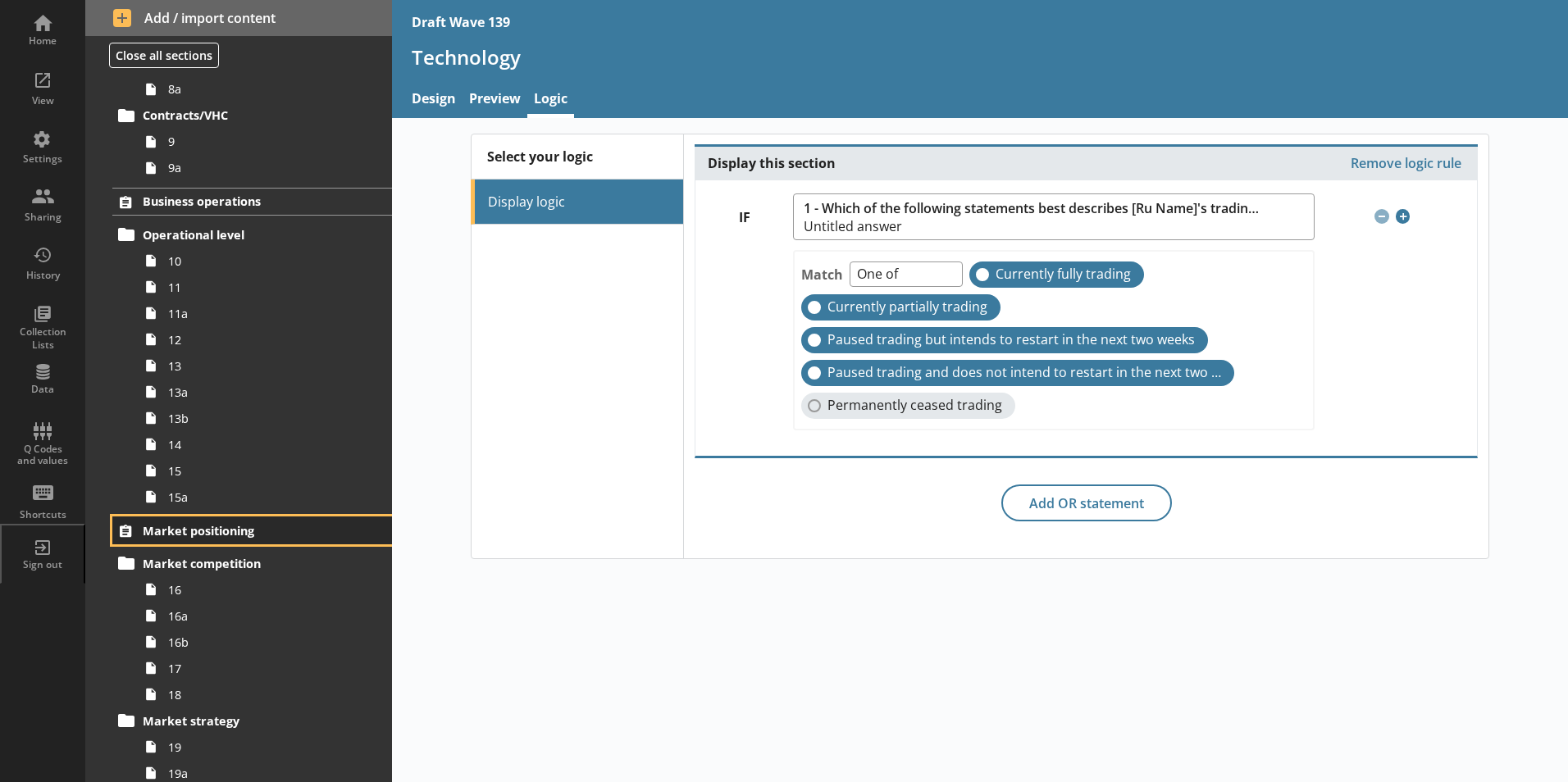
click at [204, 531] on span "Market positioning" at bounding box center [242, 531] width 201 height 16
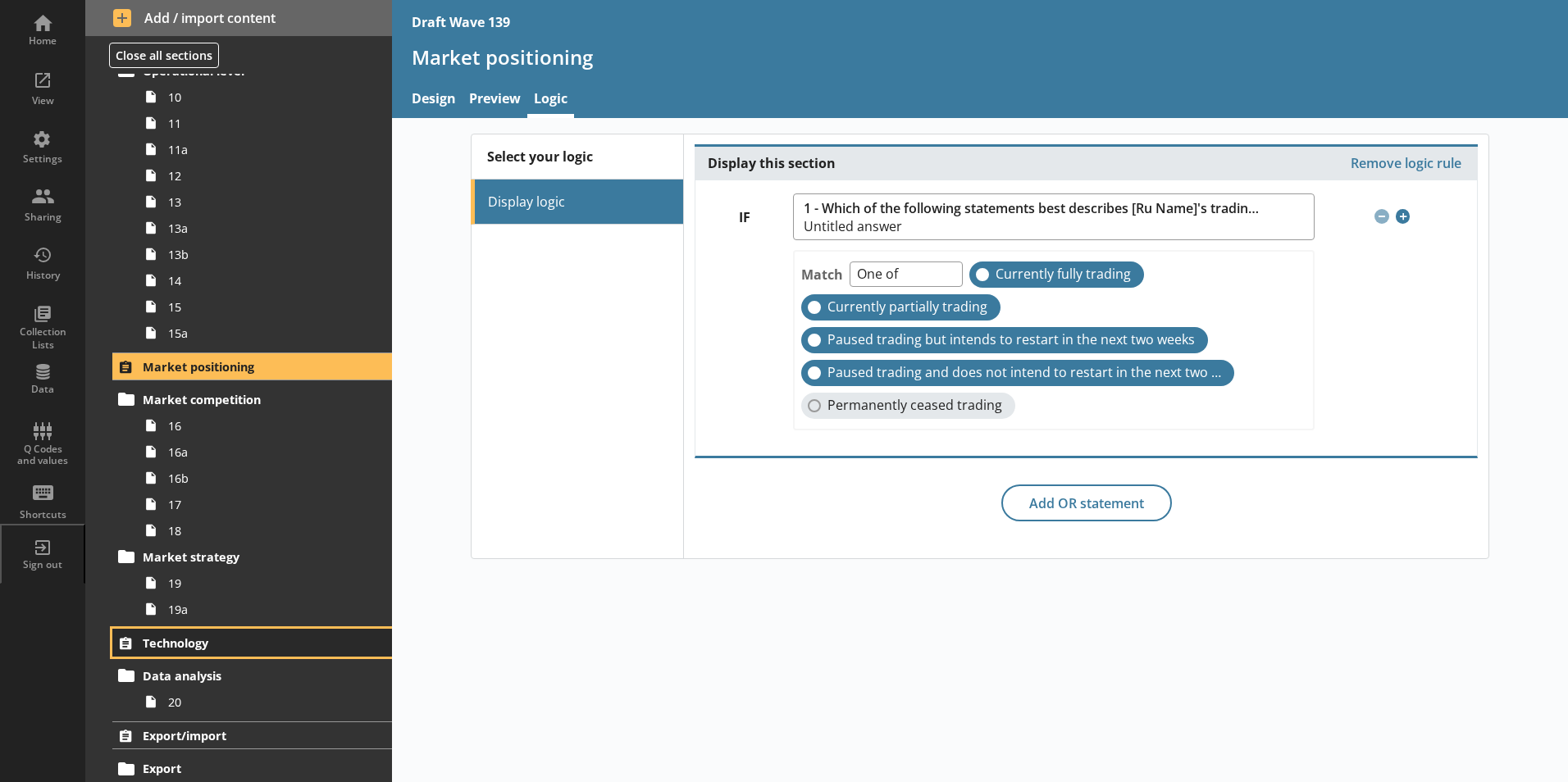
click at [192, 642] on span "Technology" at bounding box center [242, 642] width 201 height 16
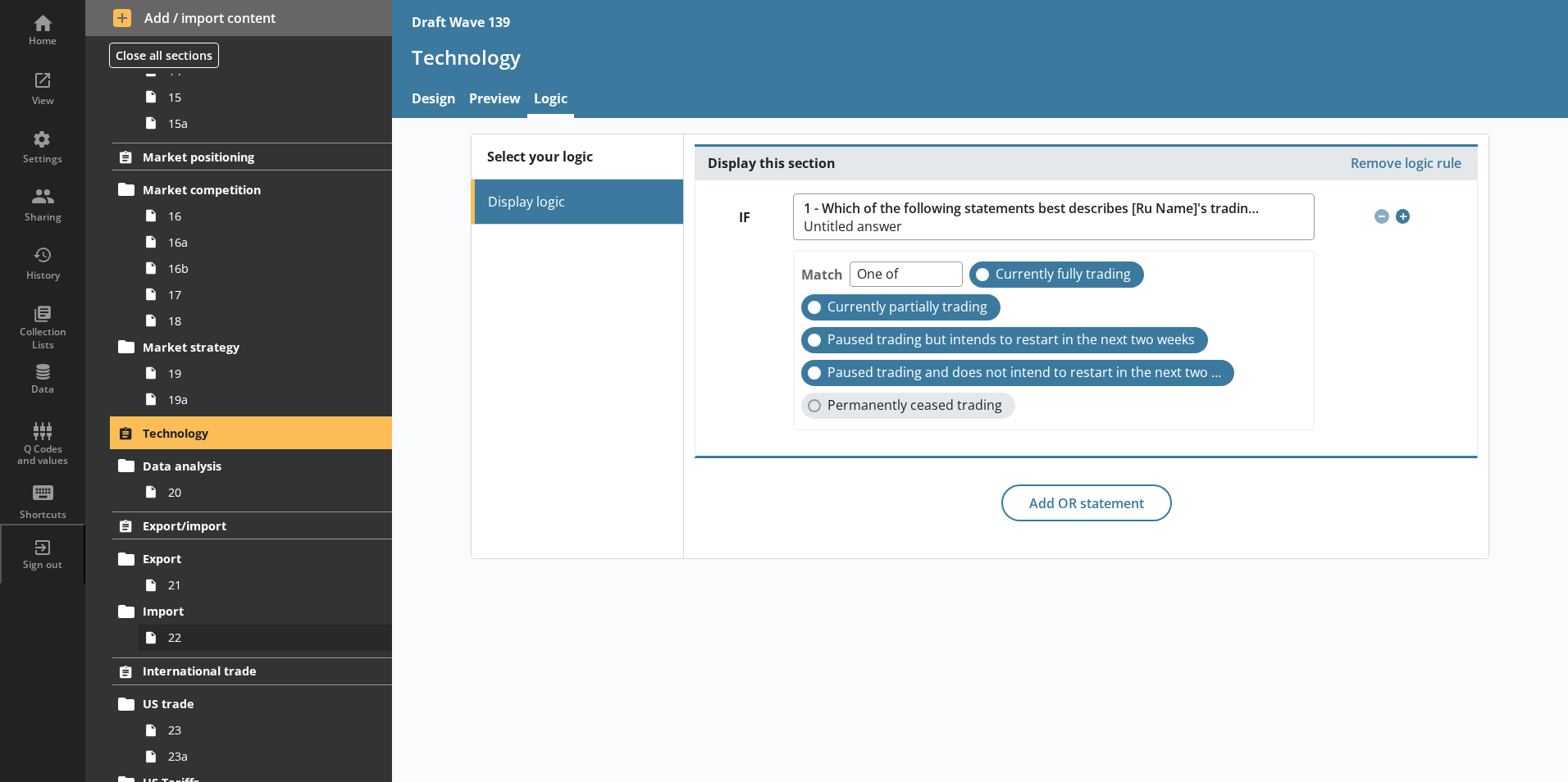
scroll to position [1133, 0]
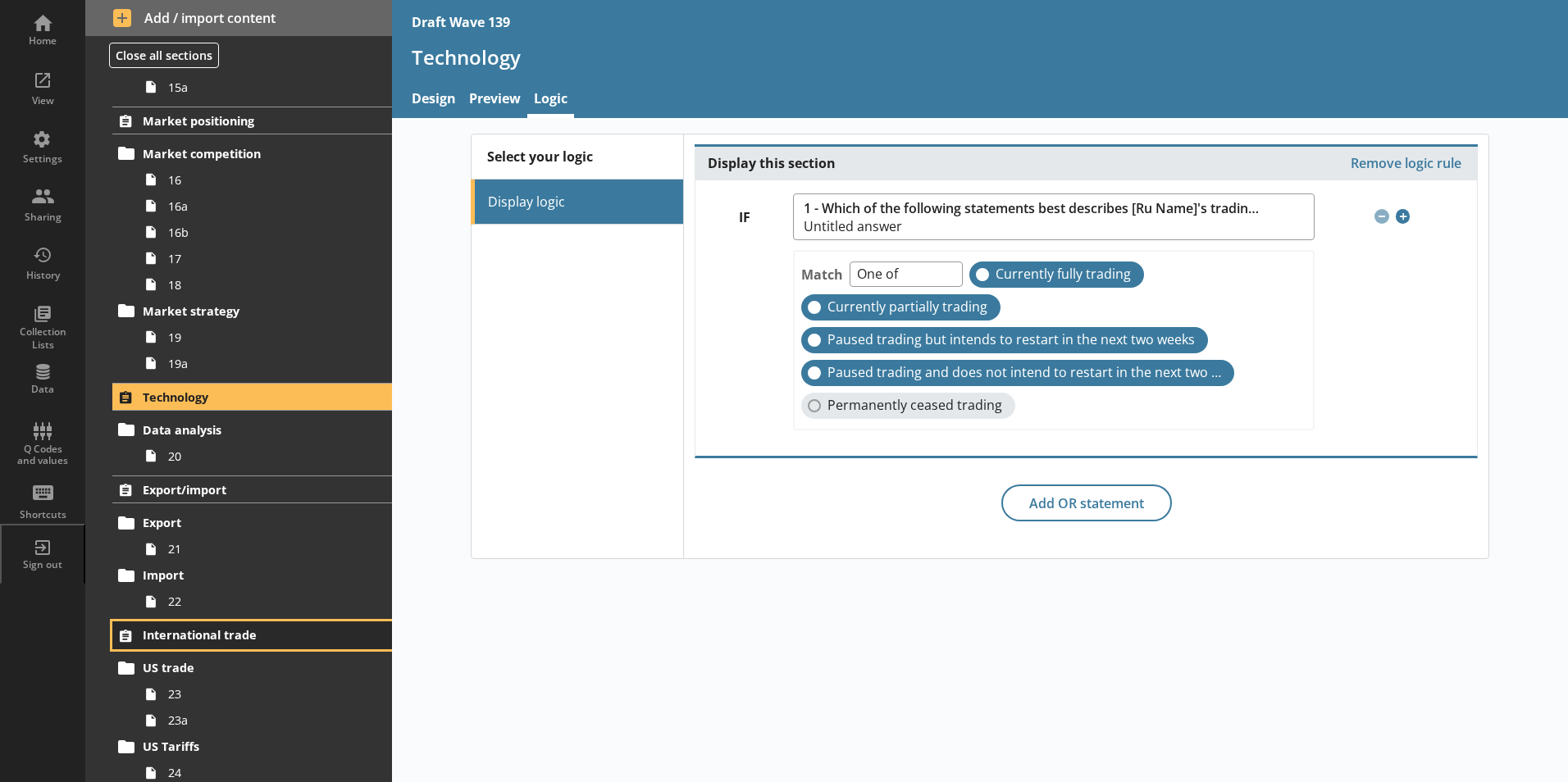
click at [192, 647] on link "International trade" at bounding box center [251, 635] width 279 height 28
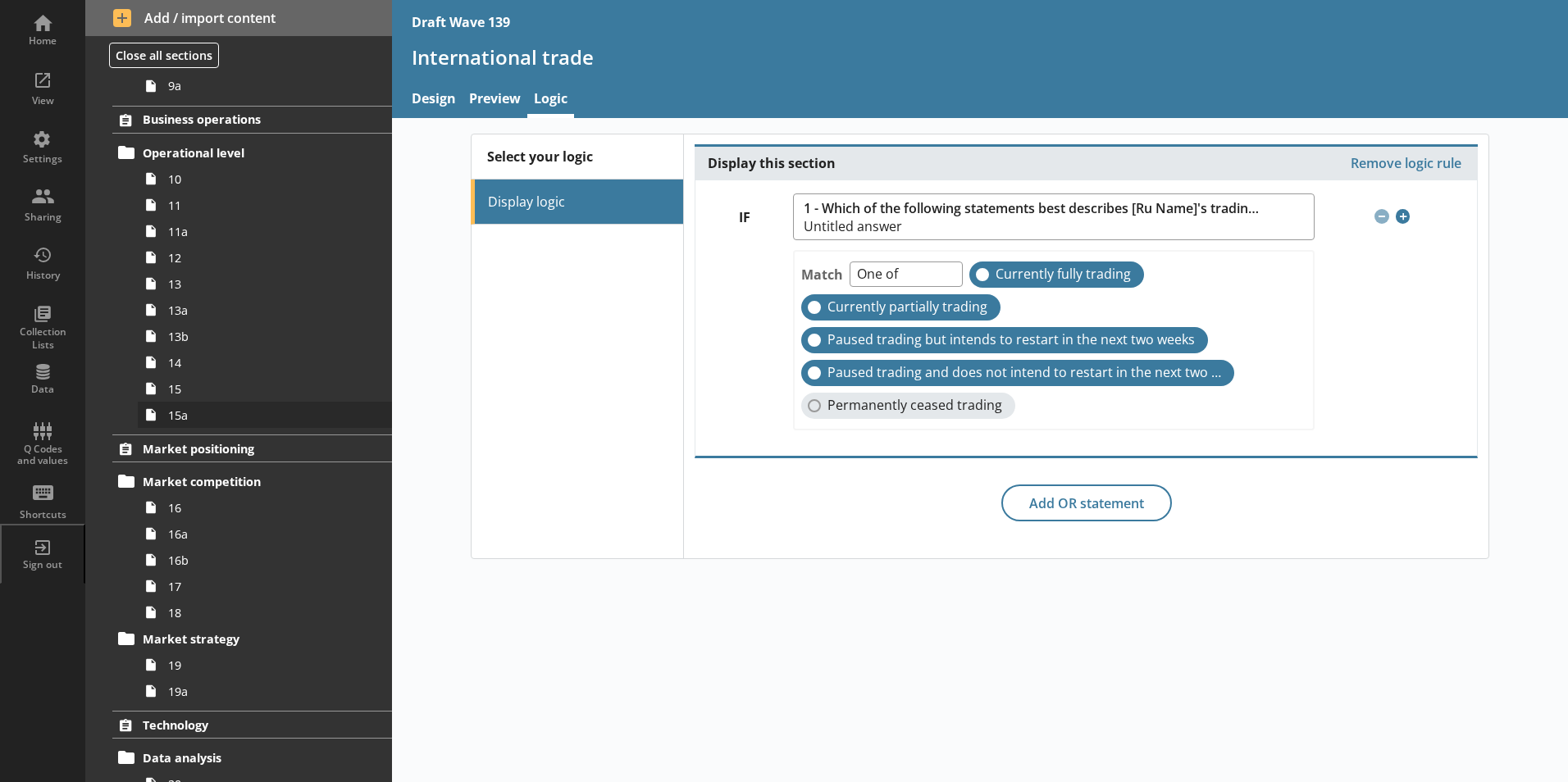
scroll to position [560, 0]
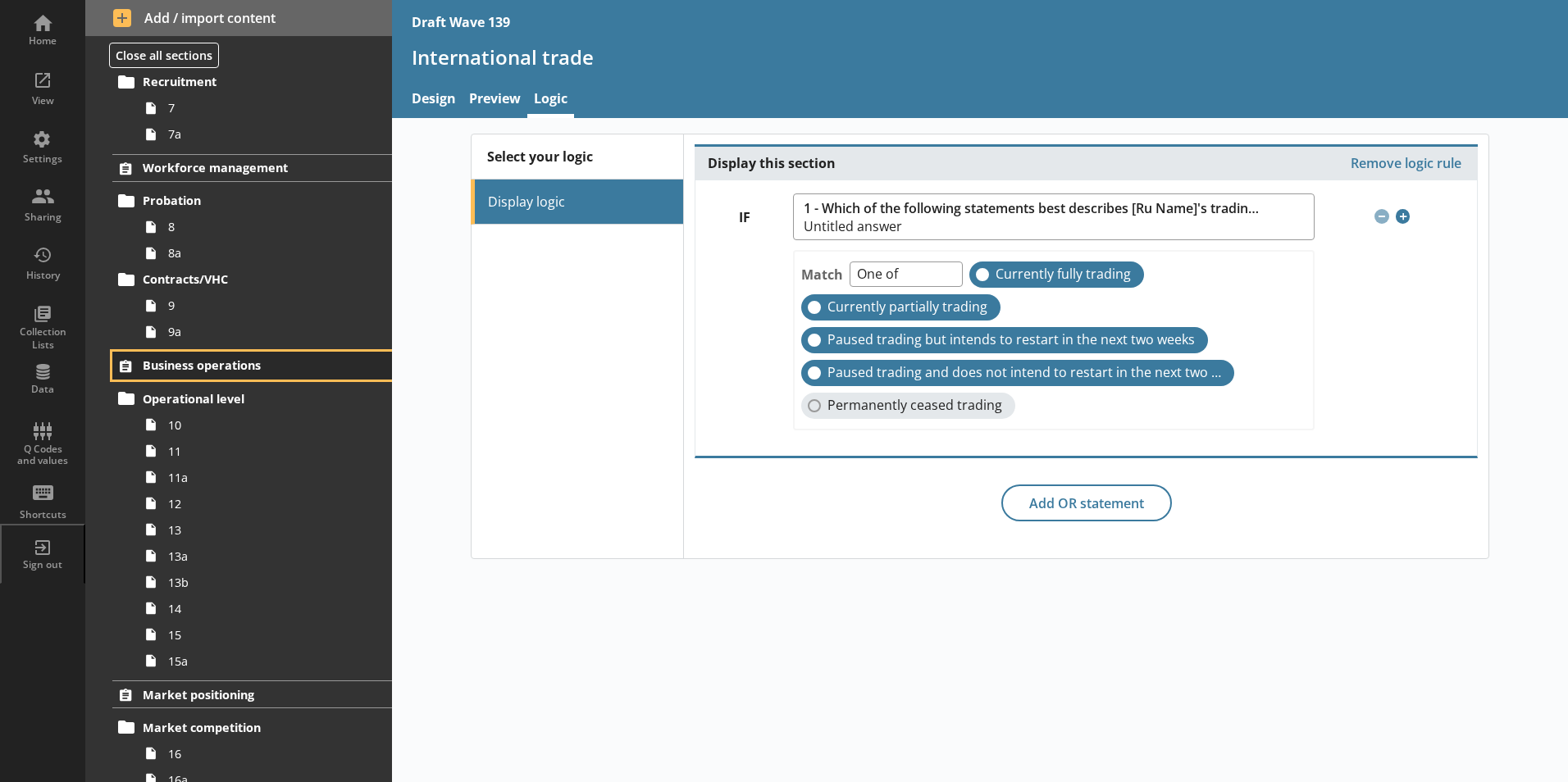
click at [188, 366] on span "Business operations" at bounding box center [242, 365] width 201 height 16
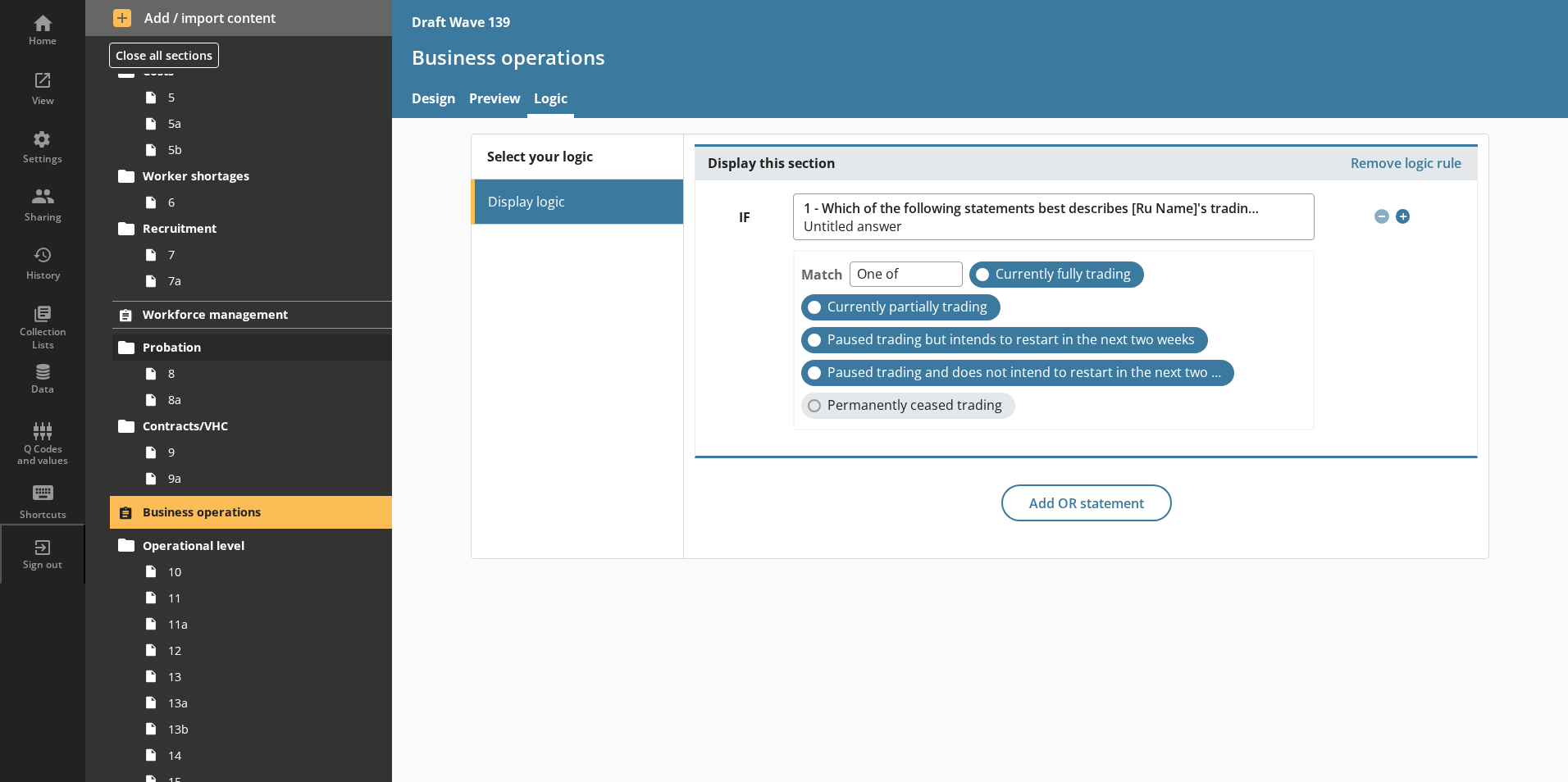
scroll to position [396, 0]
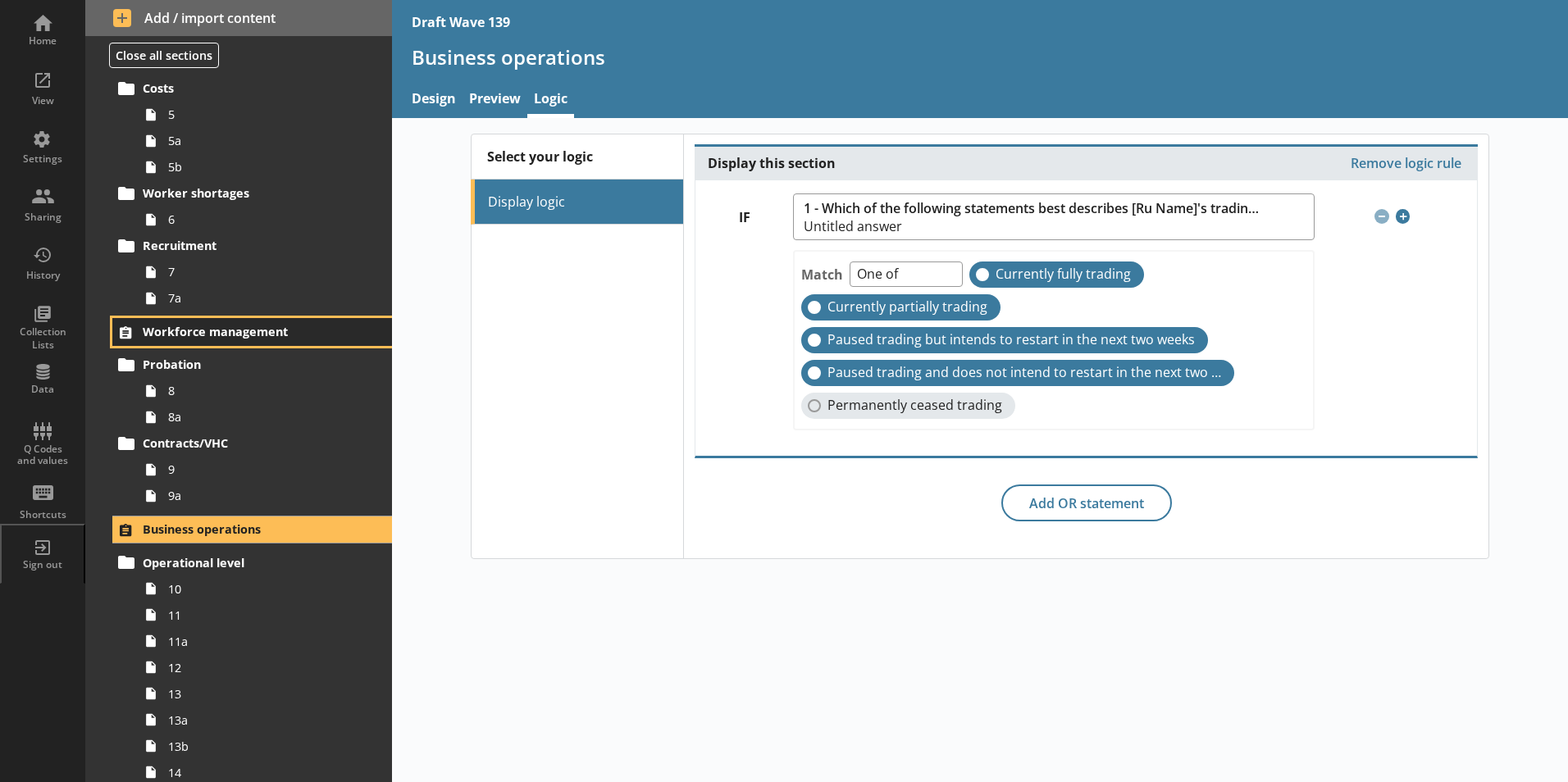
click at [199, 329] on span "Workforce management" at bounding box center [242, 331] width 201 height 16
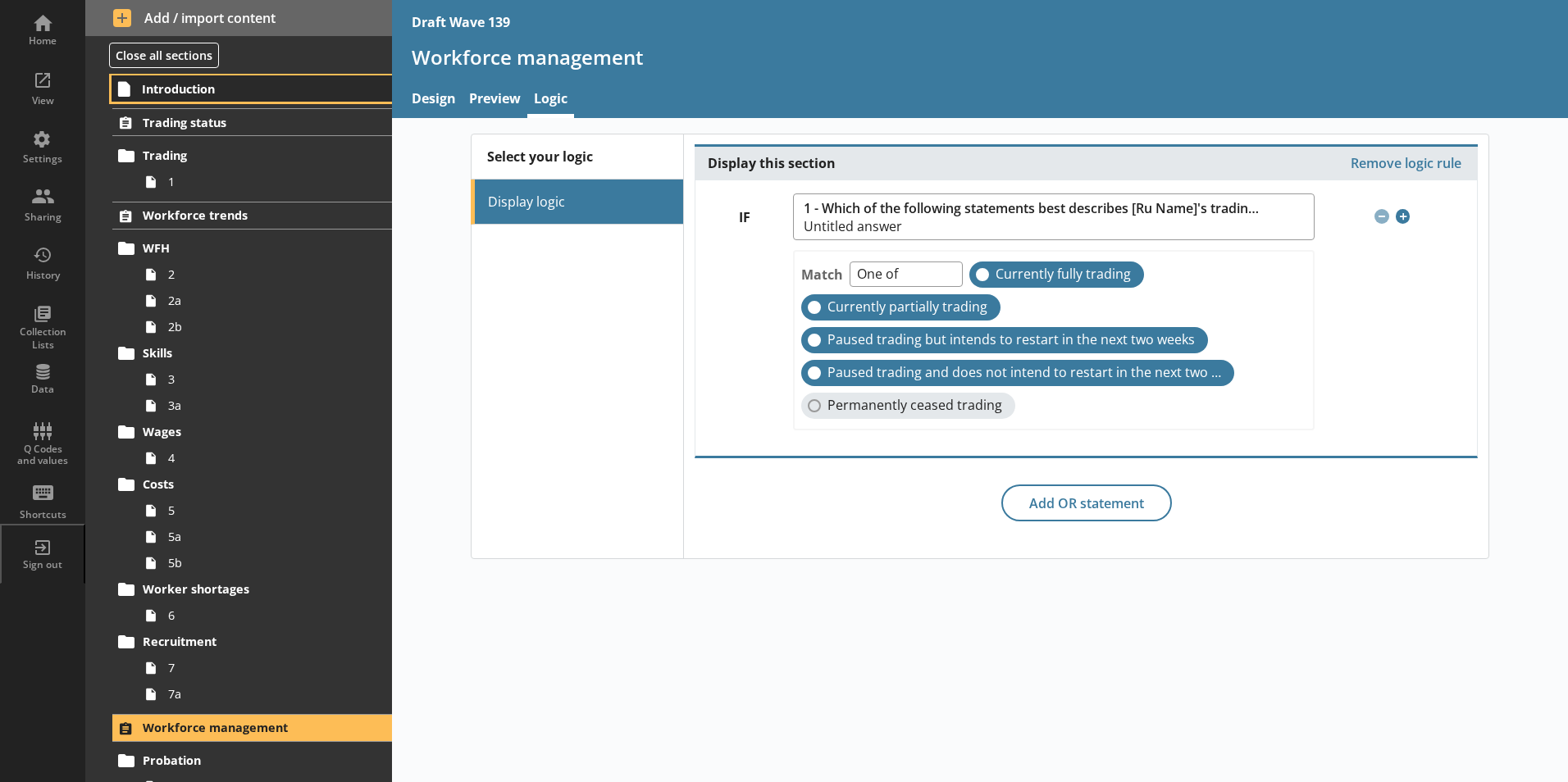
click at [165, 90] on span "Introduction" at bounding box center [242, 89] width 202 height 16
type textarea "x"
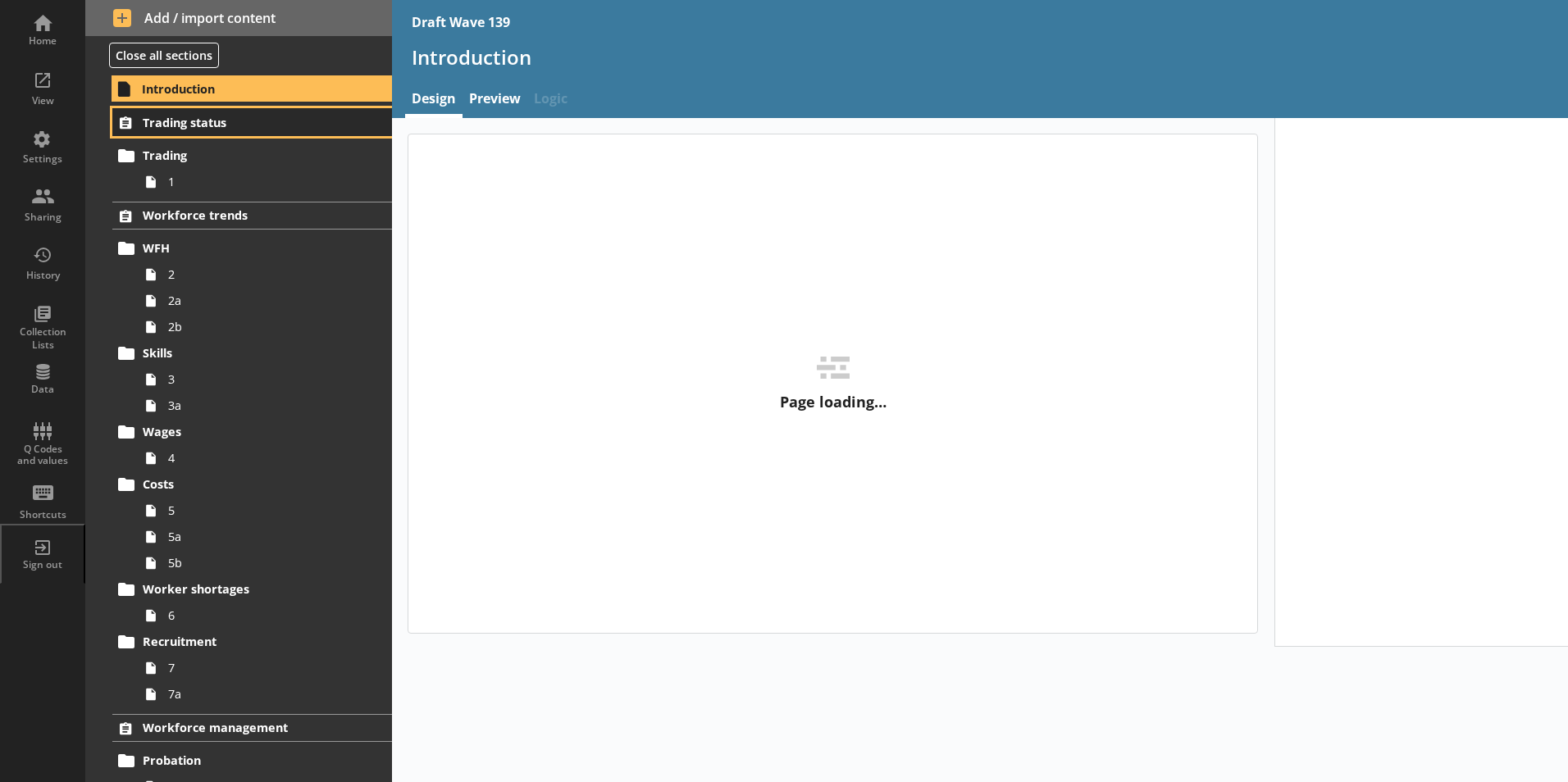
click at [175, 120] on span "Trading status" at bounding box center [242, 122] width 201 height 16
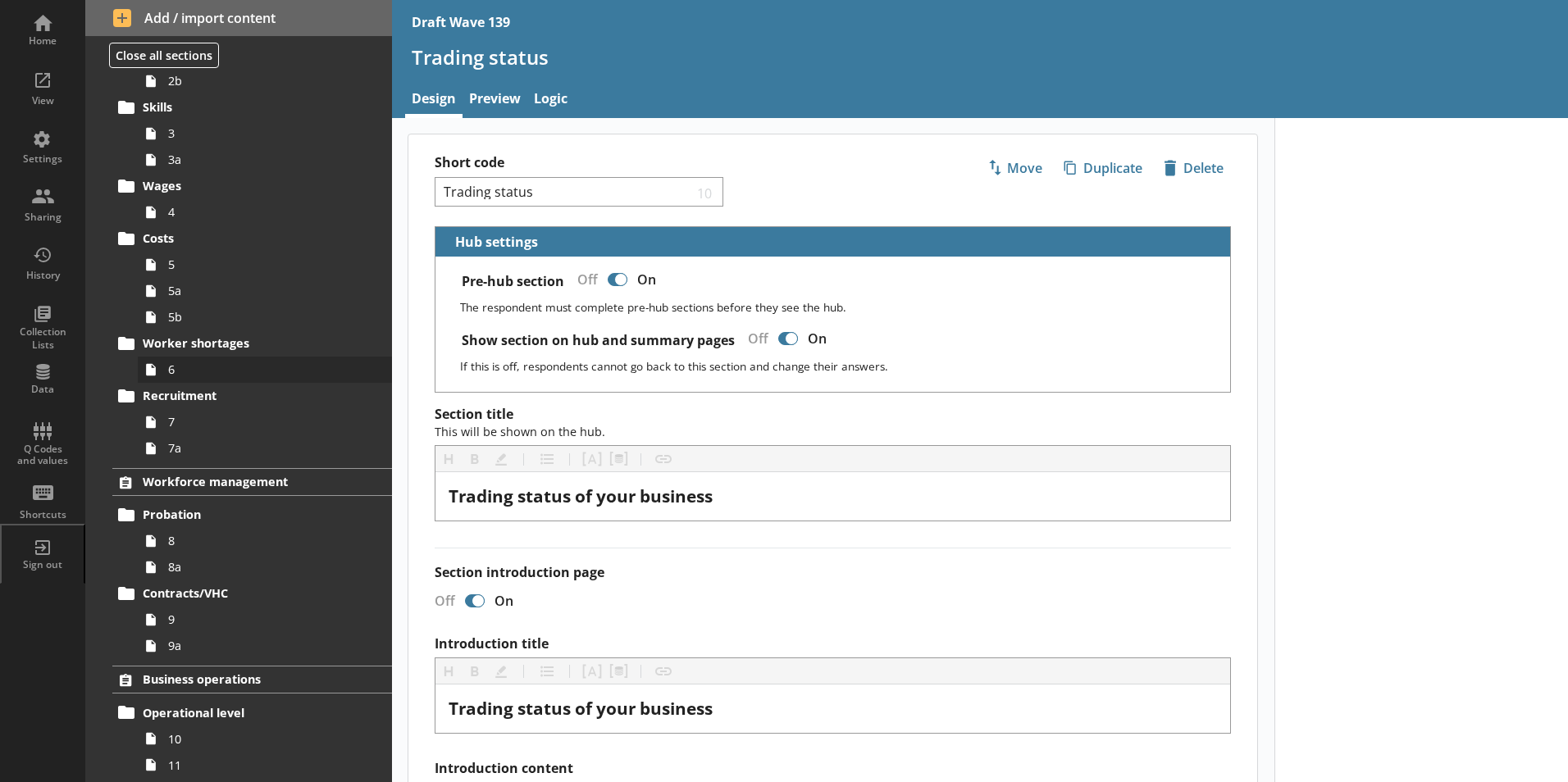
scroll to position [328, 0]
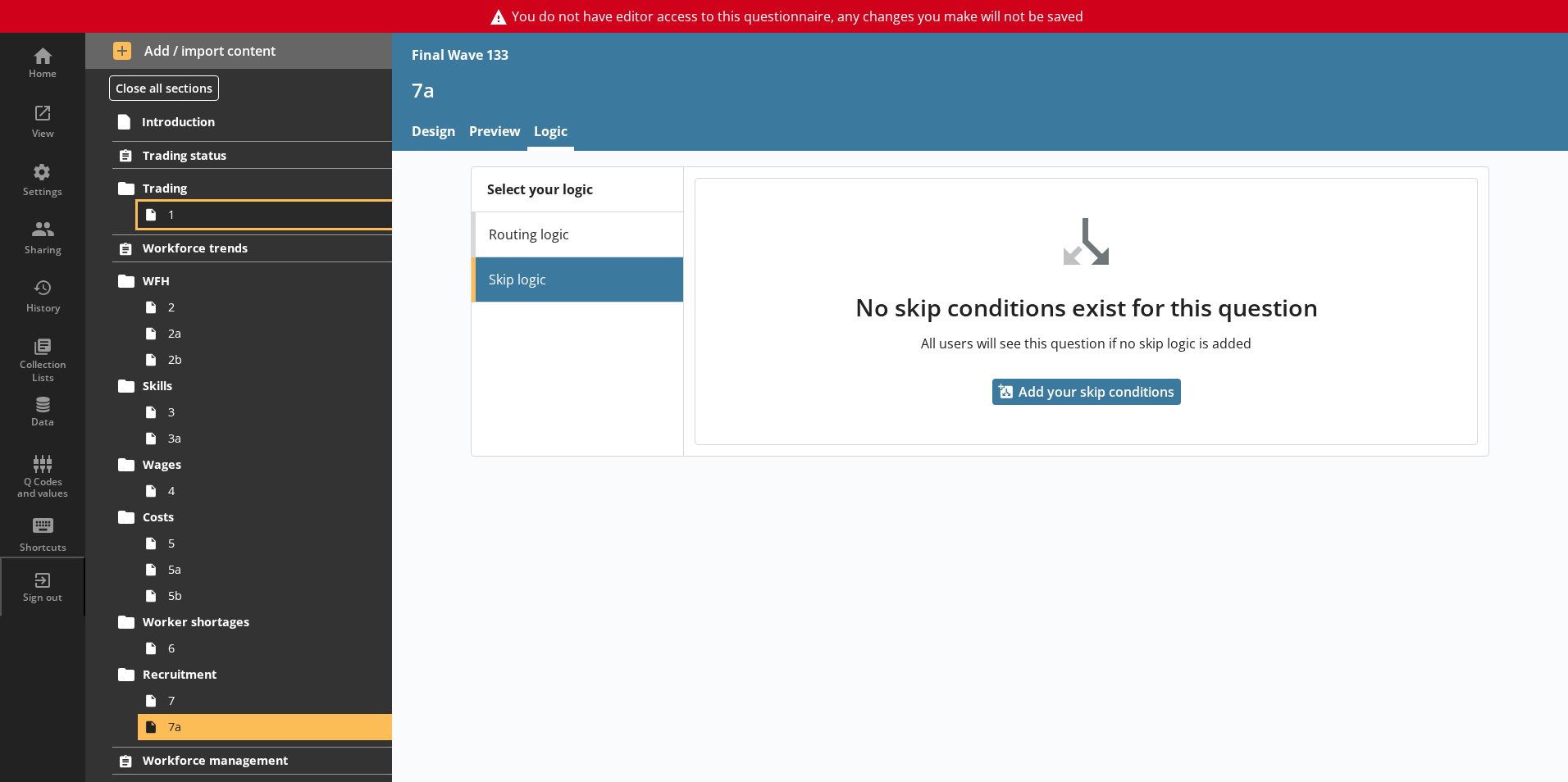
click at [163, 220] on icon at bounding box center [151, 214] width 26 height 26
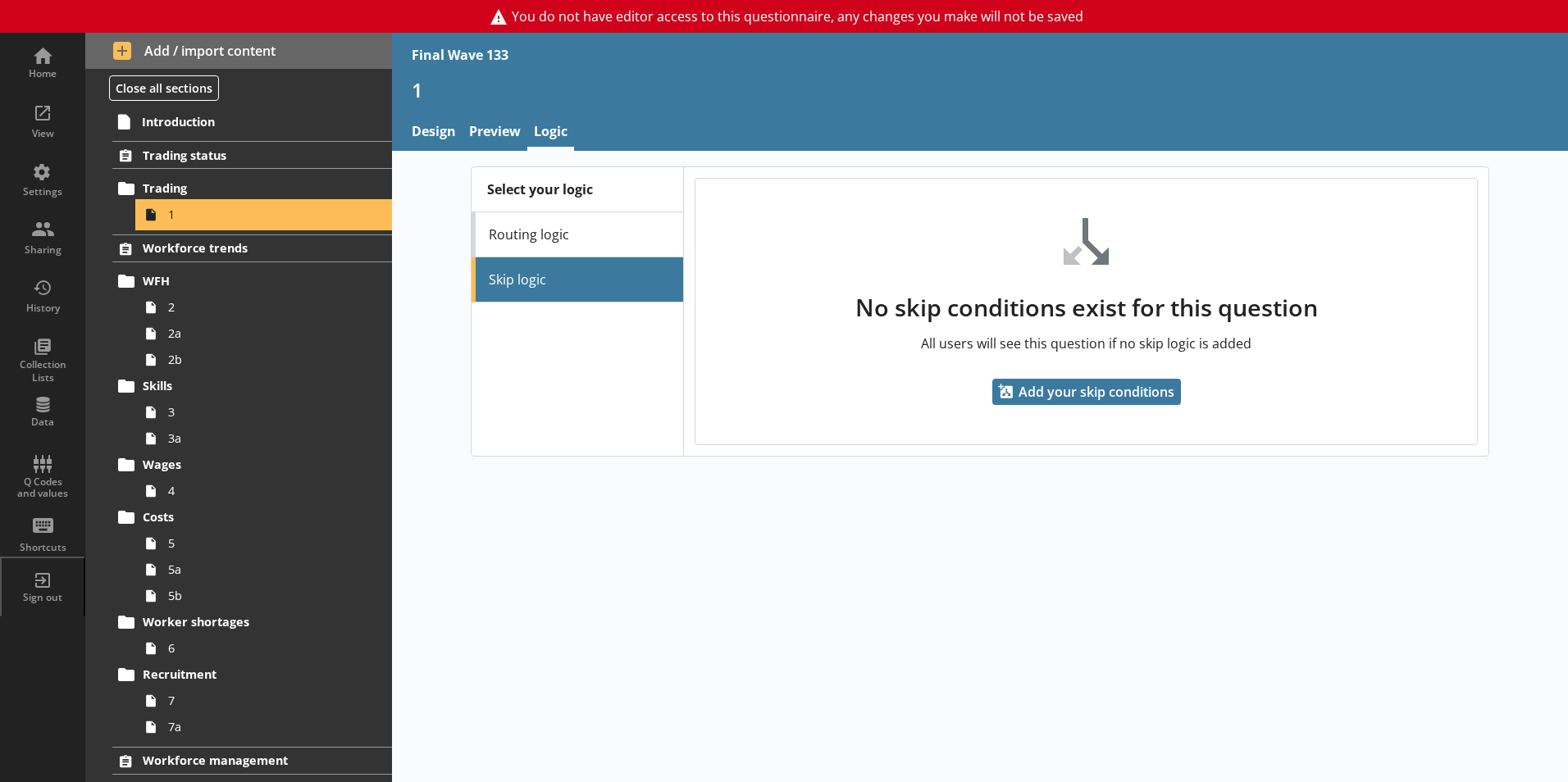
click at [173, 215] on span "1" at bounding box center [259, 214] width 182 height 16
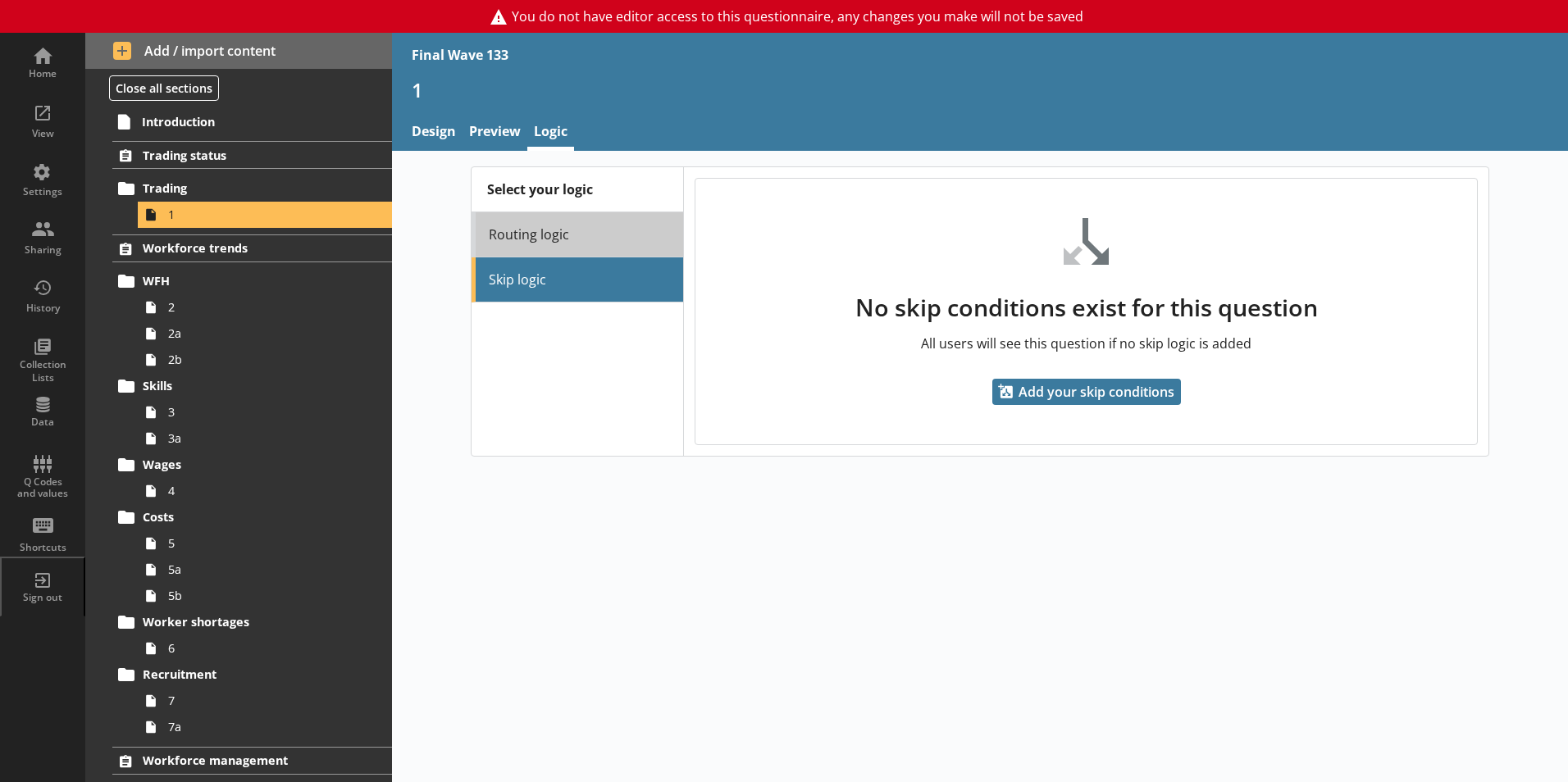
click at [561, 235] on link "Routing logic" at bounding box center [577, 235] width 212 height 45
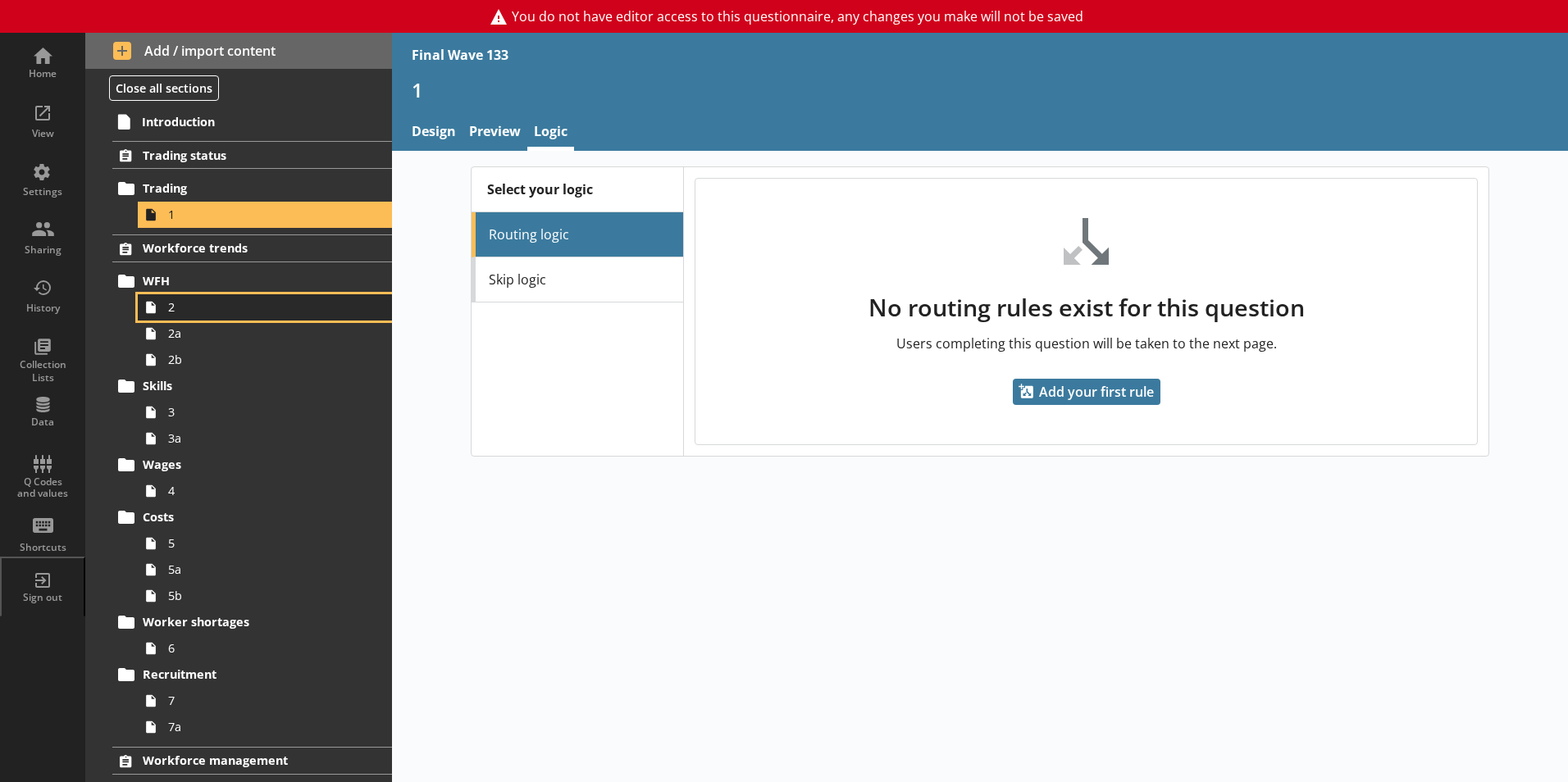
click at [174, 305] on span "2" at bounding box center [259, 307] width 182 height 16
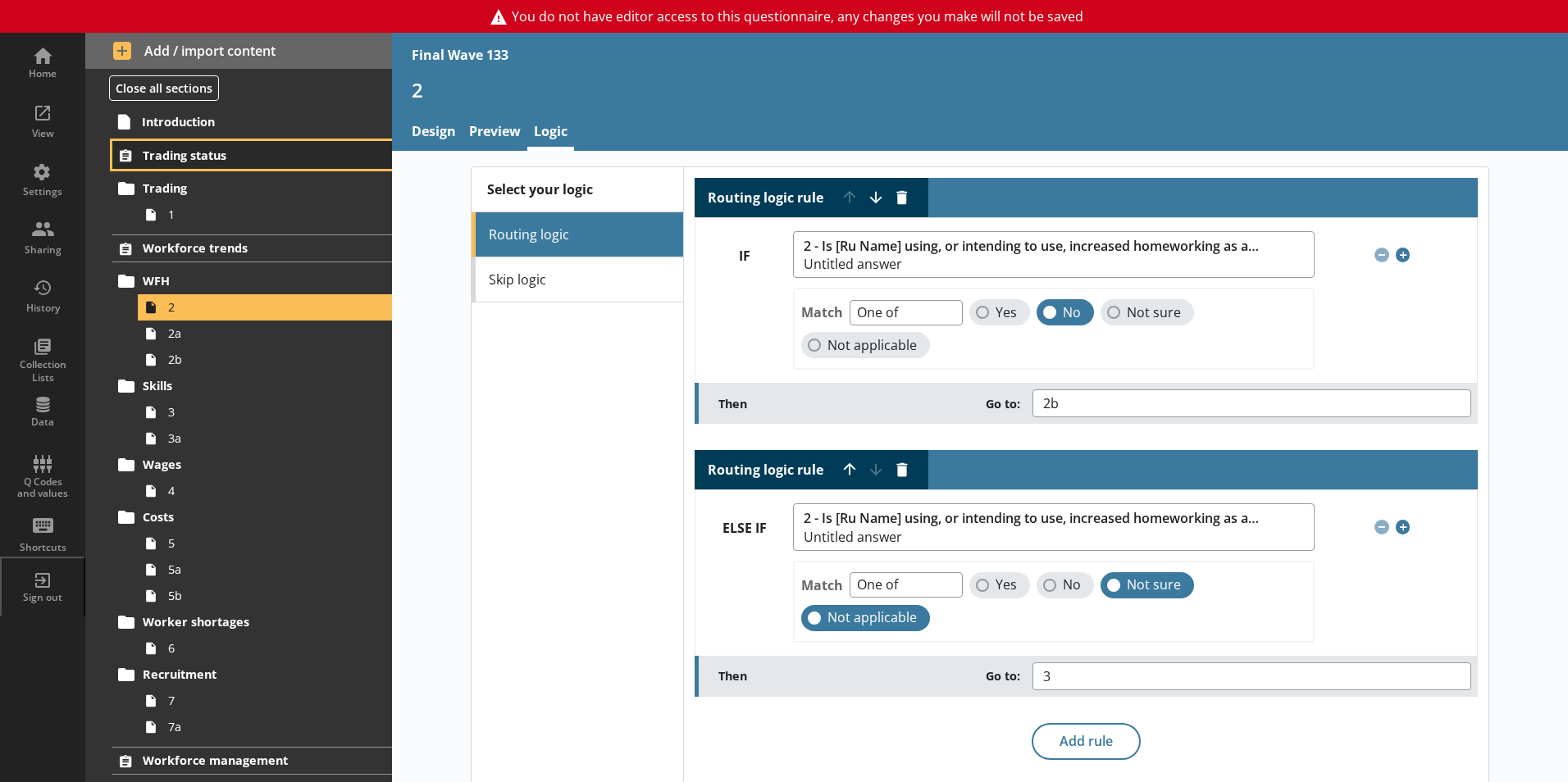
click at [188, 155] on span "Trading status" at bounding box center [242, 155] width 201 height 16
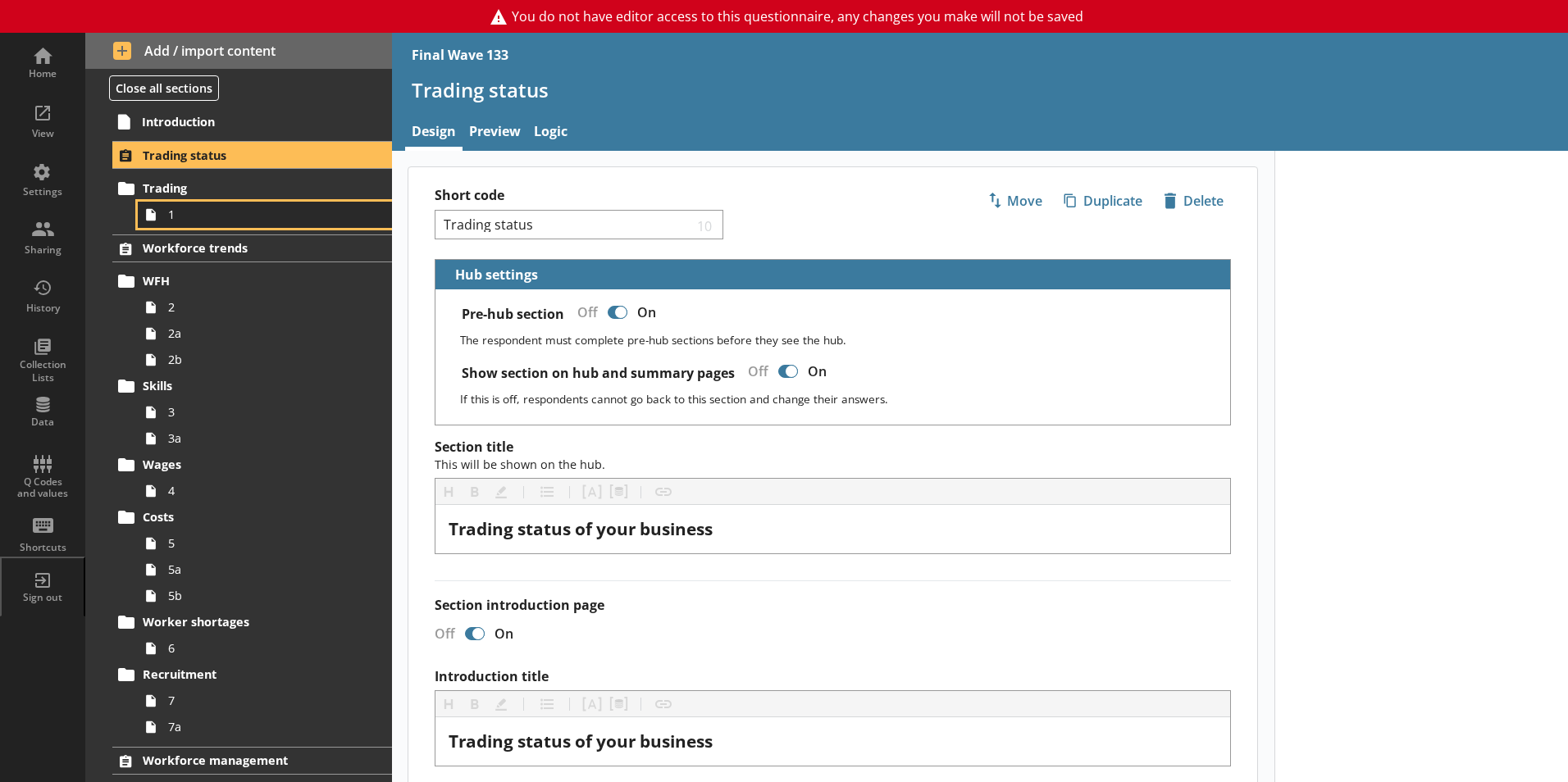
click at [146, 219] on icon at bounding box center [151, 214] width 26 height 26
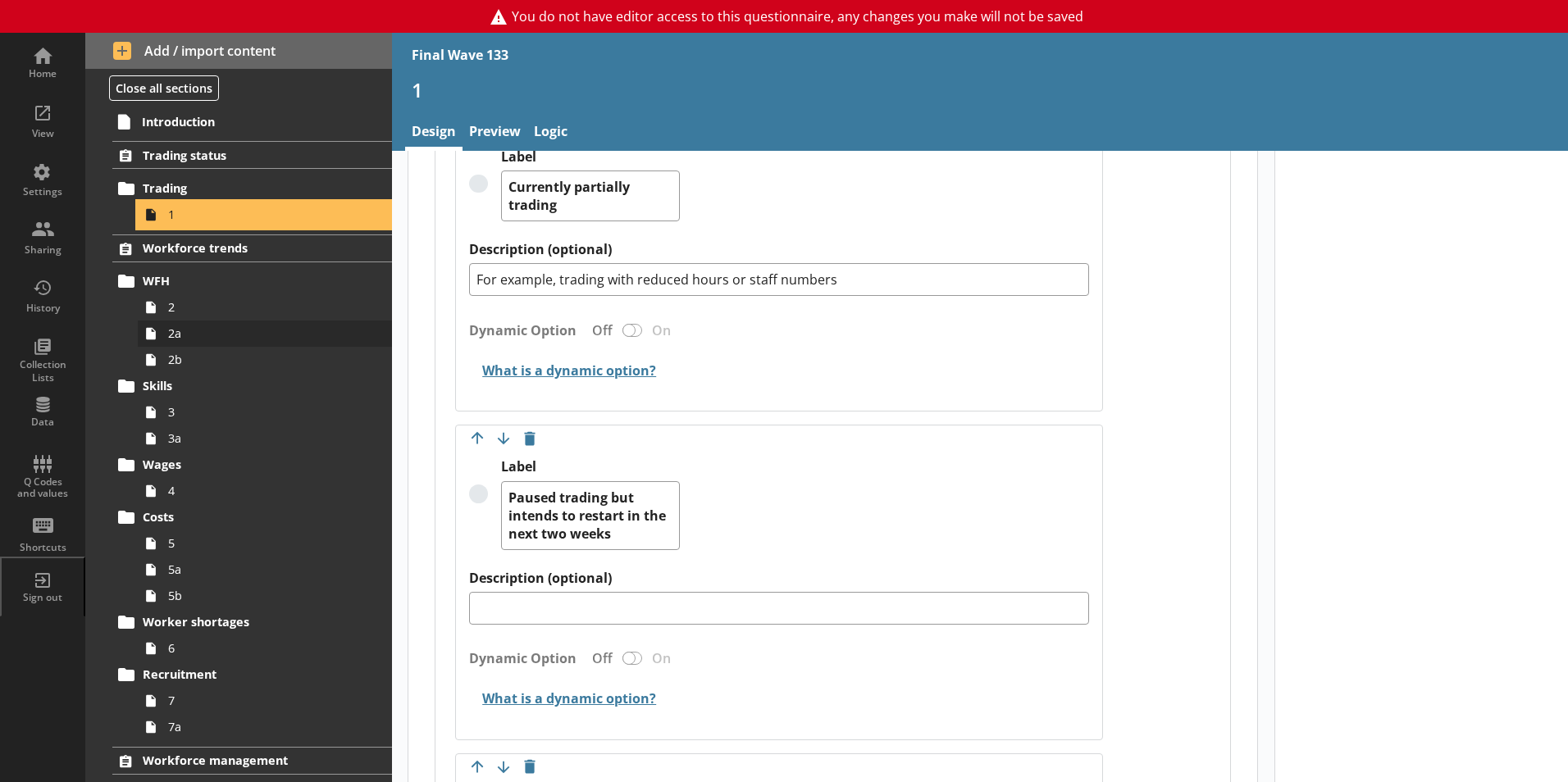
scroll to position [1394, 0]
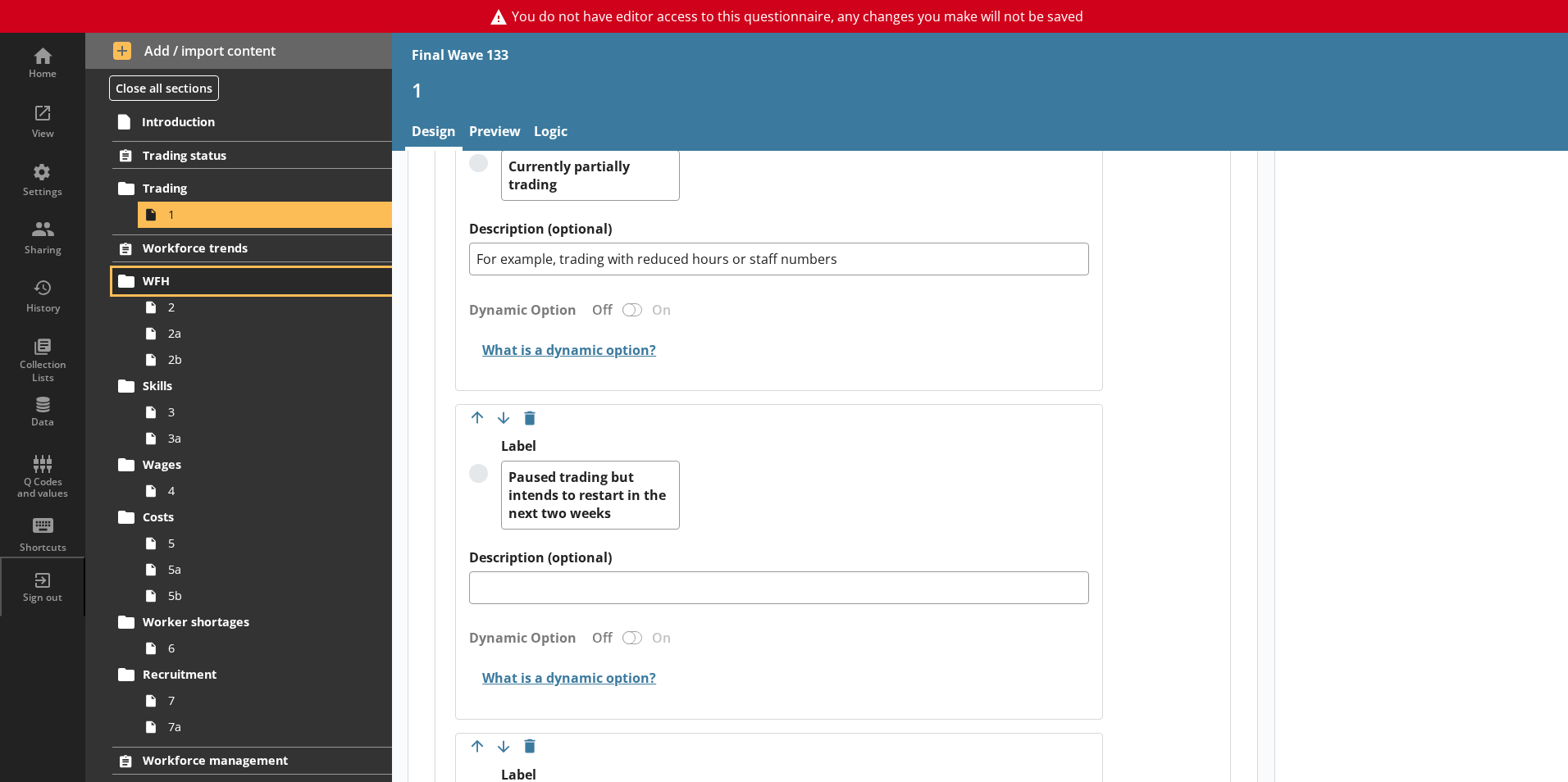
click at [155, 275] on span "WFH" at bounding box center [242, 280] width 201 height 16
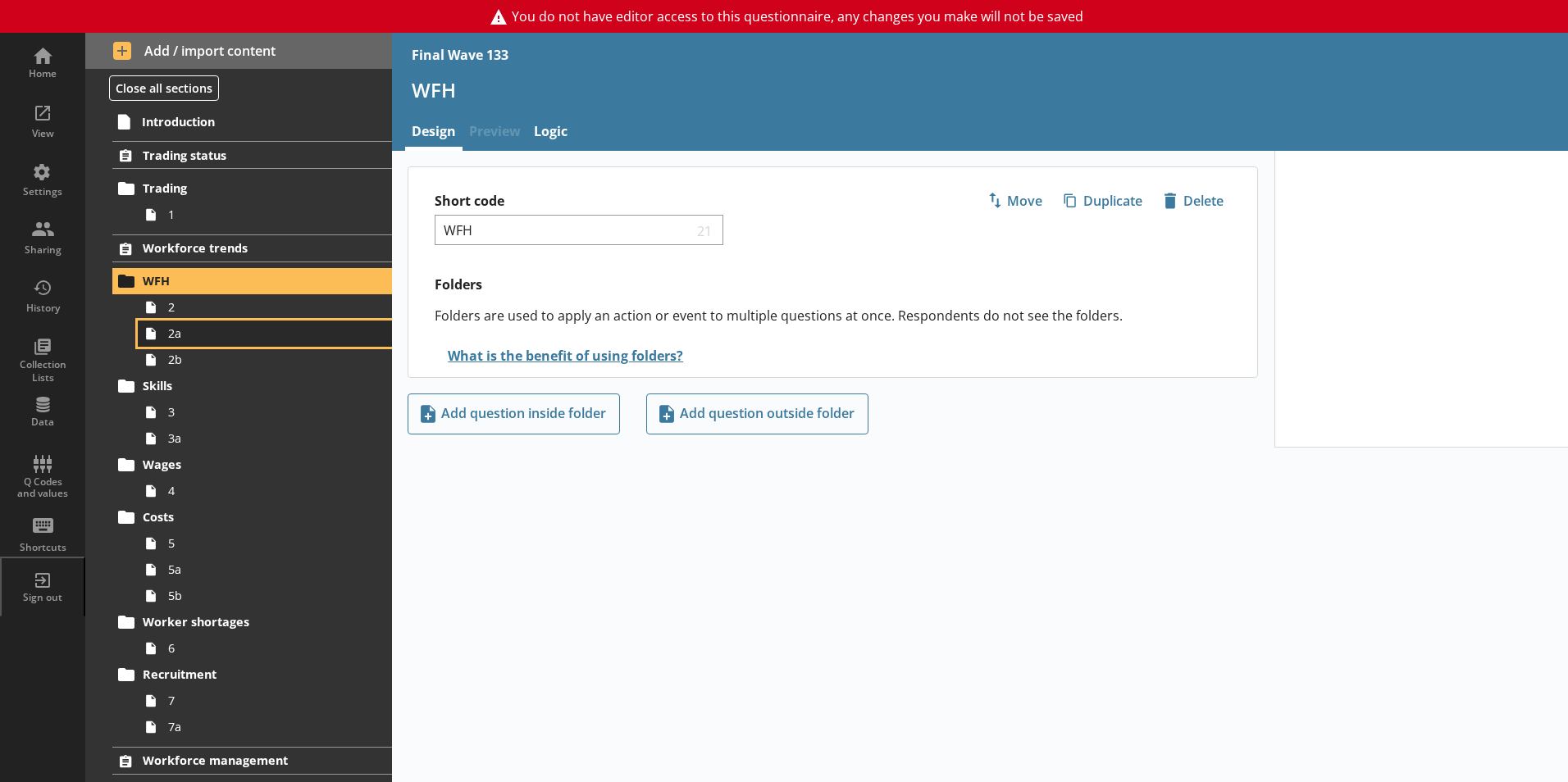
click at [167, 321] on link "2a" at bounding box center [264, 334] width 254 height 26
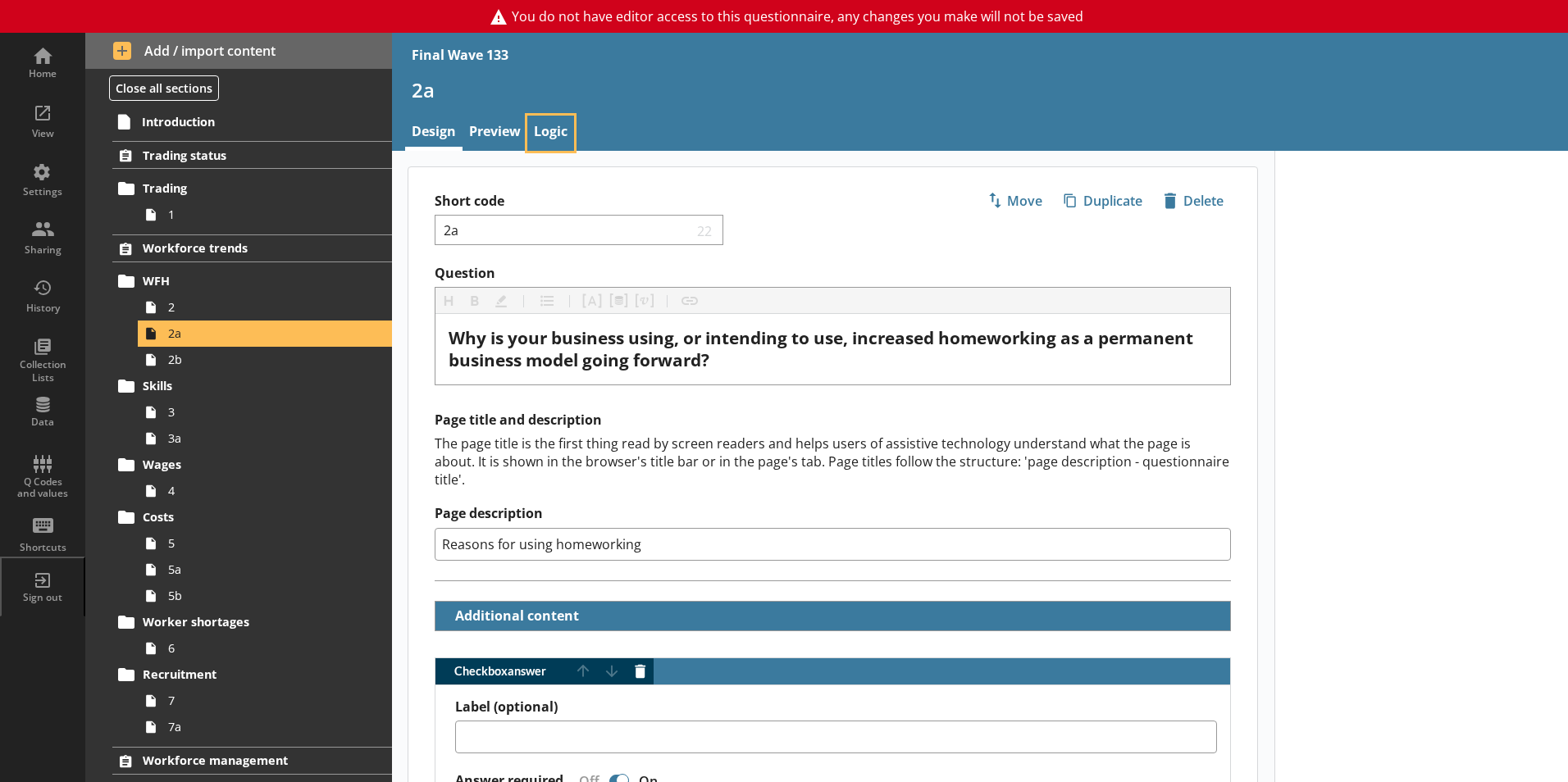
click at [545, 128] on link "Logic" at bounding box center [550, 133] width 47 height 35
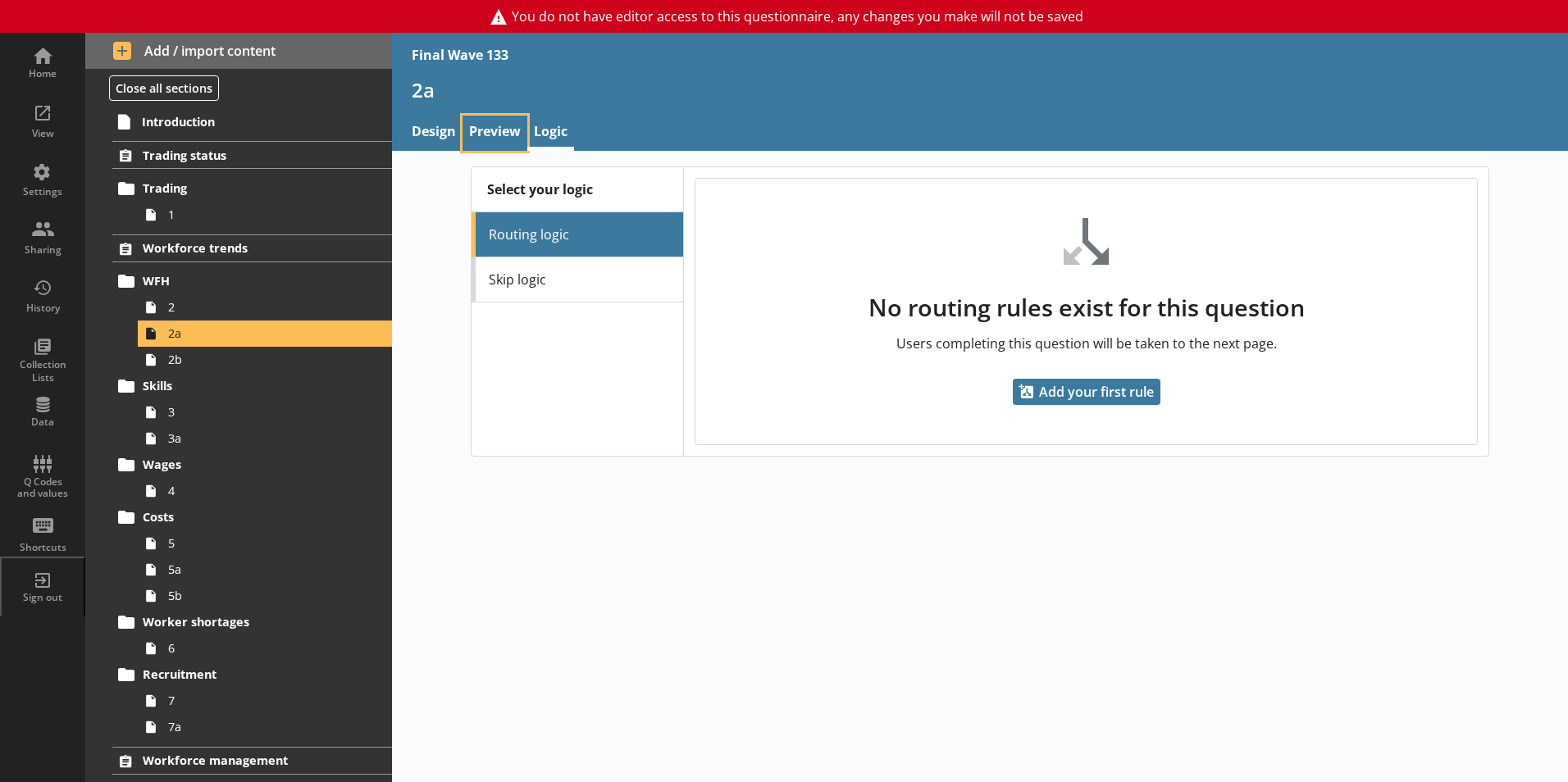
click at [499, 127] on link "Preview" at bounding box center [495, 133] width 65 height 35
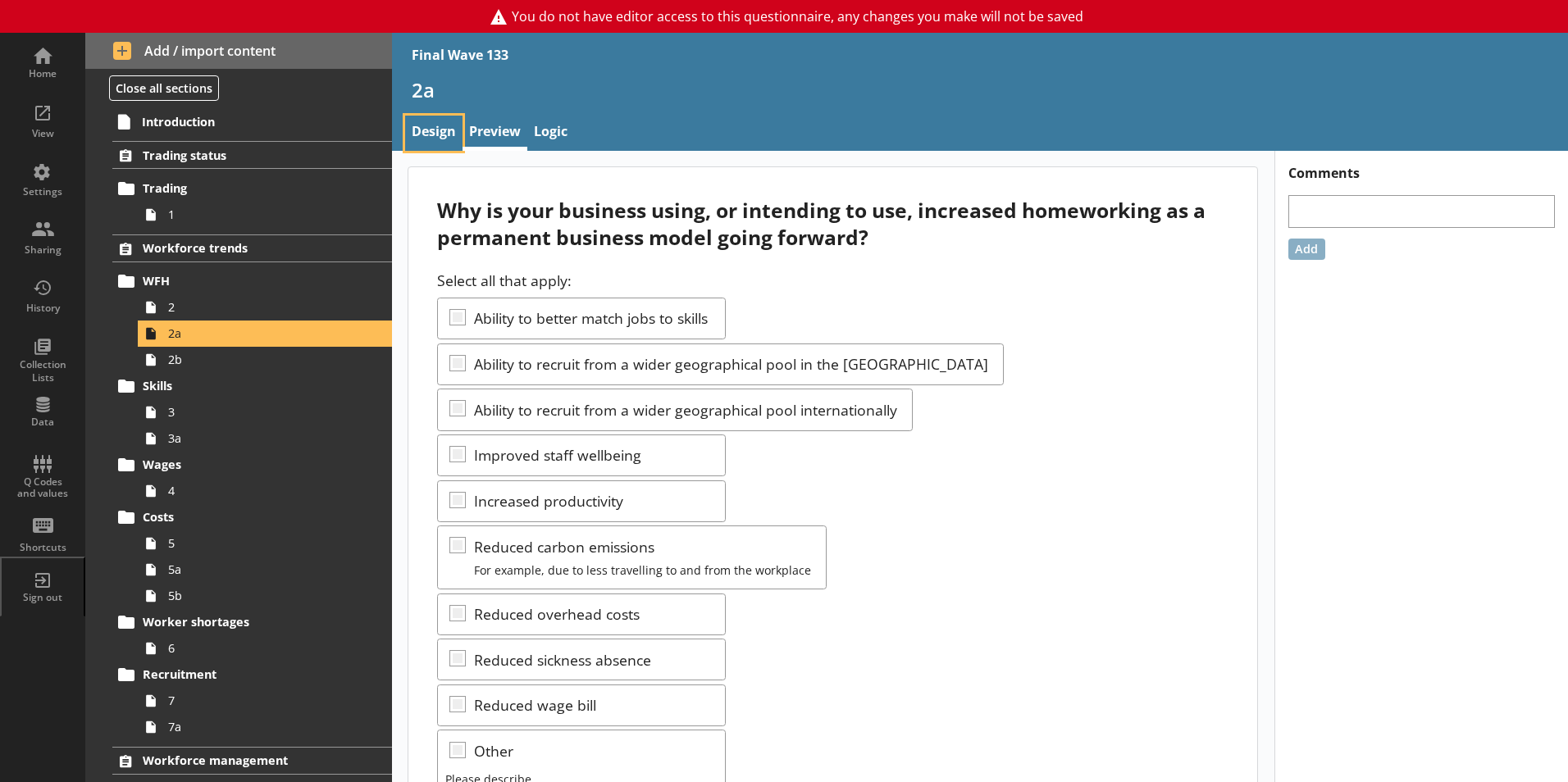
click at [430, 124] on link "Design" at bounding box center [434, 133] width 57 height 35
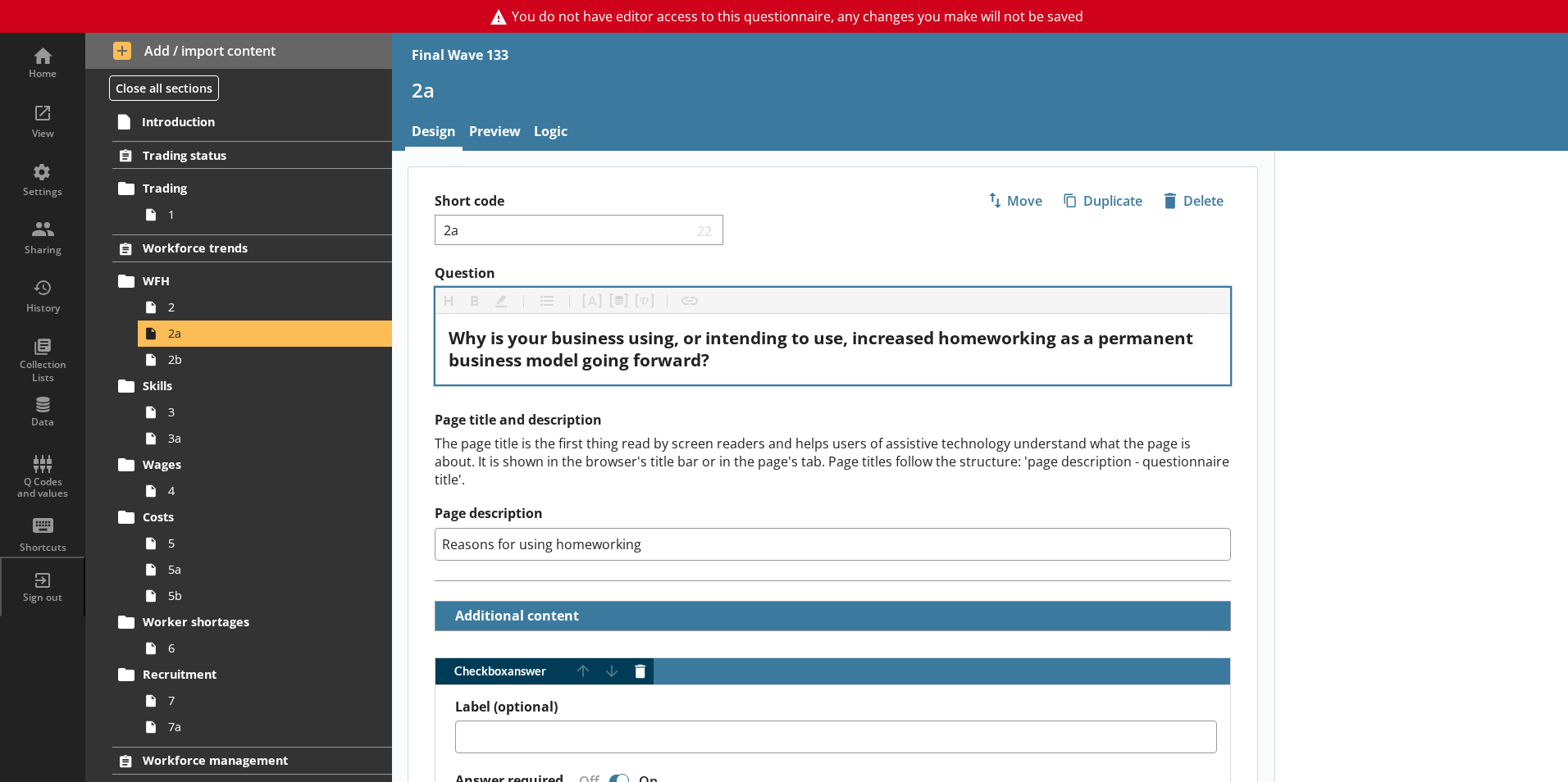
scroll to position [164, 0]
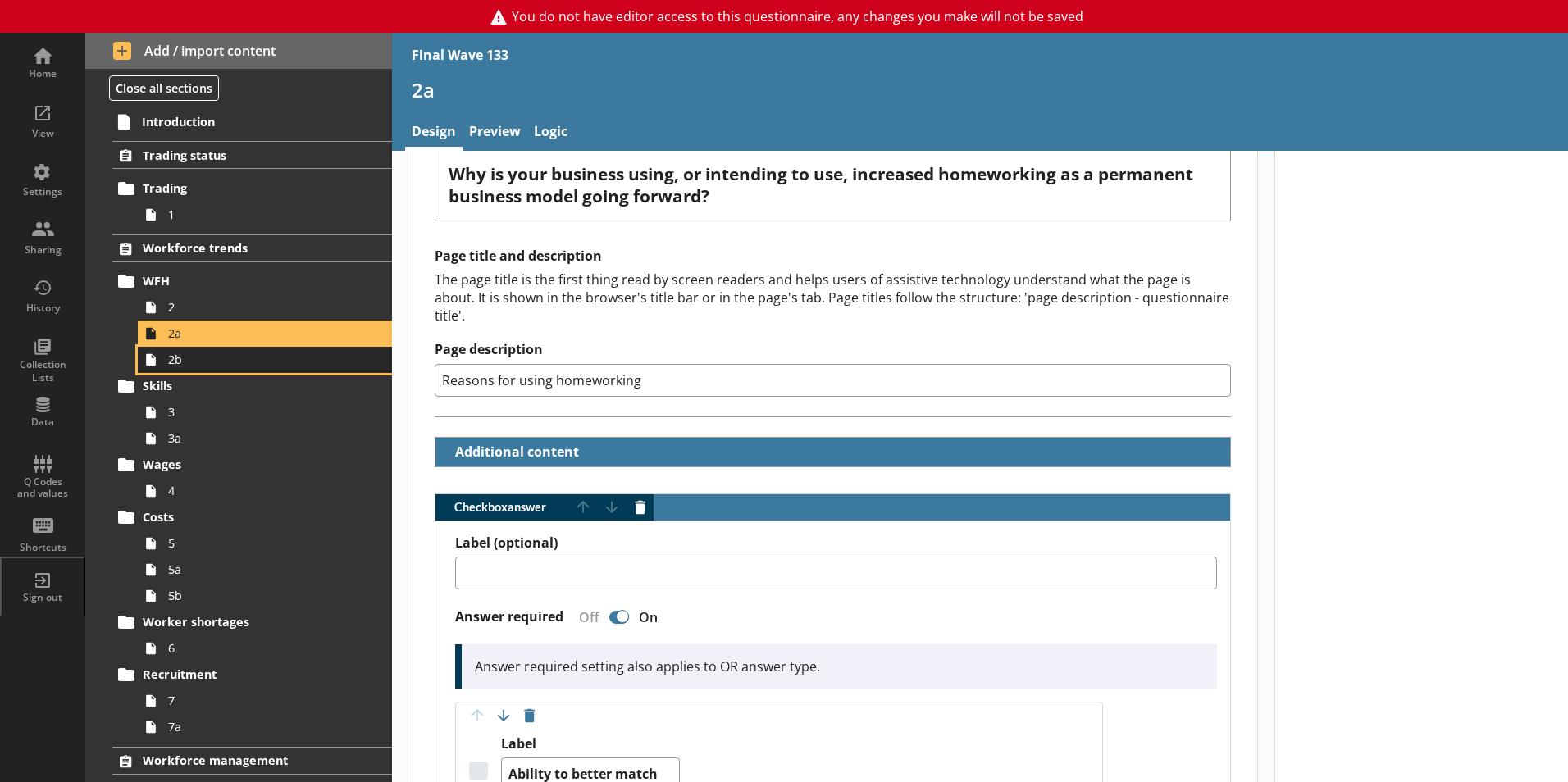
click at [177, 361] on span "2b" at bounding box center [259, 359] width 182 height 16
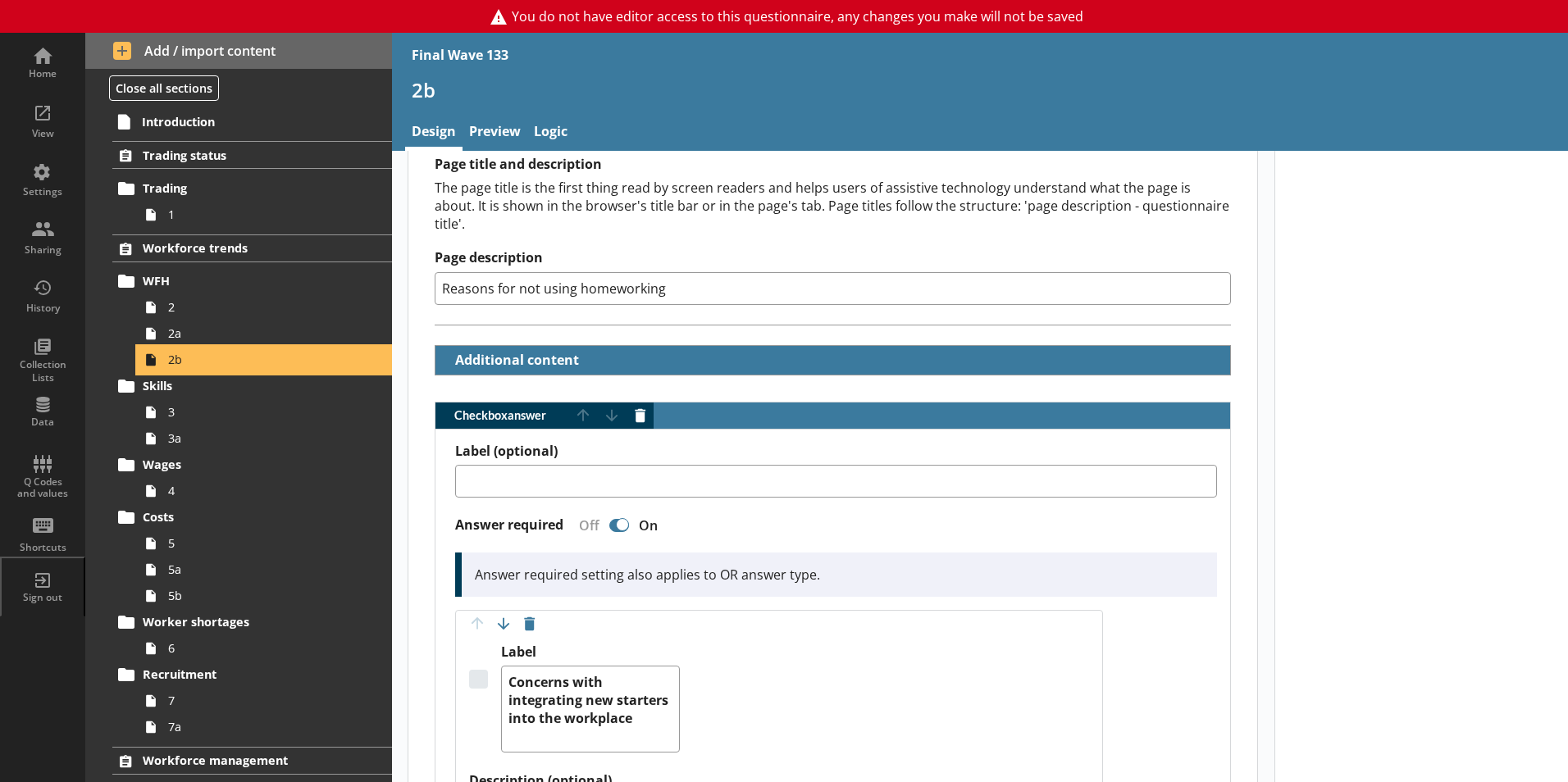
scroll to position [164, 0]
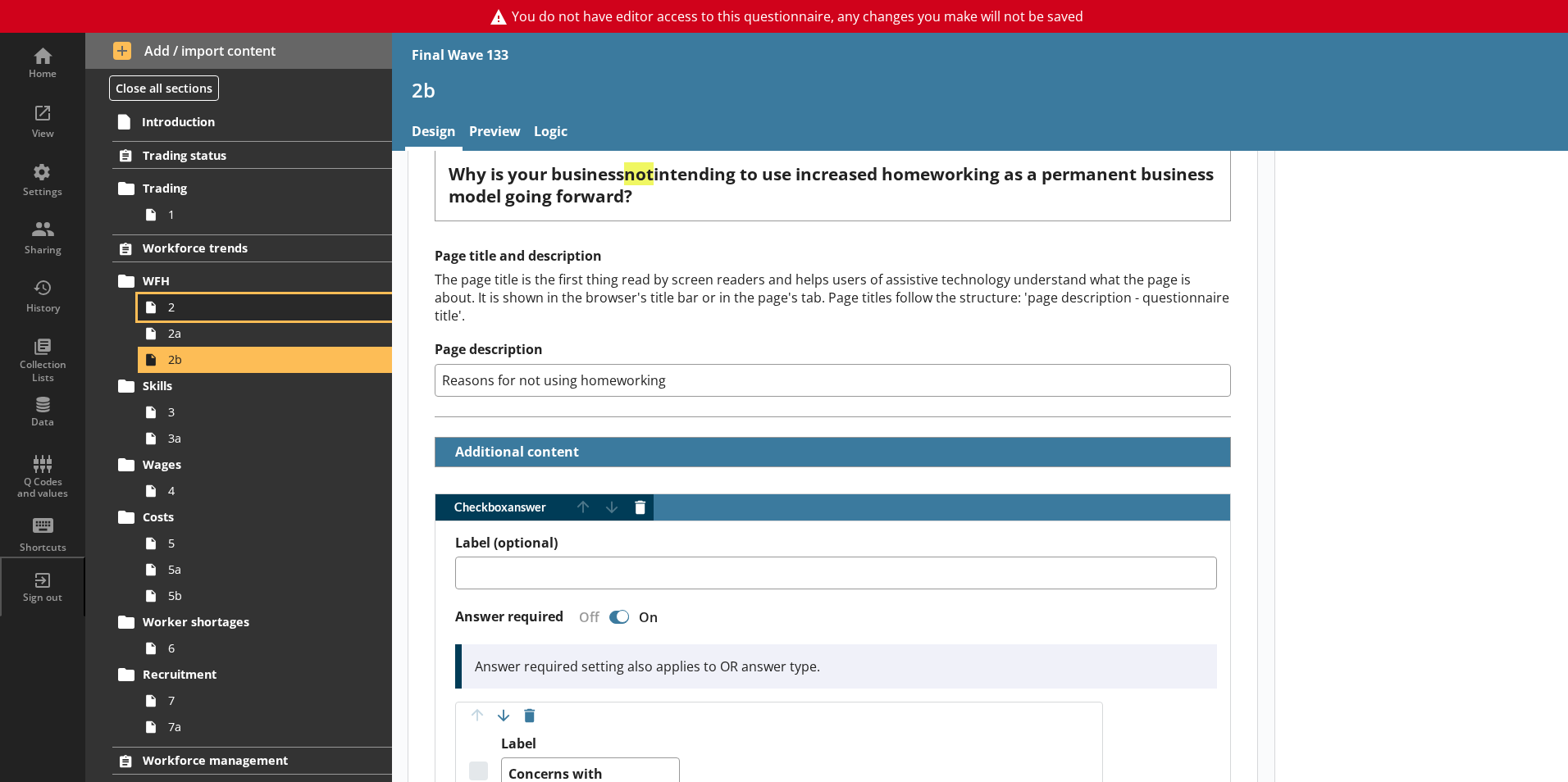
click at [178, 311] on span "2" at bounding box center [259, 307] width 182 height 16
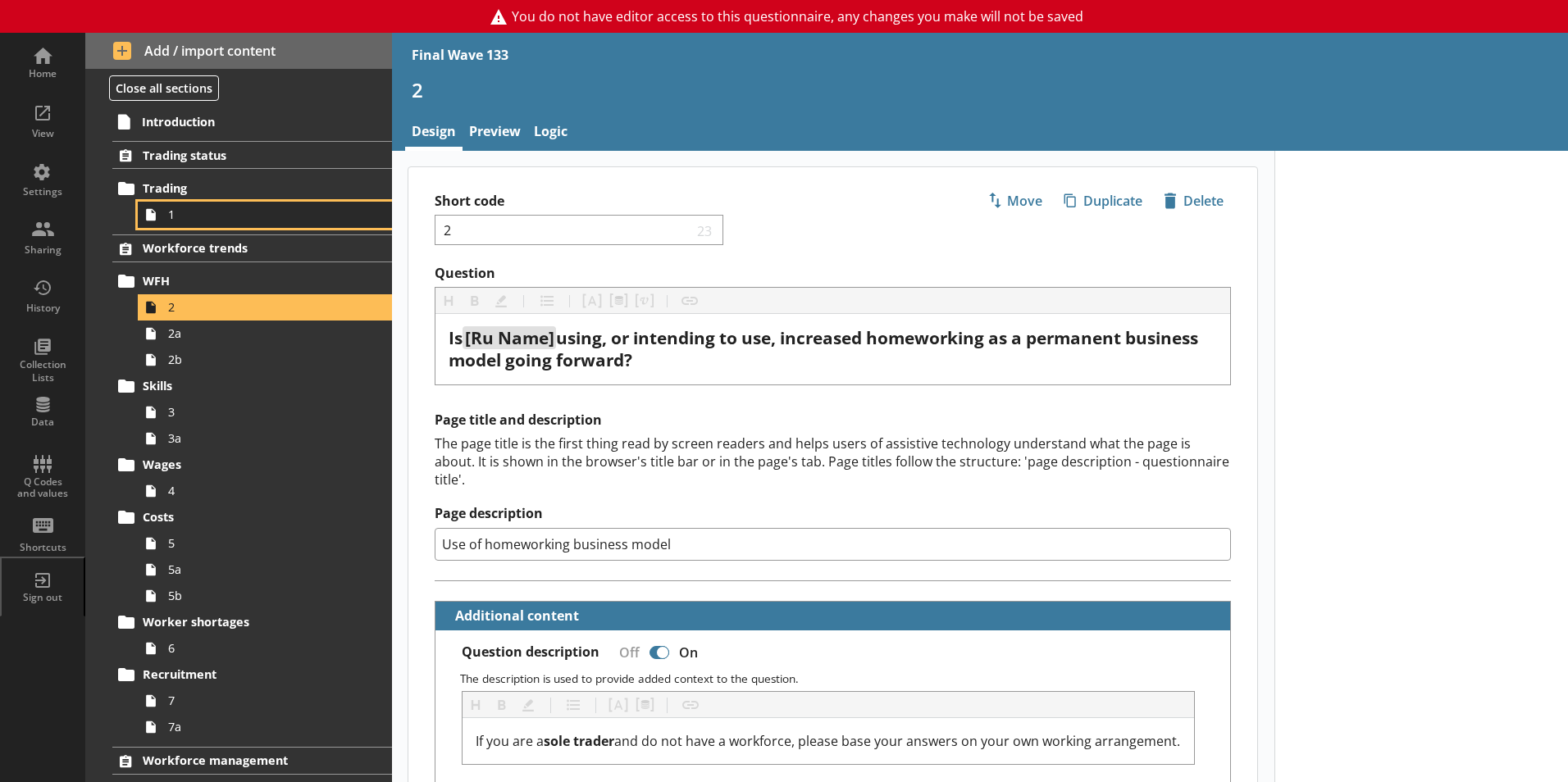
click at [175, 213] on span "1" at bounding box center [259, 214] width 182 height 16
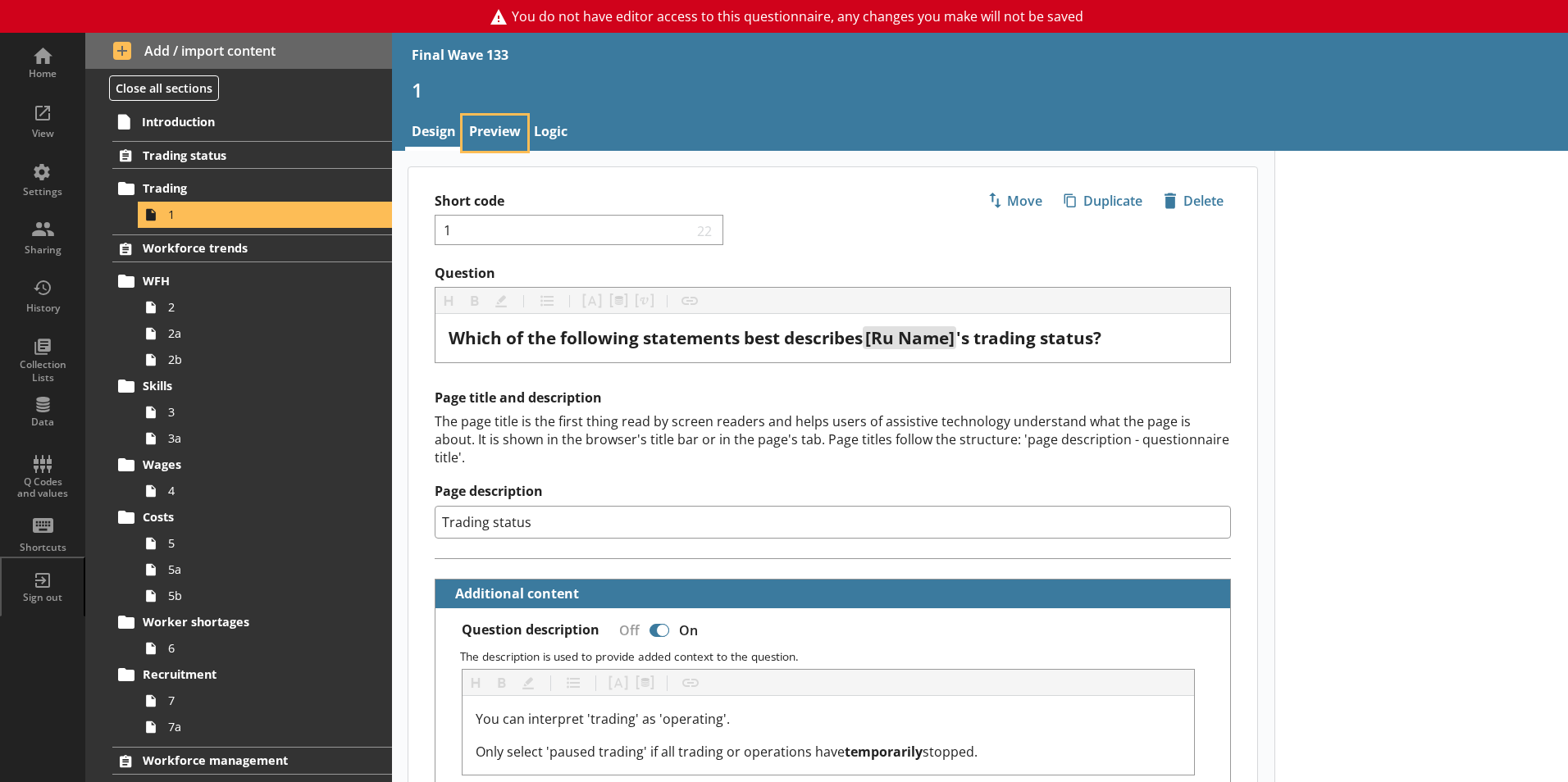
click at [503, 137] on link "Preview" at bounding box center [495, 133] width 65 height 35
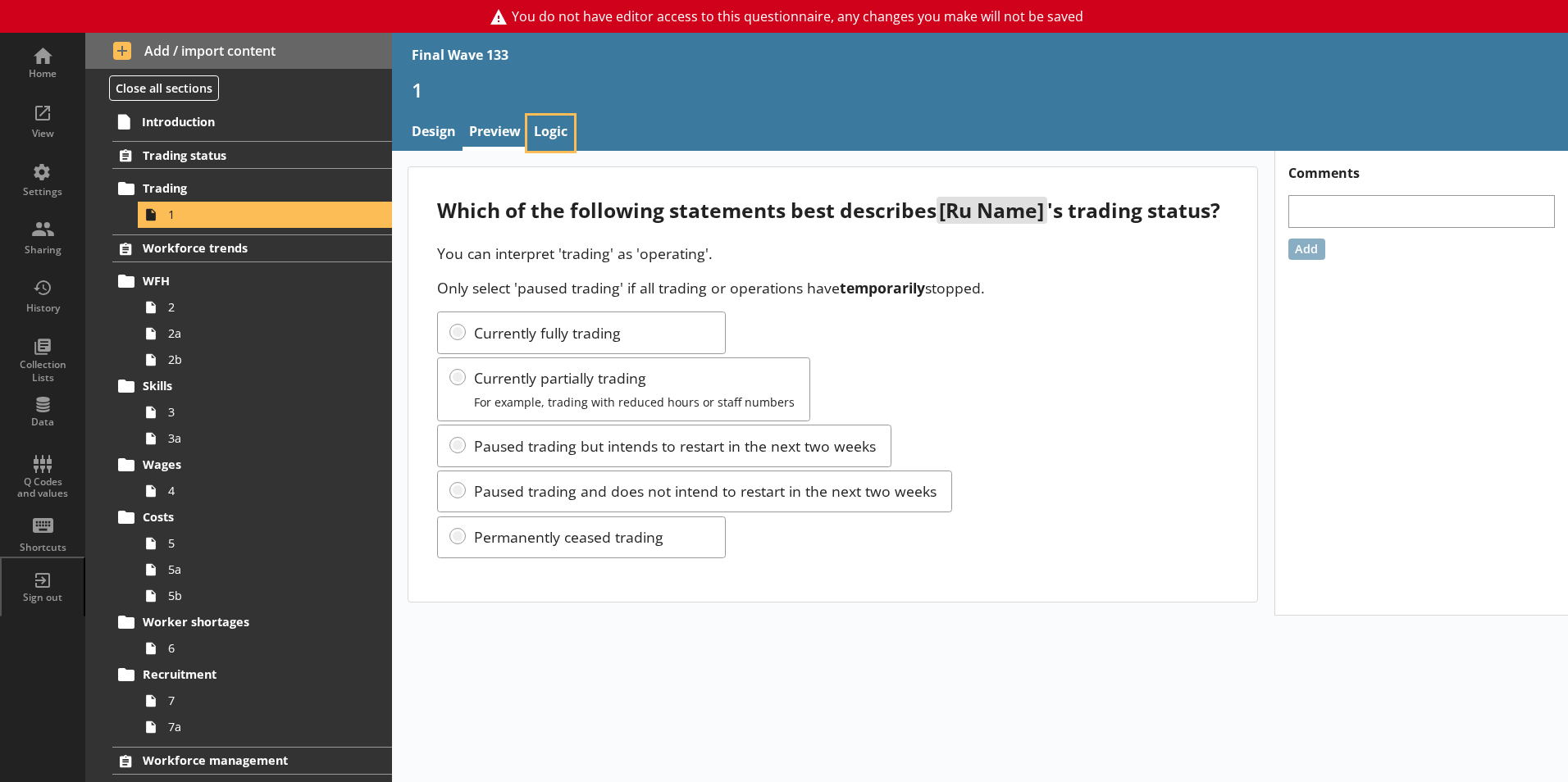
click at [548, 133] on link "Logic" at bounding box center [550, 133] width 47 height 35
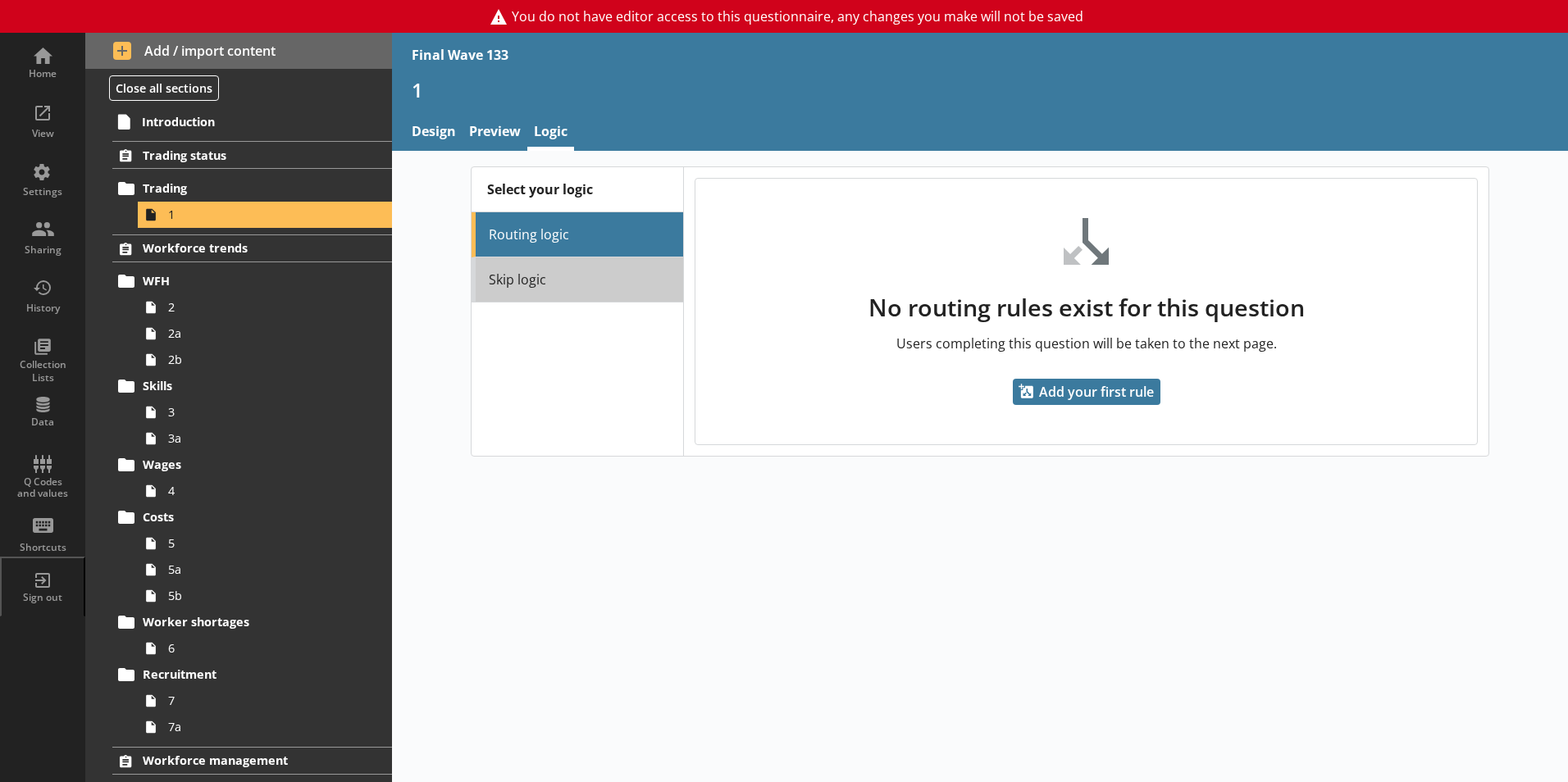
click at [558, 288] on link "Skip logic" at bounding box center [577, 279] width 212 height 45
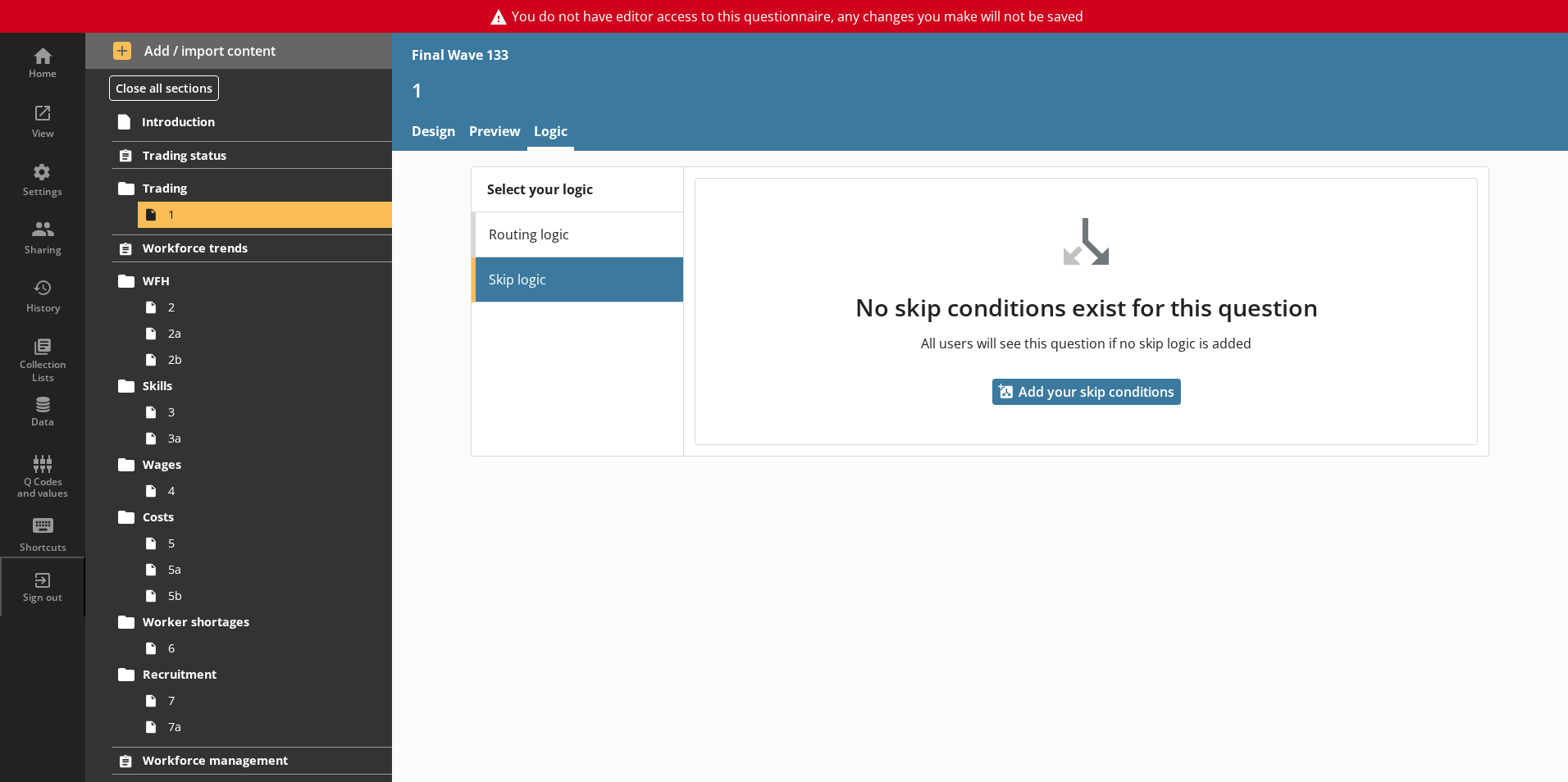
click at [561, 288] on li "Skip logic" at bounding box center [577, 279] width 212 height 45
click at [571, 237] on link "Routing logic" at bounding box center [577, 235] width 212 height 45
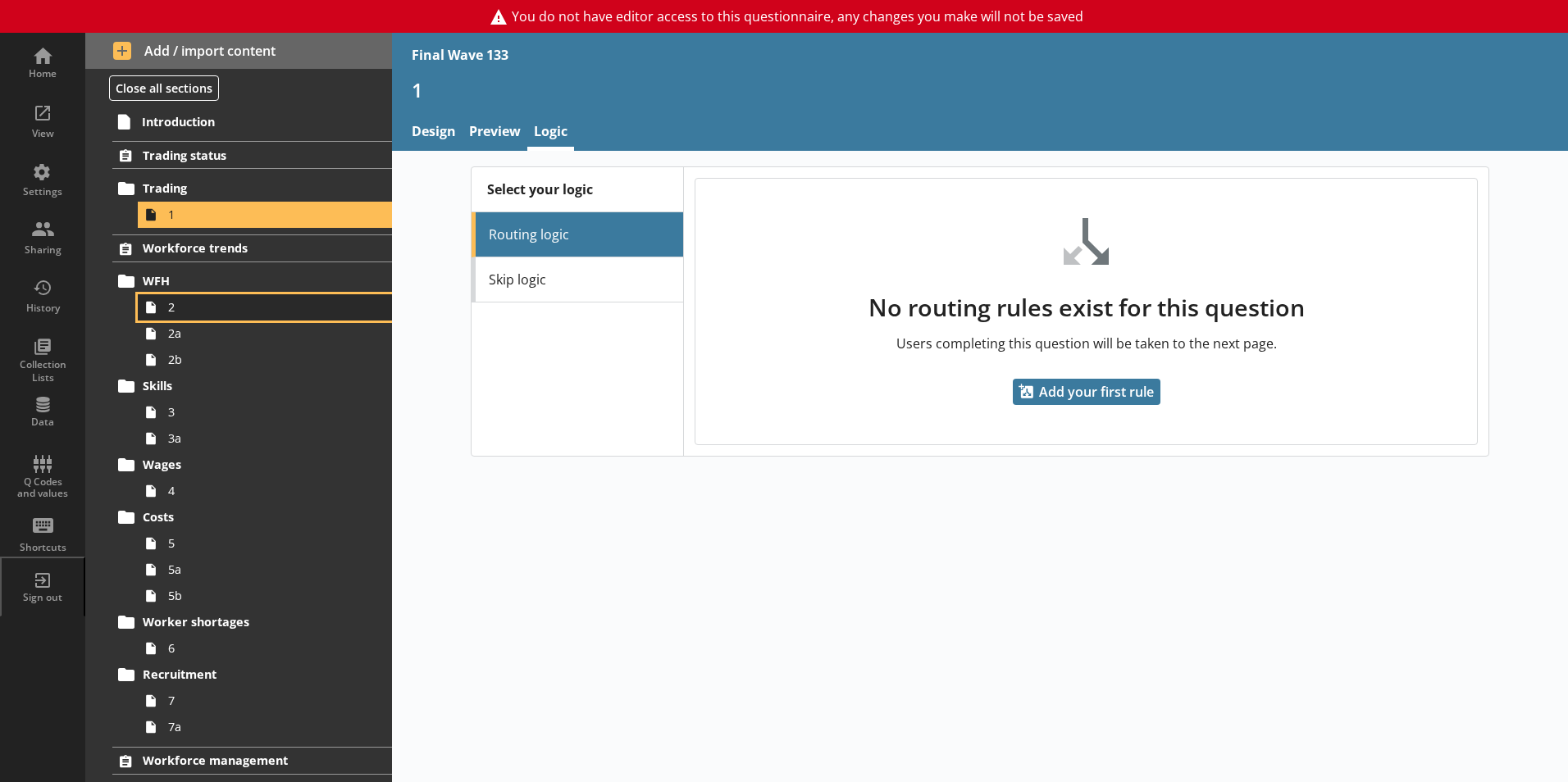
click at [155, 311] on icon at bounding box center [151, 307] width 26 height 26
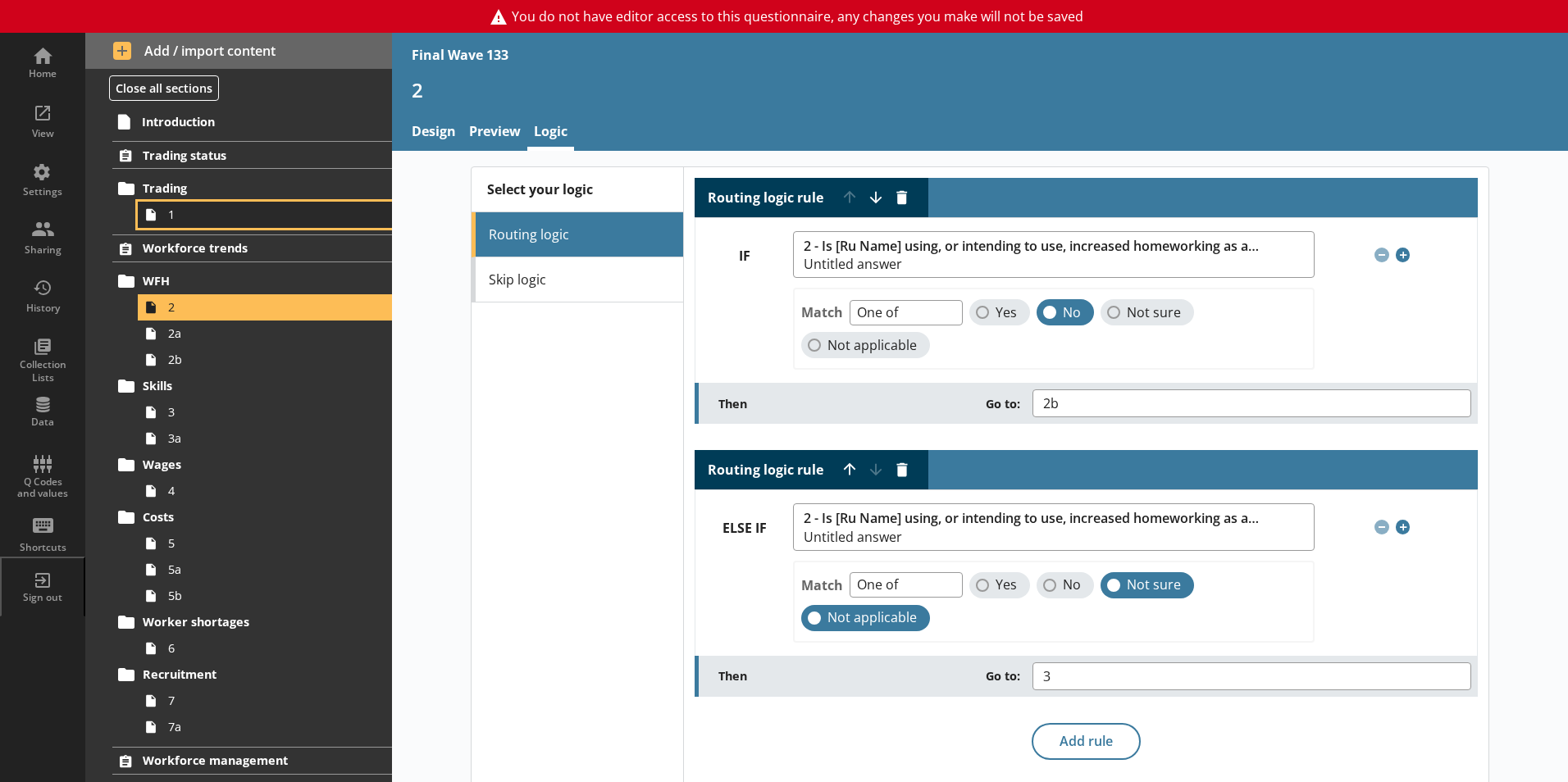
click at [165, 213] on link "1" at bounding box center [264, 214] width 254 height 26
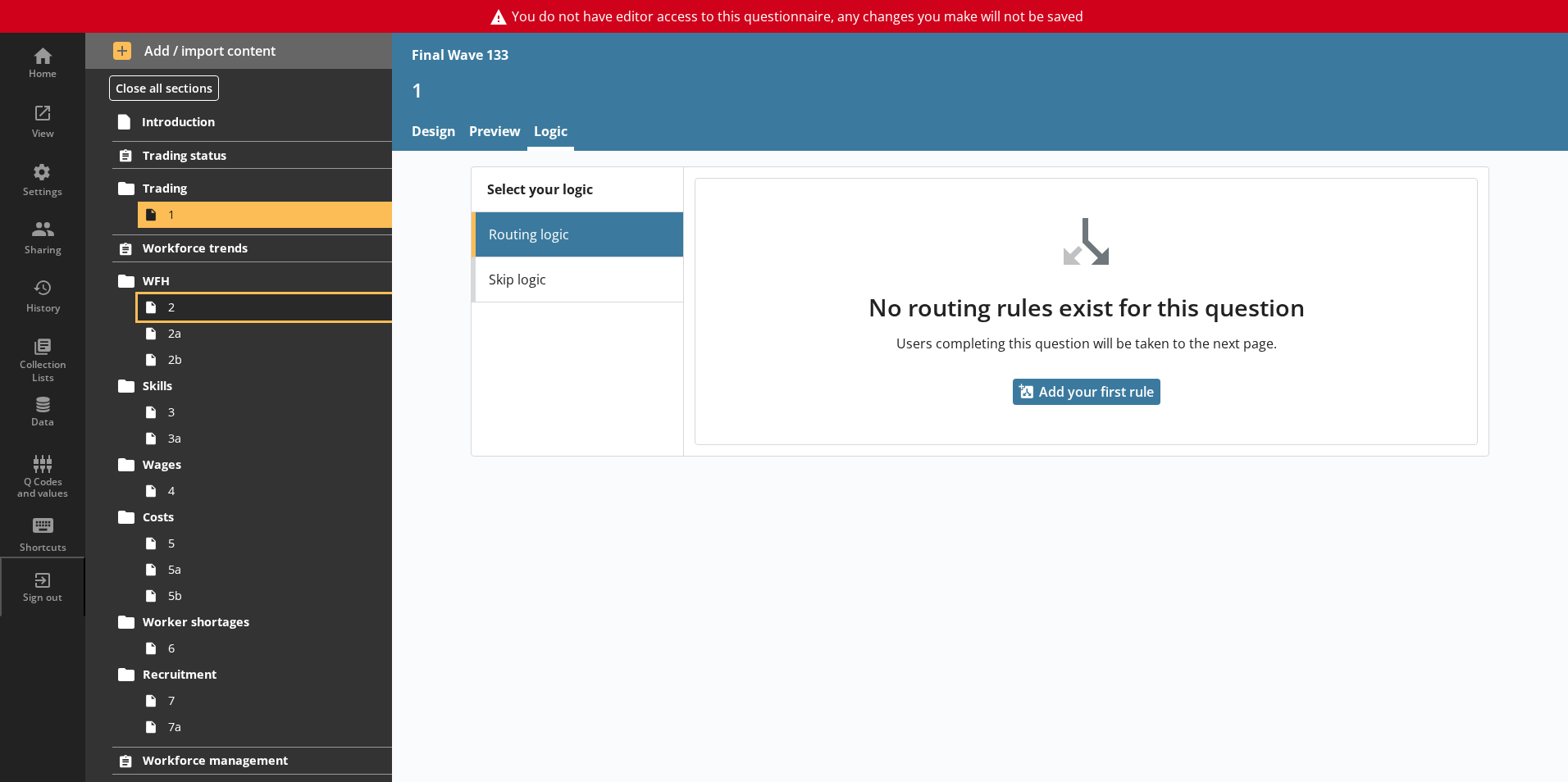
click at [166, 312] on link "2" at bounding box center [264, 307] width 254 height 26
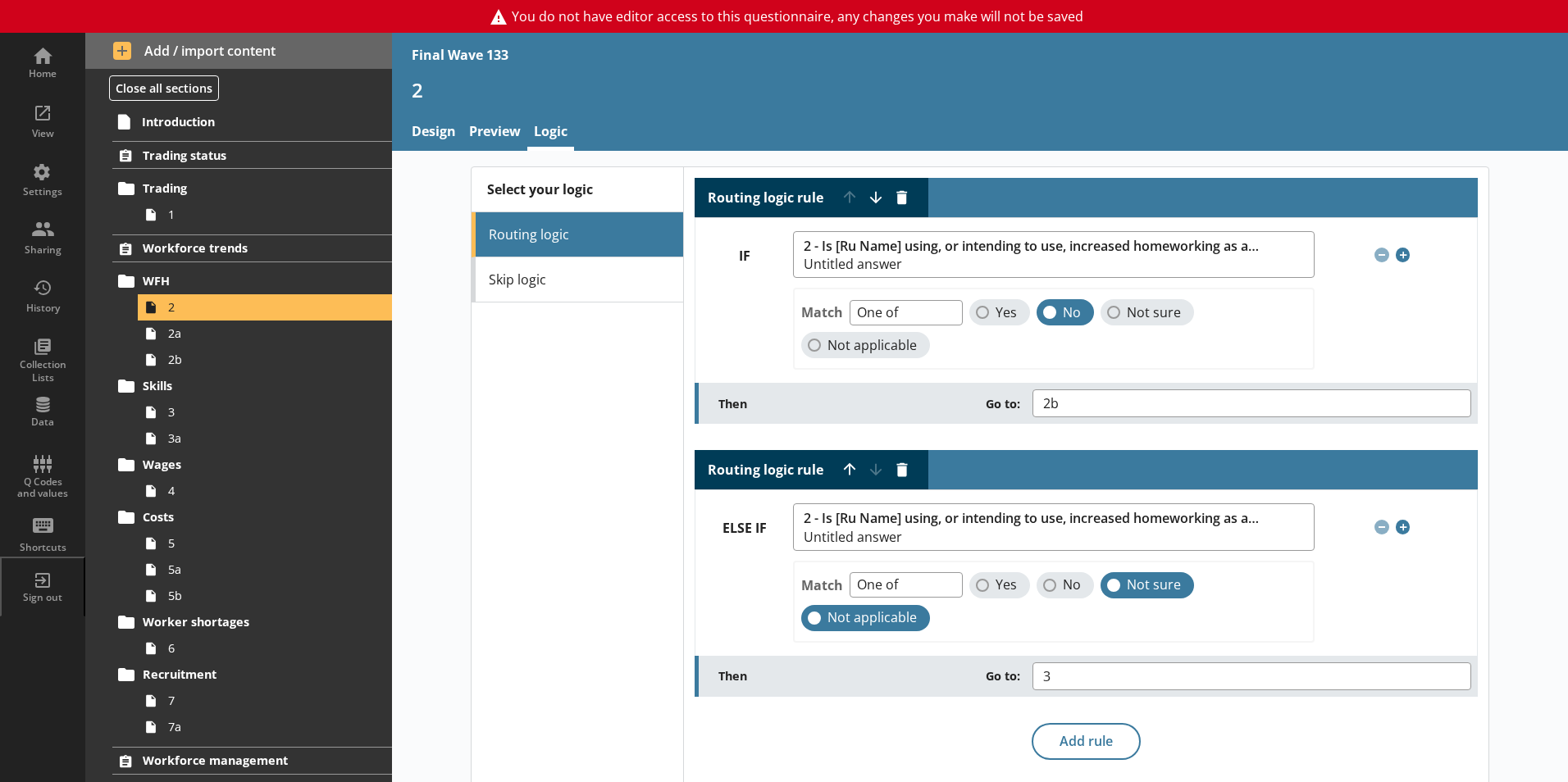
click at [518, 282] on link "Skip logic" at bounding box center [577, 279] width 212 height 45
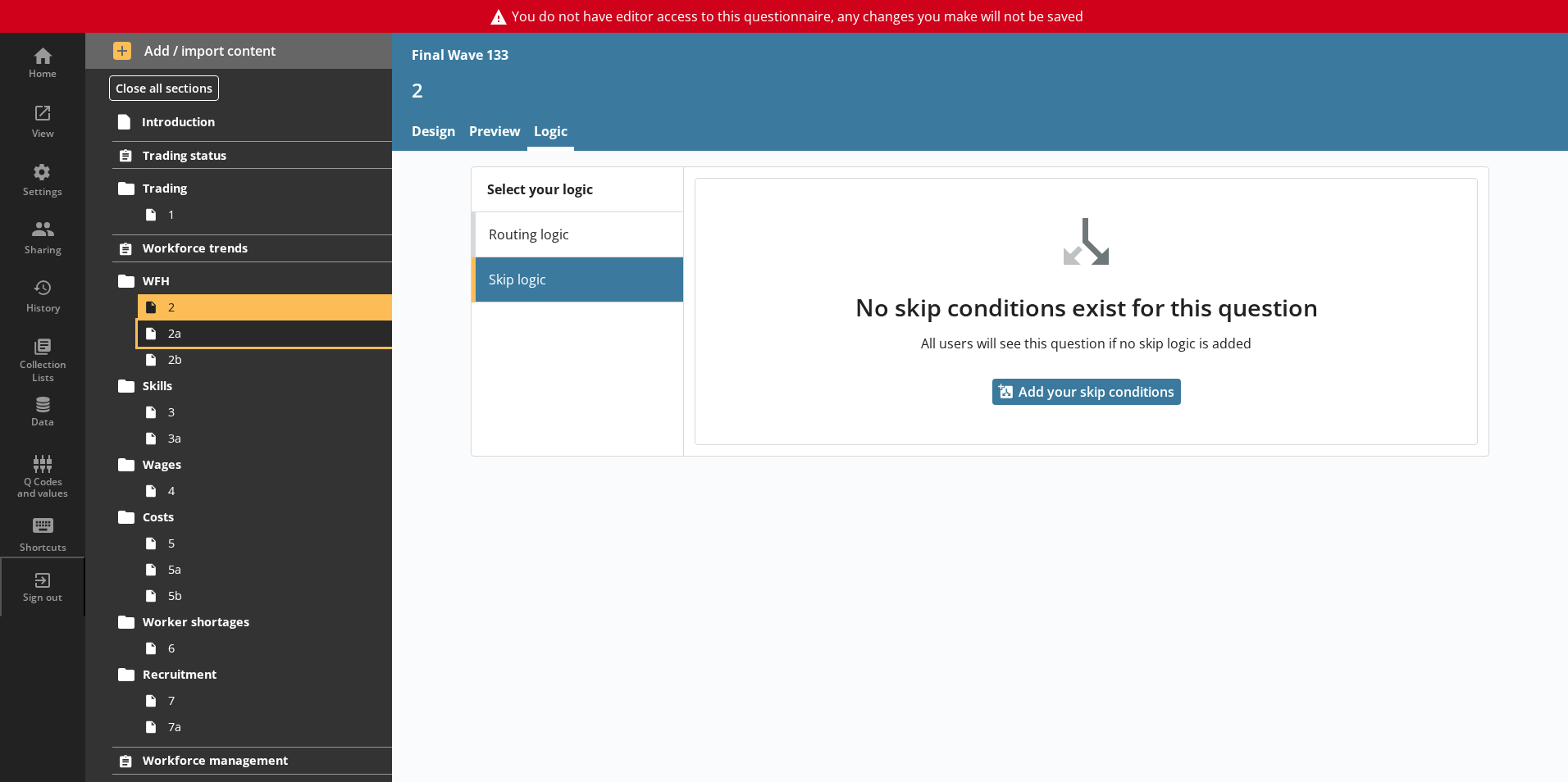
click at [172, 340] on span "2a" at bounding box center [259, 333] width 182 height 16
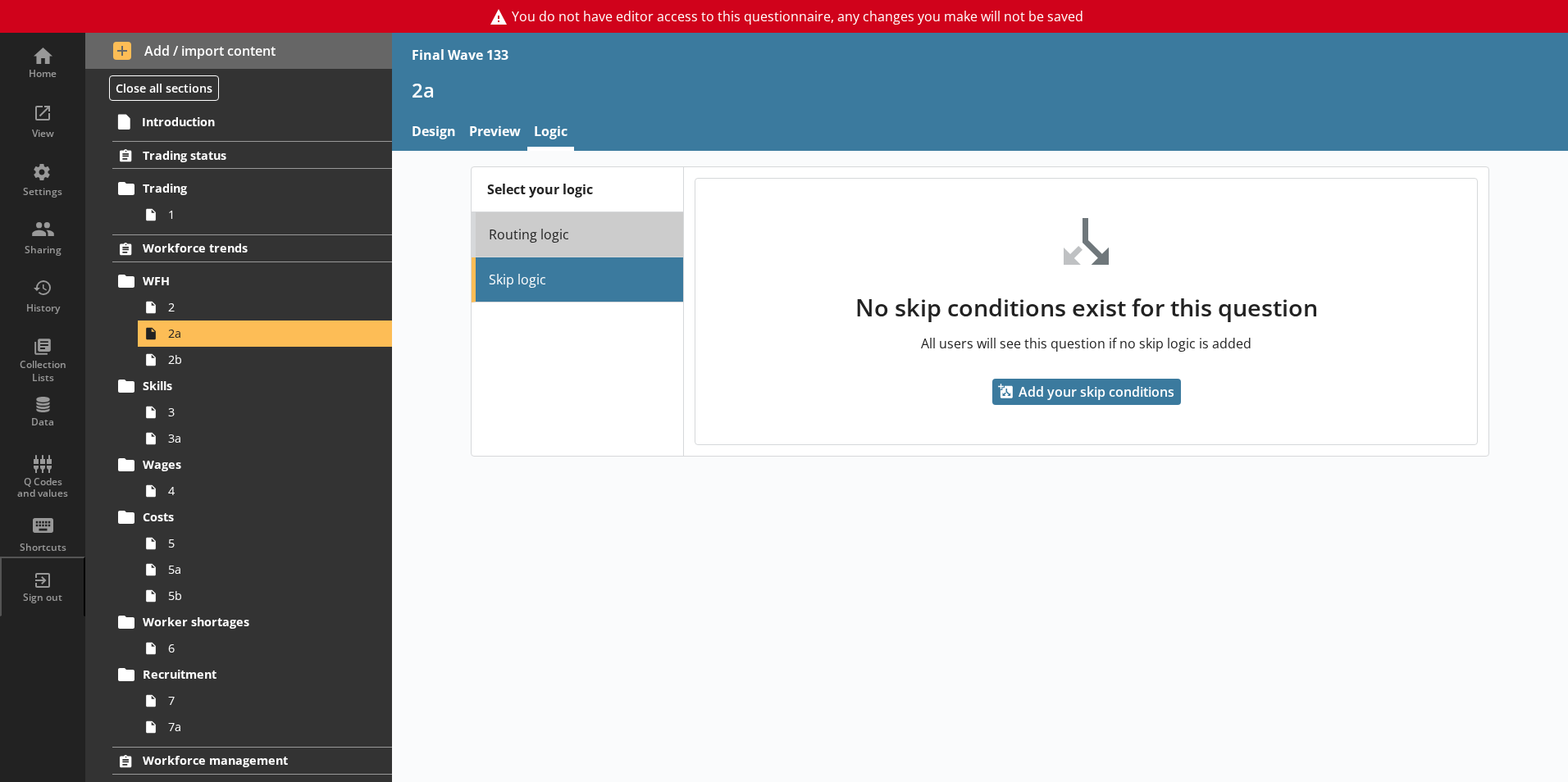
click at [566, 231] on link "Routing logic" at bounding box center [577, 235] width 212 height 45
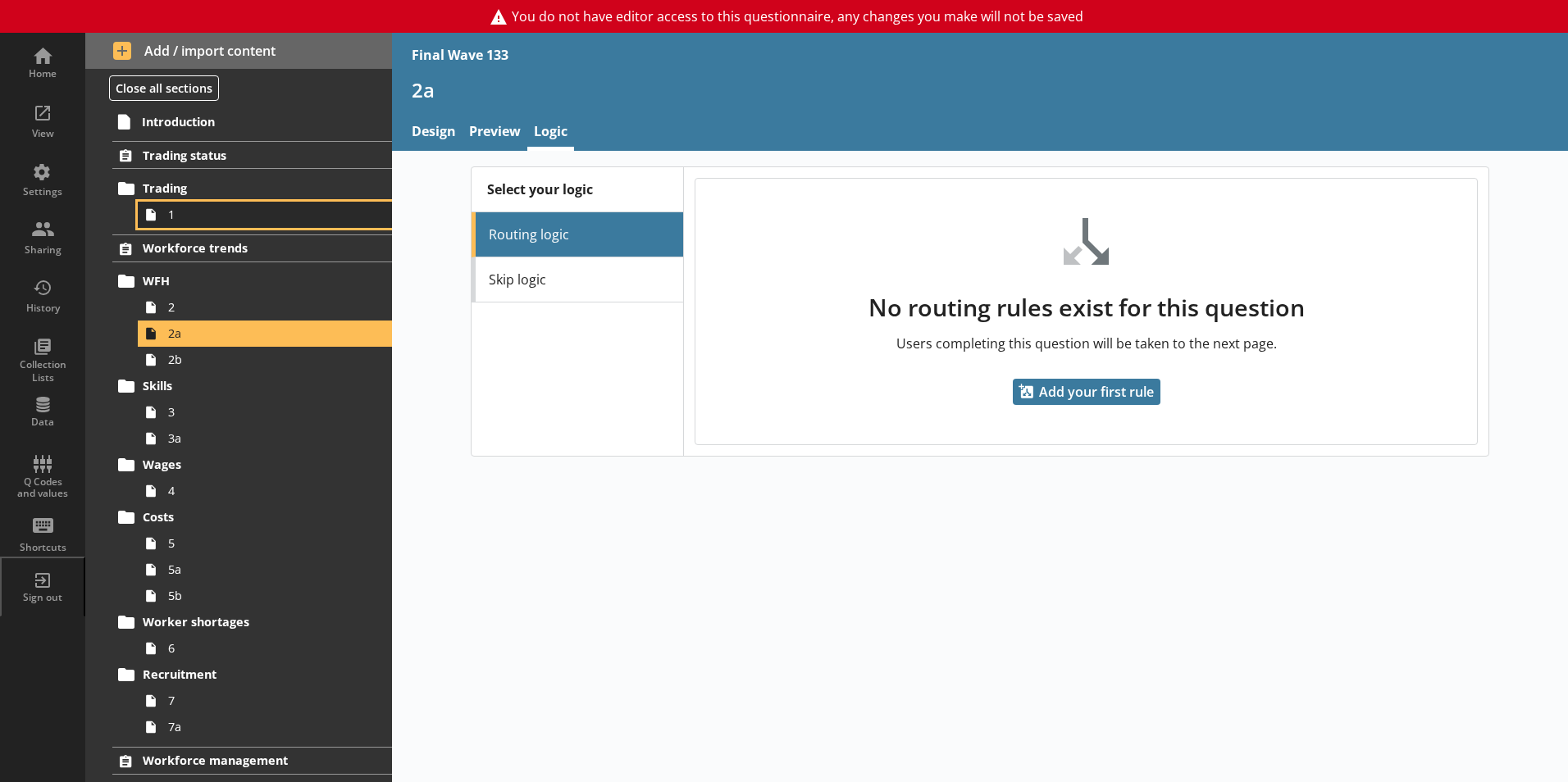
click at [187, 213] on span "1" at bounding box center [259, 214] width 182 height 16
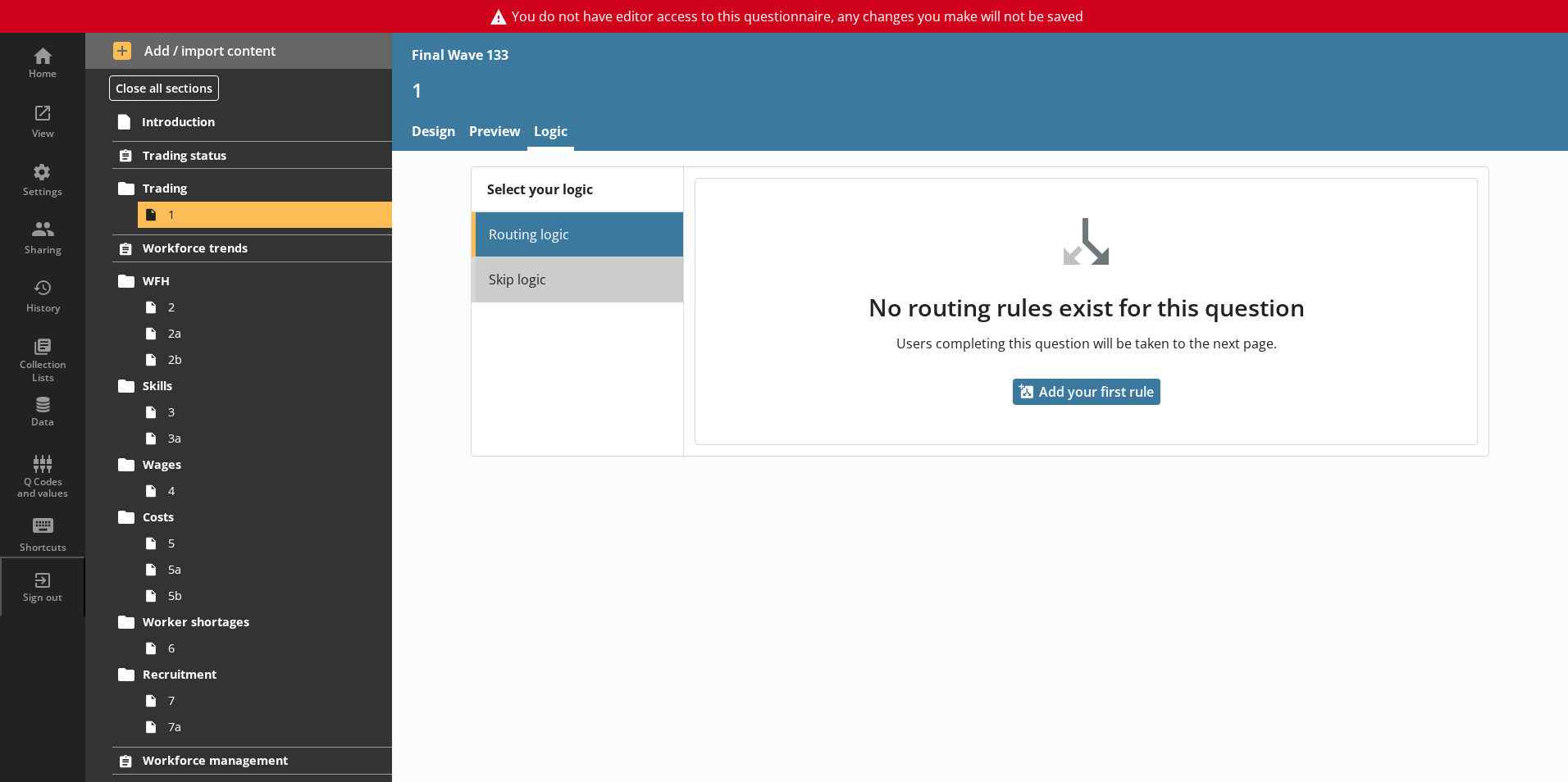
click at [525, 277] on link "Skip logic" at bounding box center [577, 279] width 212 height 45
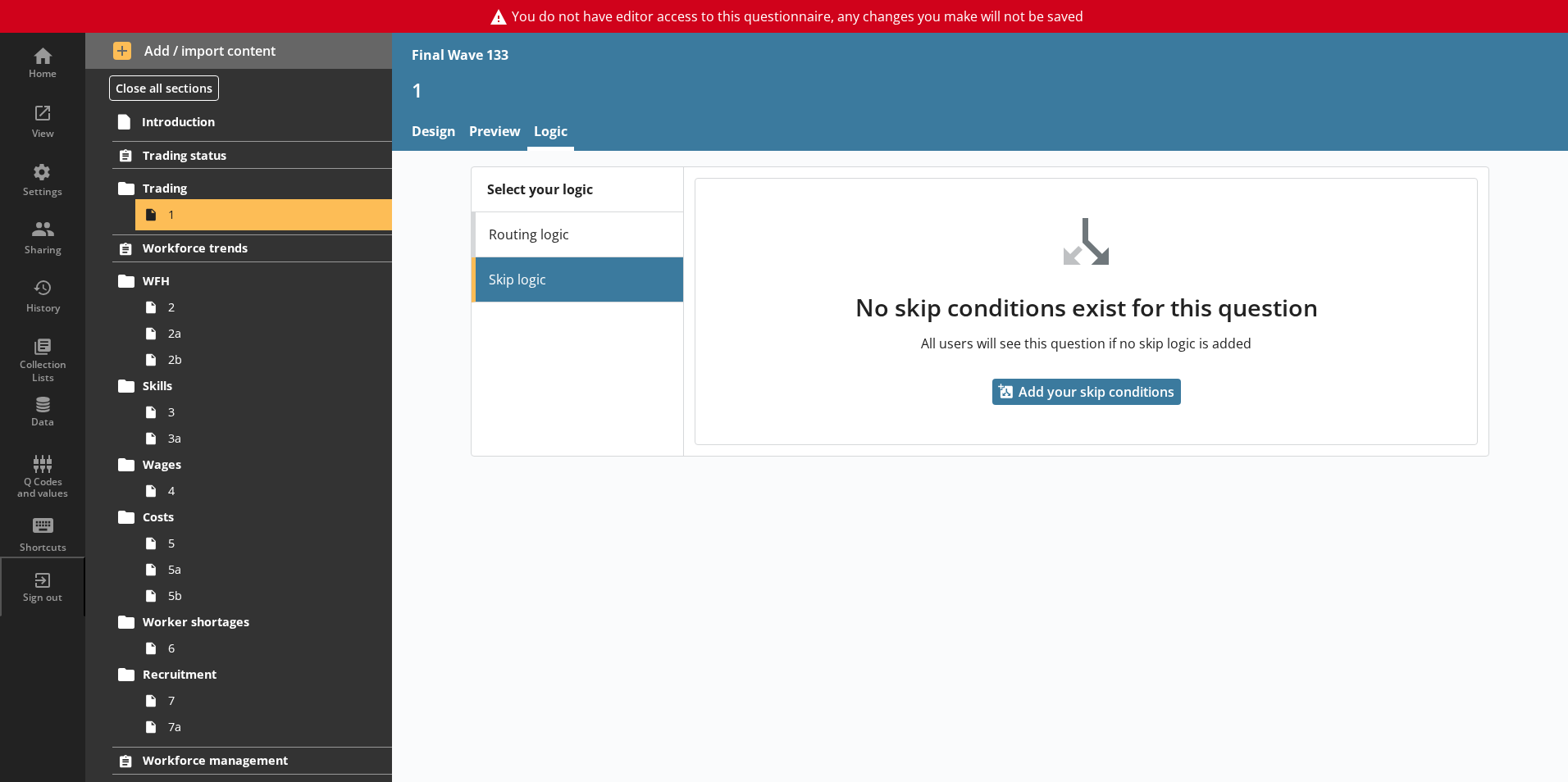
click at [163, 214] on icon at bounding box center [151, 214] width 26 height 26
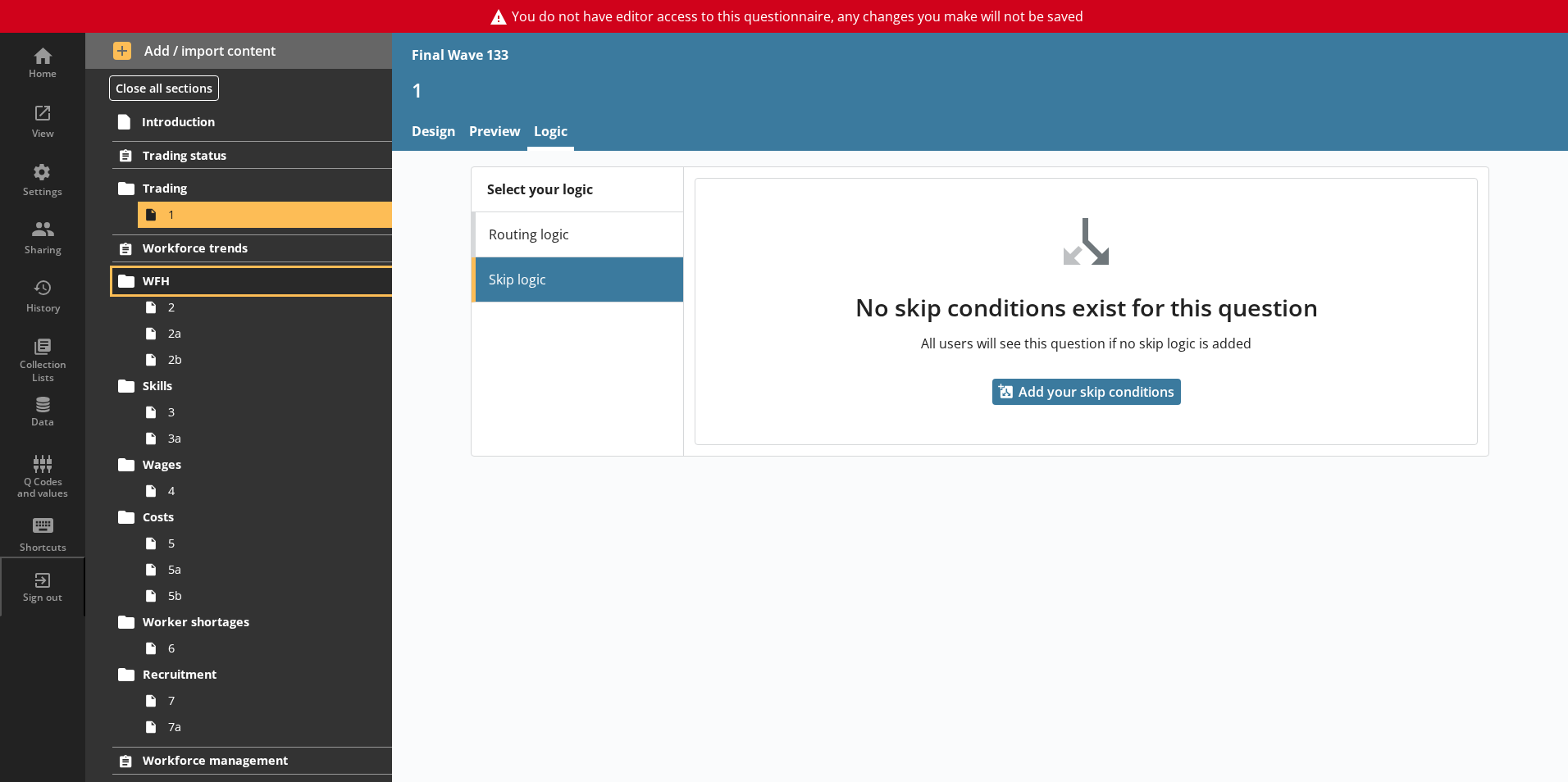
click at [167, 286] on span "WFH" at bounding box center [242, 280] width 201 height 16
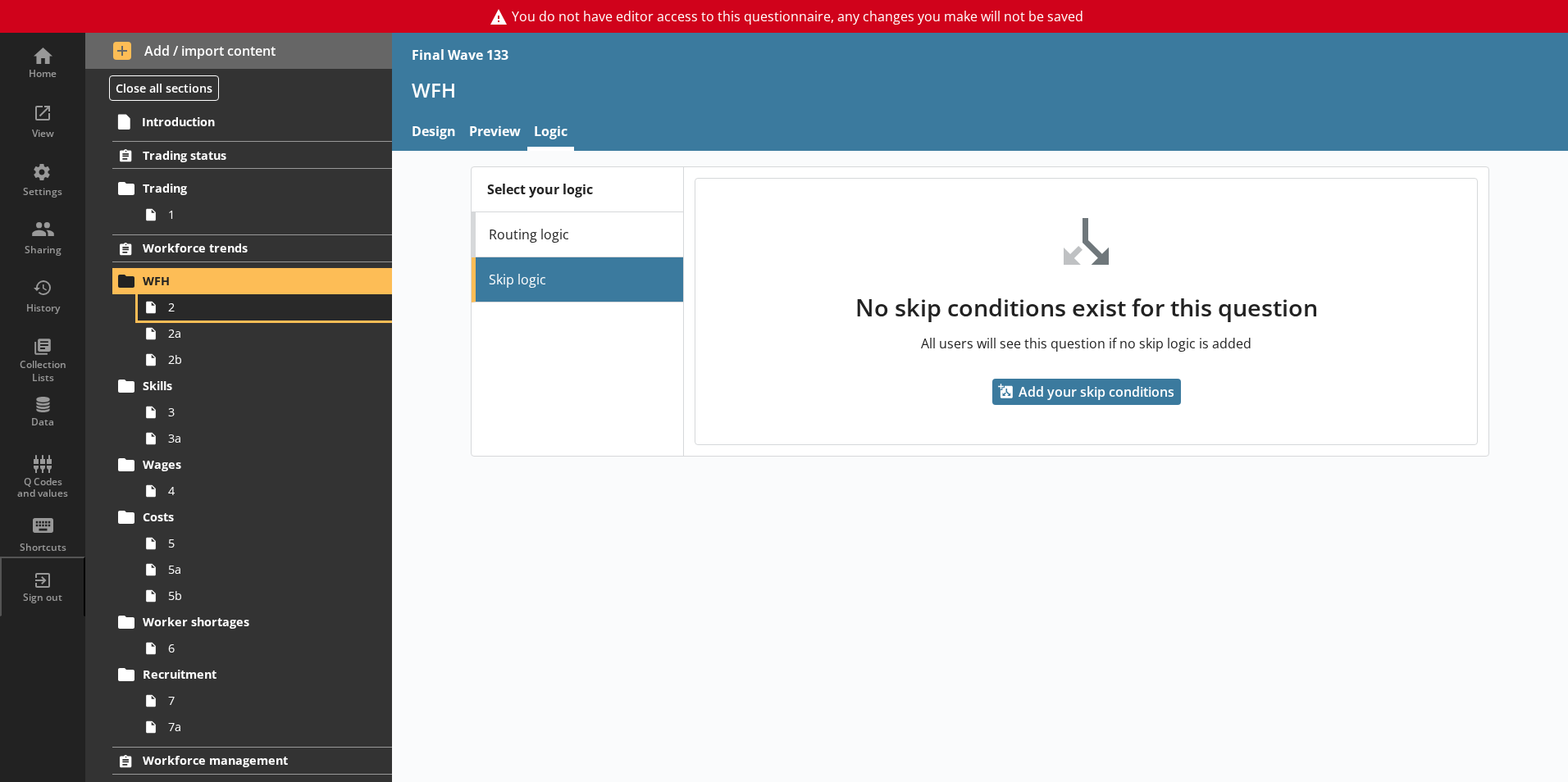
click at [160, 316] on icon at bounding box center [151, 307] width 26 height 26
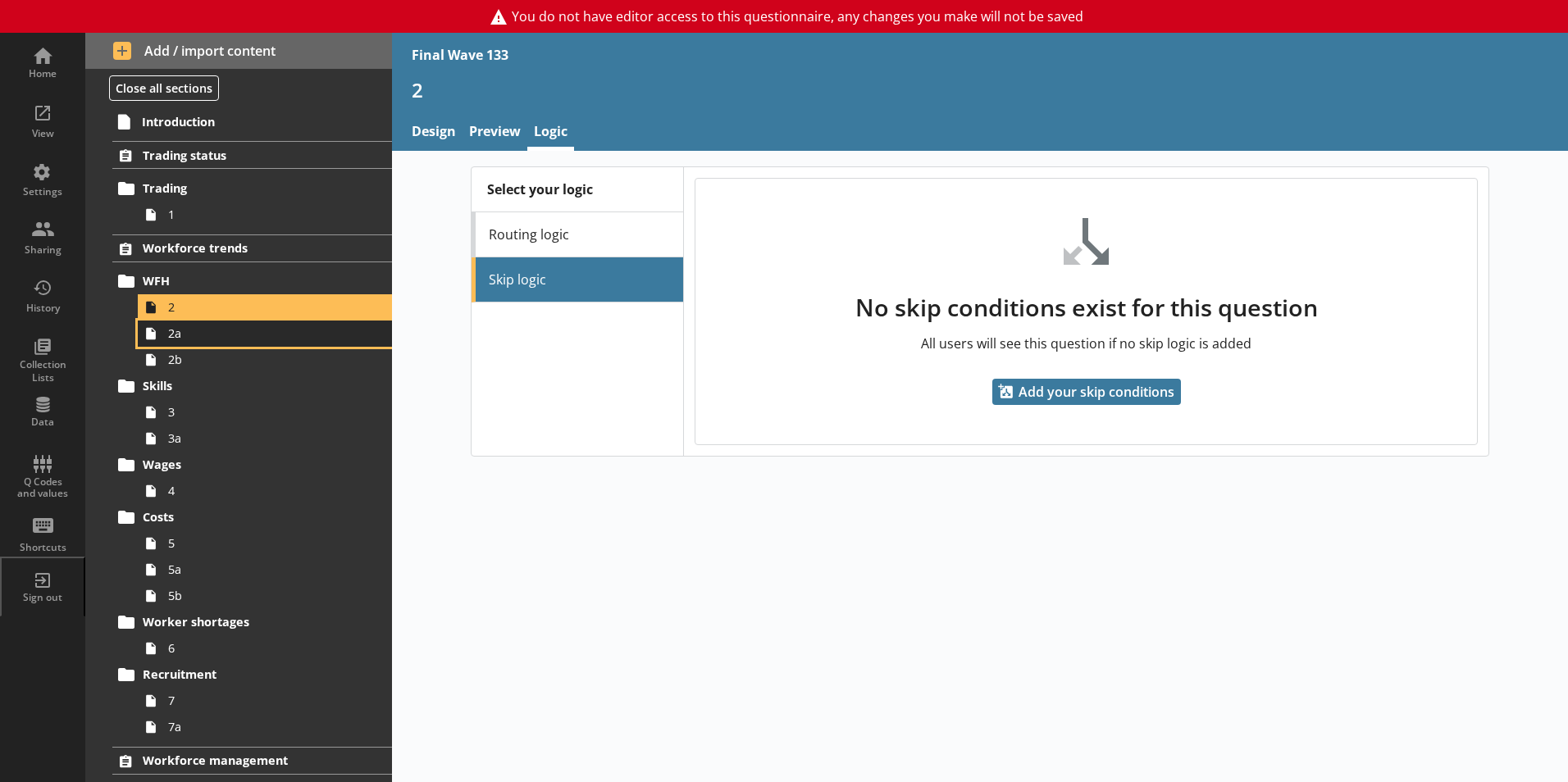
click at [164, 341] on link "2a" at bounding box center [264, 334] width 254 height 26
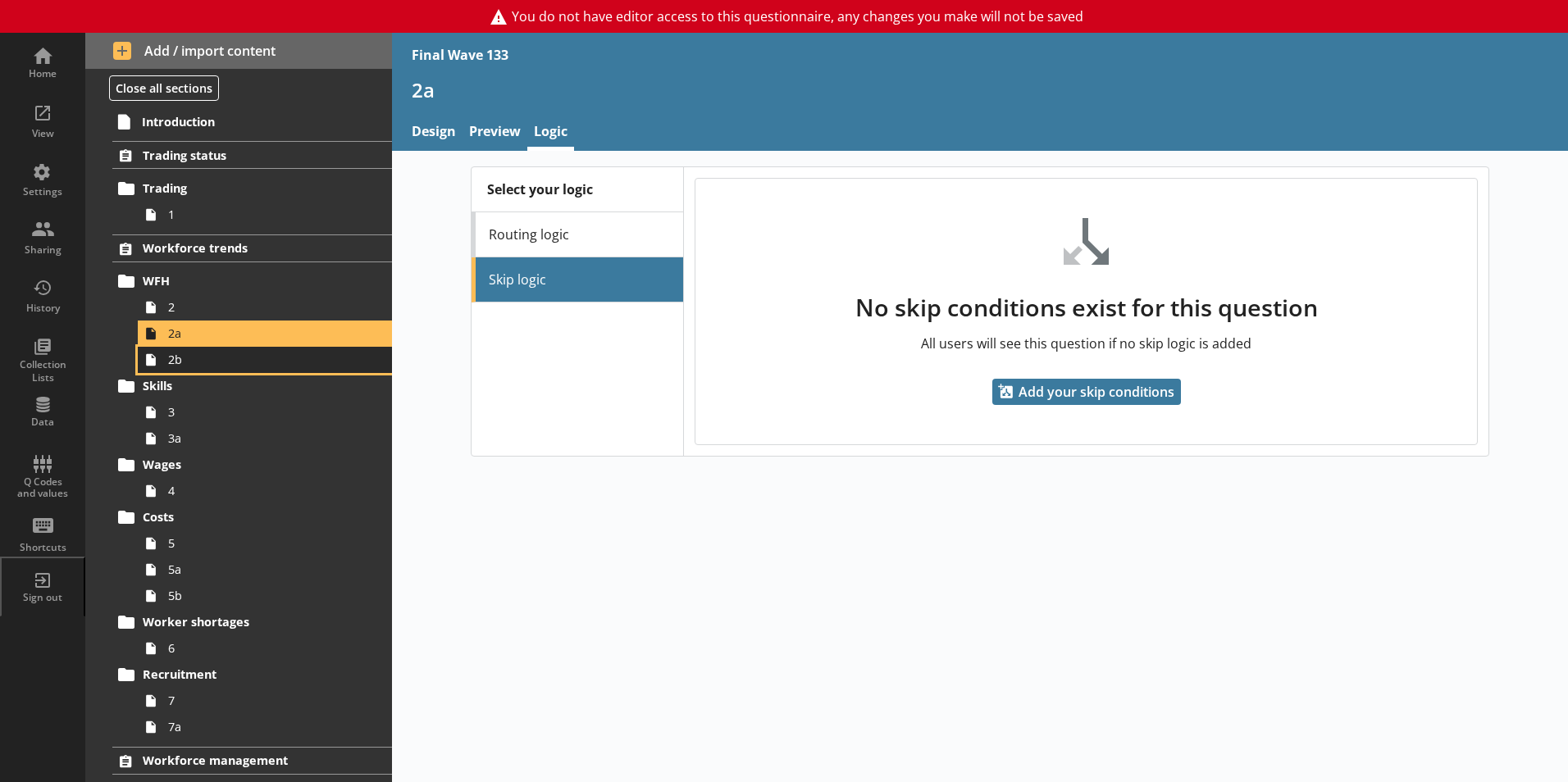
click at [170, 361] on span "2b" at bounding box center [259, 359] width 182 height 16
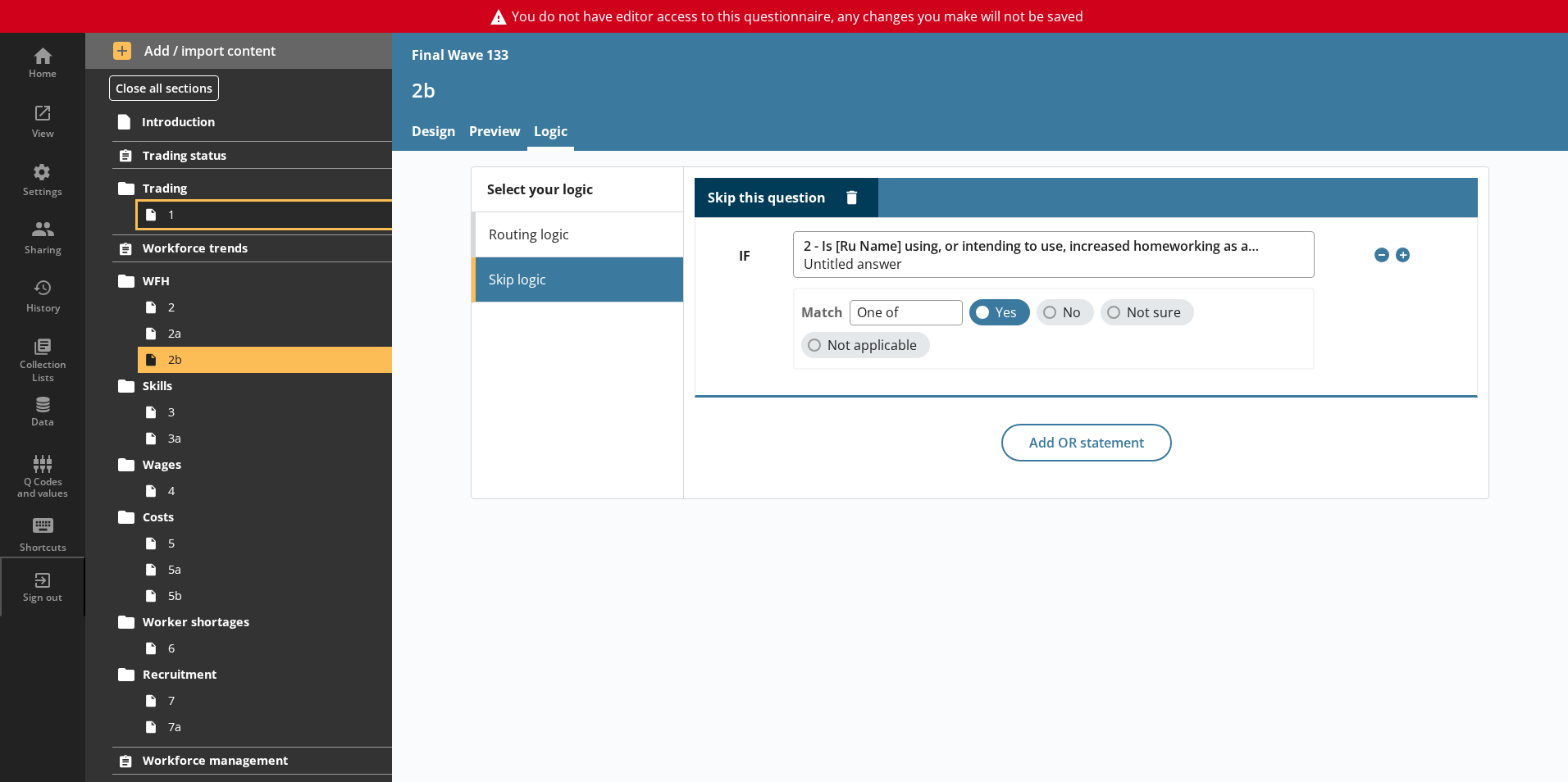
click at [155, 218] on icon at bounding box center [151, 214] width 10 height 12
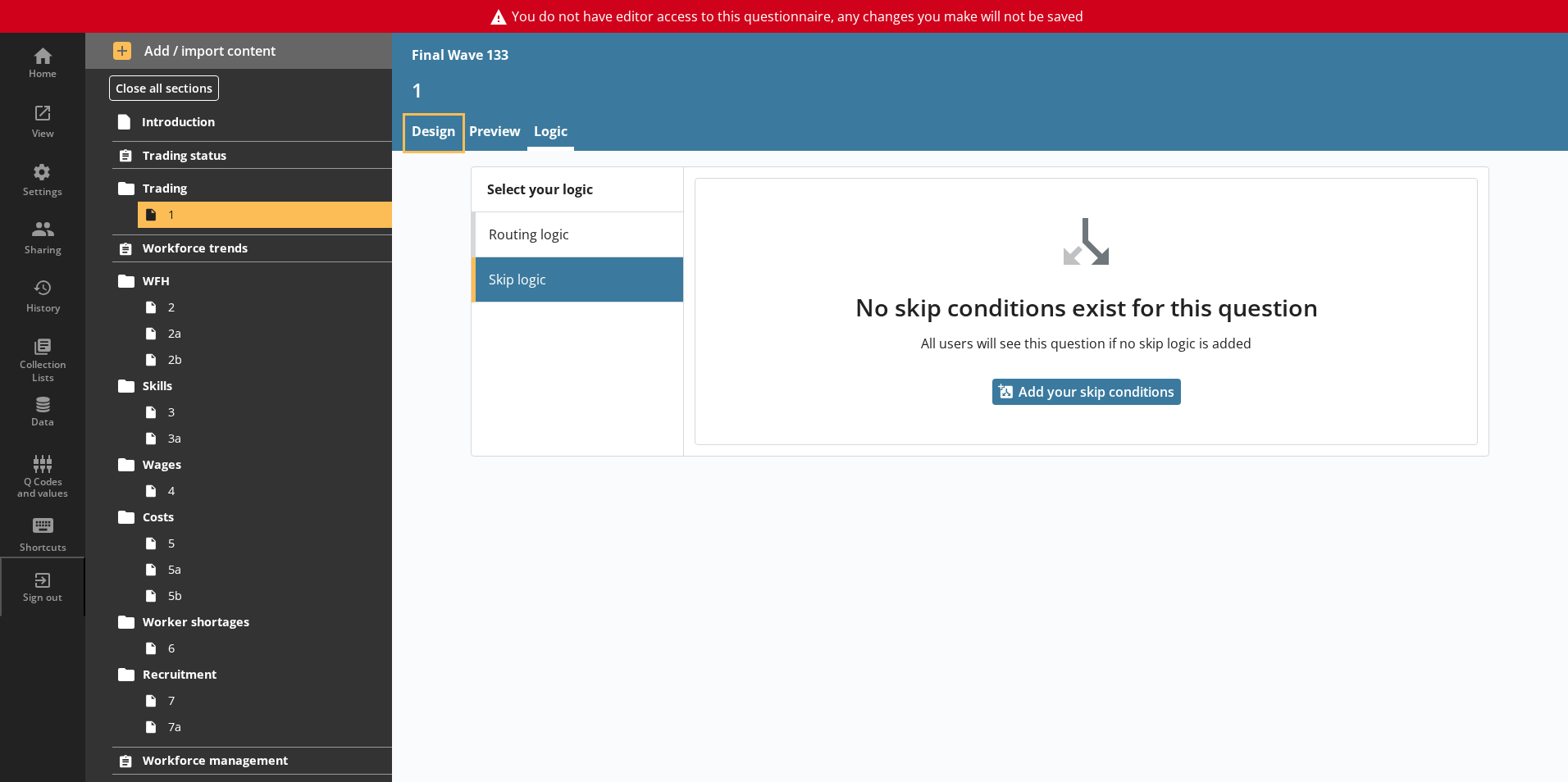
click at [426, 128] on link "Design" at bounding box center [434, 133] width 57 height 35
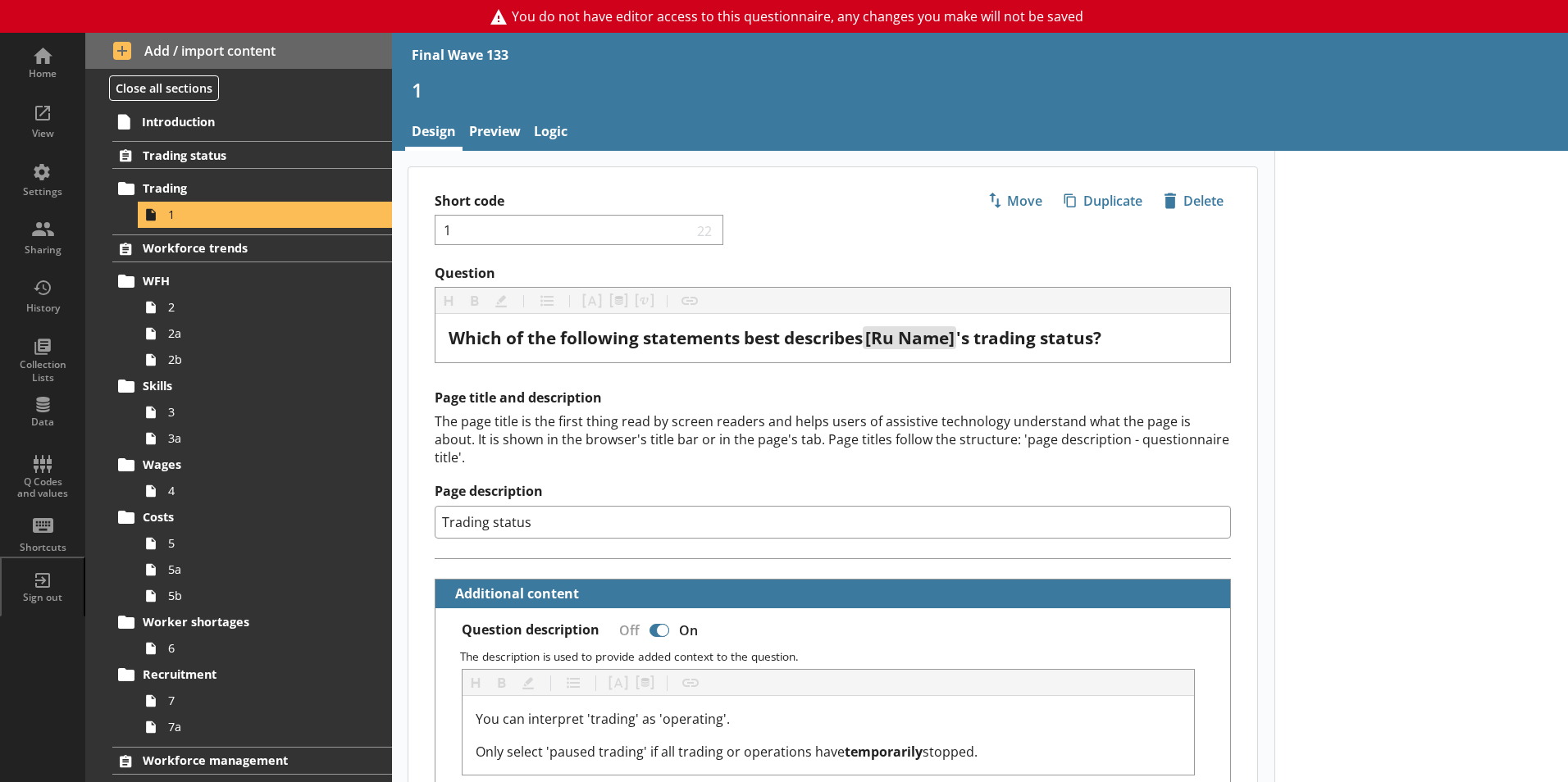
type textarea "x"
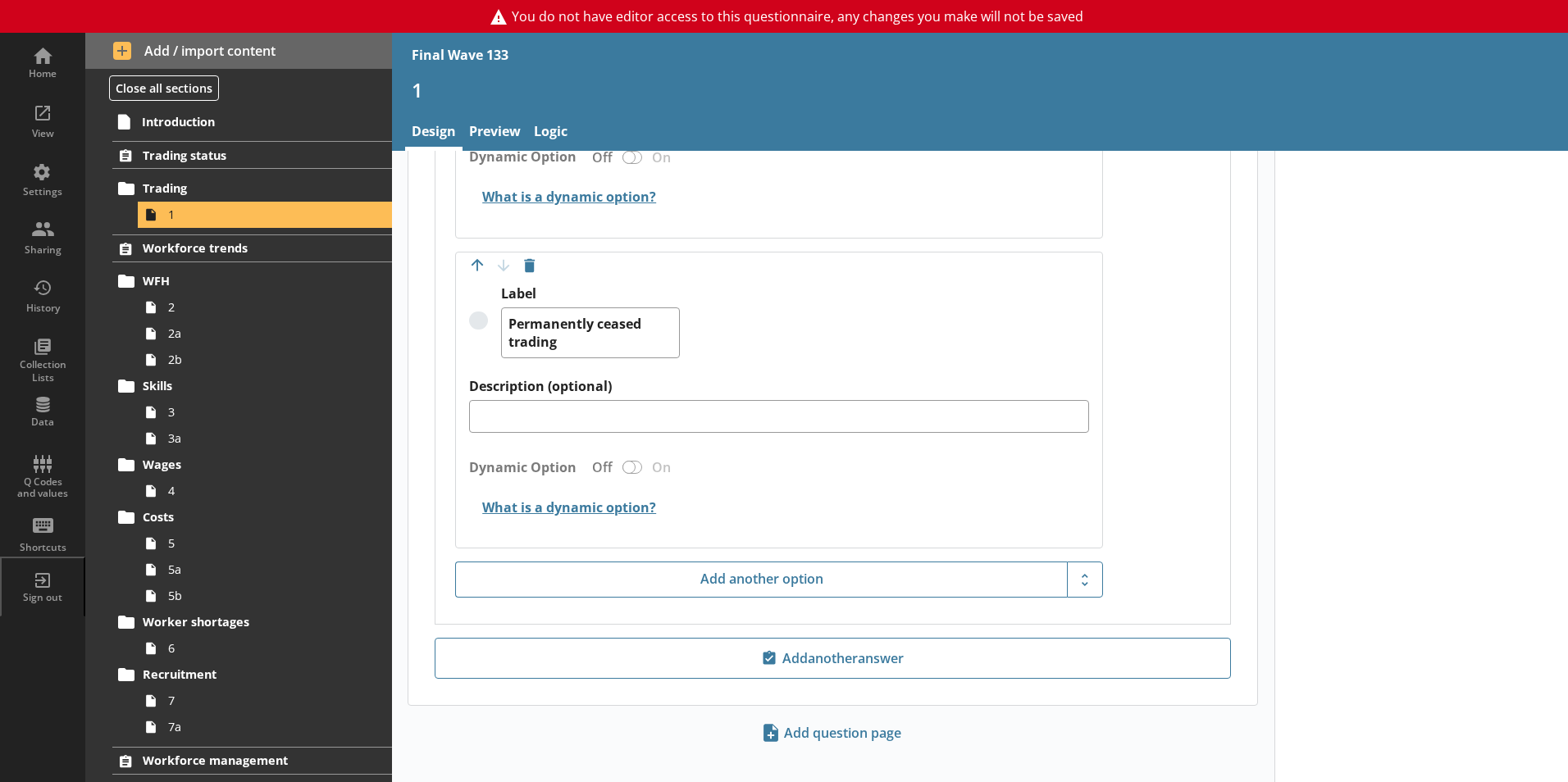
scroll to position [2220, 0]
